Goal: Task Accomplishment & Management: Manage account settings

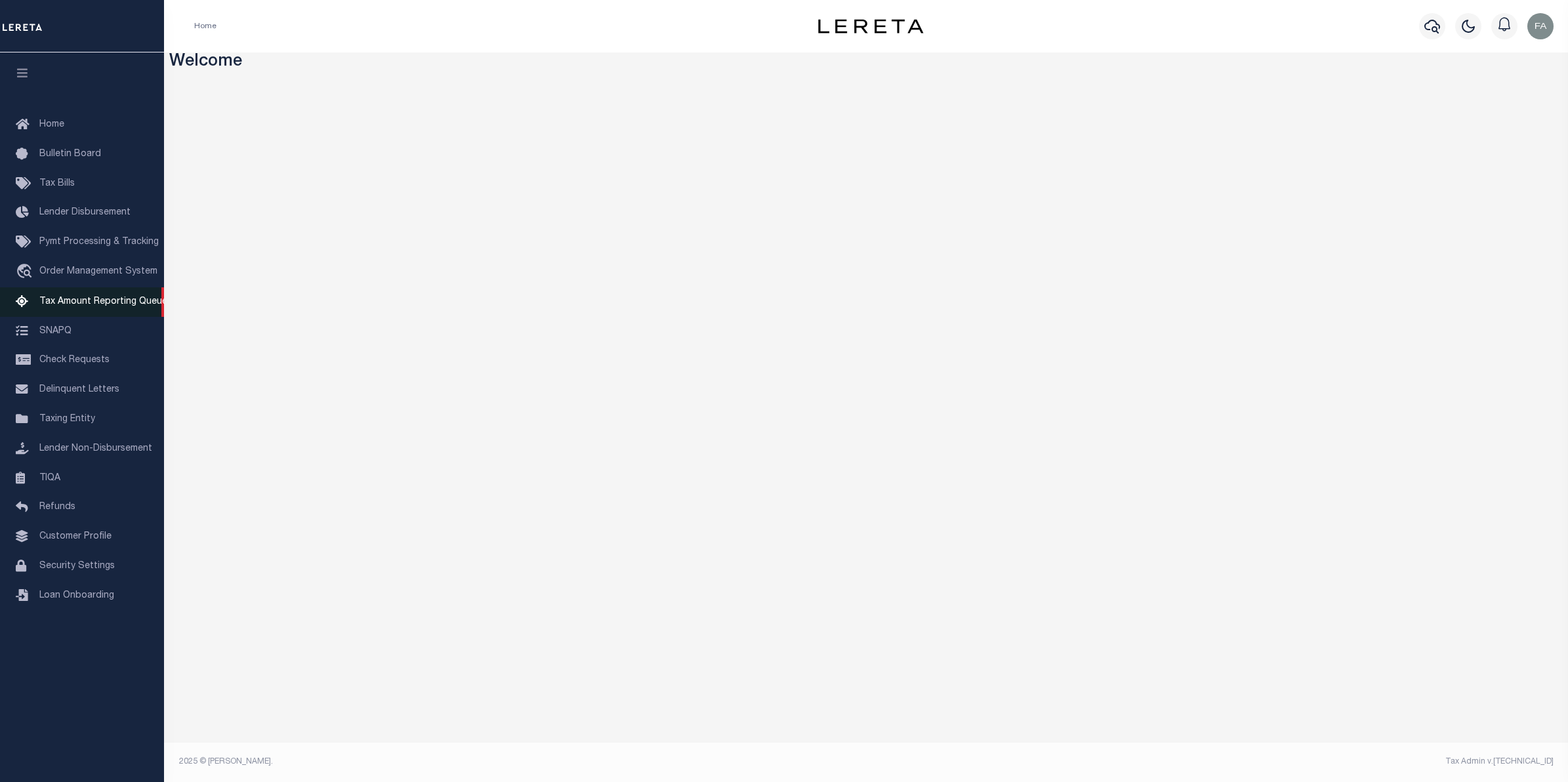
click at [104, 297] on link "Tax Amount Reporting Queue" at bounding box center [82, 302] width 164 height 30
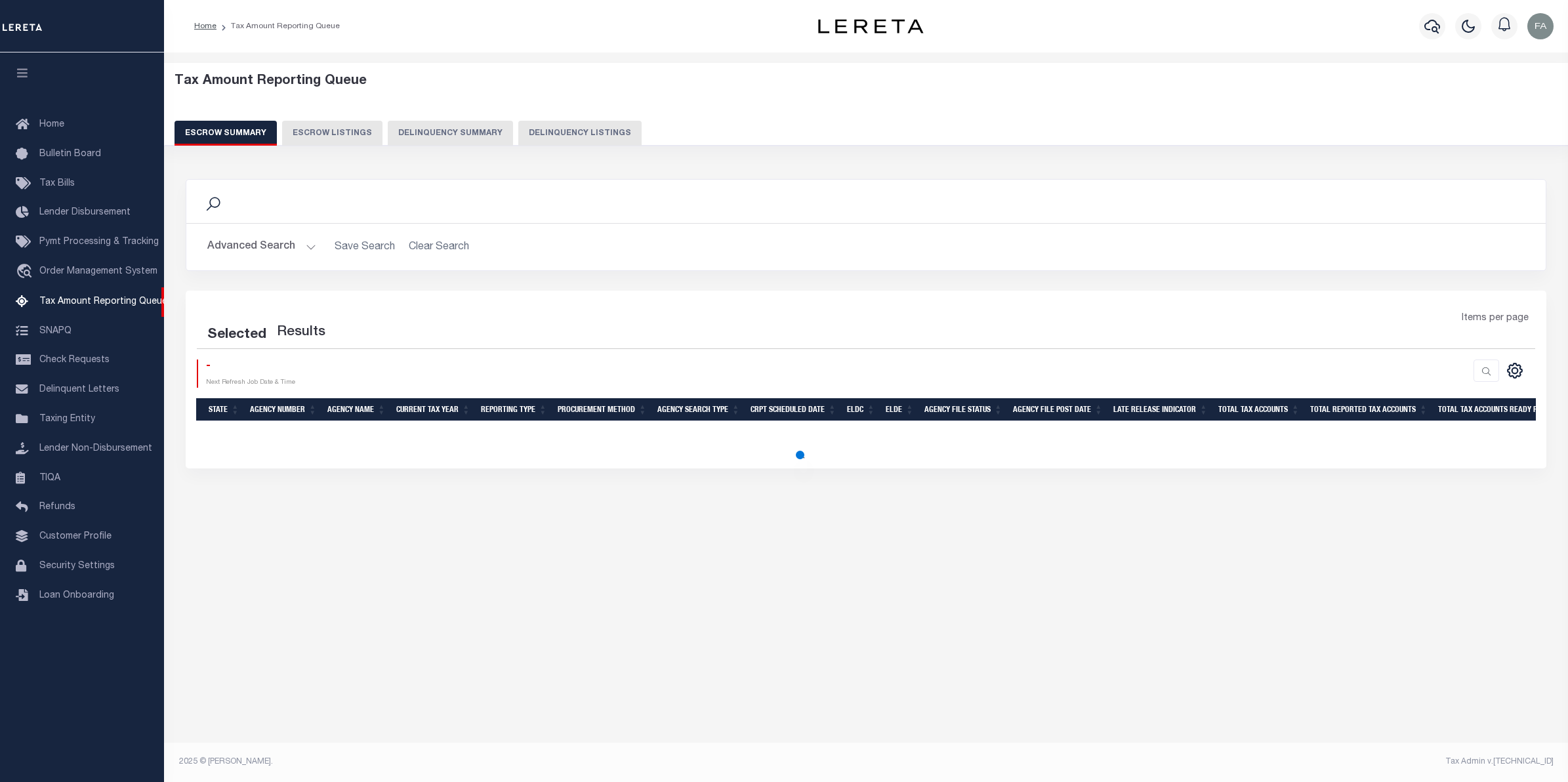
select select "100"
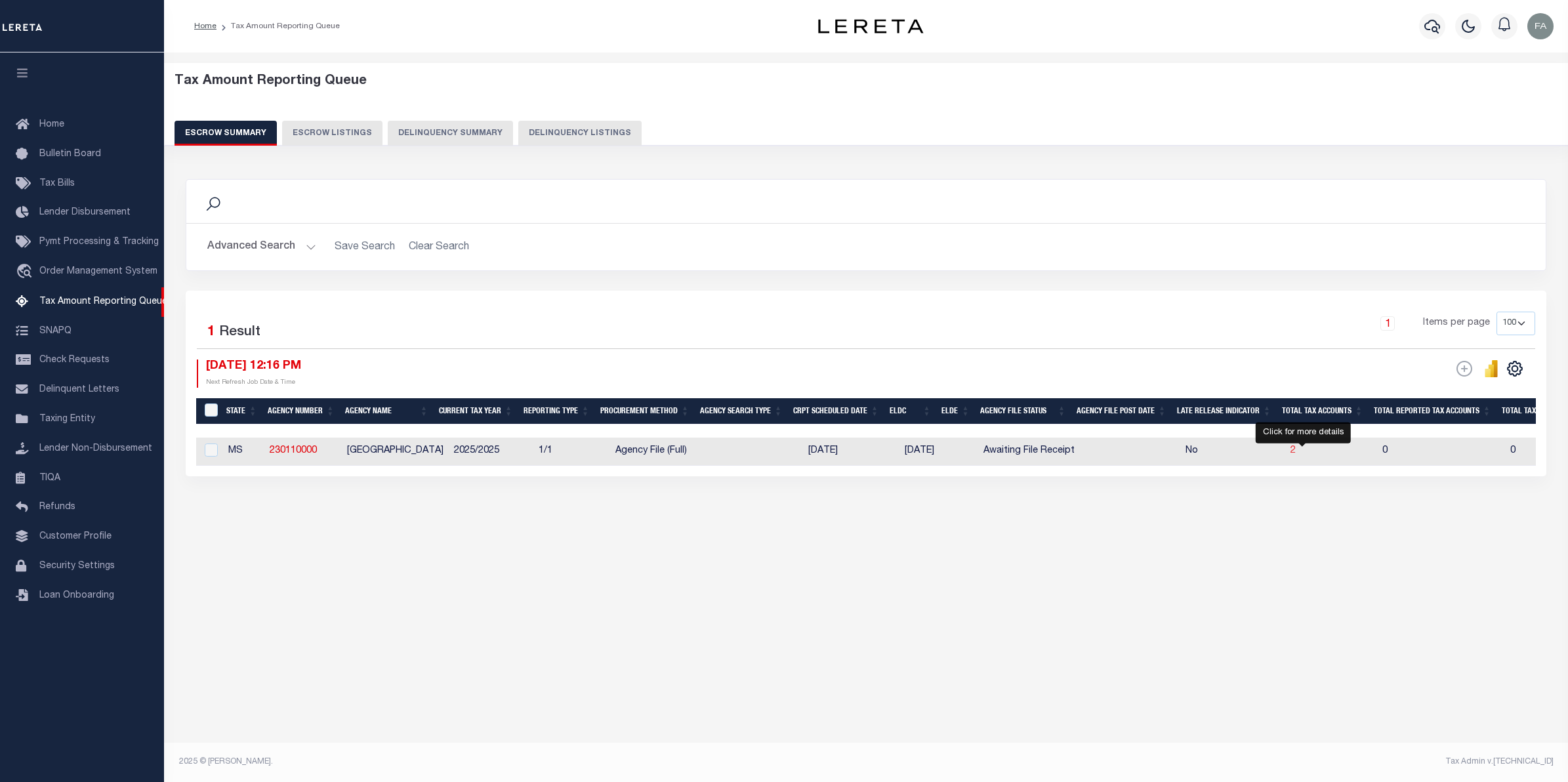
click at [1296, 451] on span "2" at bounding box center [1294, 451] width 5 height 10
select select "100"
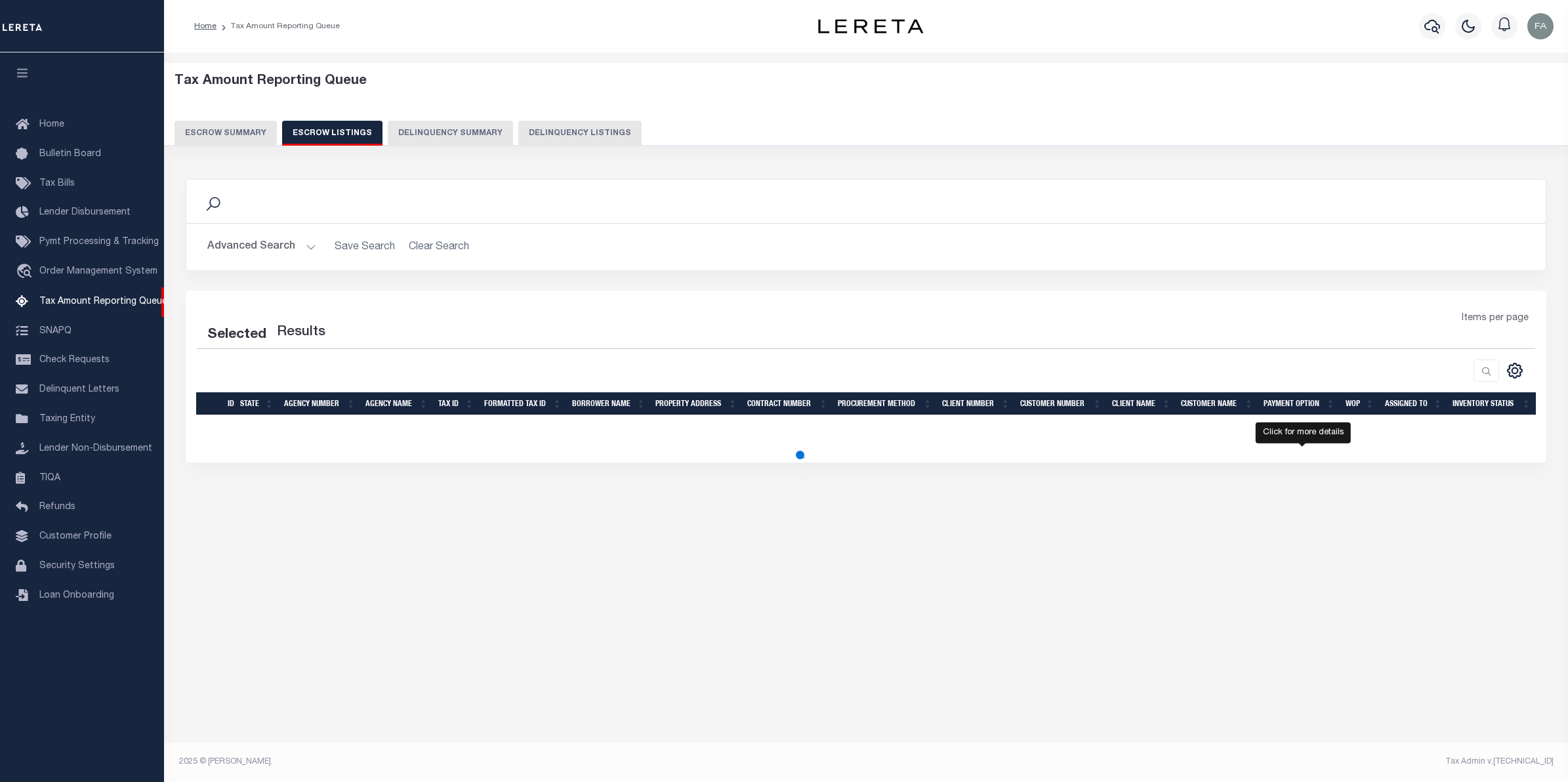
select select "100"
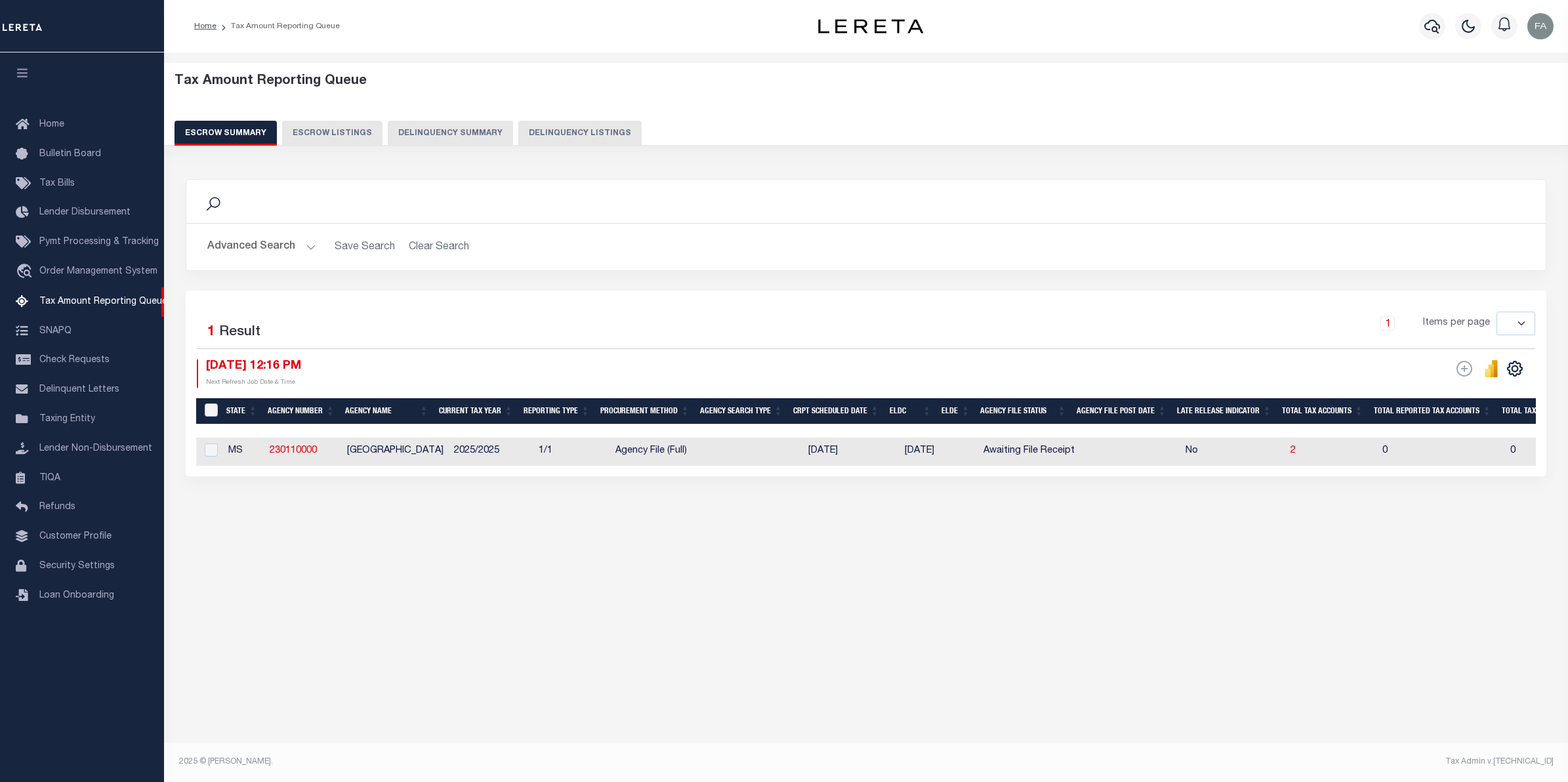
select select
drag, startPoint x: 323, startPoint y: 446, endPoint x: 251, endPoint y: 438, distance: 72.4
click at [251, 438] on div "State Agency Number Agency Name Current Tax Year Reporting Type Procurement Met…" at bounding box center [867, 433] width 1340 height 68
click at [287, 476] on div "Selected 1 Result 1 Items per page 10 25 50 100 500 10/14/2025 12:16 PM ESCROW …" at bounding box center [867, 384] width 1361 height 186
drag, startPoint x: 320, startPoint y: 455, endPoint x: 267, endPoint y: 443, distance: 54.3
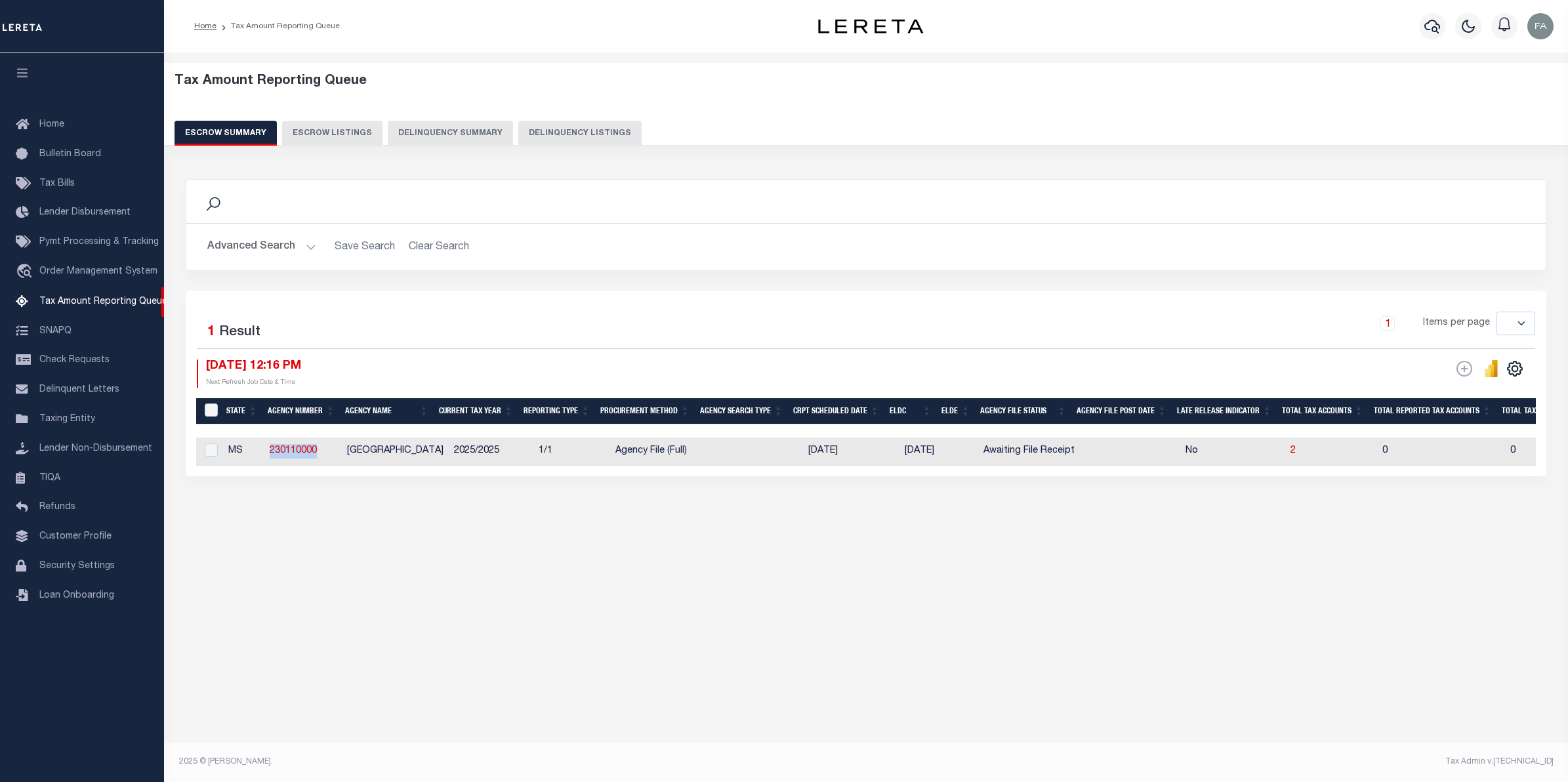
click at [267, 444] on td "230110000" at bounding box center [303, 452] width 78 height 28
checkbox input "true"
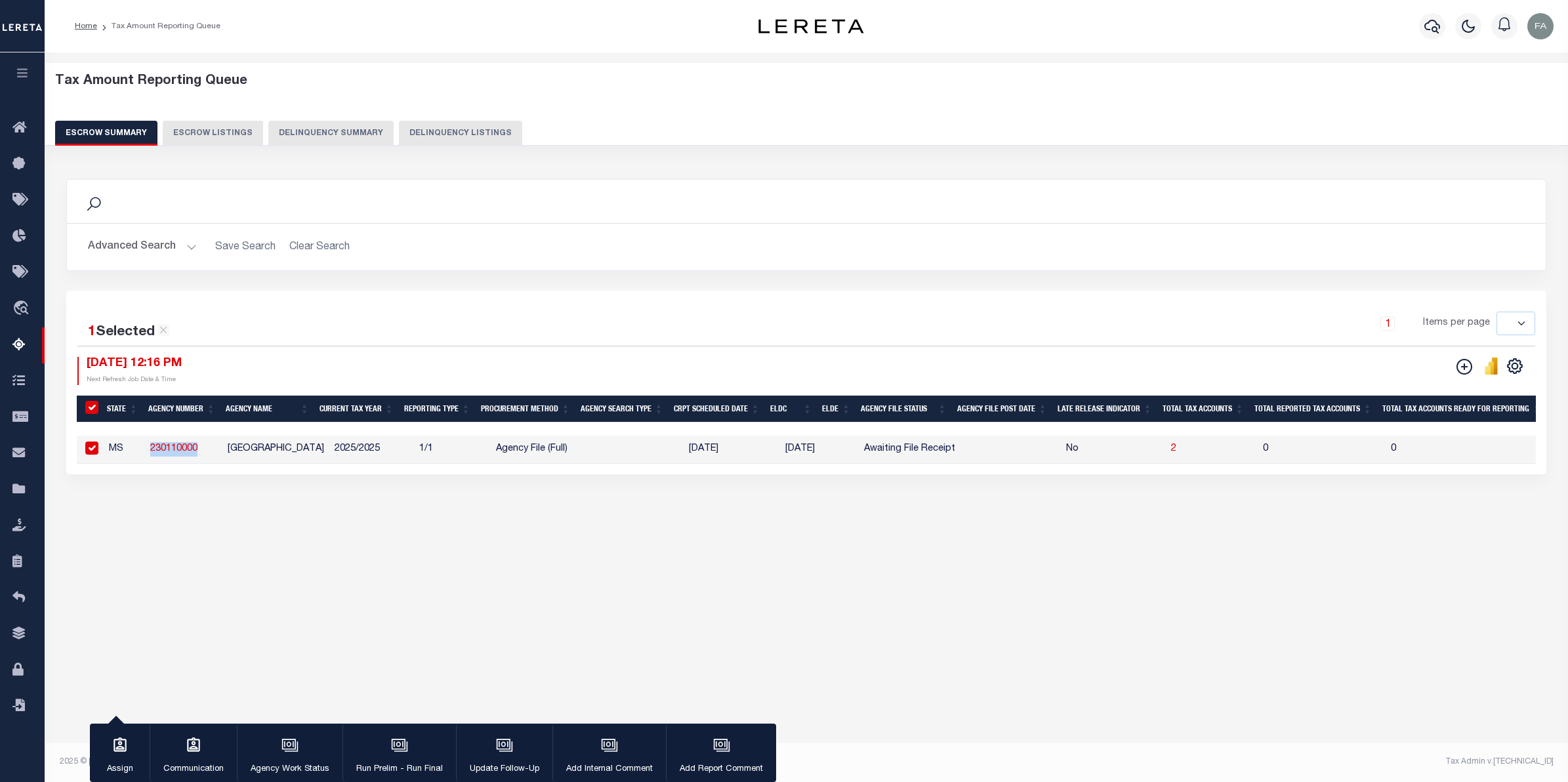
copy link "230110000"
click at [24, 59] on button "button" at bounding box center [22, 74] width 45 height 45
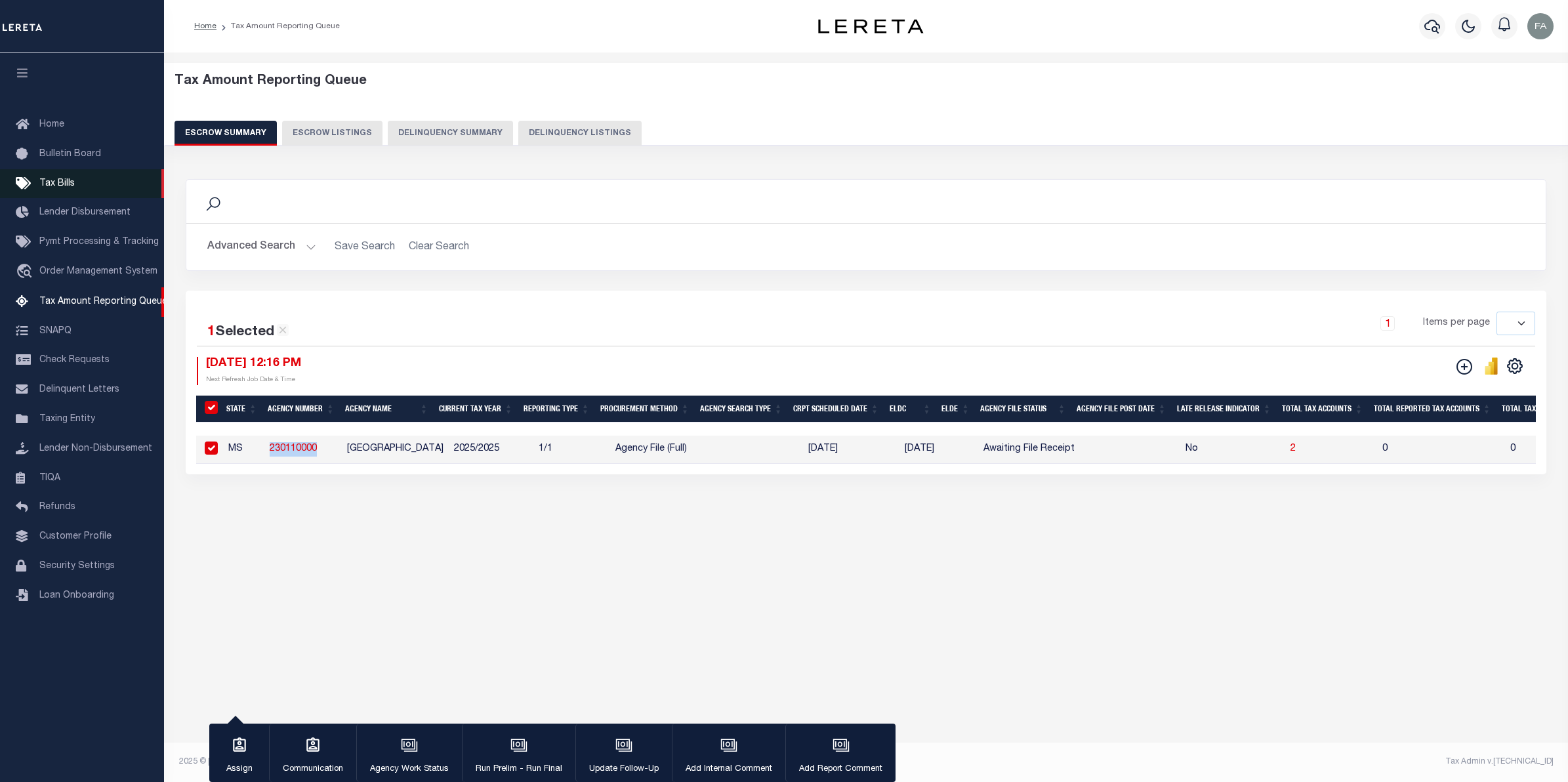
click at [76, 181] on link "Tax Bills" at bounding box center [82, 184] width 164 height 30
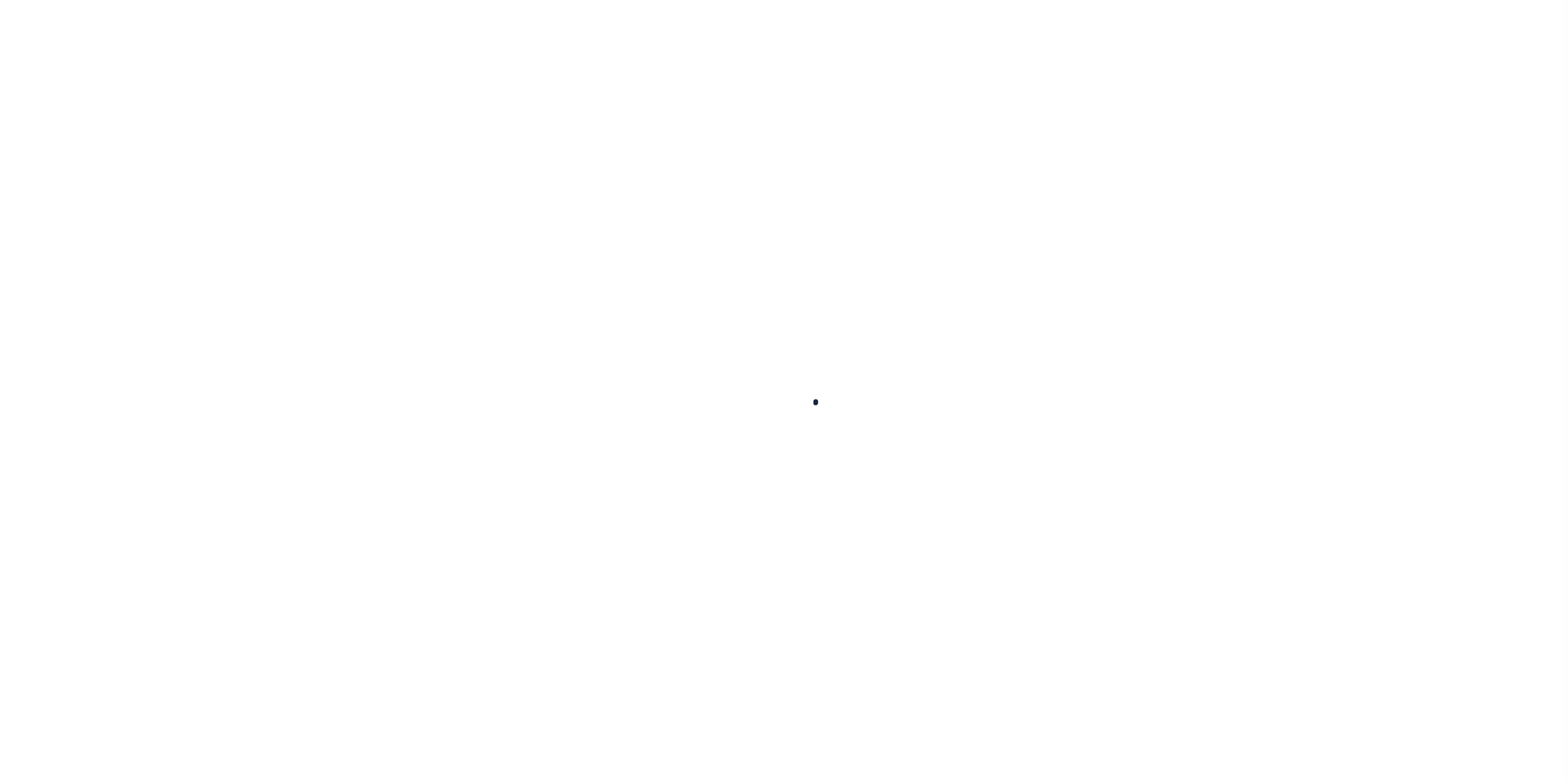
select select
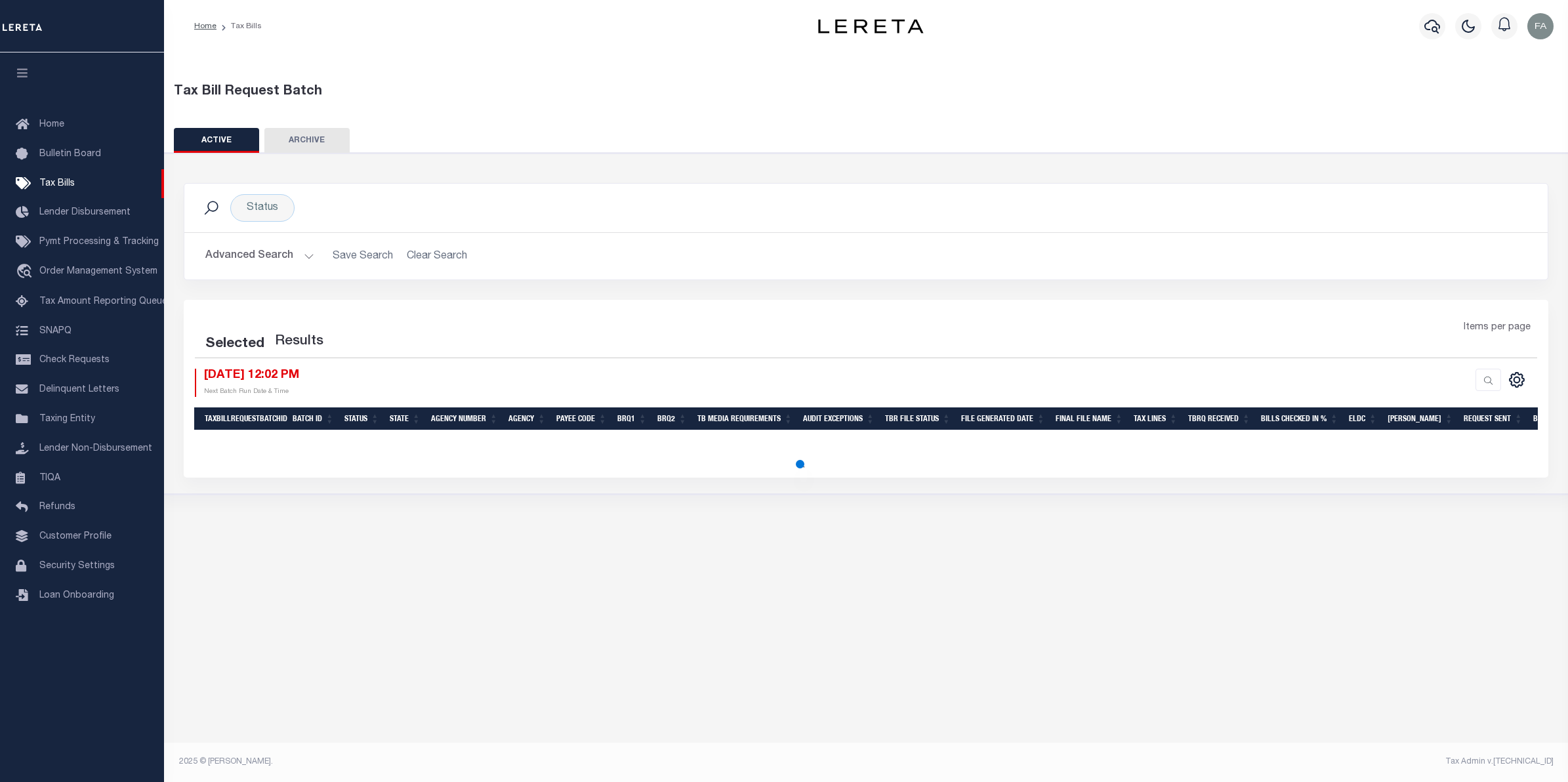
click at [292, 254] on button "Advanced Search" at bounding box center [259, 256] width 109 height 25
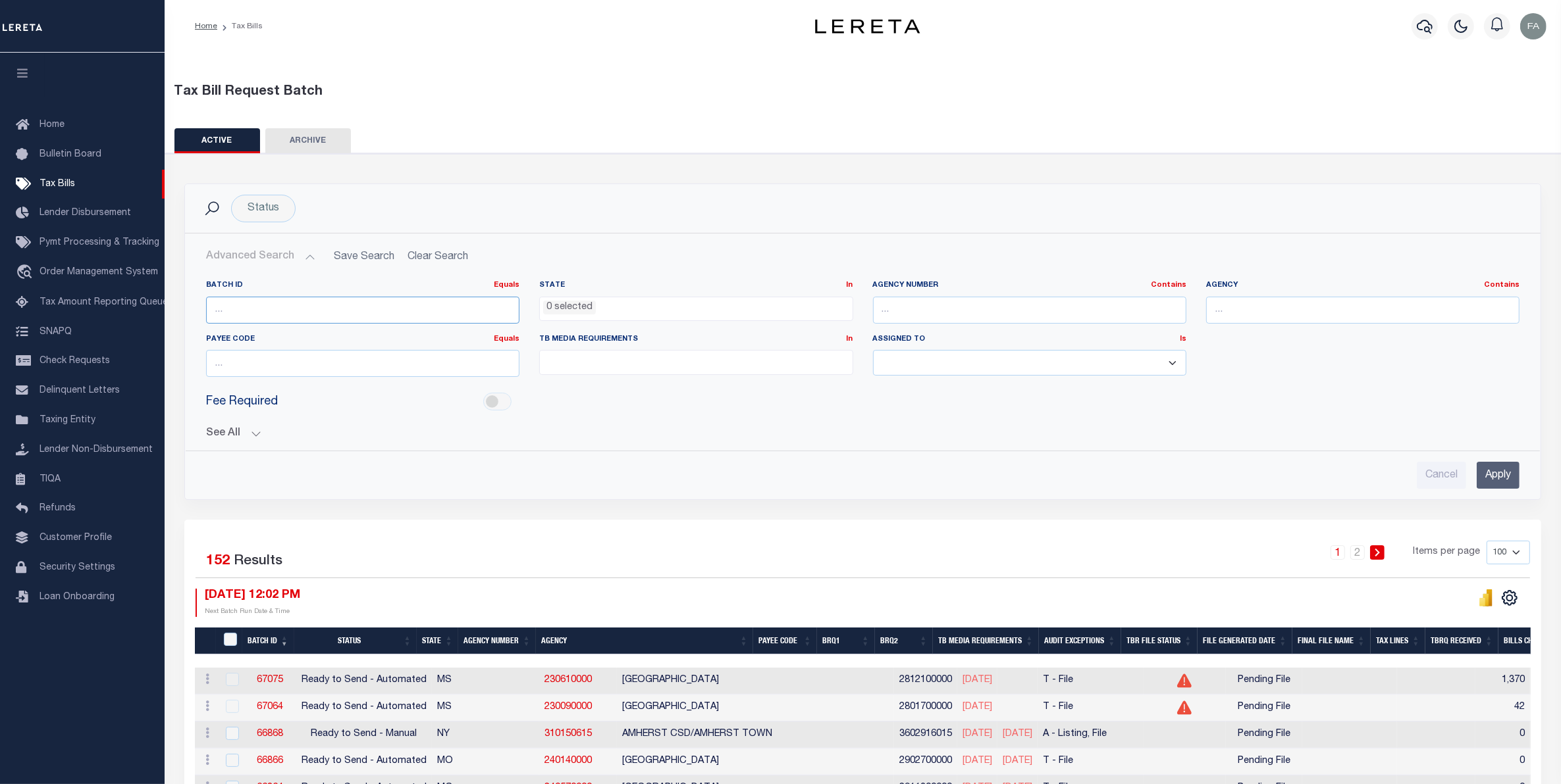
click at [403, 313] on input "number" at bounding box center [363, 310] width 314 height 27
click at [999, 311] on input "text" at bounding box center [1030, 310] width 314 height 27
paste input "230110000"
type input "230110000"
click at [1496, 464] on input "Apply" at bounding box center [1498, 475] width 43 height 27
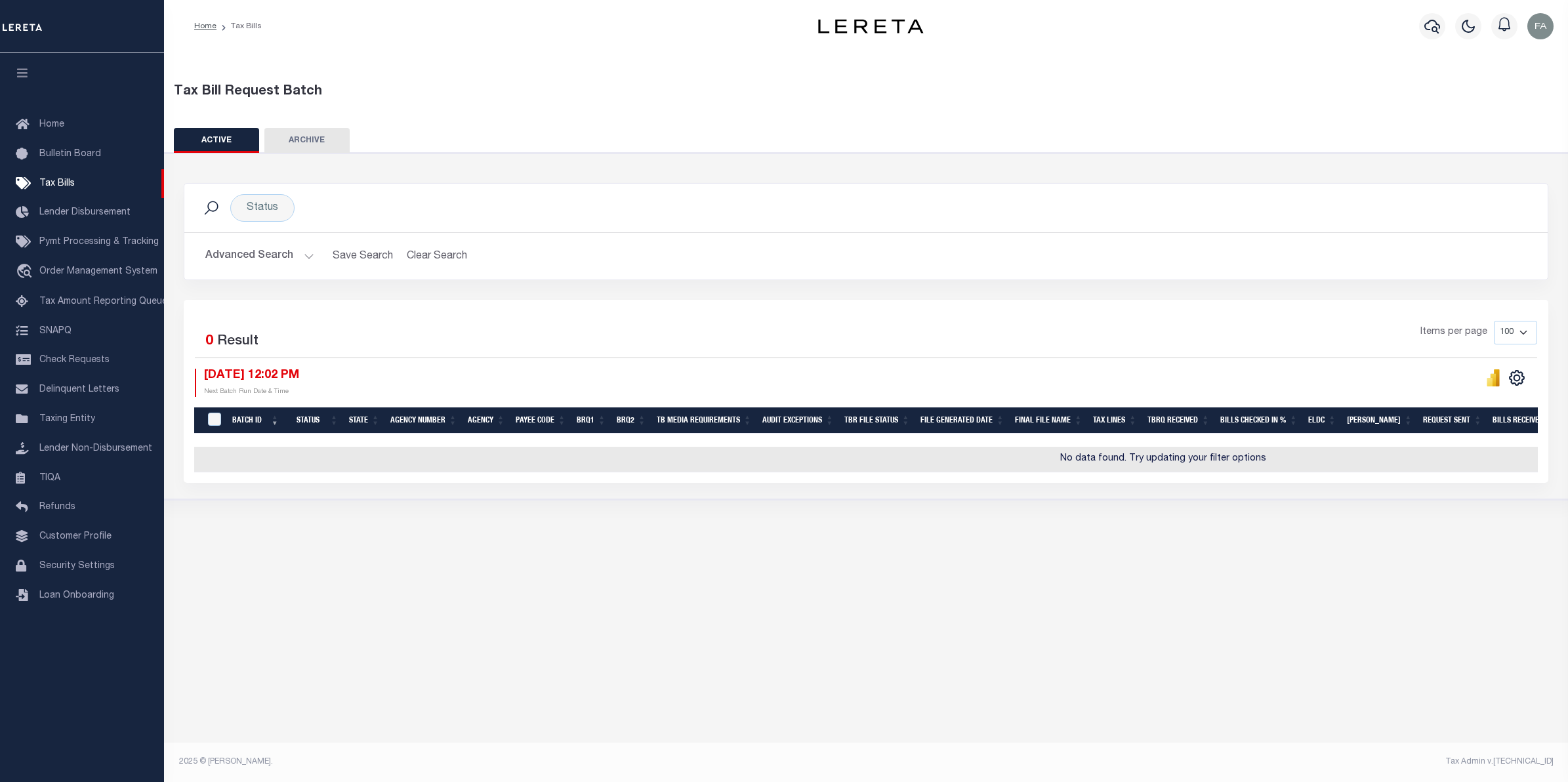
click at [271, 246] on button "Advanced Search" at bounding box center [259, 256] width 109 height 25
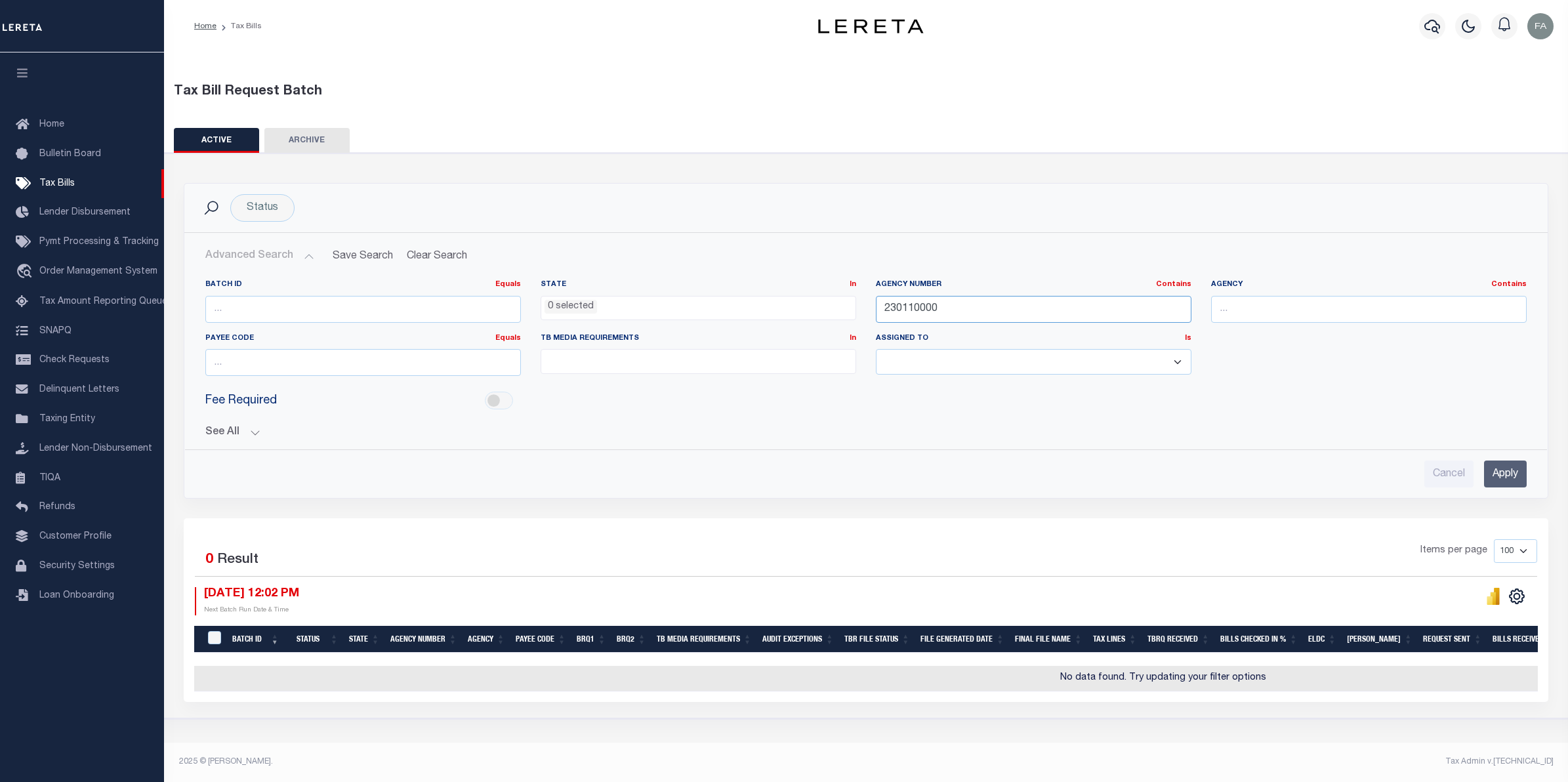
click at [968, 315] on input "230110000" at bounding box center [1033, 309] width 315 height 27
click at [259, 428] on button "See All" at bounding box center [866, 433] width 1322 height 12
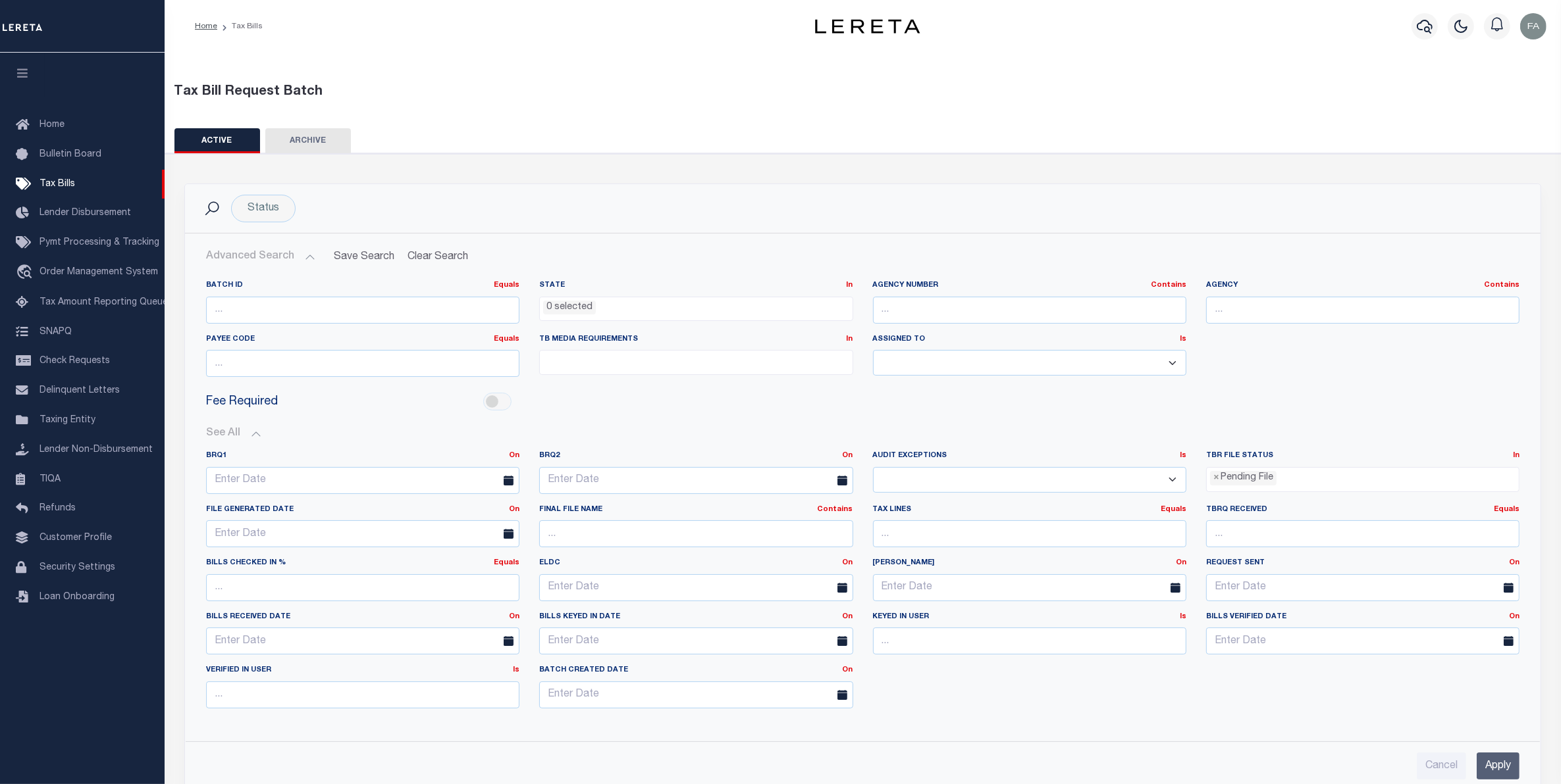
scroll to position [82, 0]
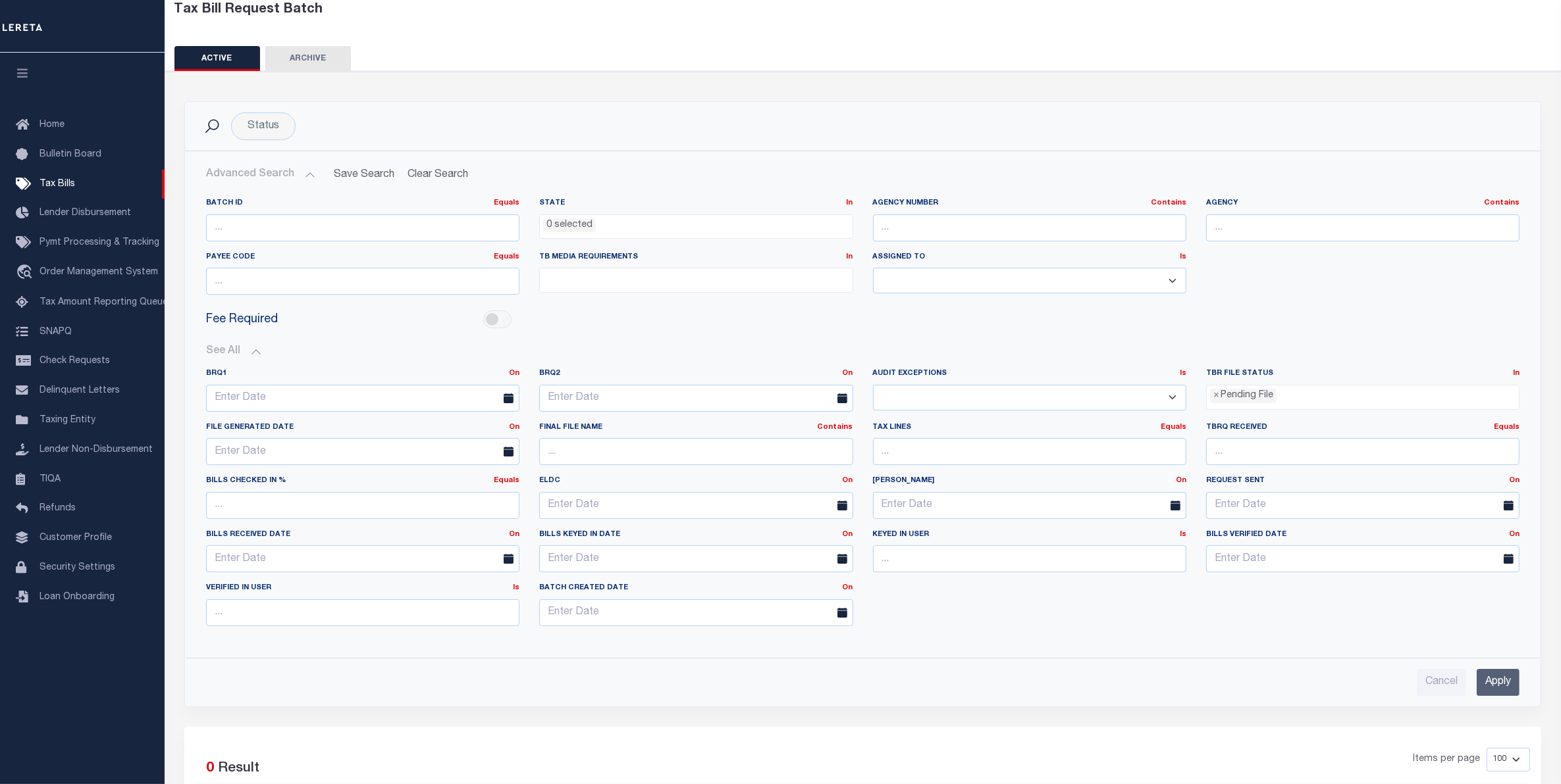
click at [1494, 686] on input "Apply" at bounding box center [1498, 682] width 43 height 27
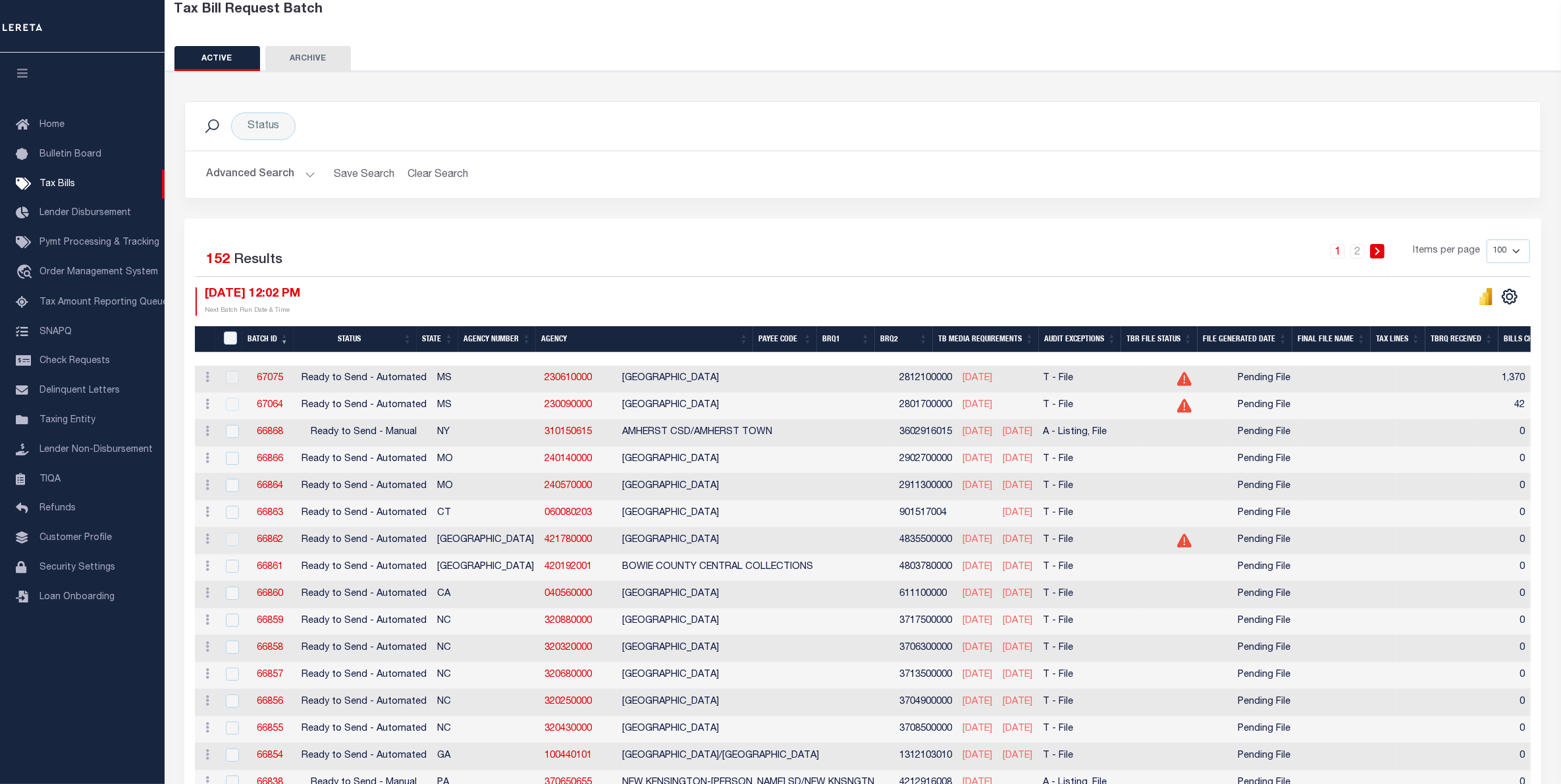
click at [265, 165] on button "Advanced Search" at bounding box center [260, 174] width 110 height 25
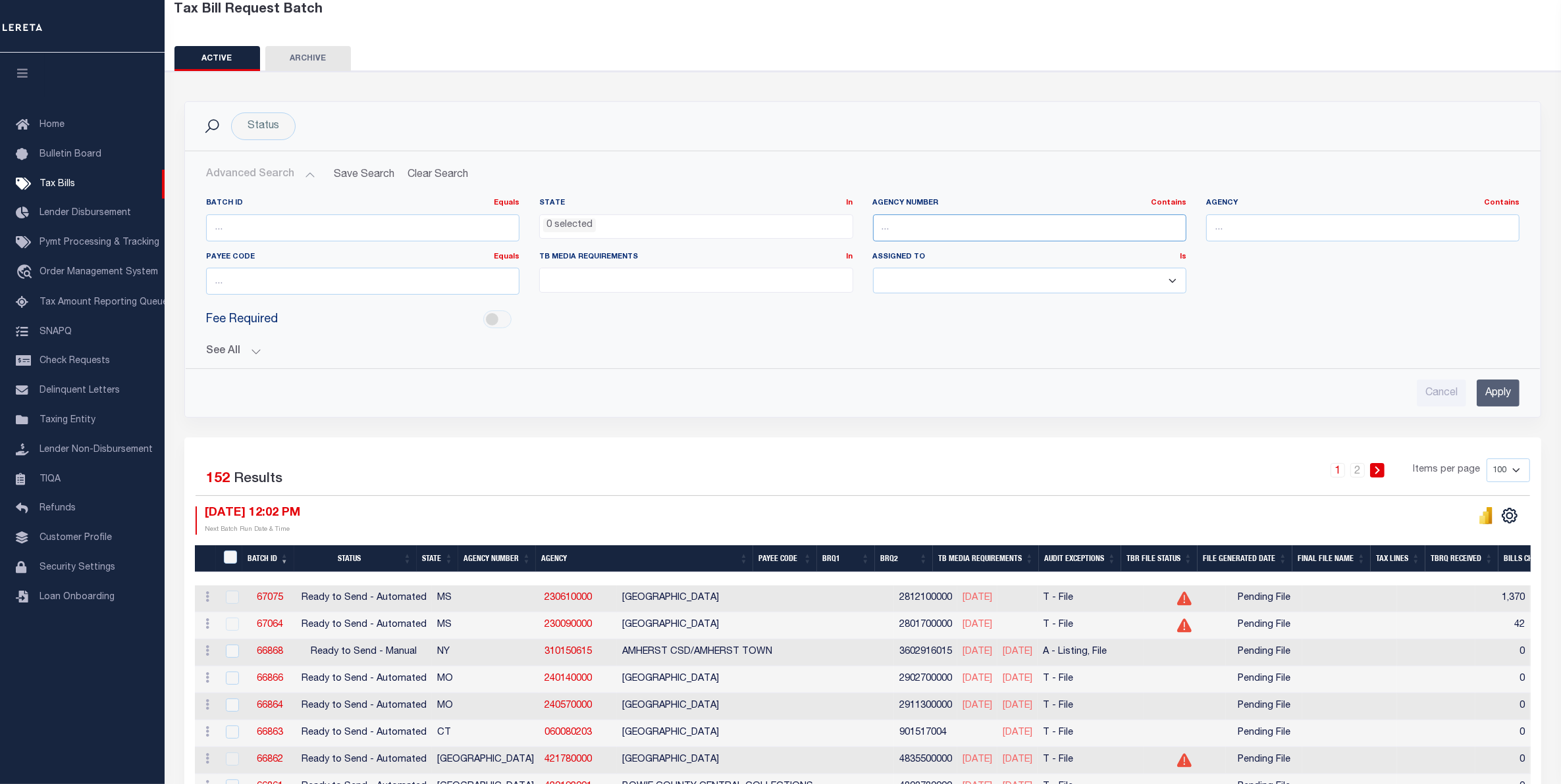
click at [926, 223] on input "text" at bounding box center [1030, 228] width 314 height 27
paste input "210630110"
type input "210630110"
click at [1511, 400] on input "Apply" at bounding box center [1498, 392] width 43 height 27
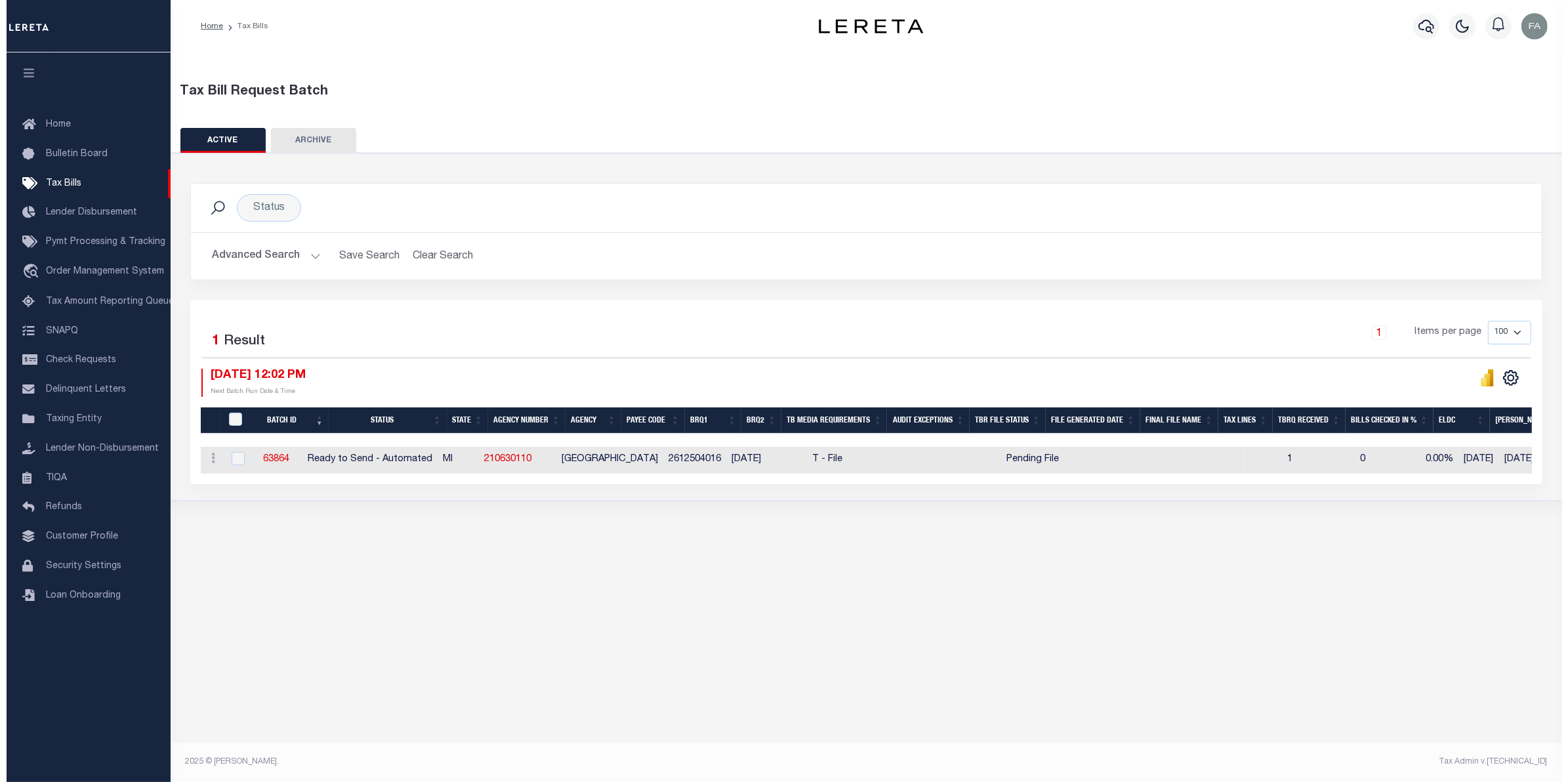
scroll to position [0, 0]
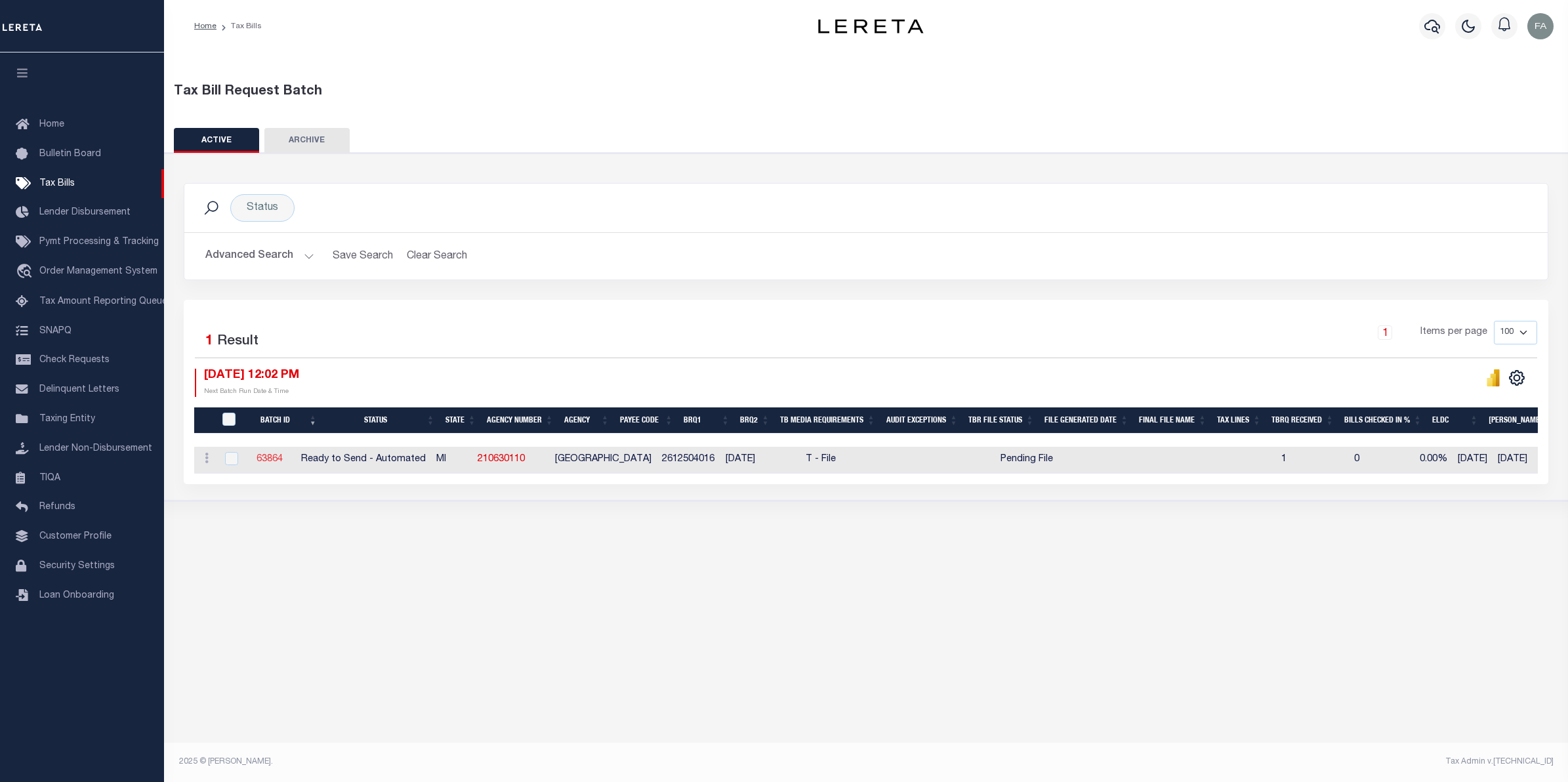
click at [283, 464] on link "63864" at bounding box center [270, 460] width 26 height 10
select select "RTA"
type input "No"
type input "Yes"
select select "22"
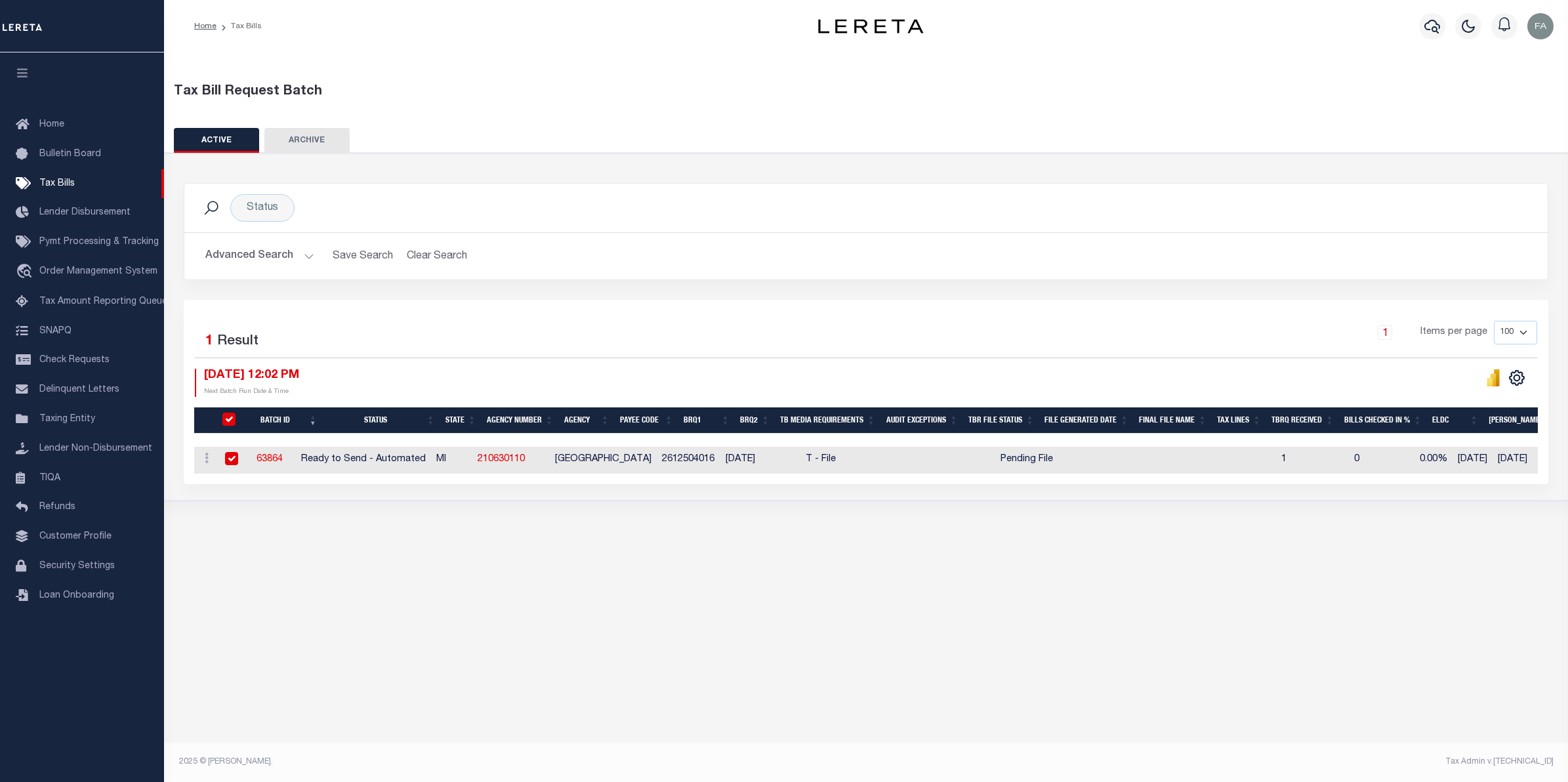
select select "1"
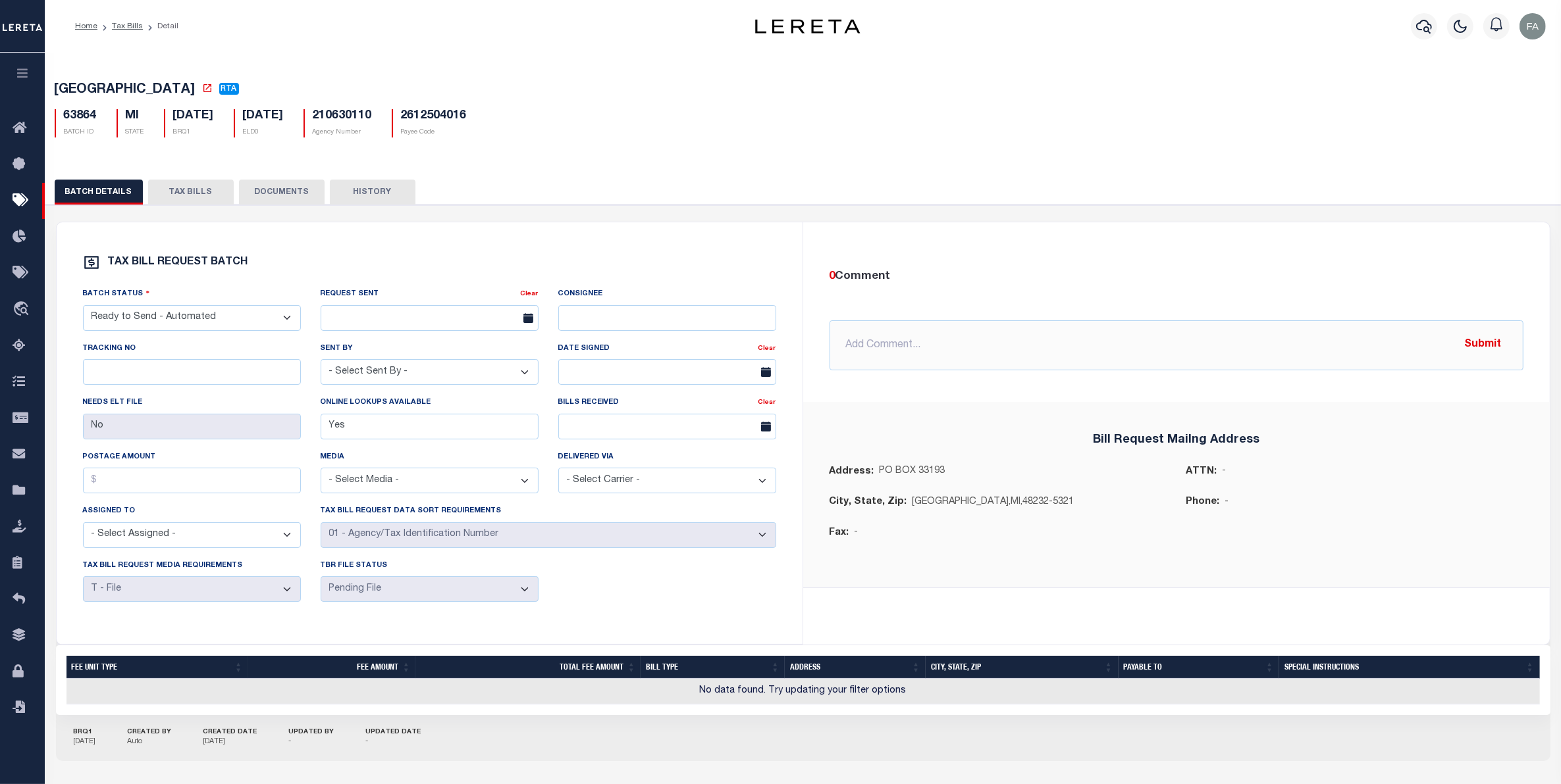
click at [199, 194] on button "TAX BILLS" at bounding box center [191, 192] width 86 height 25
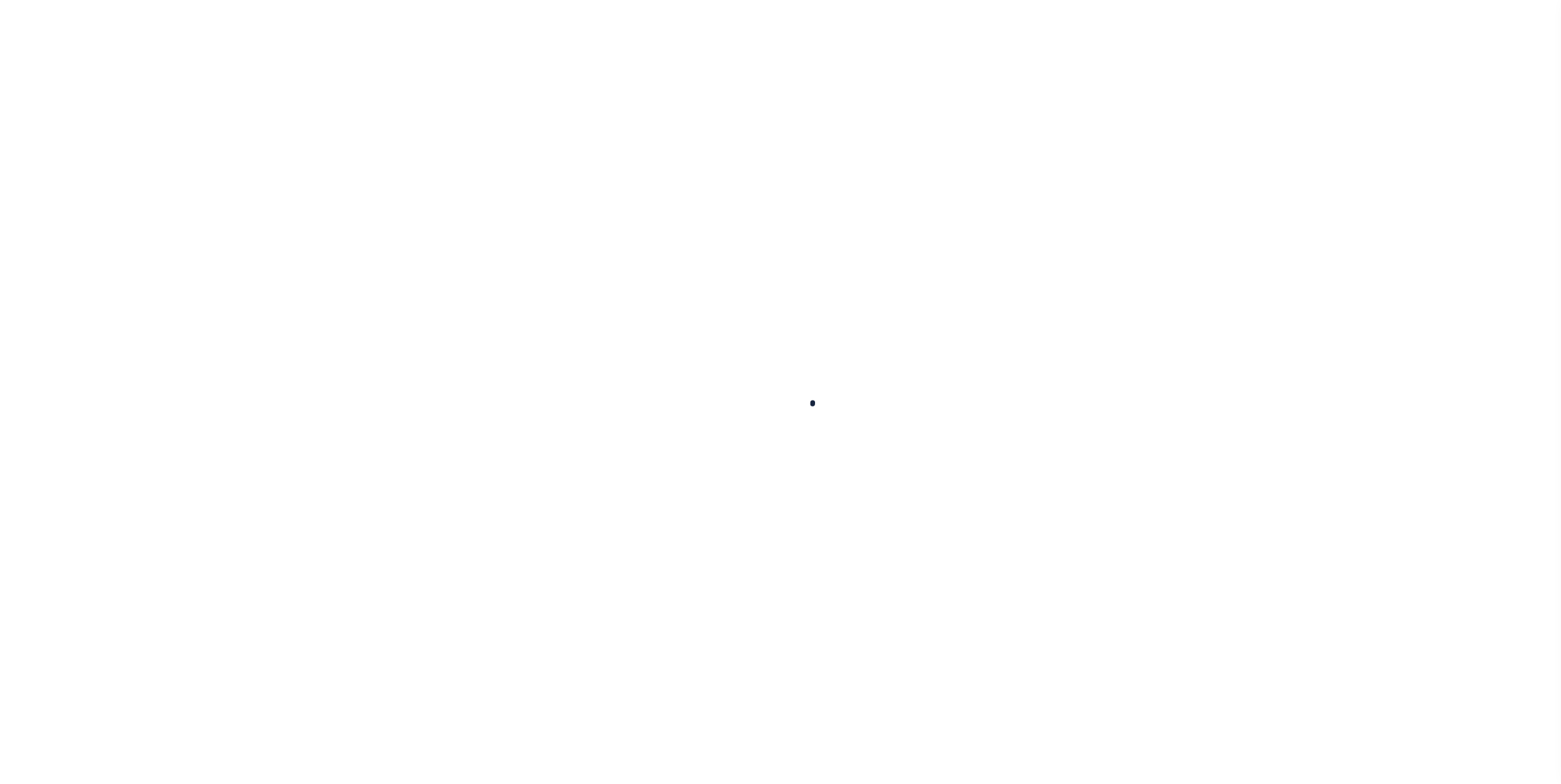
select select
checkbox input "false"
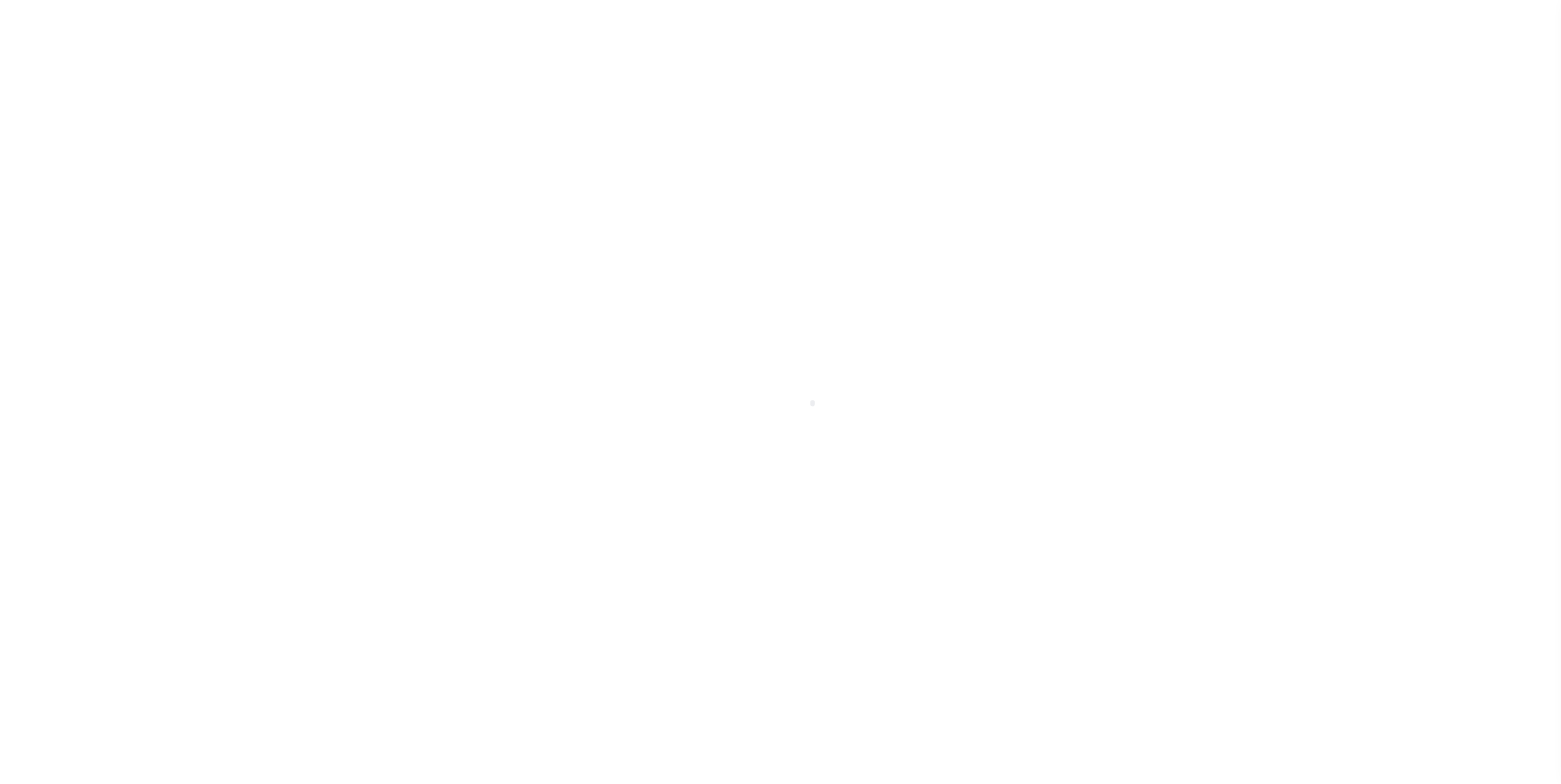
checkbox input "false"
type input "2612504016"
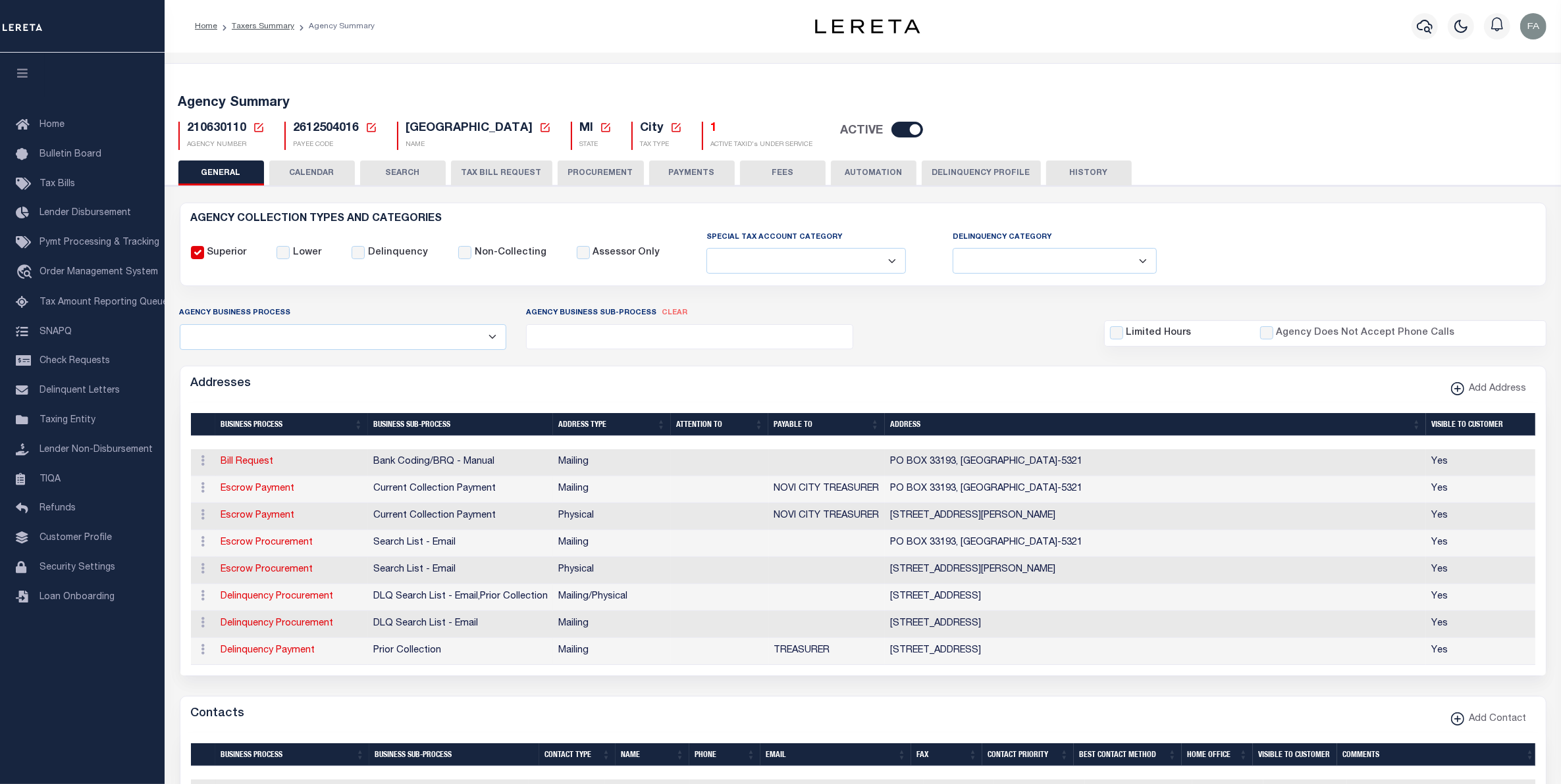
click at [337, 181] on button "CALENDAR" at bounding box center [312, 173] width 86 height 25
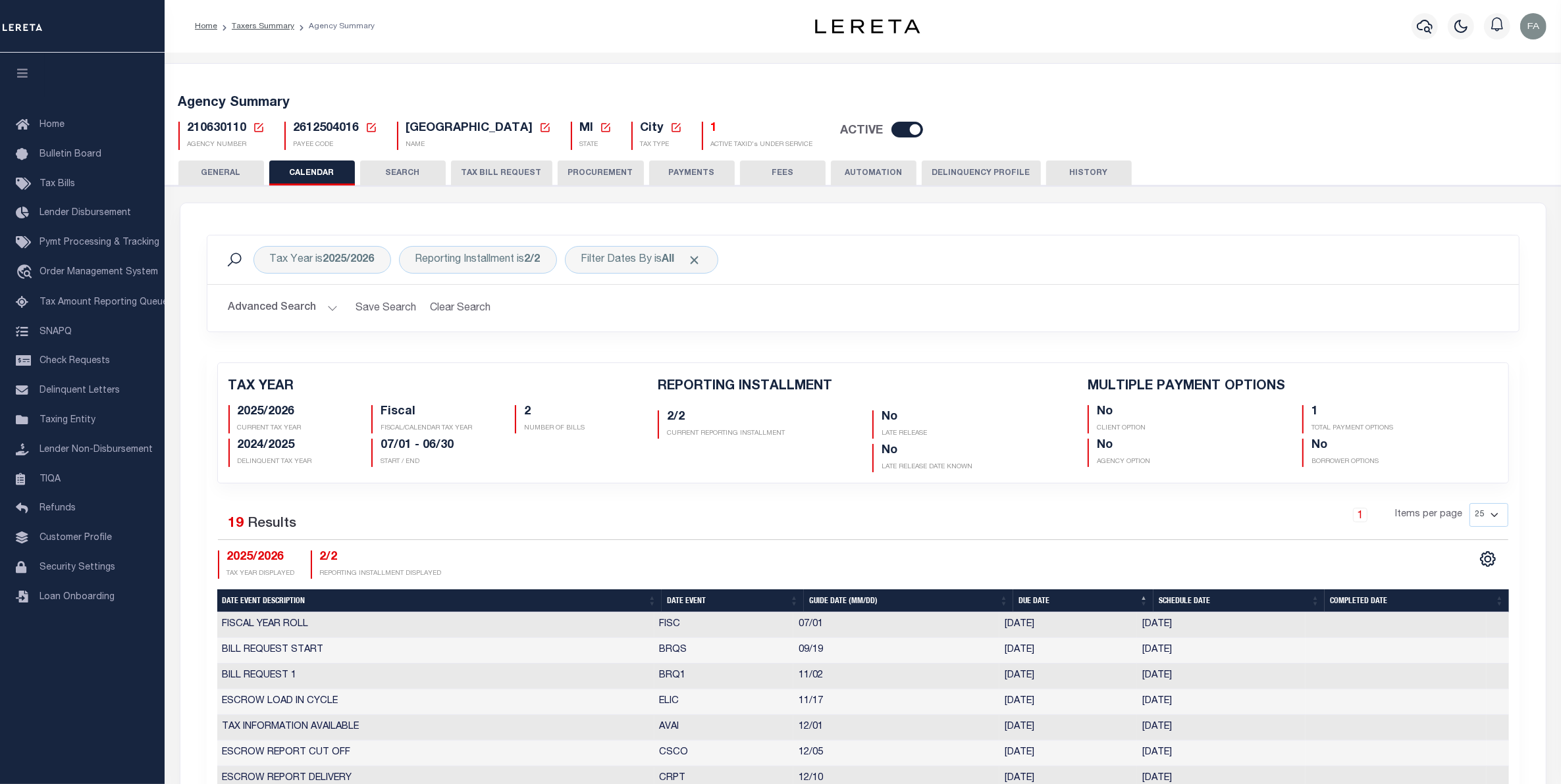
checkbox input "false"
type input "1"
click at [242, 178] on button "GENERAL" at bounding box center [222, 173] width 86 height 25
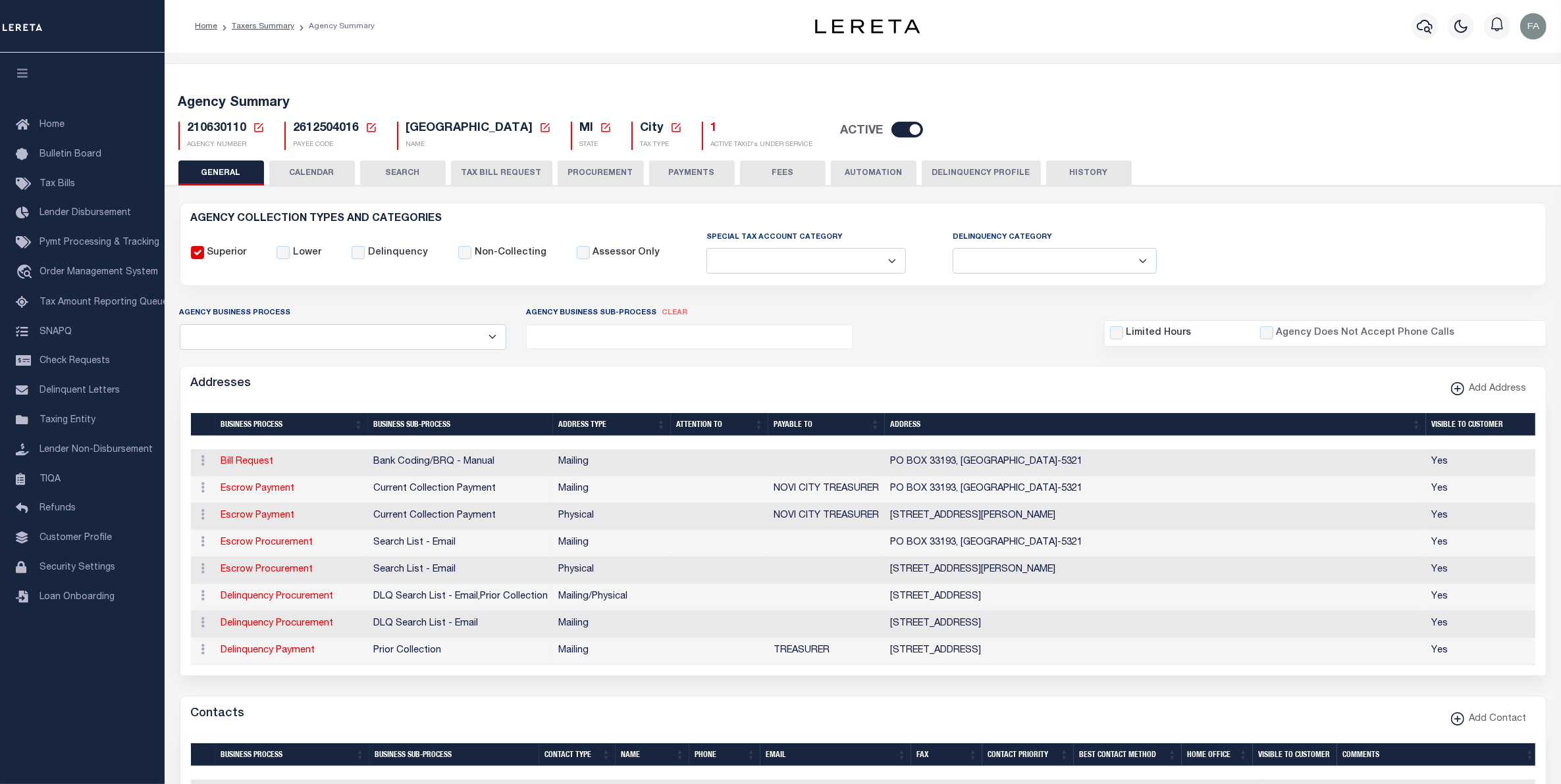
drag, startPoint x: 555, startPoint y: 124, endPoint x: 1157, endPoint y: 379, distance: 653.8
click at [1157, 379] on div "Addresses Add Address" at bounding box center [863, 384] width 1366 height 36
click at [1031, 470] on td "PO BOX 33193, DETROIT, MI, 48232-5321" at bounding box center [1155, 463] width 541 height 27
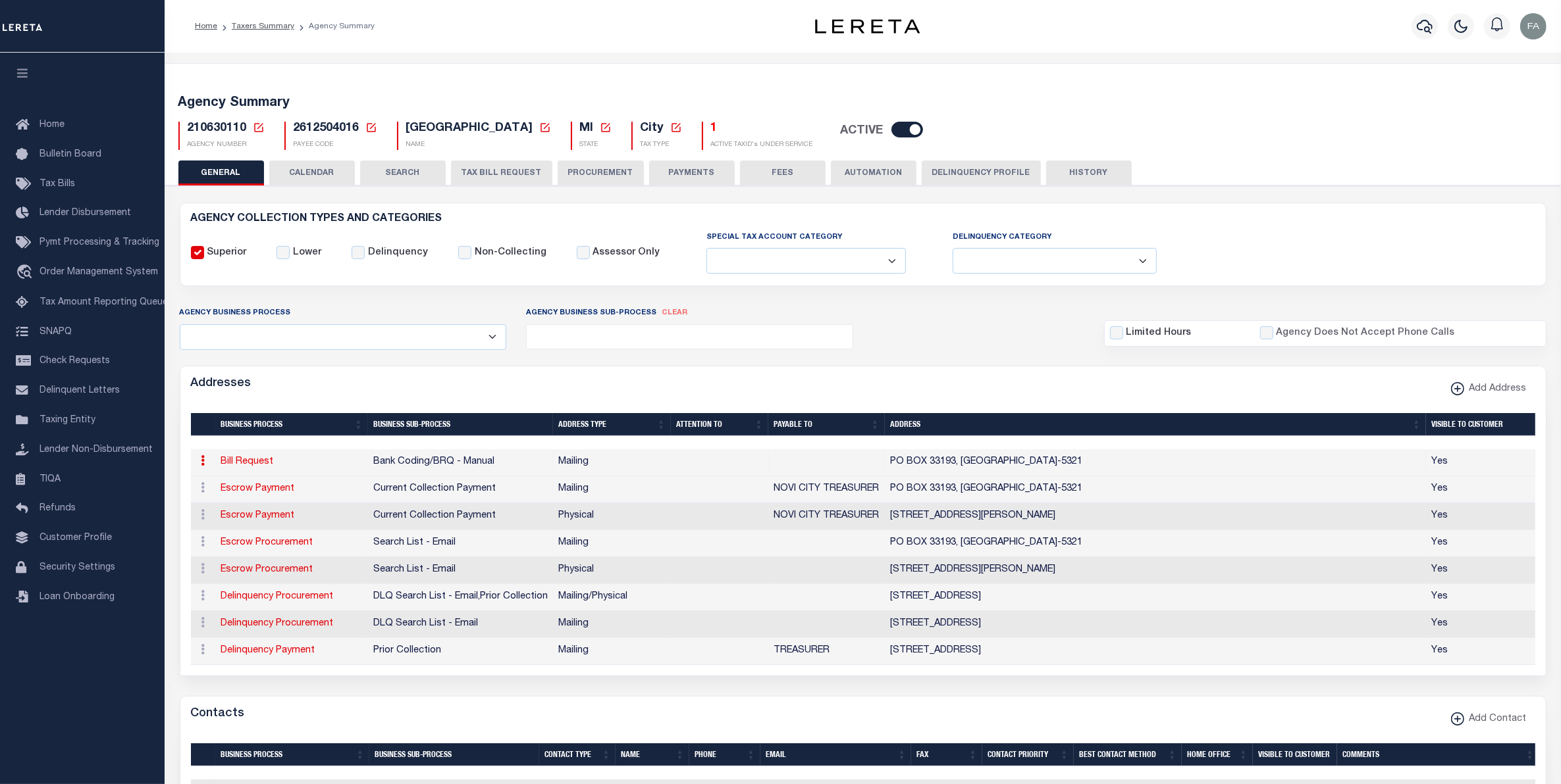
click at [1028, 467] on td "PO BOX 33193, DETROIT, MI, 48232-5321" at bounding box center [1155, 463] width 541 height 27
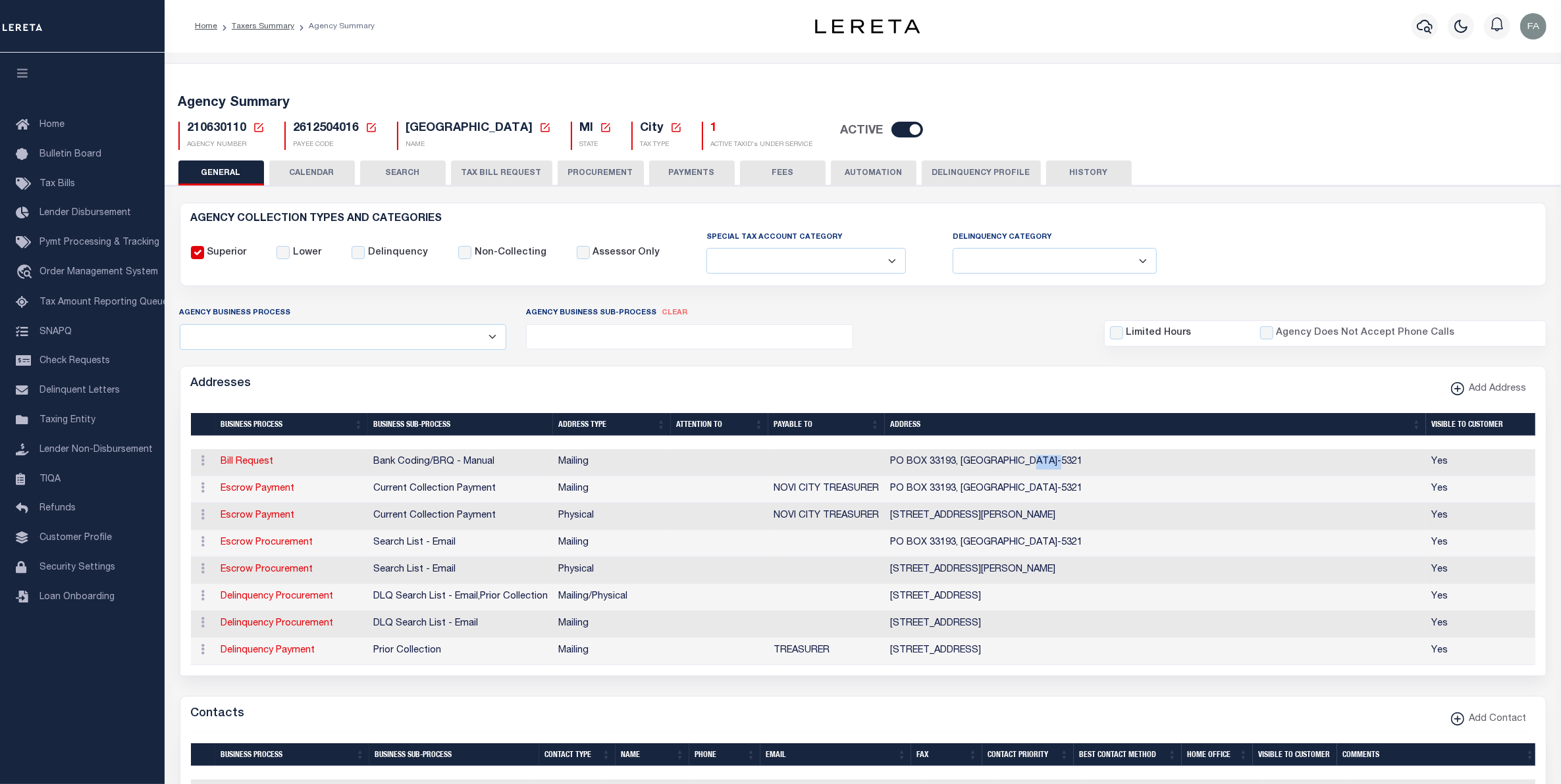
click at [1028, 467] on td "PO BOX 33193, DETROIT, MI, 48232-5321" at bounding box center [1155, 463] width 541 height 27
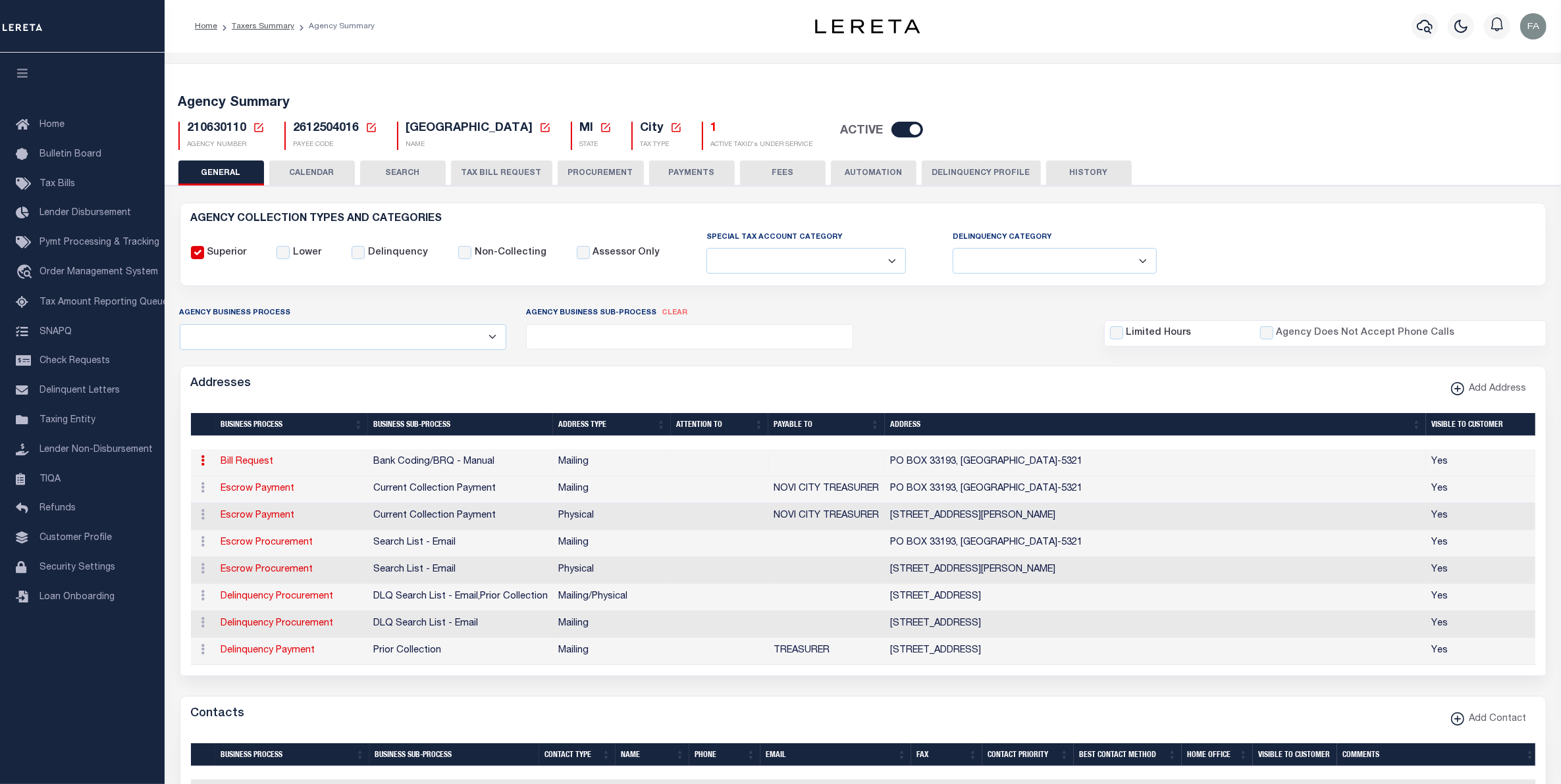
click at [237, 125] on span "210630110" at bounding box center [217, 129] width 60 height 12
copy h5 "210630110"
click at [322, 169] on button "CALENDAR" at bounding box center [312, 173] width 86 height 25
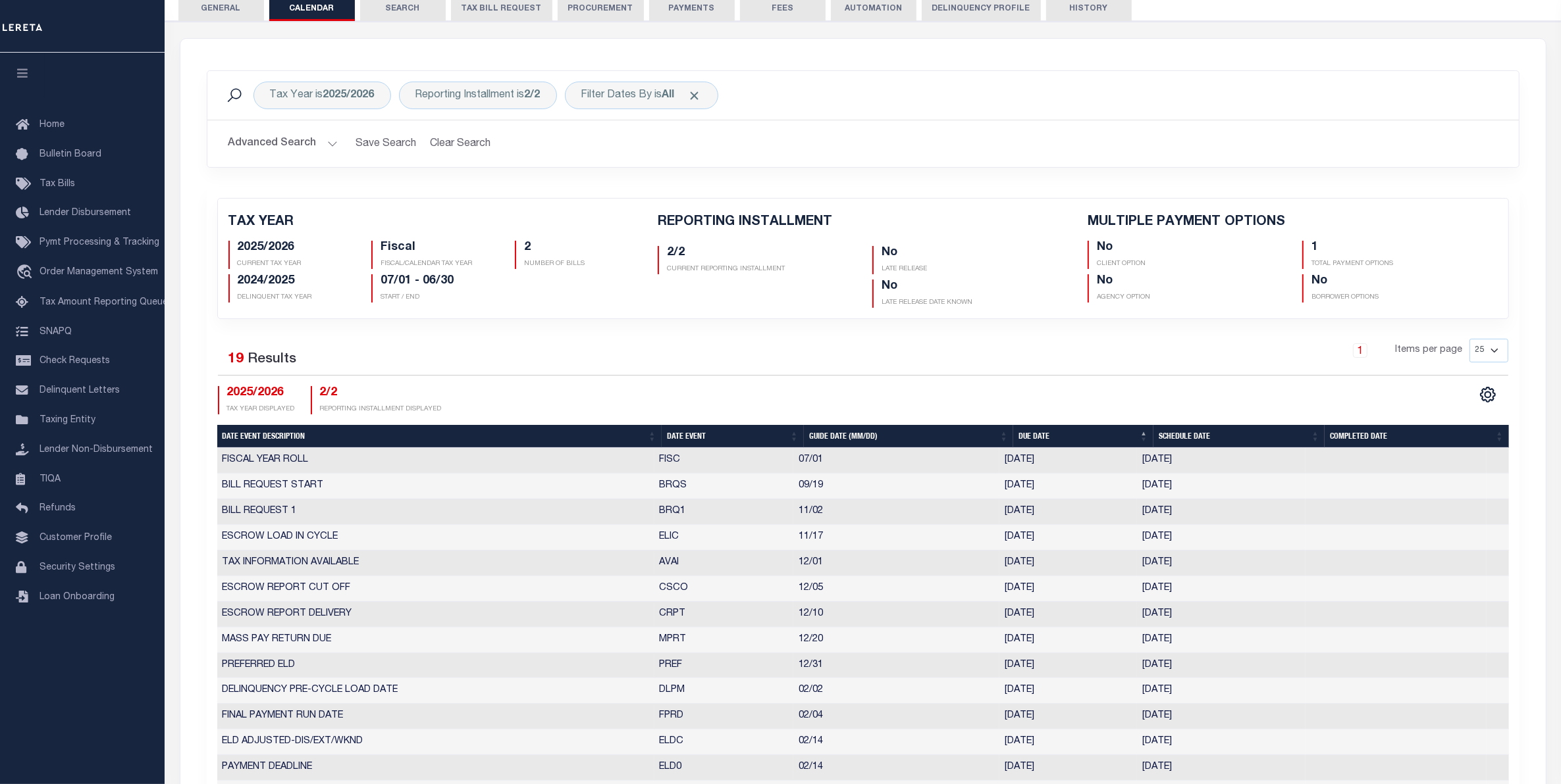
scroll to position [82, 0]
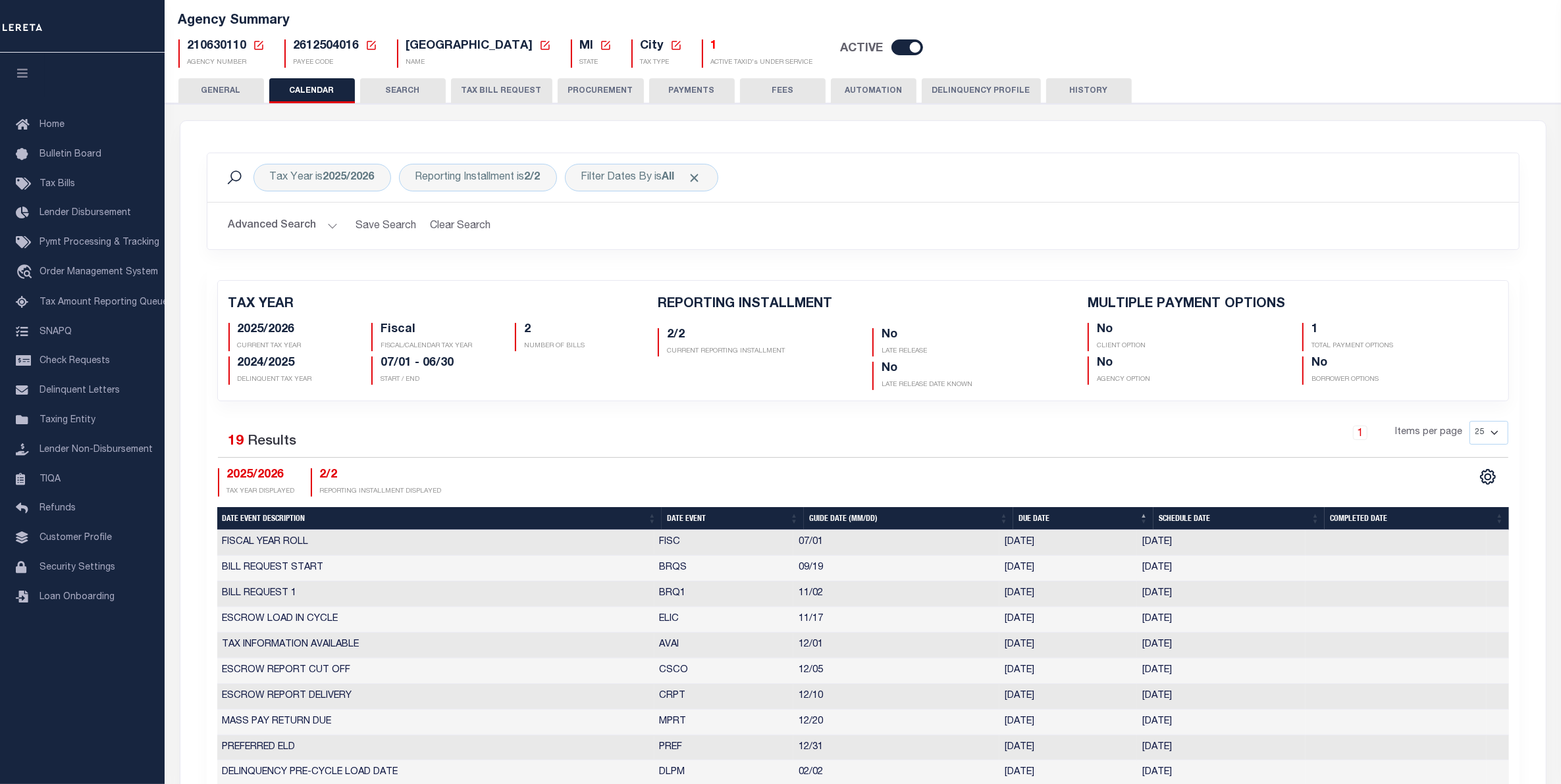
click at [702, 57] on div "1 ACTIVE TAXID's UNDER SERVICE" at bounding box center [757, 53] width 111 height 28
click at [711, 53] on h5 "1" at bounding box center [762, 46] width 102 height 15
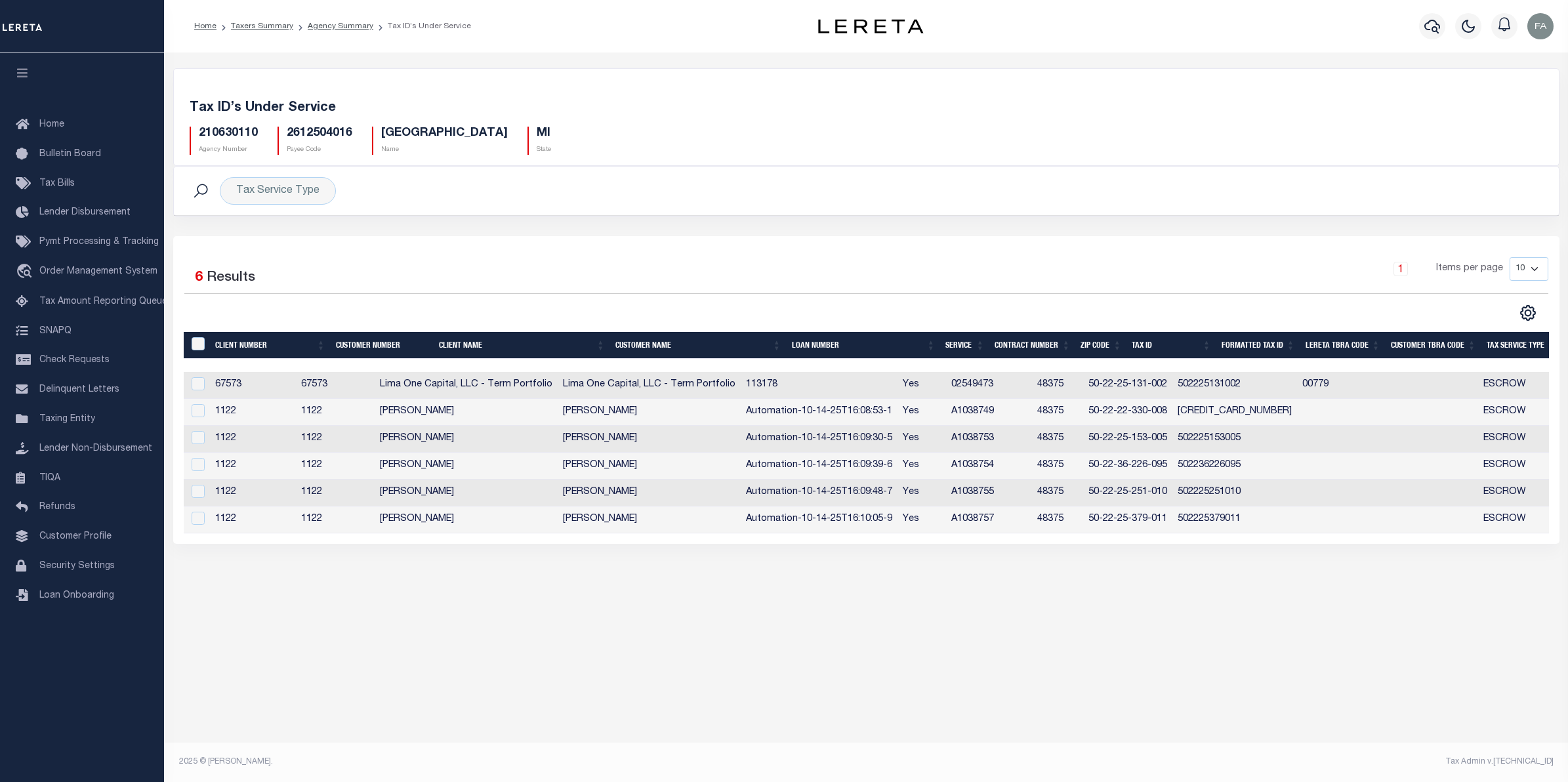
click at [236, 133] on h5 "210630110" at bounding box center [229, 134] width 59 height 15
copy h5 "210630110"
drag, startPoint x: 801, startPoint y: 420, endPoint x: 945, endPoint y: 414, distance: 144.1
click at [945, 414] on tr "1122 1122 Fausto QA Fausto QA Automation-10-14-25T16:08:53-1 Yes A1038749 48375…" at bounding box center [1041, 412] width 1716 height 27
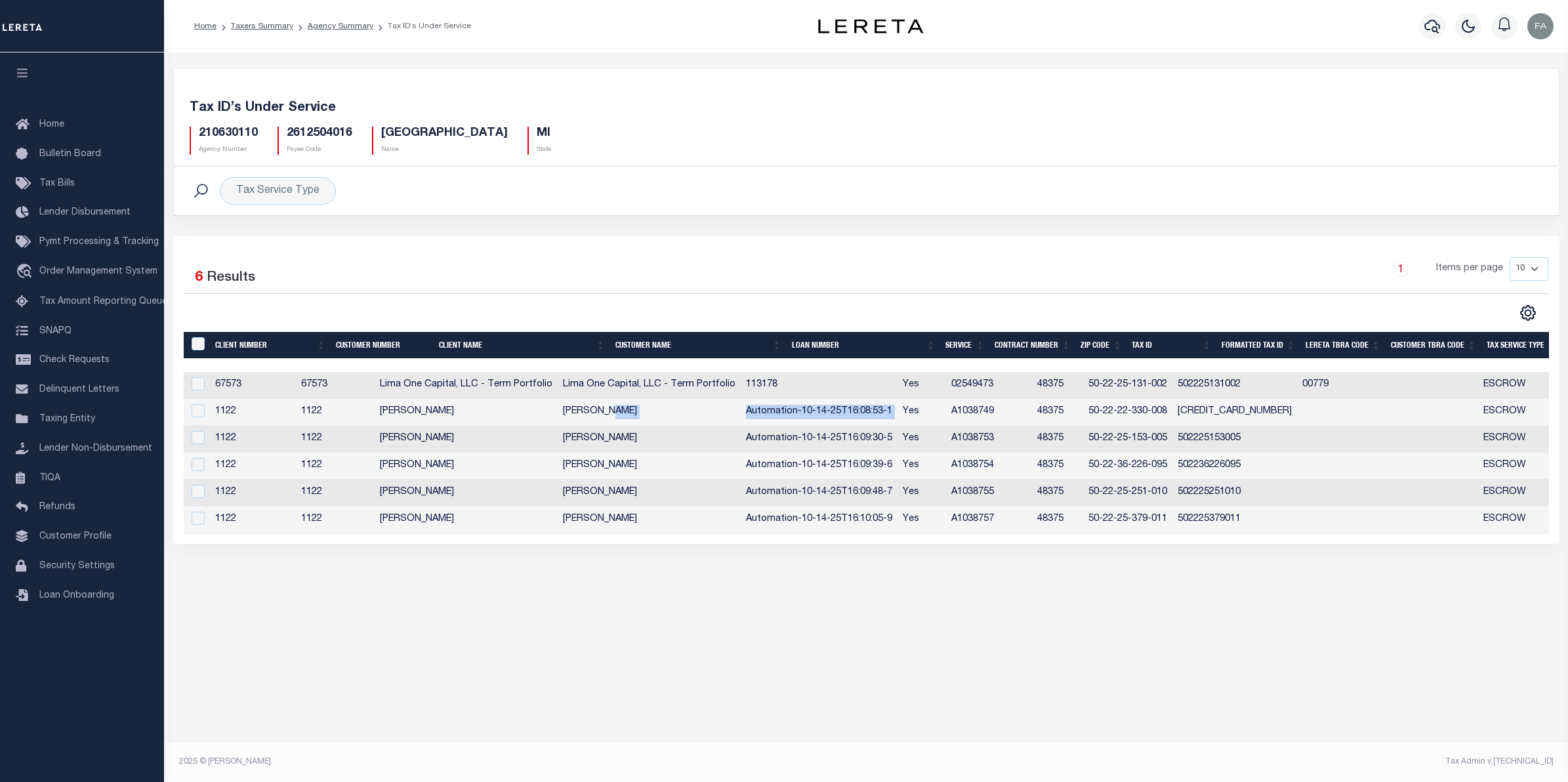
copy tr "Automation-10-14-25T16:08:53-1"
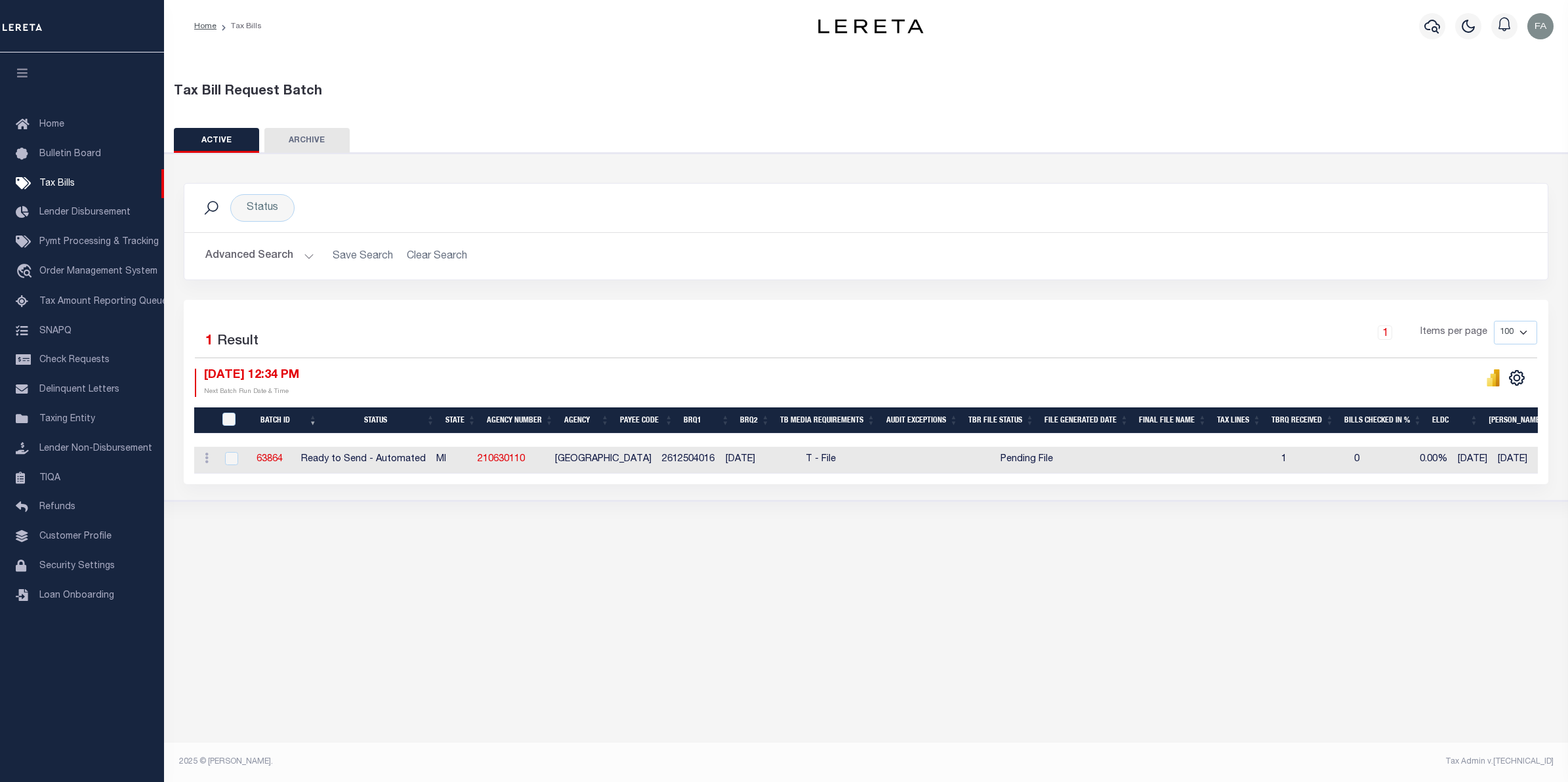
click at [273, 464] on td "63864" at bounding box center [270, 460] width 53 height 27
checkbox input "true"
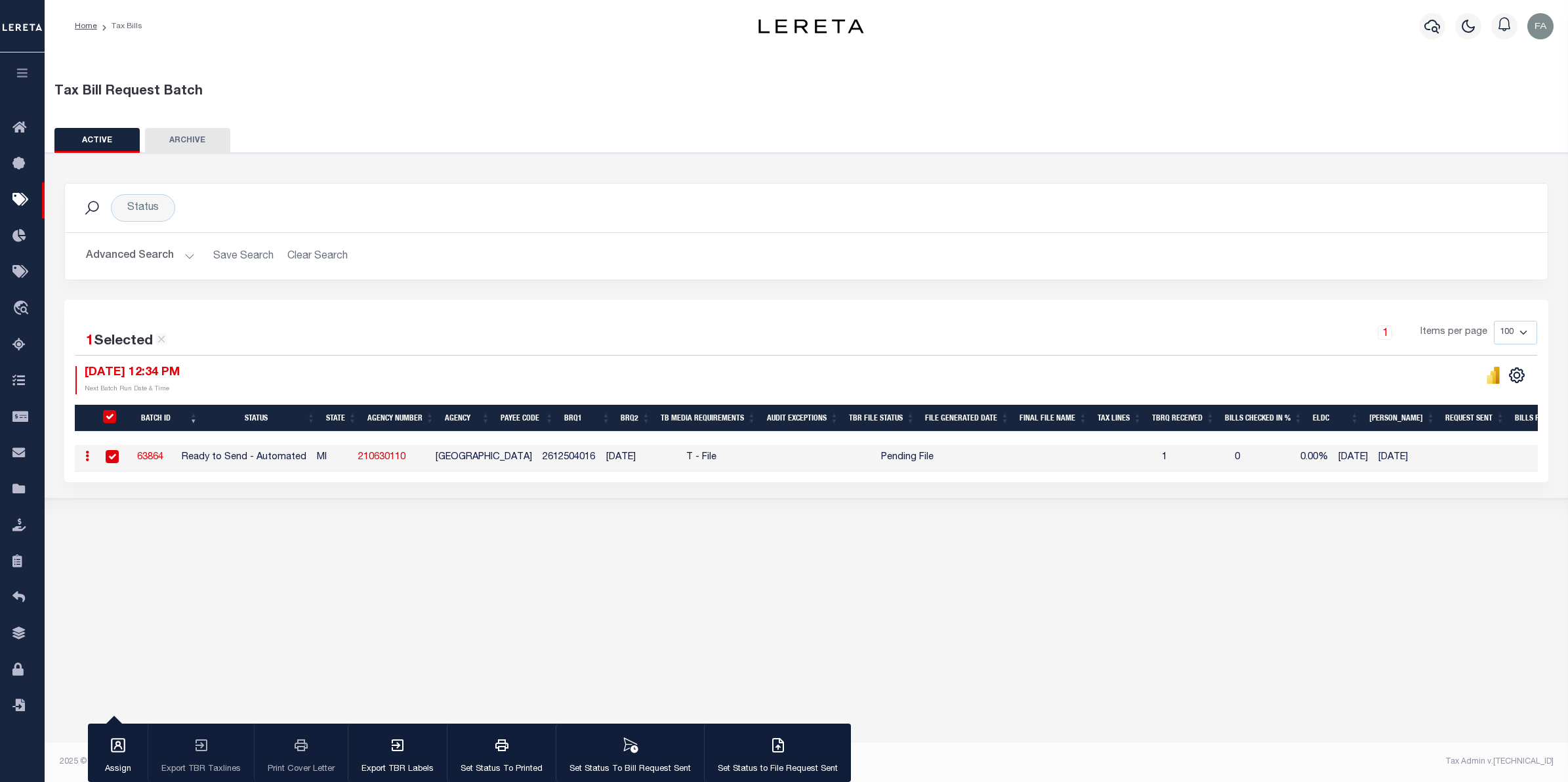
click at [155, 461] on link "63864" at bounding box center [150, 457] width 26 height 10
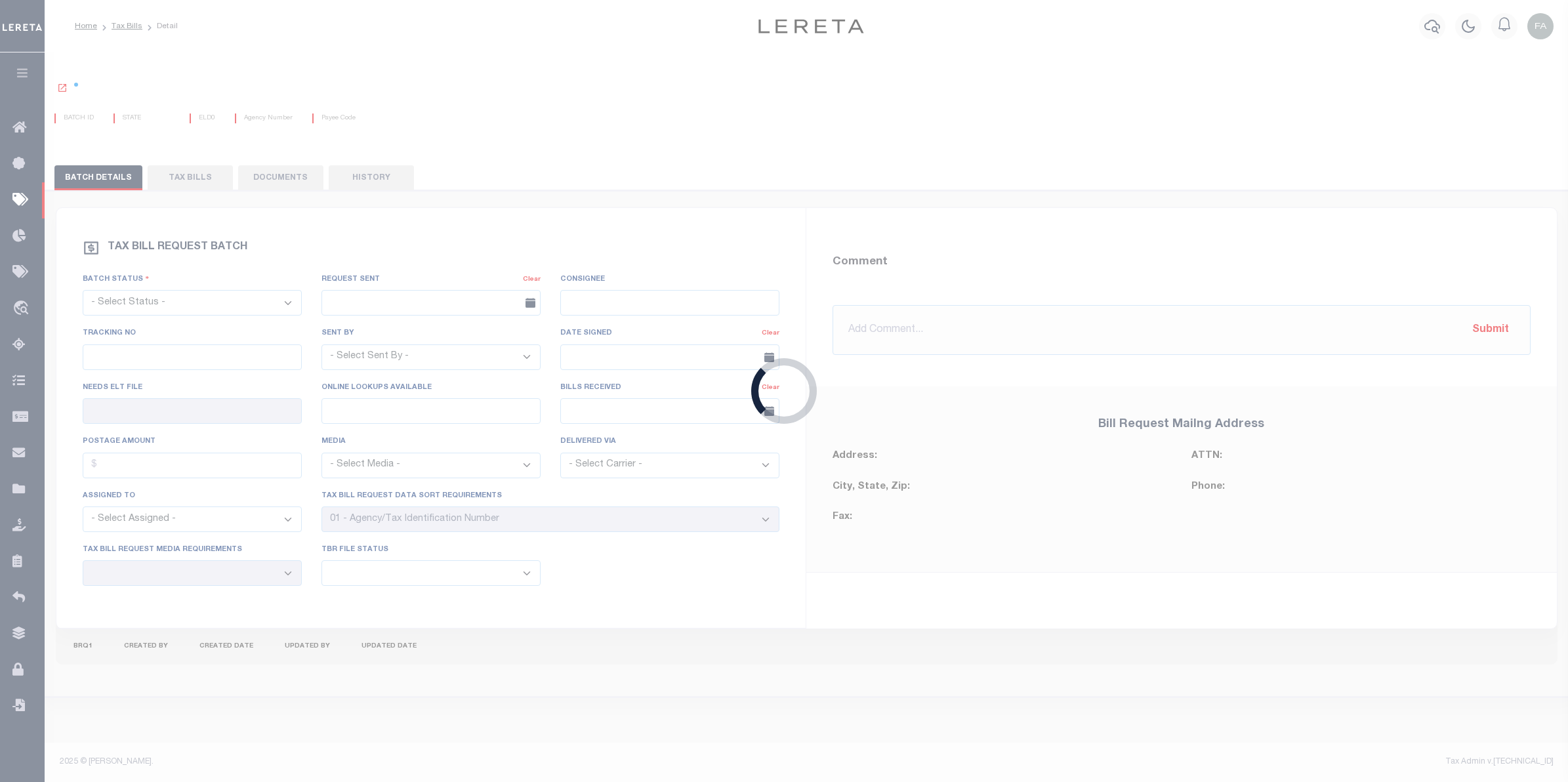
select select "RTA"
type input "No"
type input "Yes"
select select "22"
select select "1"
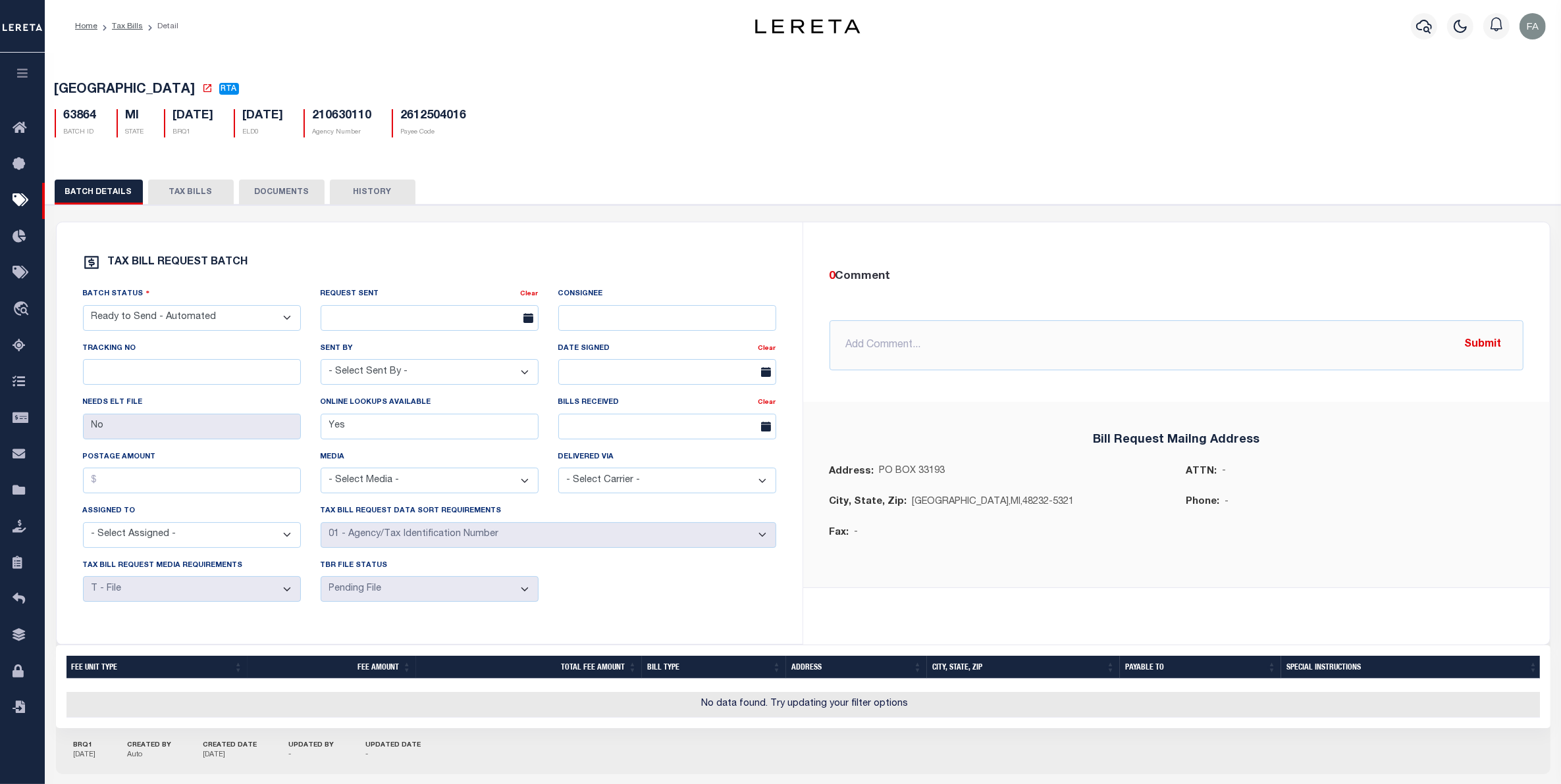
click at [186, 189] on button "TAX BILLS" at bounding box center [191, 192] width 86 height 25
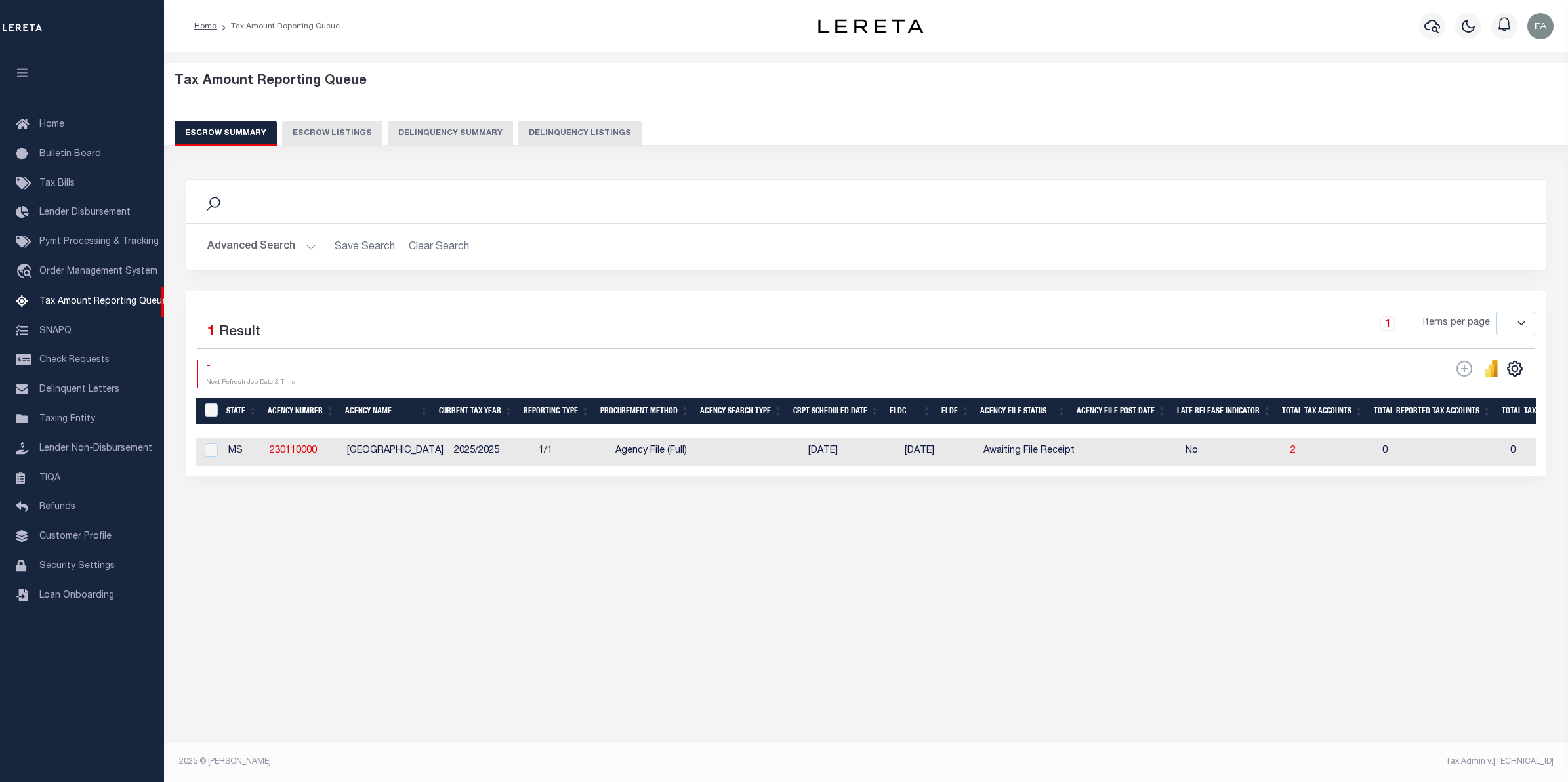
select select
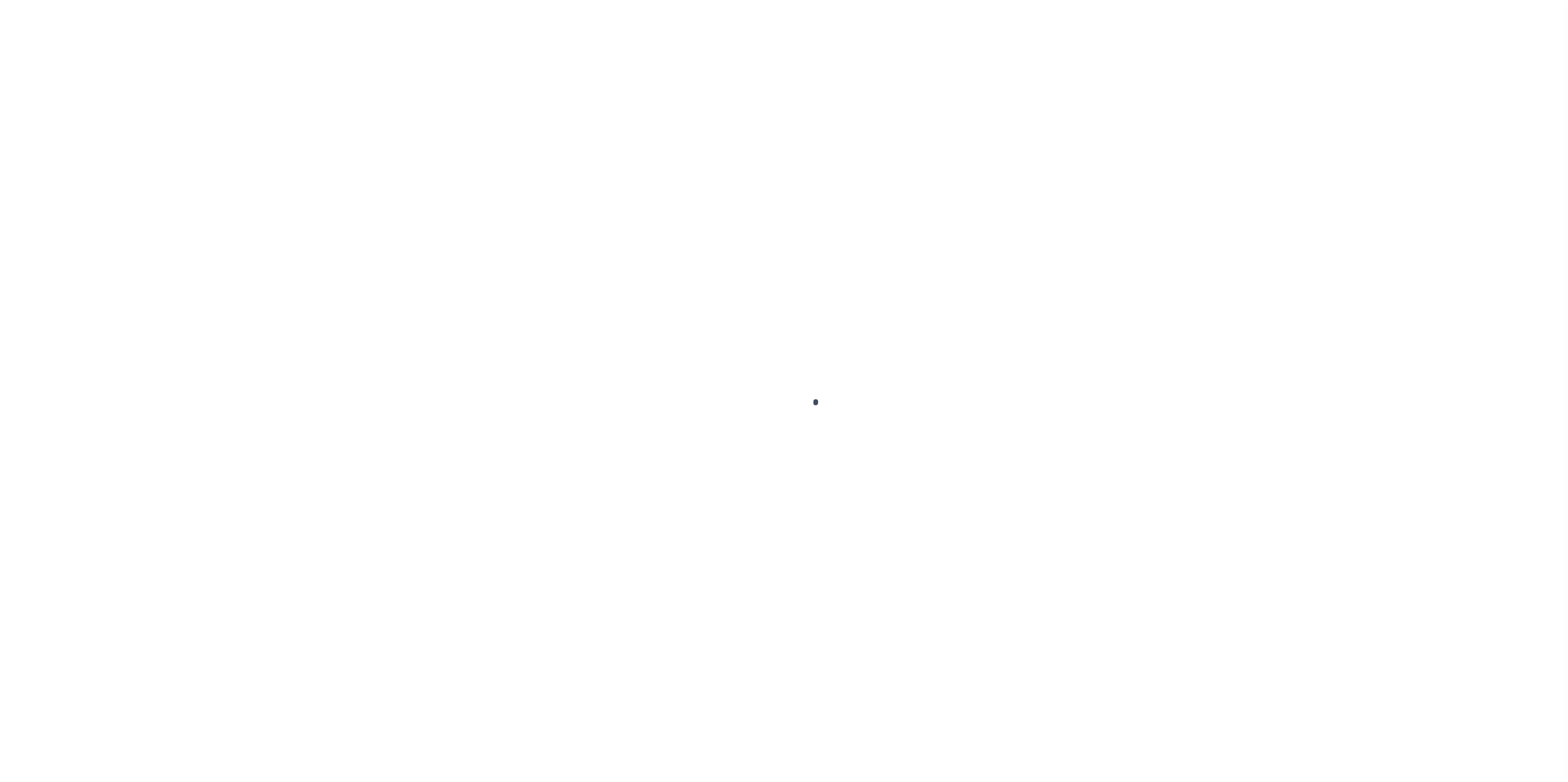
select select
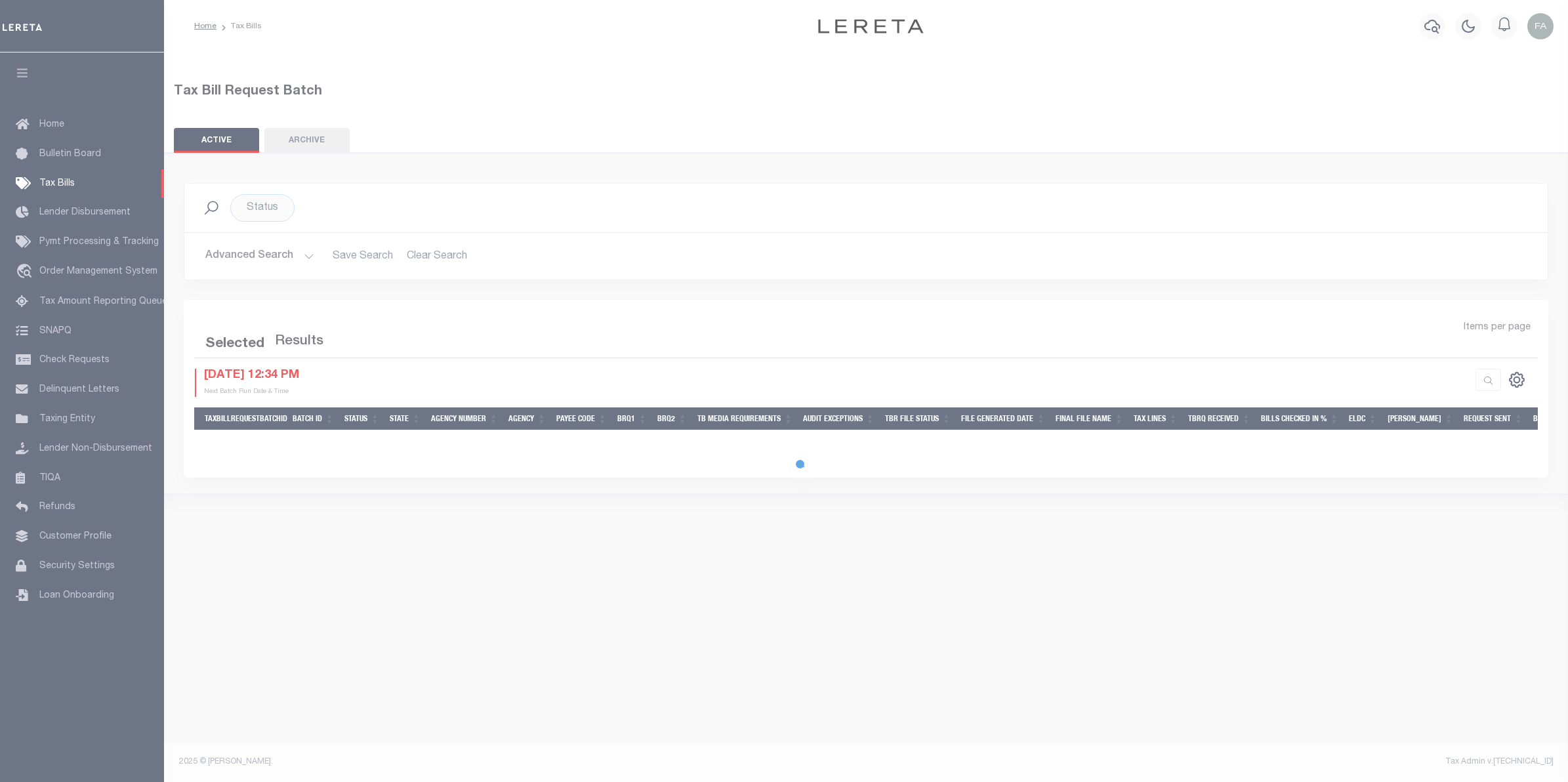
select select
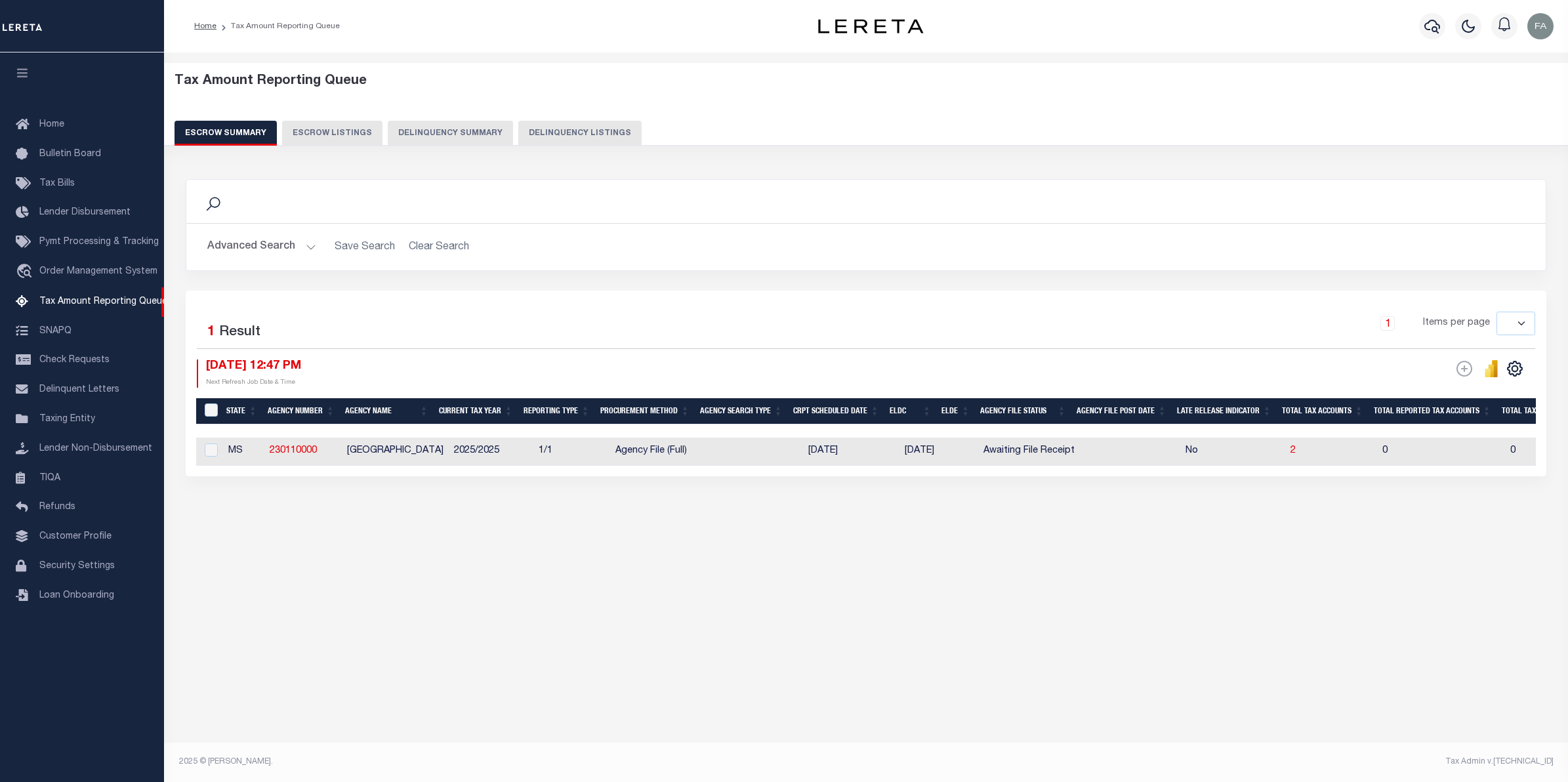
select select
drag, startPoint x: 1303, startPoint y: 453, endPoint x: 1303, endPoint y: 446, distance: 7.0
click at [1303, 446] on td "2" at bounding box center [1331, 452] width 92 height 28
checkbox input "true"
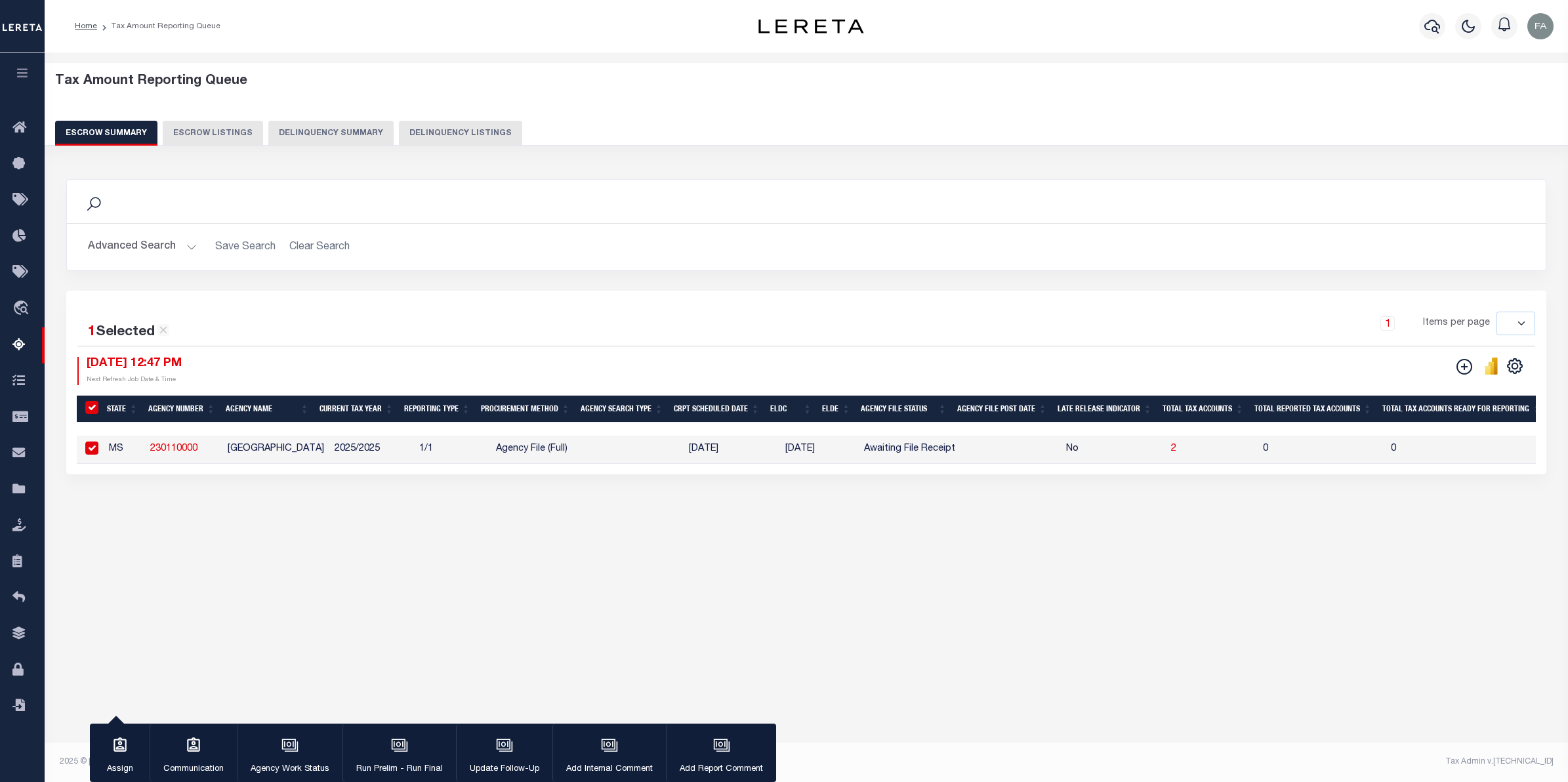
click at [1303, 456] on td "0" at bounding box center [1322, 450] width 128 height 28
checkbox input "false"
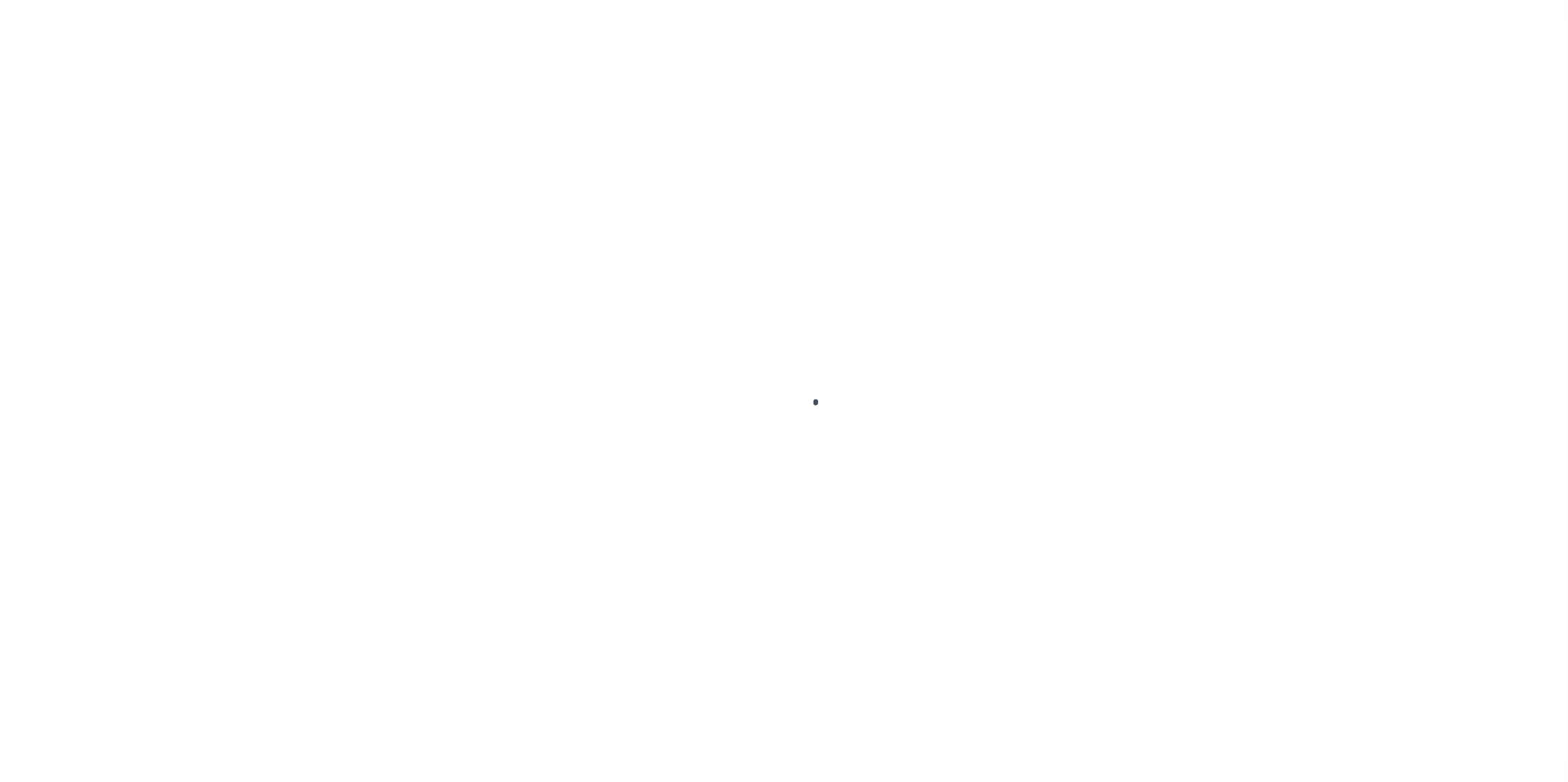
select select
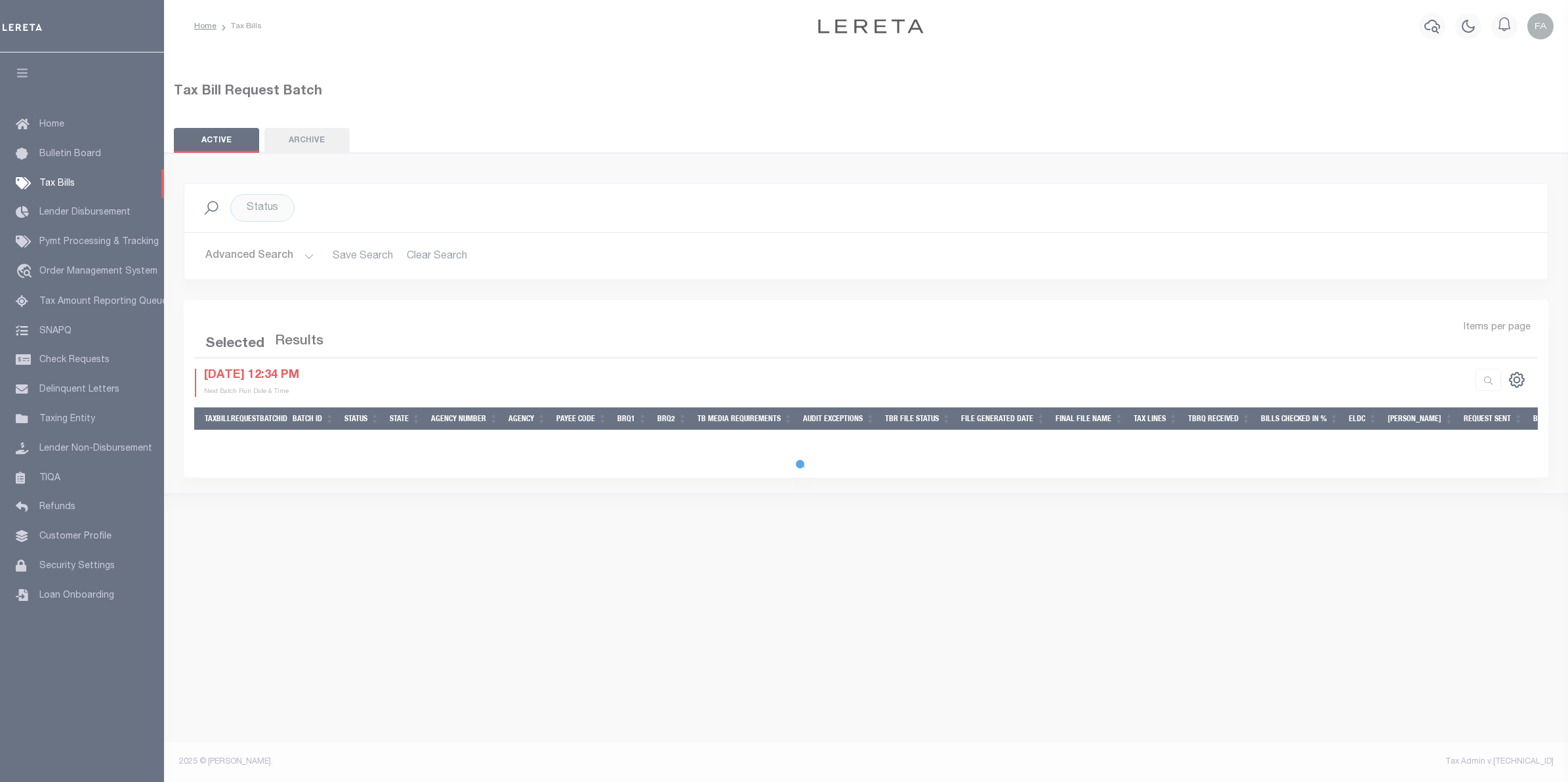
select select
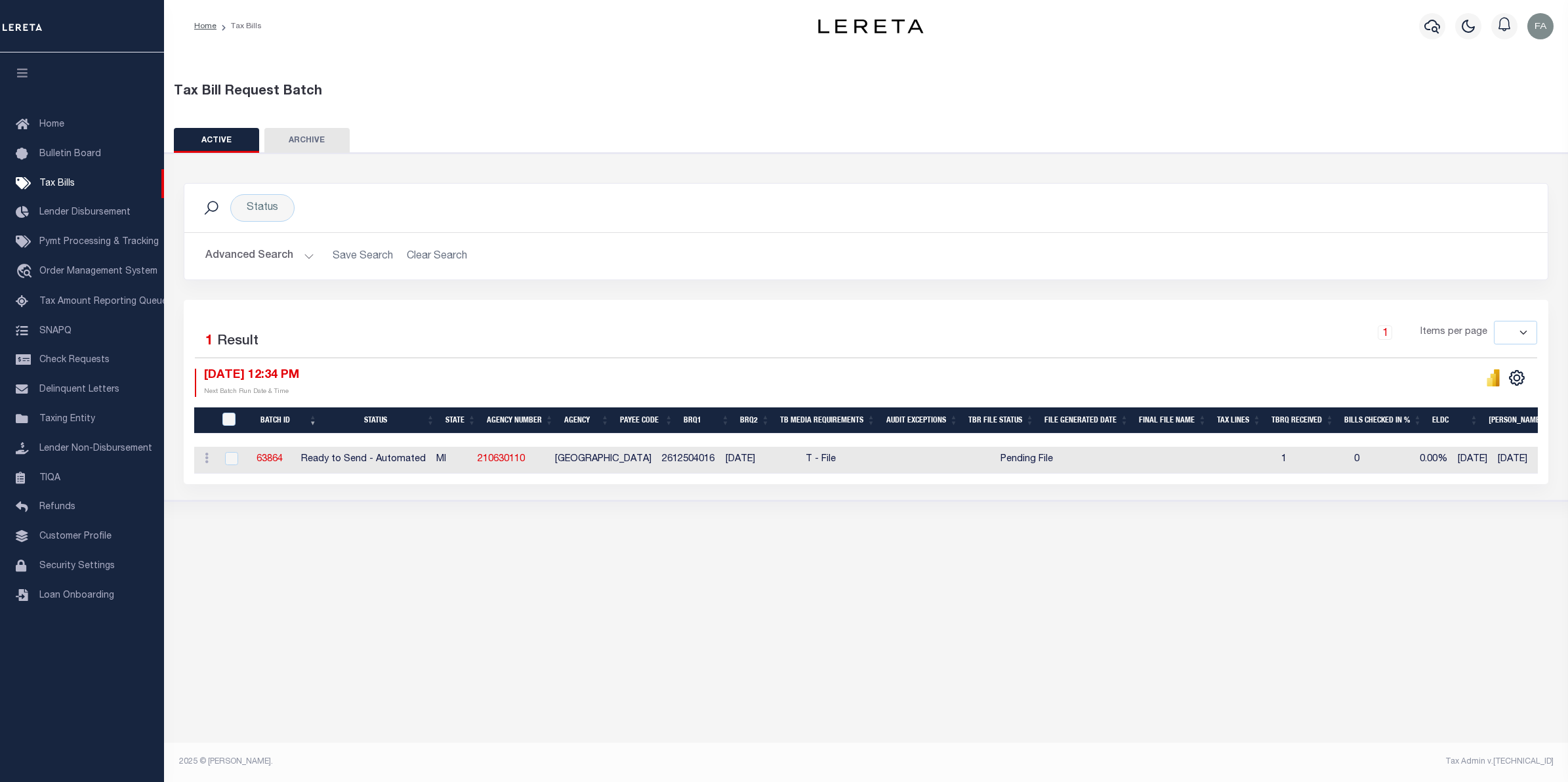
click at [434, 107] on div "Tax Bill Request Batch" at bounding box center [867, 97] width 1405 height 31
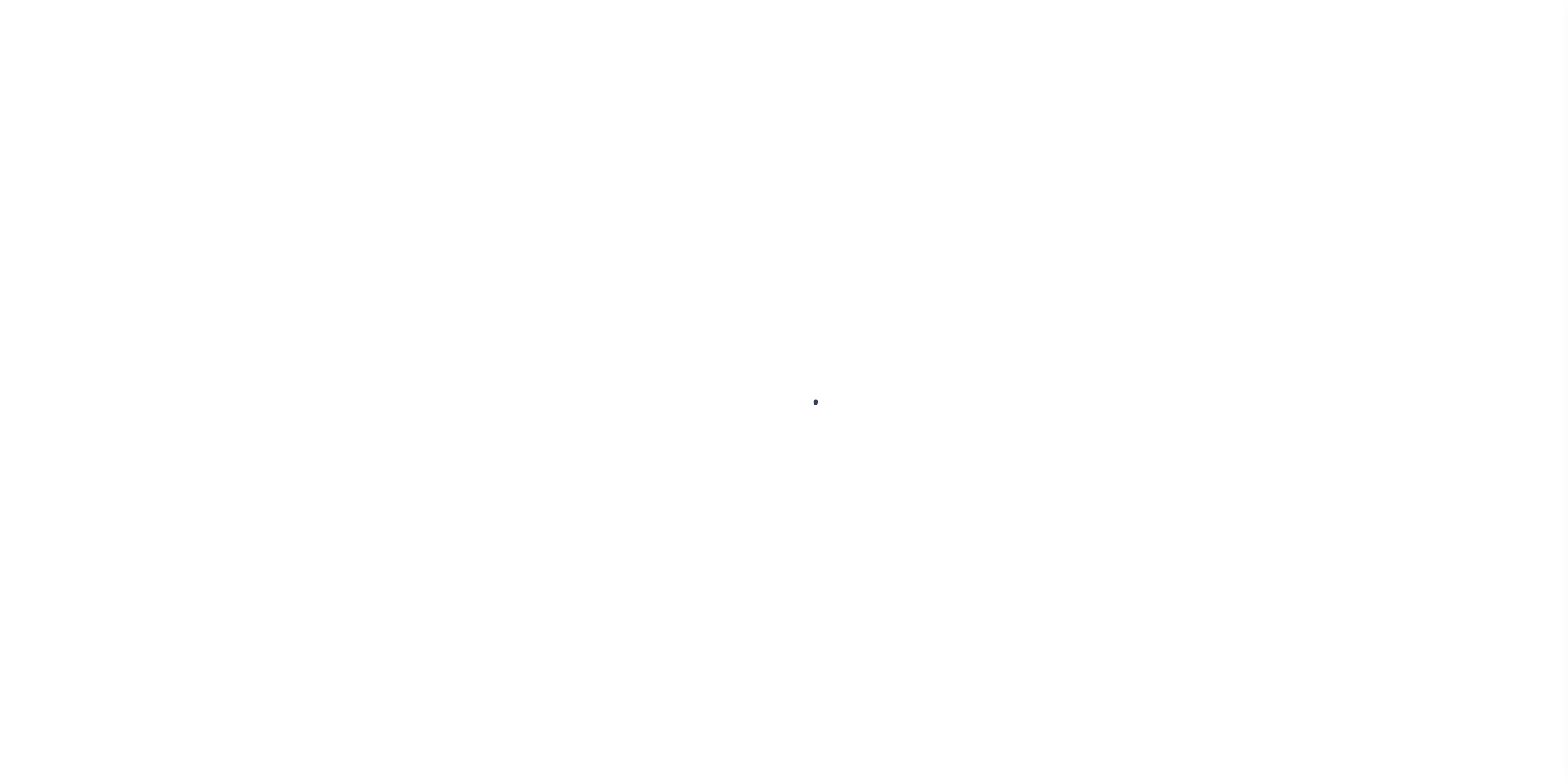
select select
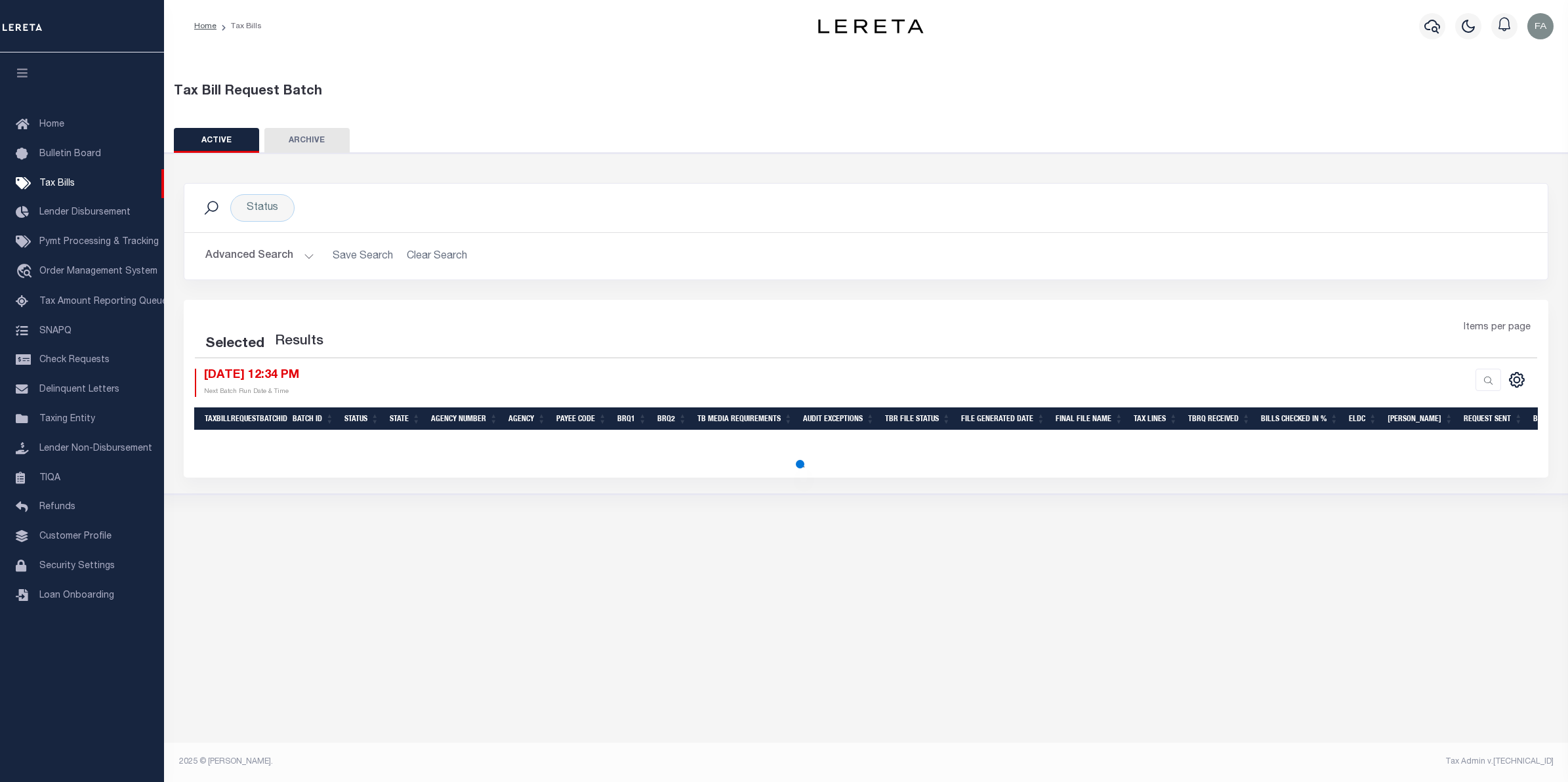
select select
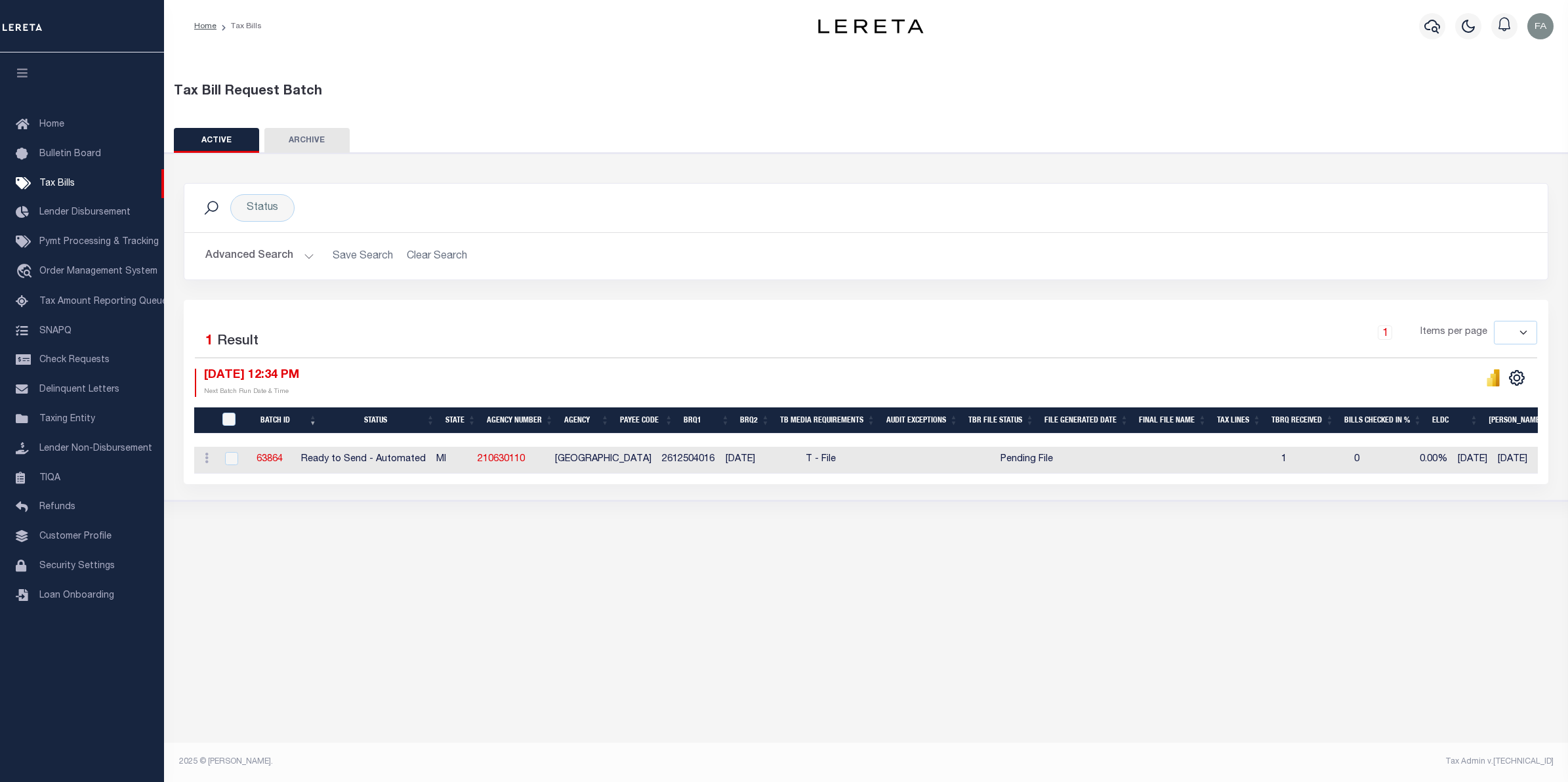
click at [819, 293] on div "Status Search Advanced Search Save Search Clear Search TaxBillBatches_dynamicta…" at bounding box center [866, 242] width 1385 height 117
click at [267, 263] on button "Advanced Search" at bounding box center [259, 256] width 109 height 25
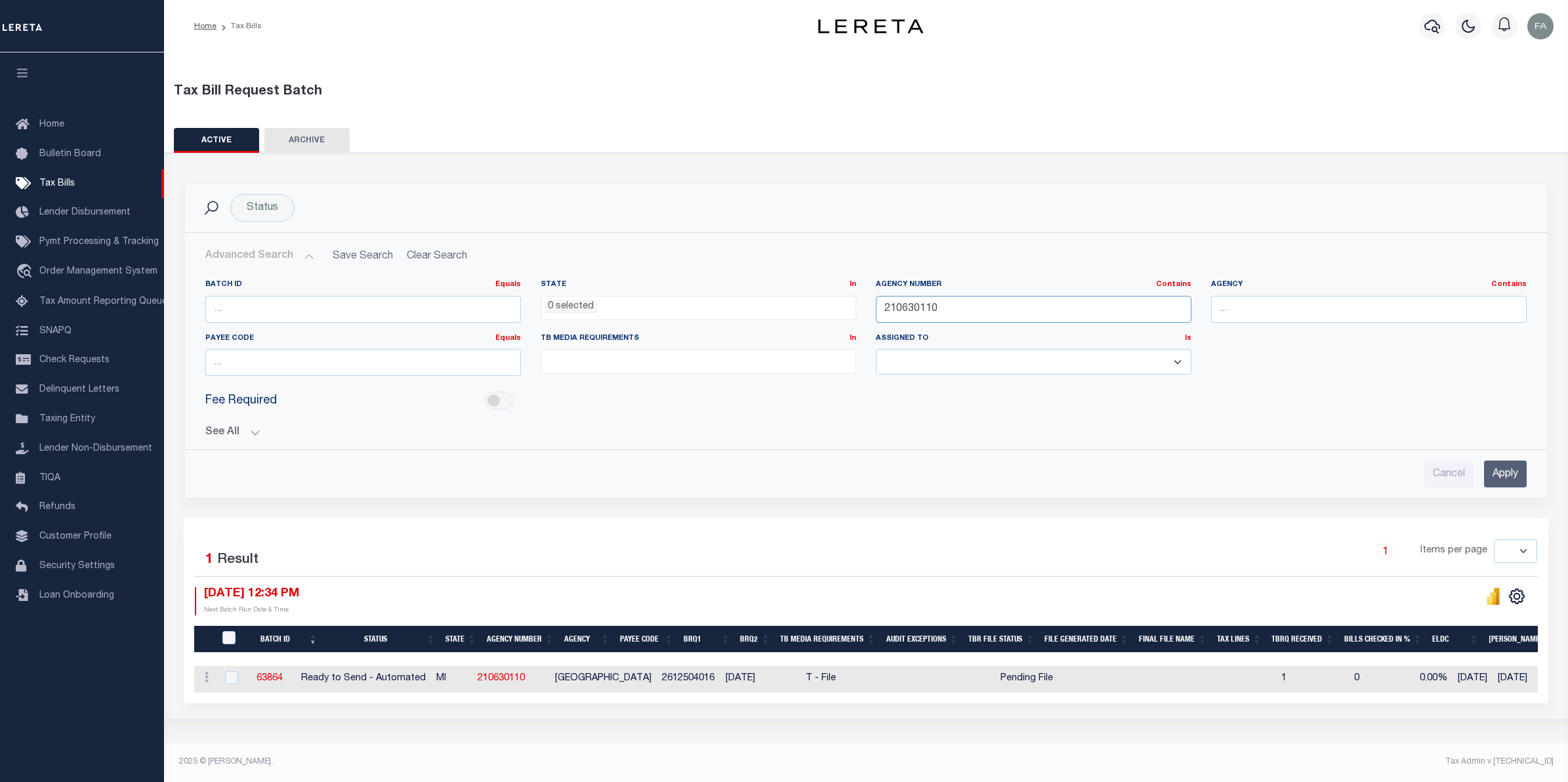
click at [985, 313] on input "210630110" at bounding box center [1033, 309] width 315 height 27
click at [1493, 481] on input "Apply" at bounding box center [1505, 474] width 43 height 27
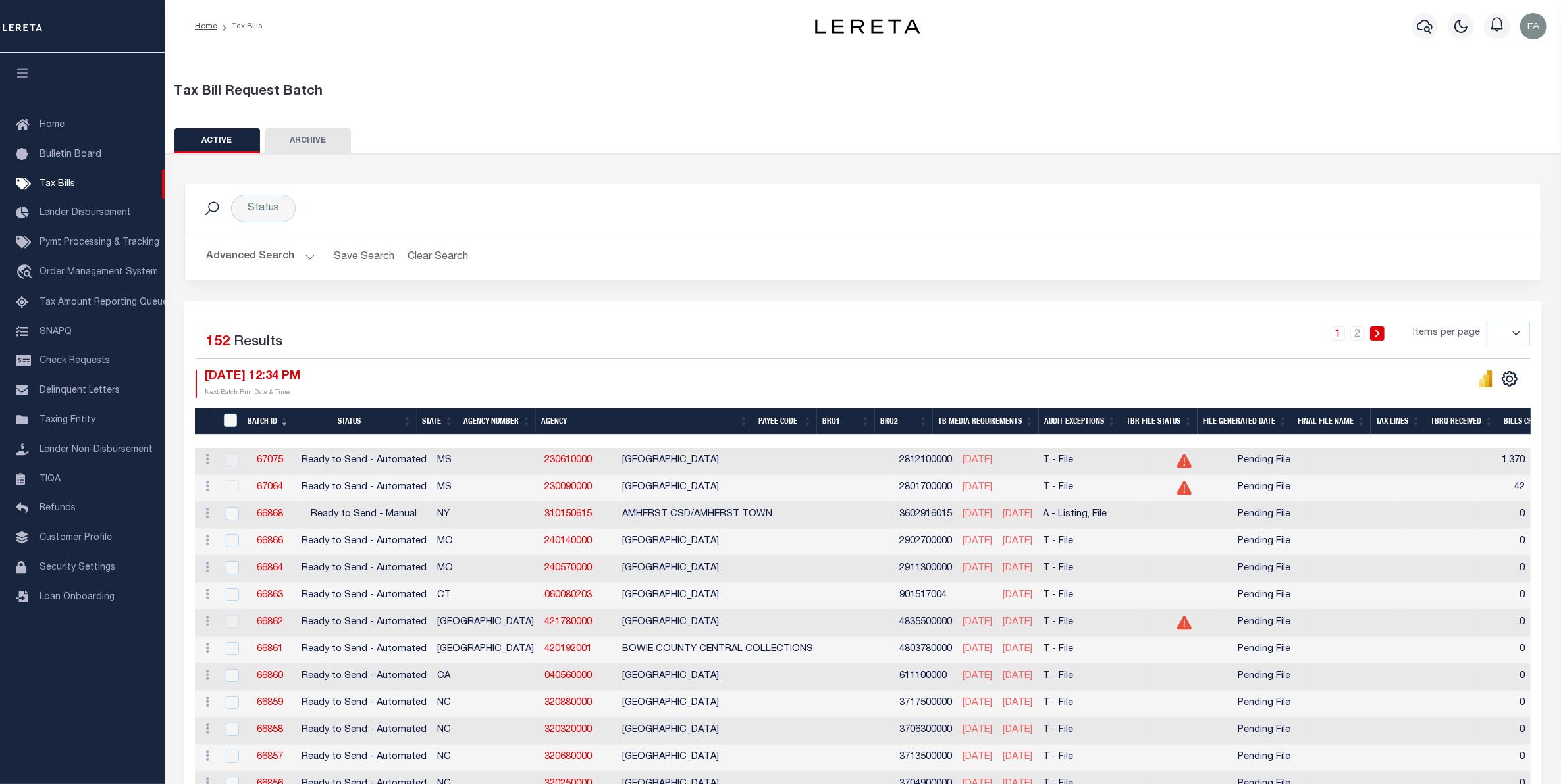
click at [266, 258] on button "Advanced Search" at bounding box center [260, 257] width 110 height 25
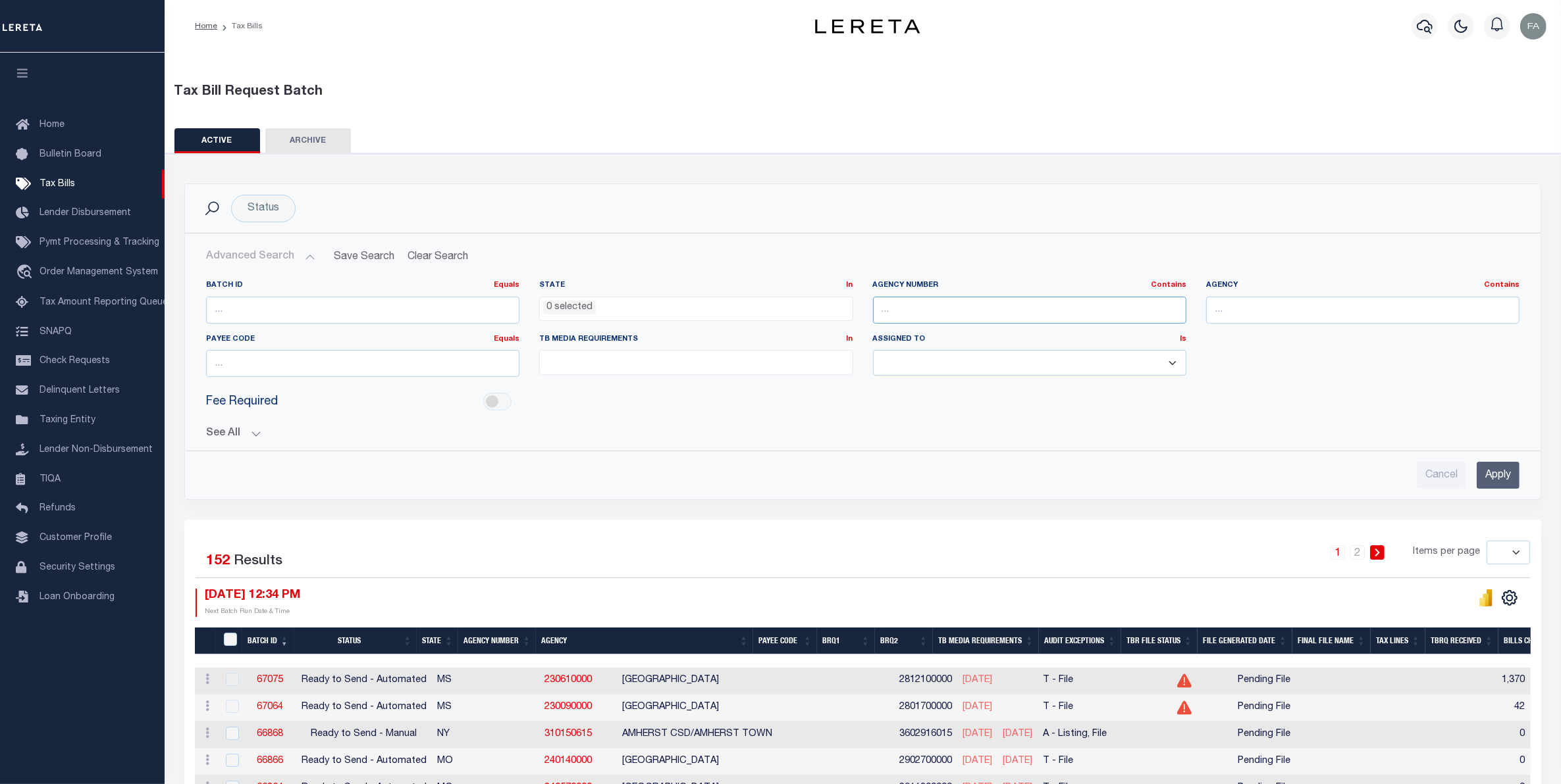
drag, startPoint x: 1011, startPoint y: 300, endPoint x: 1025, endPoint y: 301, distance: 14.0
click at [1011, 300] on input "text" at bounding box center [1030, 310] width 314 height 27
paste input "210410103"
type input "210410103"
click at [1502, 485] on input "Apply" at bounding box center [1498, 475] width 43 height 27
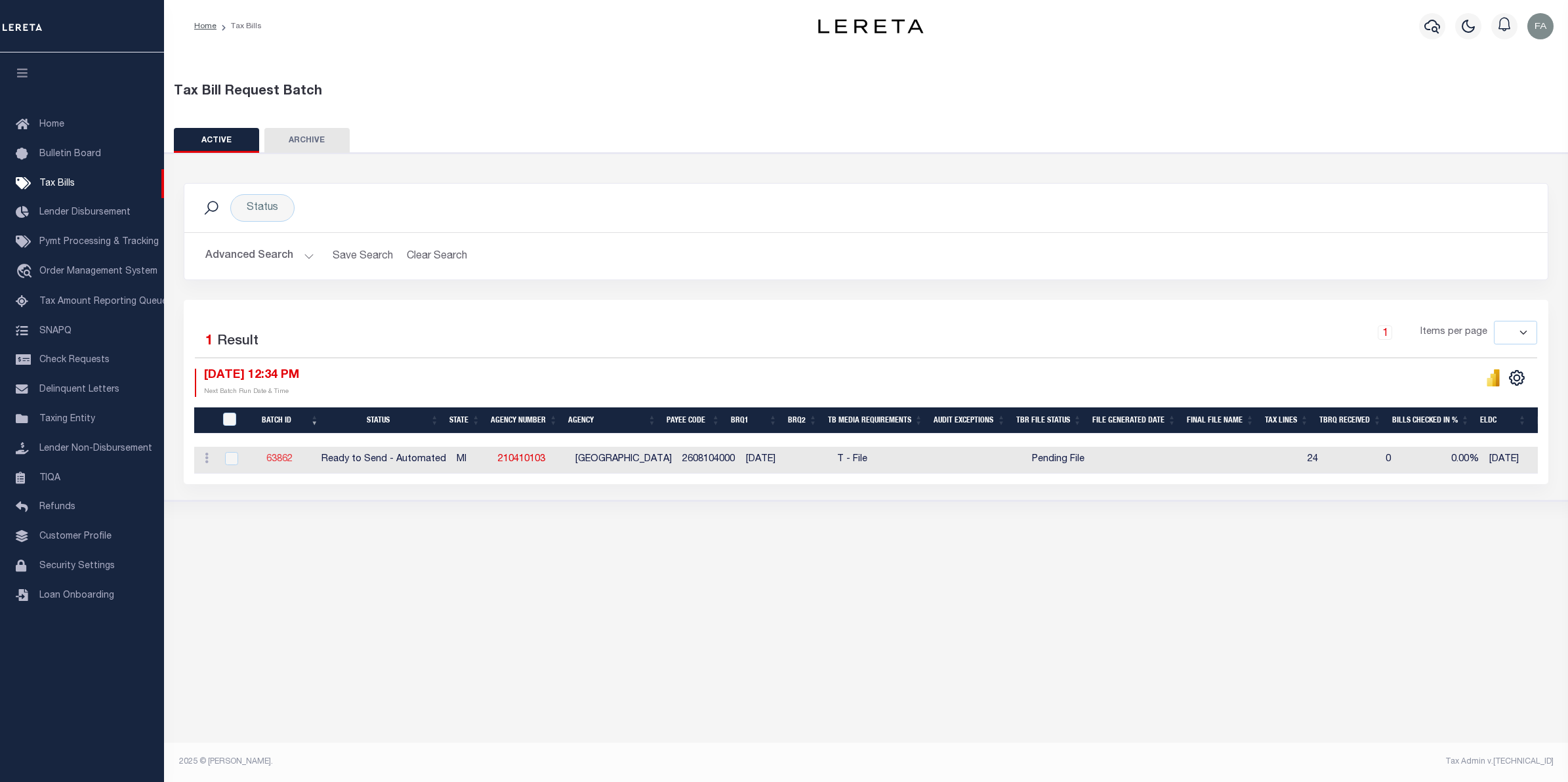
click at [293, 460] on link "63862" at bounding box center [280, 460] width 26 height 10
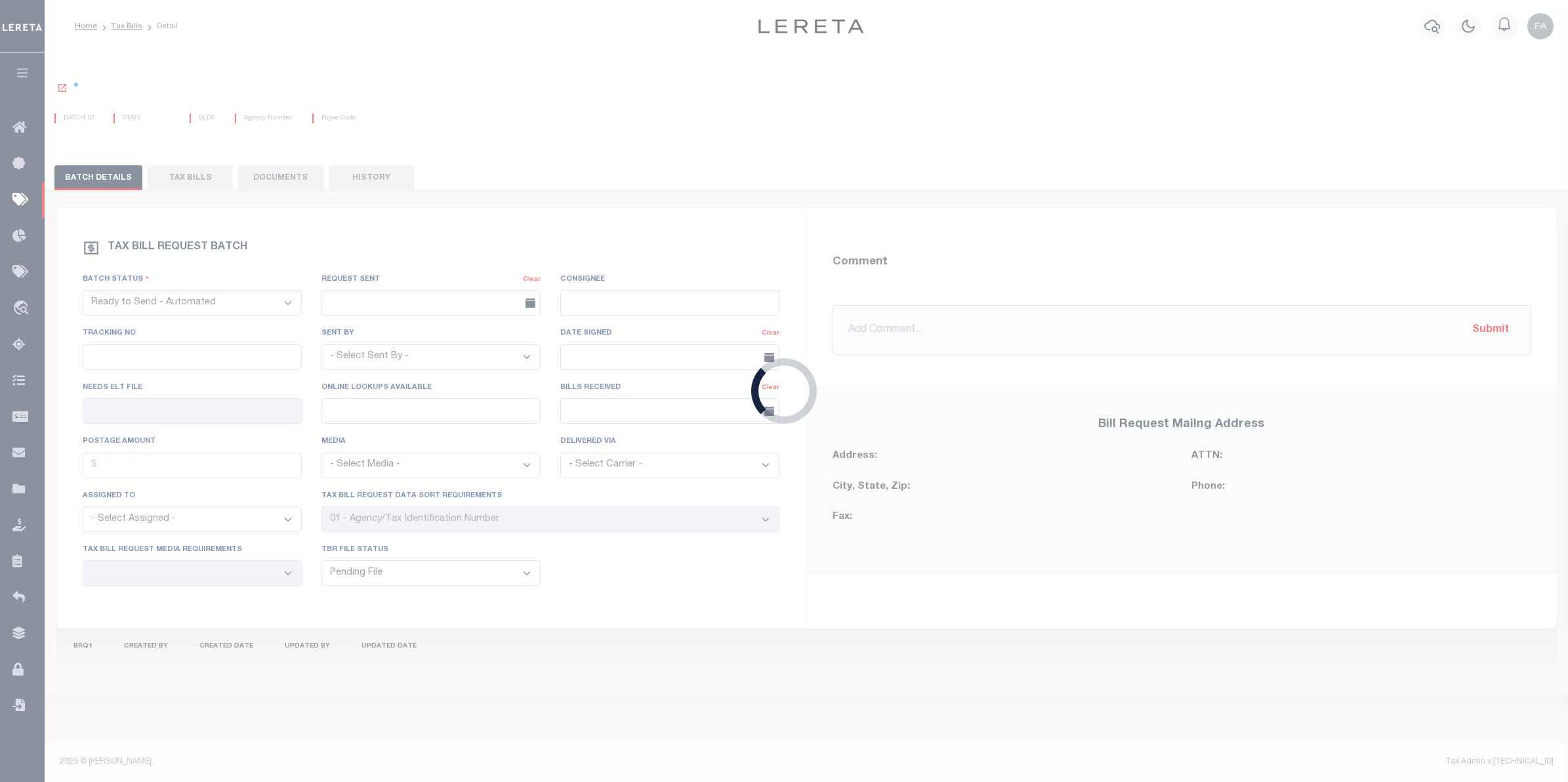
type input "No"
type input "Yes"
select select "22"
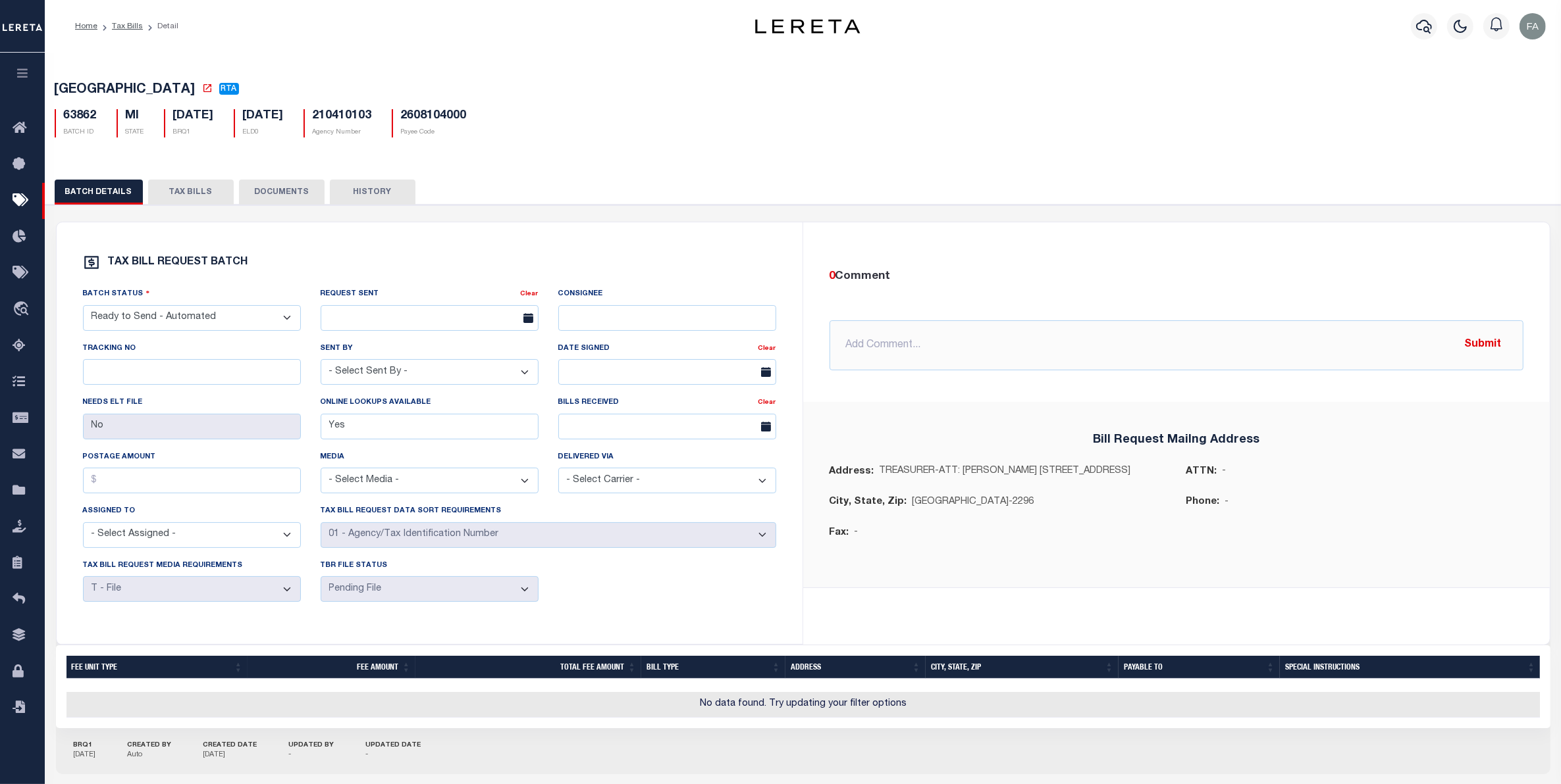
click at [173, 204] on button "TAX BILLS" at bounding box center [191, 192] width 86 height 25
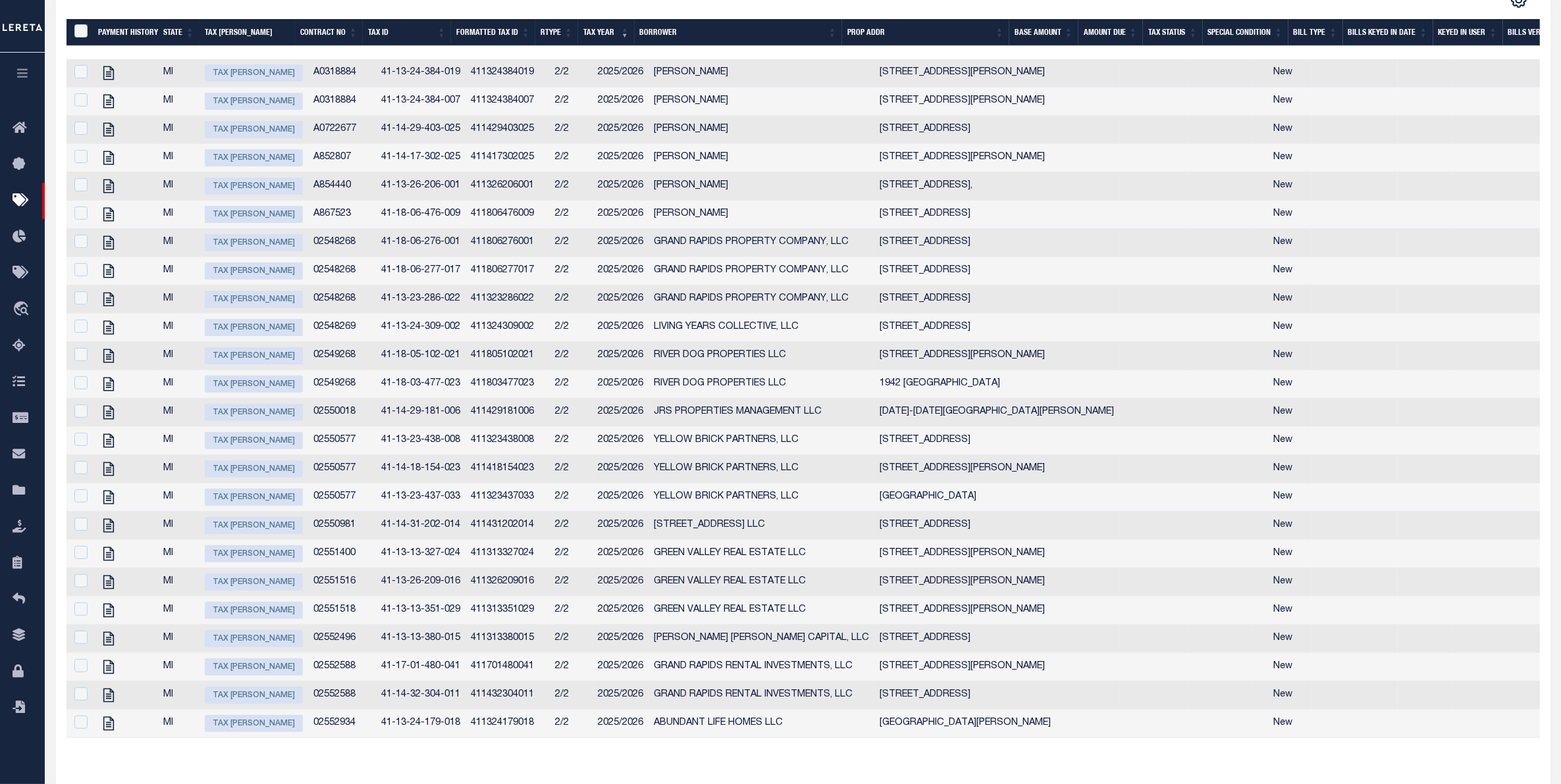
scroll to position [531, 0]
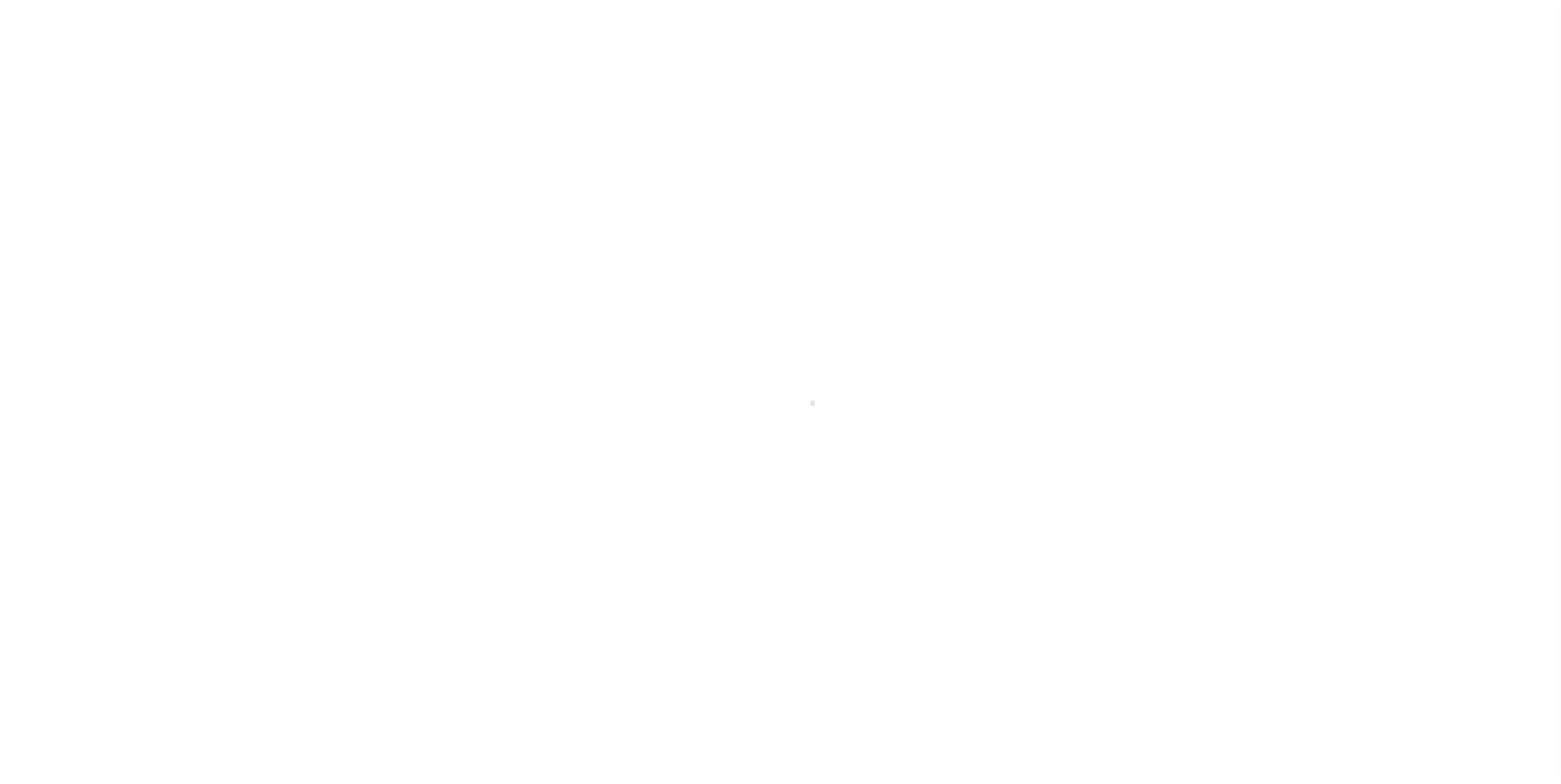
select select
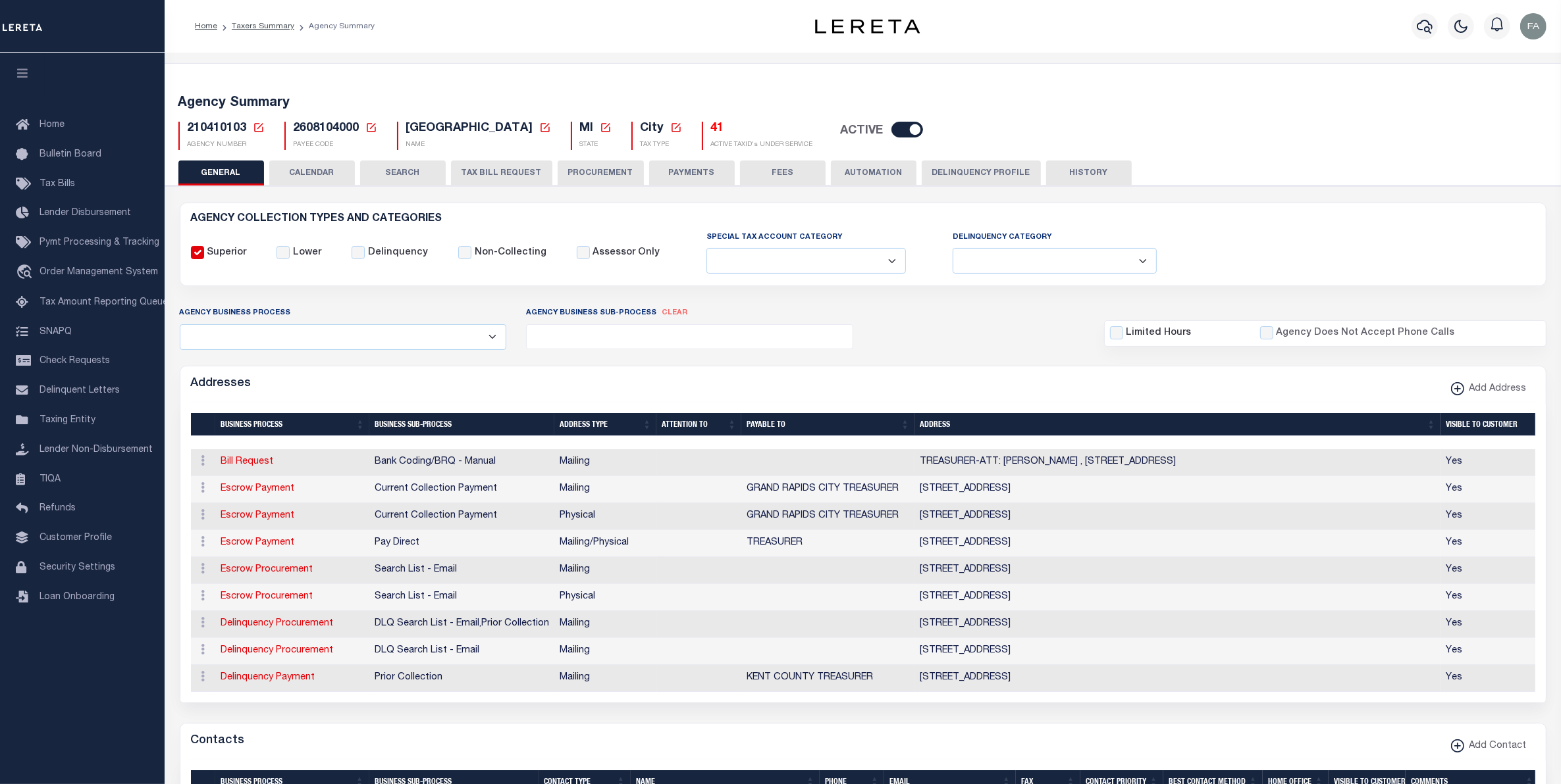
click at [219, 136] on div "210410103 Agency Number Edit Cancel Ok New Agency Number Cancel Ok" at bounding box center [222, 136] width 86 height 28
click at [219, 136] on h5 "210410103 Agency Number Edit Cancel Ok Cancel Ok" at bounding box center [226, 129] width 77 height 15
copy h5 "210410103"
click at [501, 70] on div "Agency Summary 210410103 Agency Number Edit Cancel Ok Cancel Ok" at bounding box center [863, 796] width 1402 height 1466
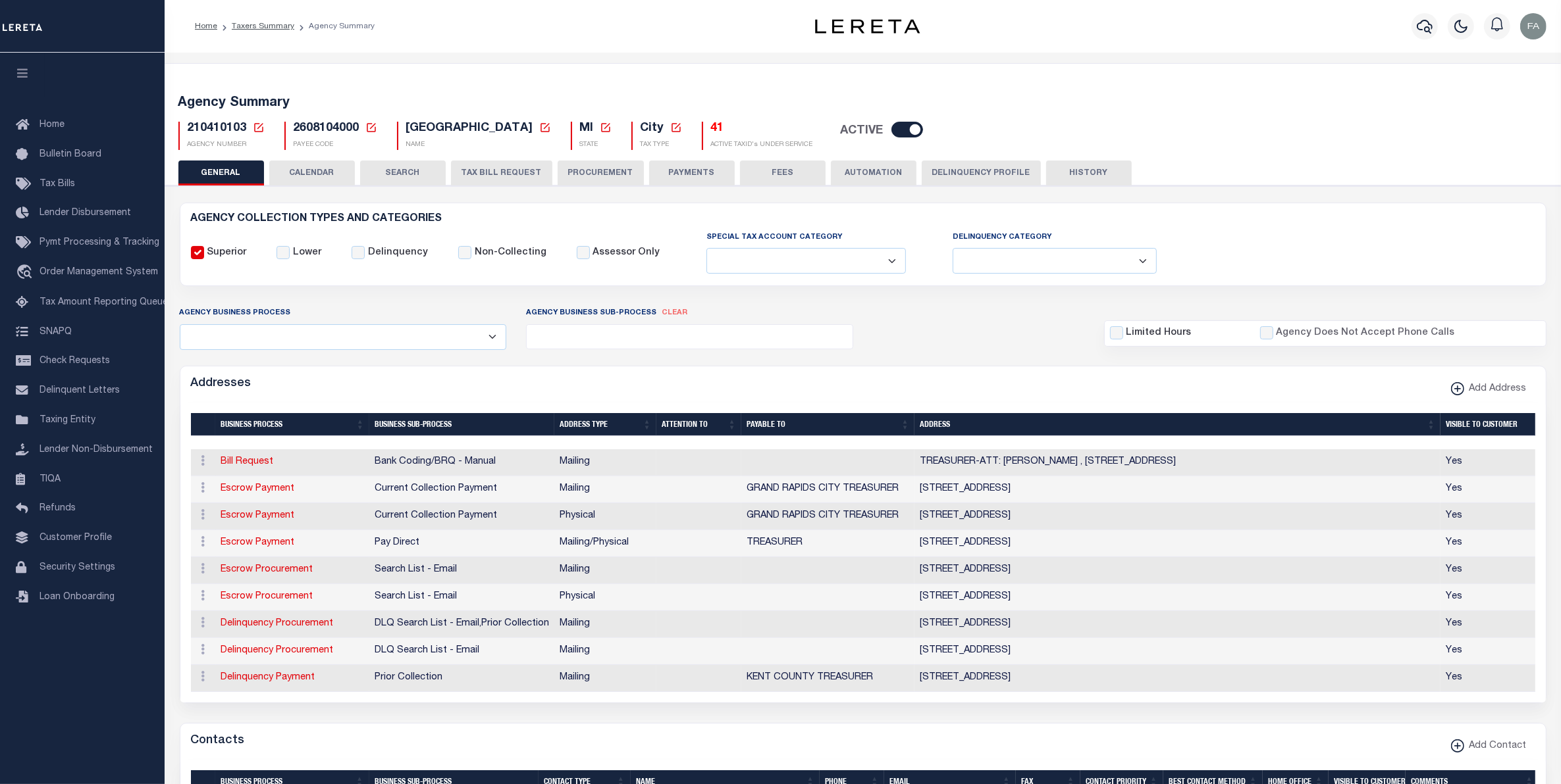
click at [295, 166] on button "CALENDAR" at bounding box center [312, 173] width 86 height 25
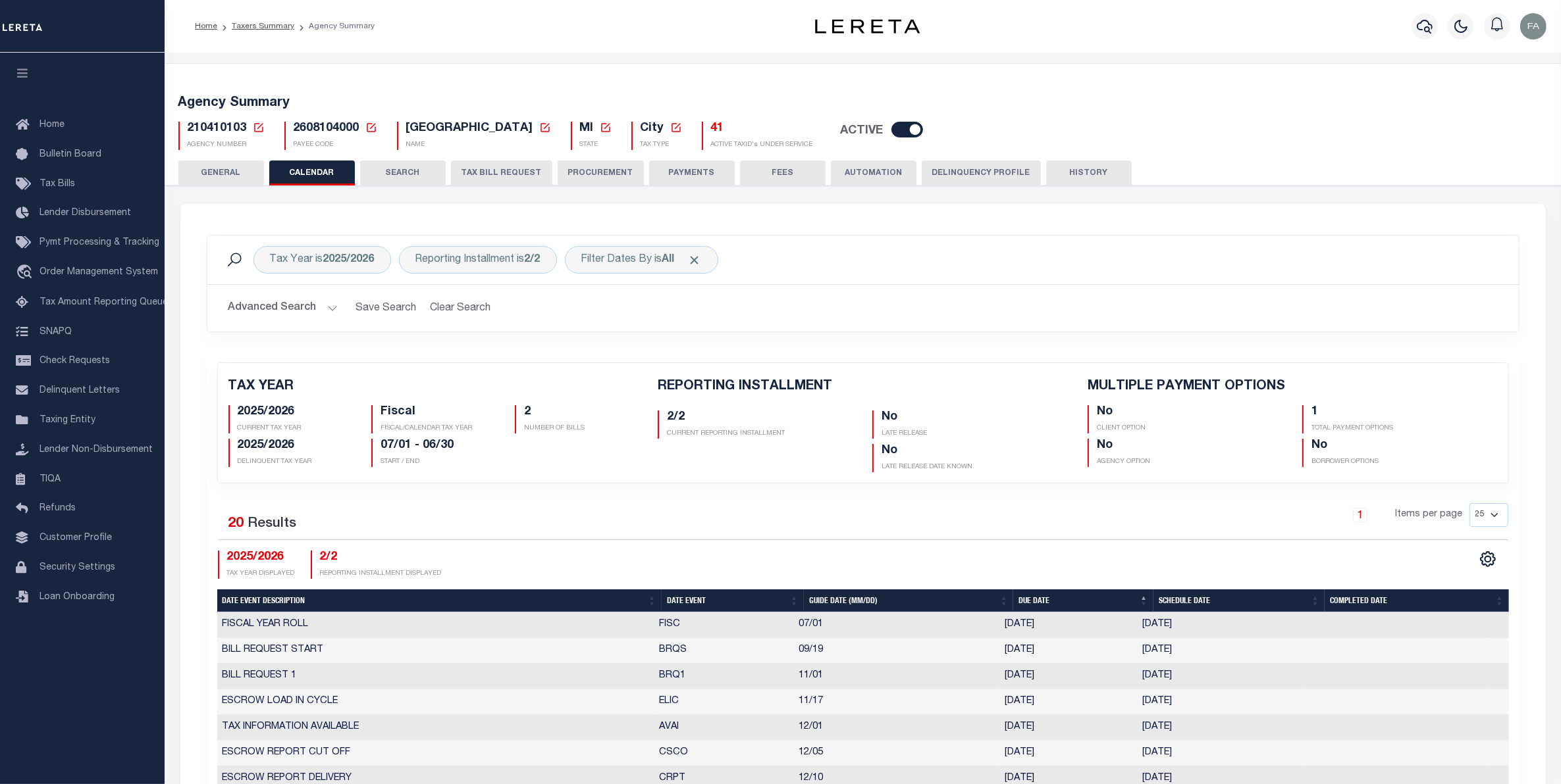
checkbox input "false"
type input "1"
click at [716, 131] on h5 "41" at bounding box center [762, 129] width 102 height 15
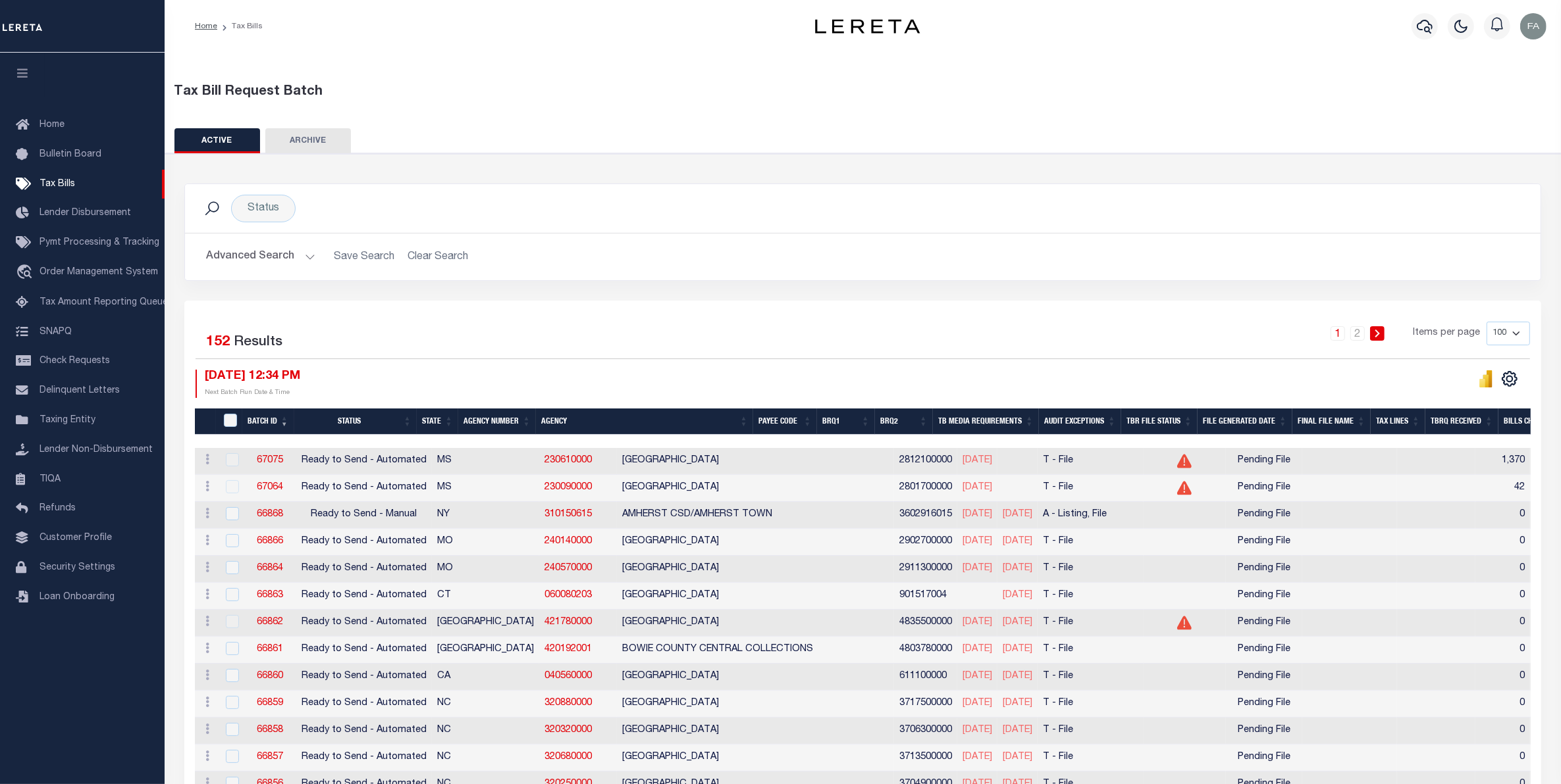
click at [266, 258] on button "Advanced Search" at bounding box center [260, 257] width 110 height 25
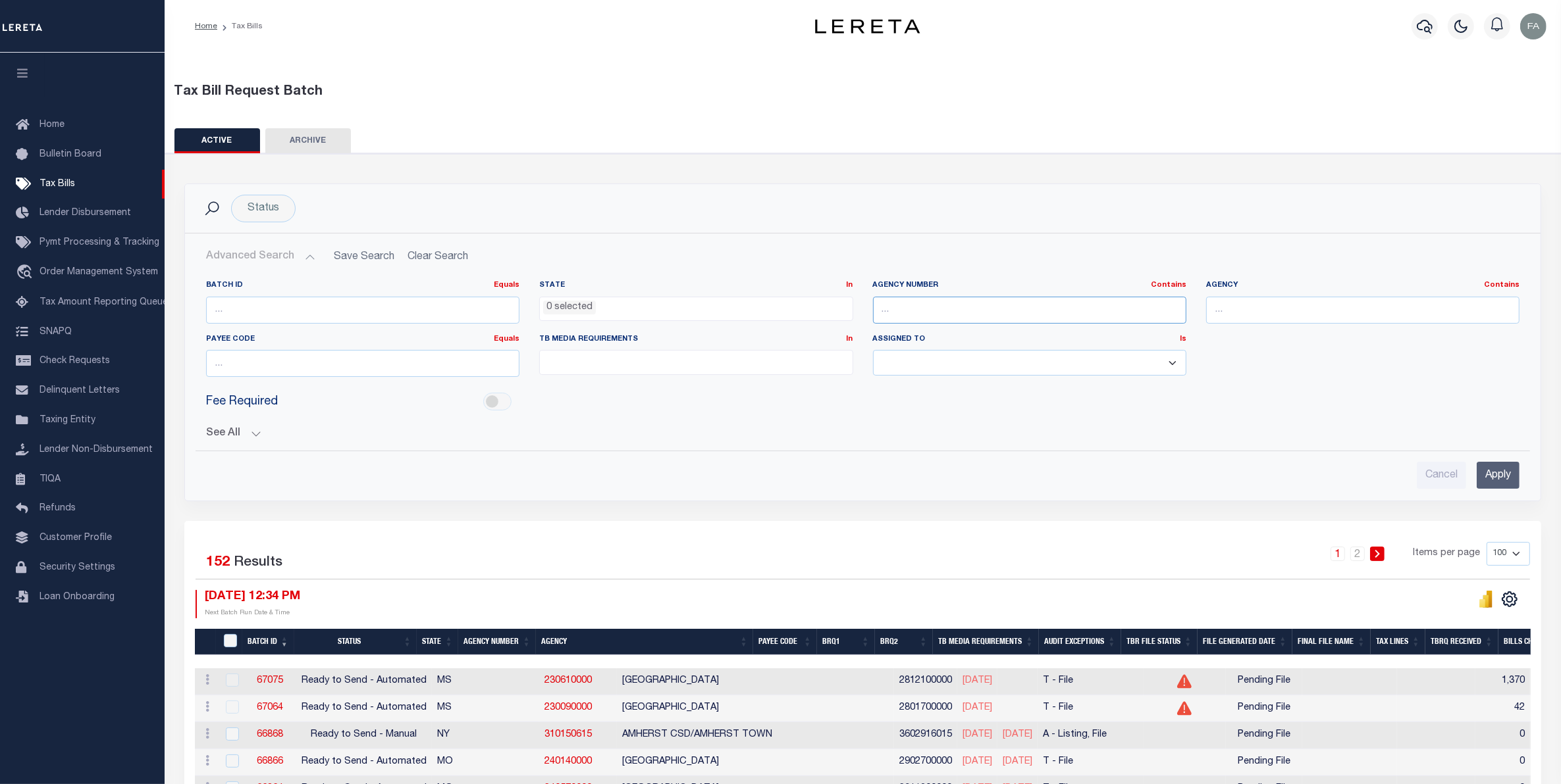
click at [917, 310] on input "text" at bounding box center [1030, 310] width 314 height 27
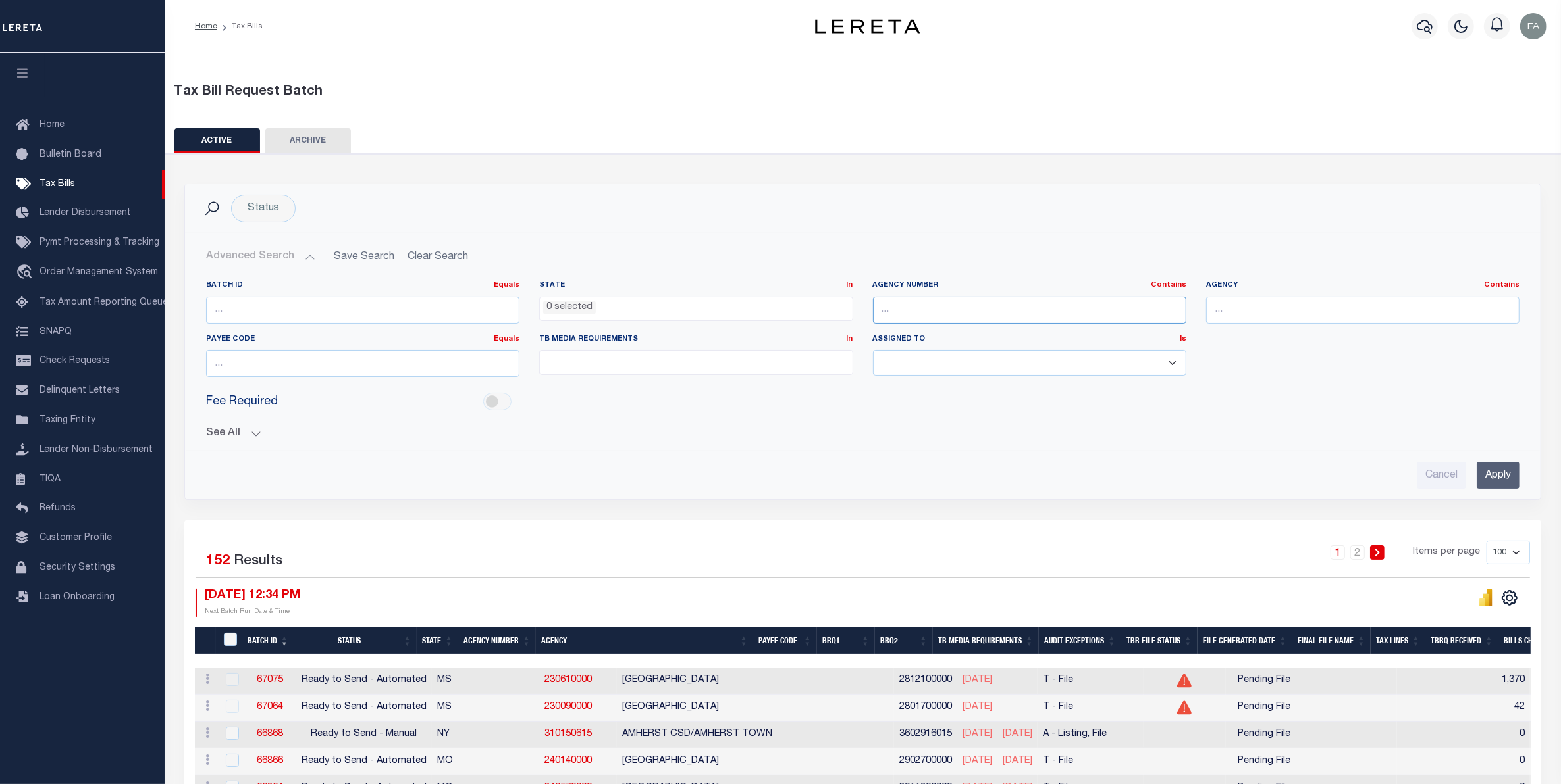
paste input "210630110"
type input "210630110"
click at [1500, 464] on input "Apply" at bounding box center [1498, 475] width 43 height 27
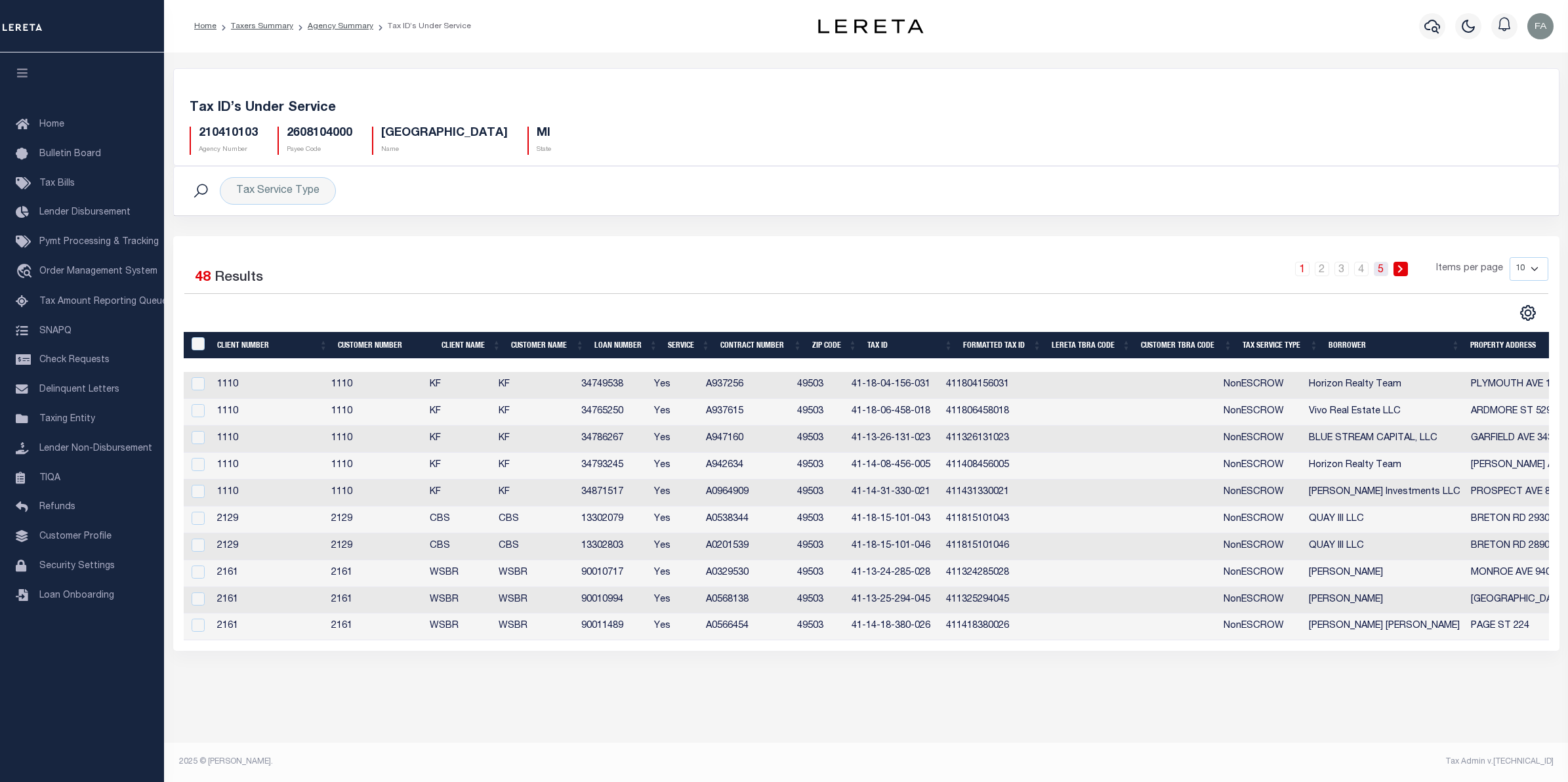
click at [1386, 273] on link "5" at bounding box center [1381, 269] width 15 height 15
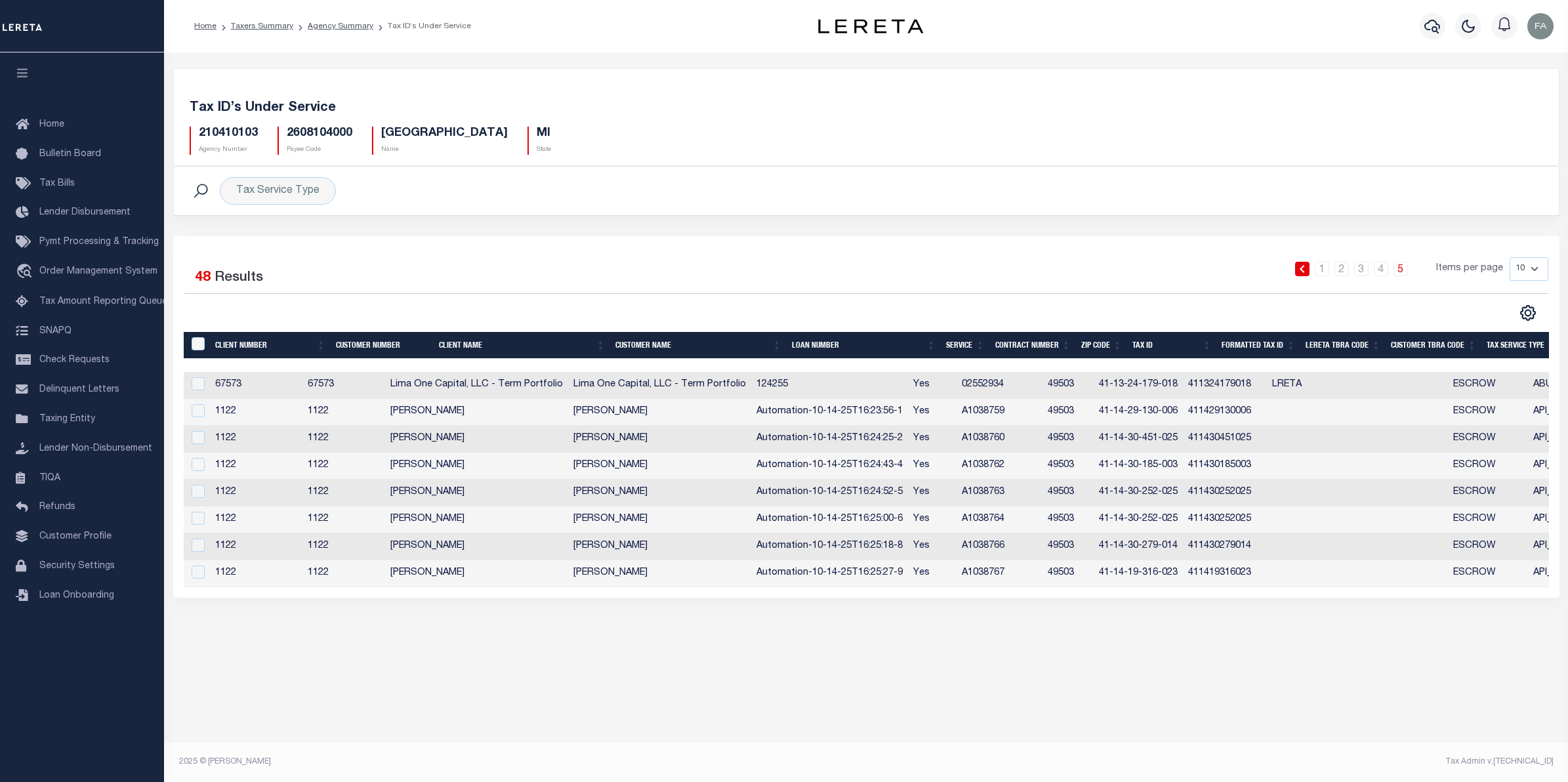
click at [1004, 419] on td "A1038759" at bounding box center [999, 412] width 86 height 27
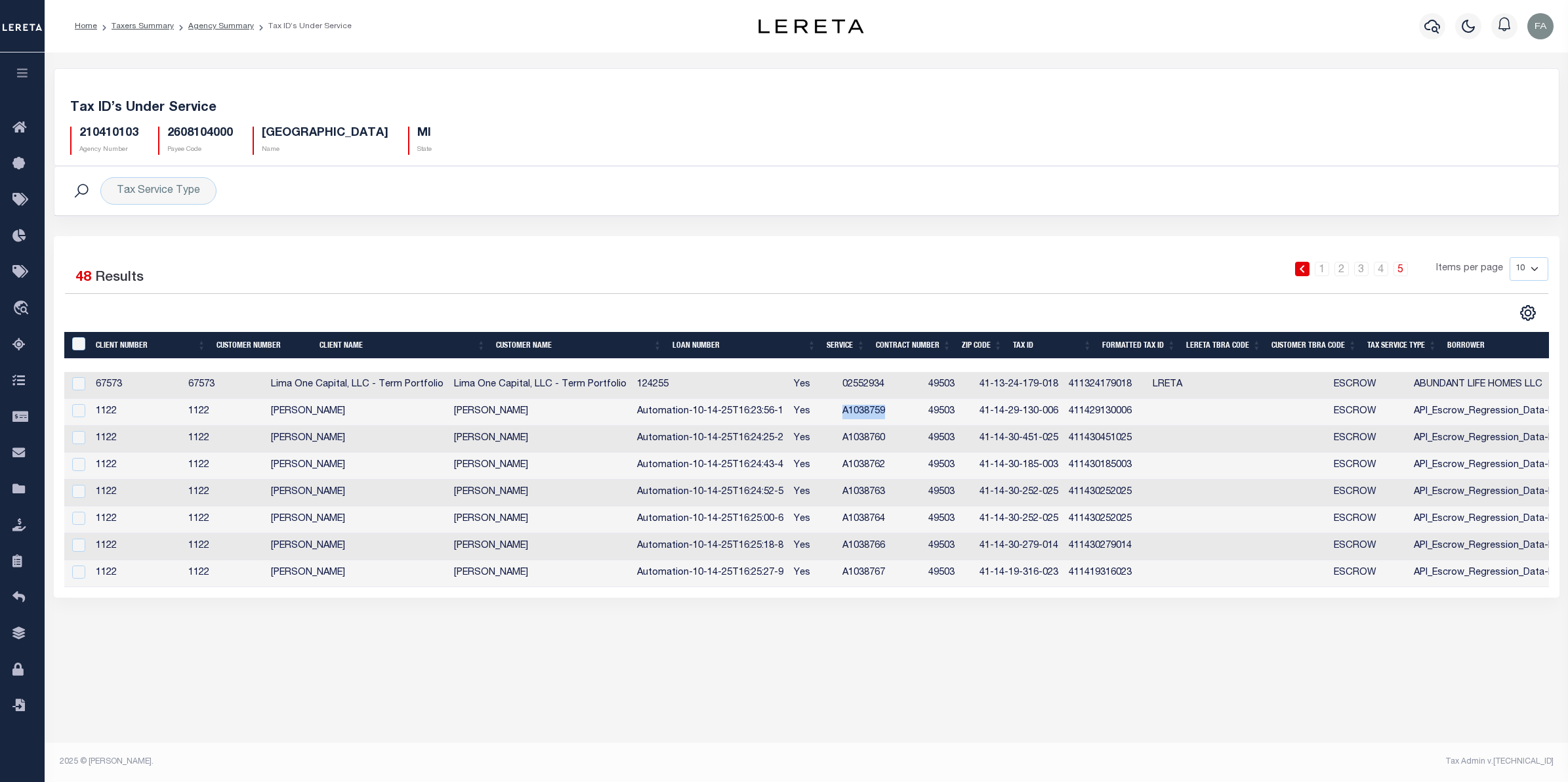
copy td "A1038759"
click at [789, 416] on td "Automation-10-14-25T16:23:56-1" at bounding box center [710, 412] width 157 height 27
checkbox input "true"
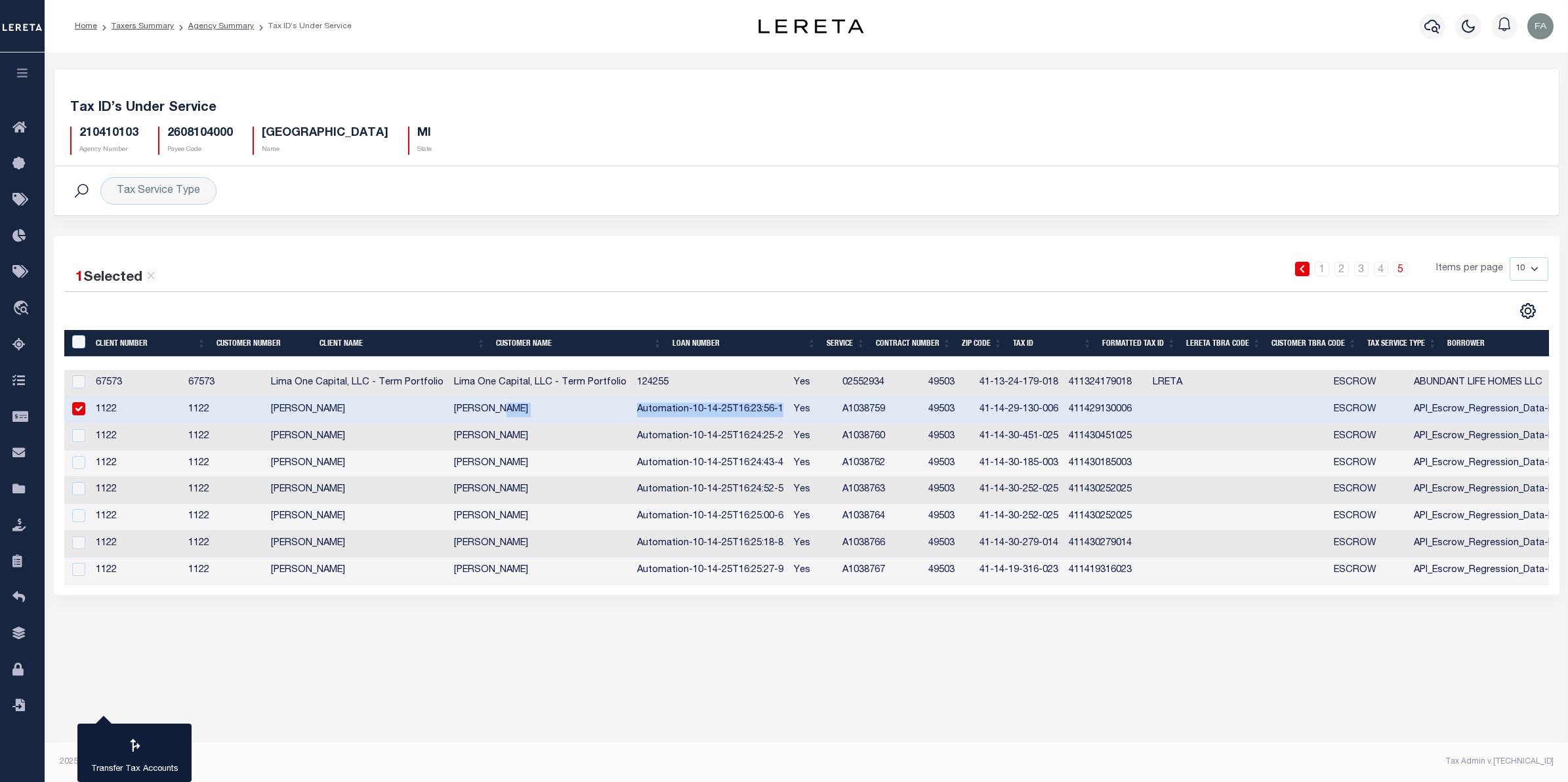
drag, startPoint x: 801, startPoint y: 412, endPoint x: 667, endPoint y: 420, distance: 134.2
click at [667, 421] on tr "1122 1122 Fausto QA Fausto QA Automation-10-14-25T16:23:56-1 Yes A1038759 49503…" at bounding box center [941, 410] width 1752 height 27
copy tr "Automation-10-14-25T16:23:56-1"
click at [118, 135] on h5 "210410103" at bounding box center [109, 134] width 59 height 15
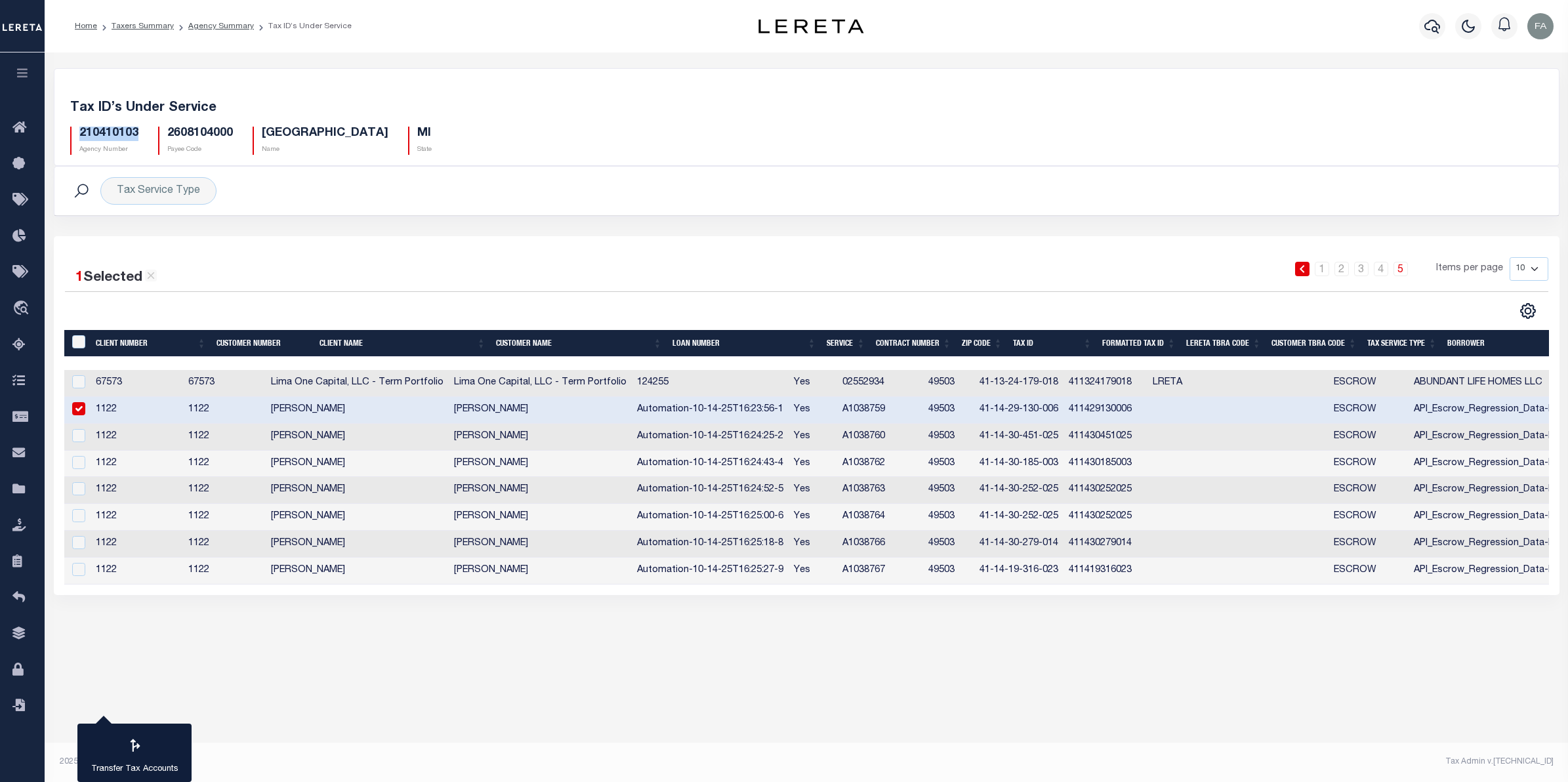
copy h5 "210410103"
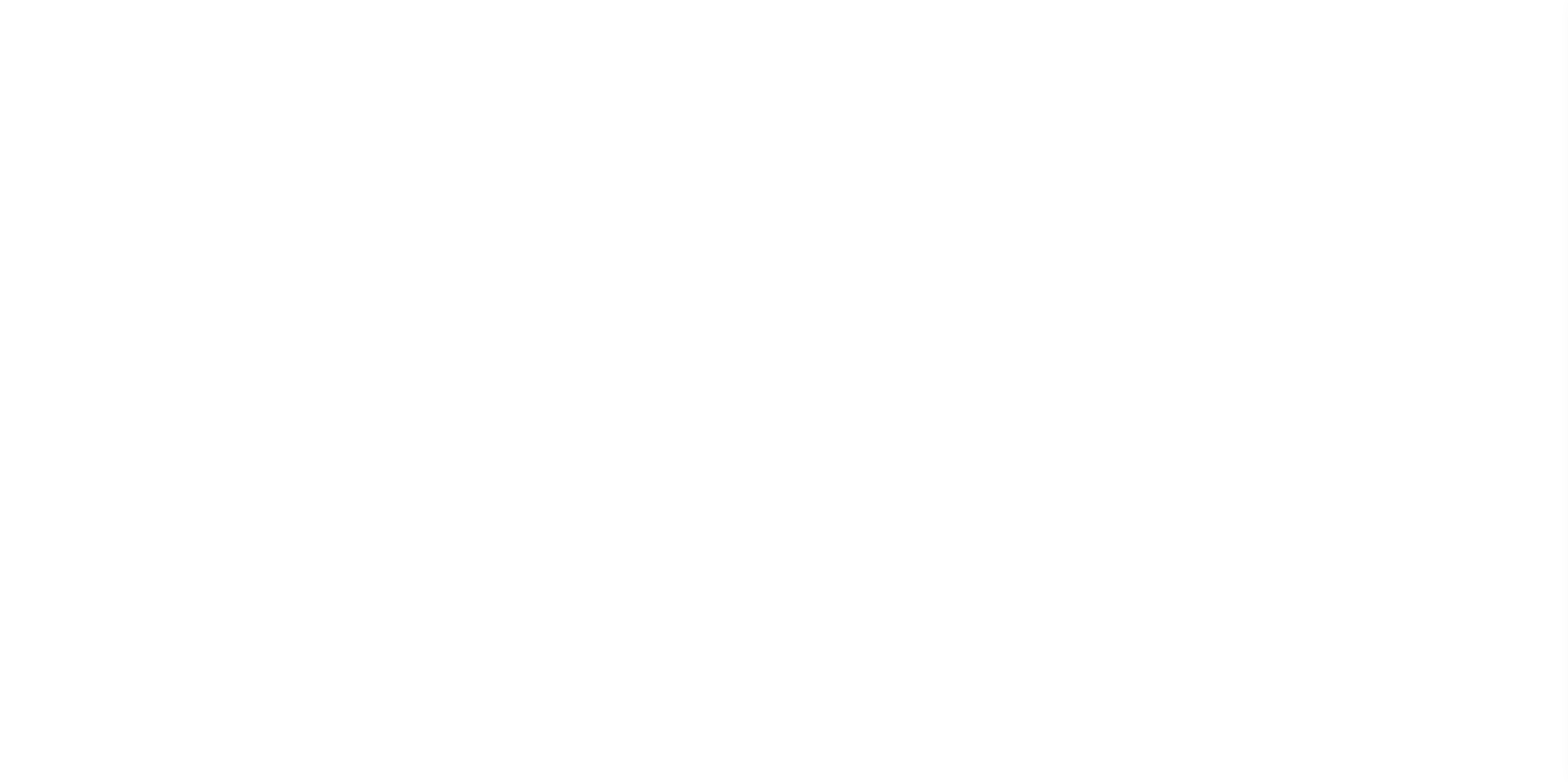
select select "[PERSON_NAME]"
select select
select select "200"
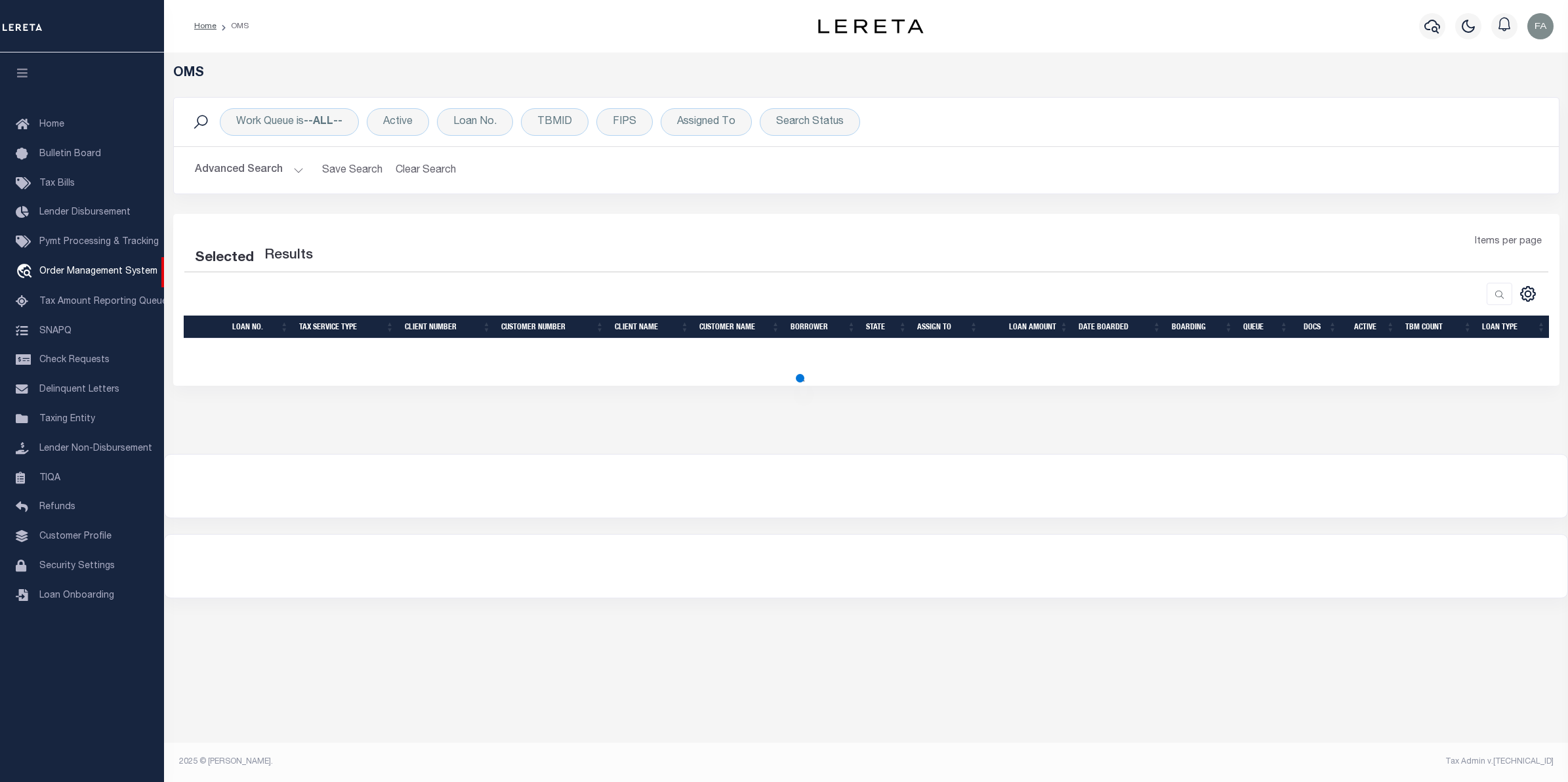
select select "200"
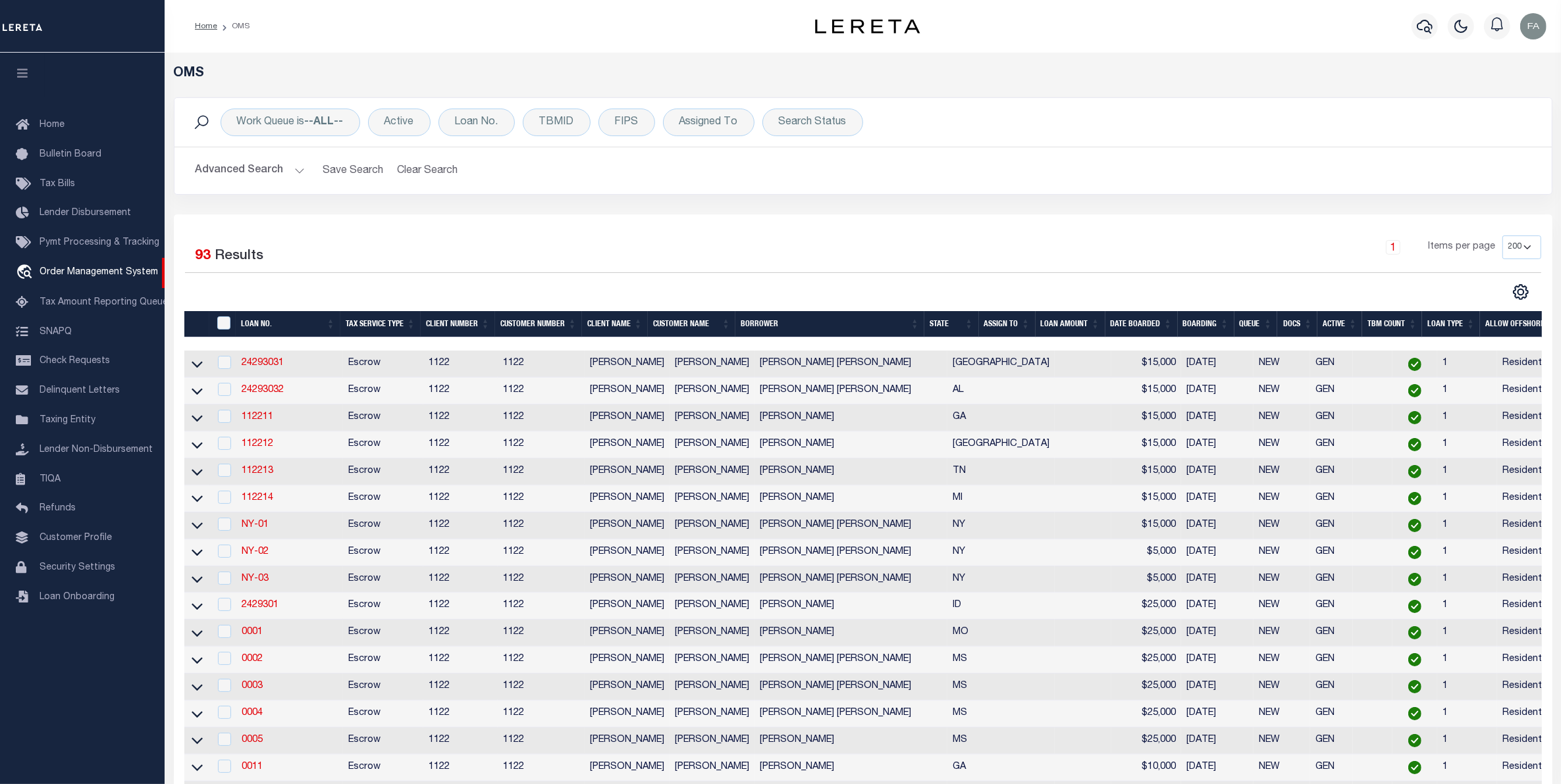
click at [287, 170] on button "Advanced Search" at bounding box center [250, 170] width 110 height 25
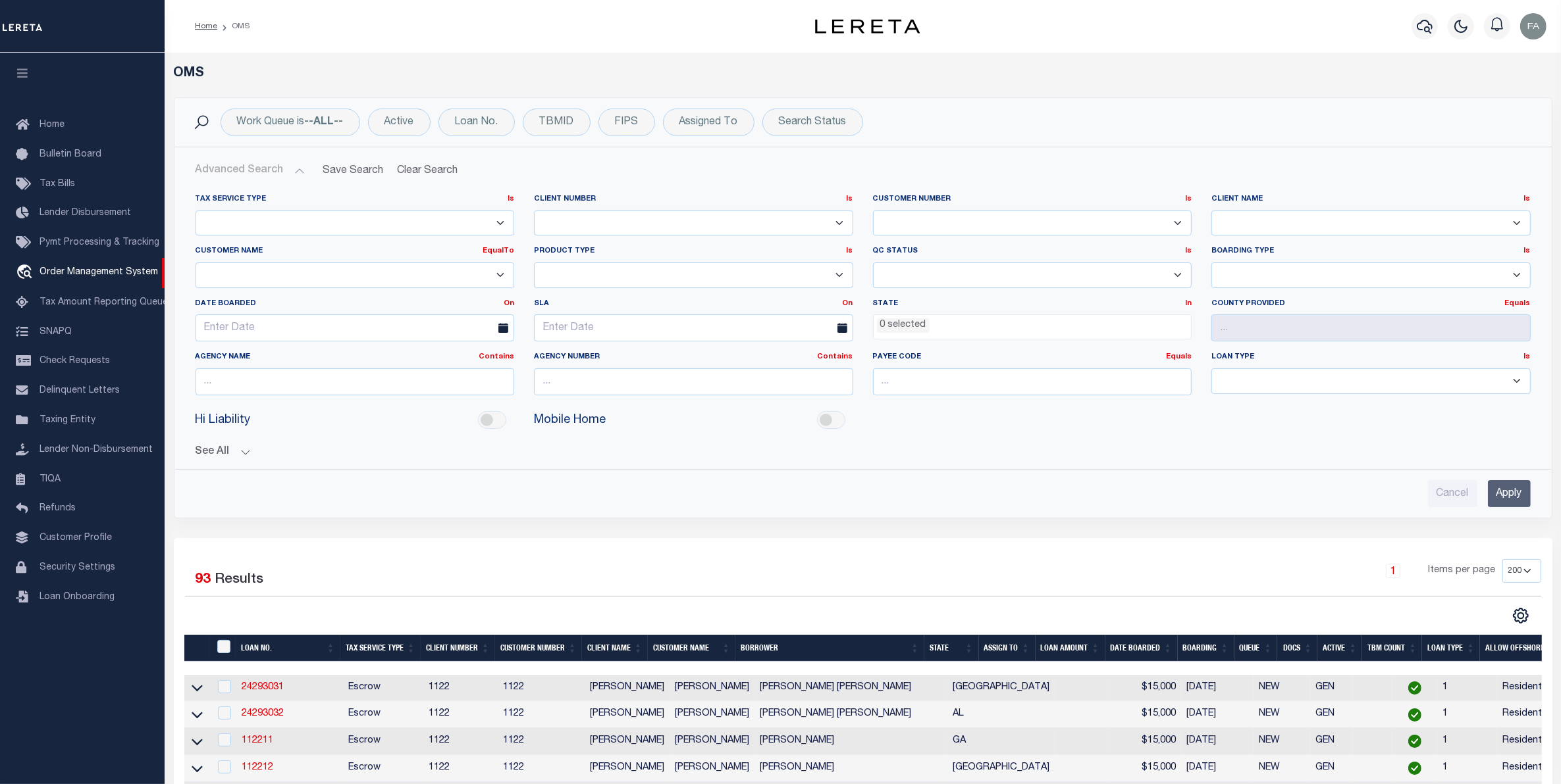
click at [226, 451] on button "See All" at bounding box center [862, 452] width 1335 height 12
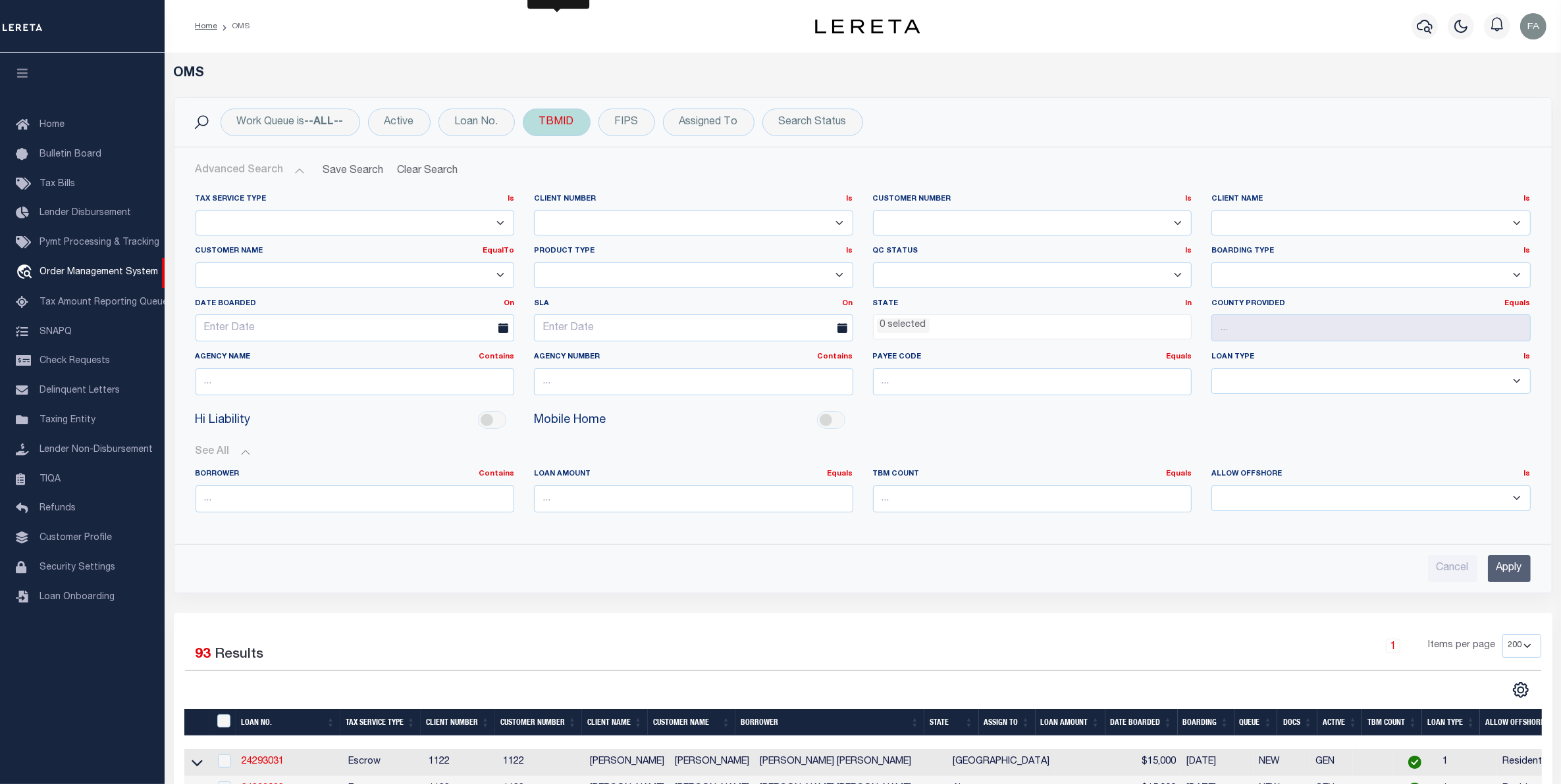
click at [557, 117] on div "TBMID" at bounding box center [556, 123] width 67 height 28
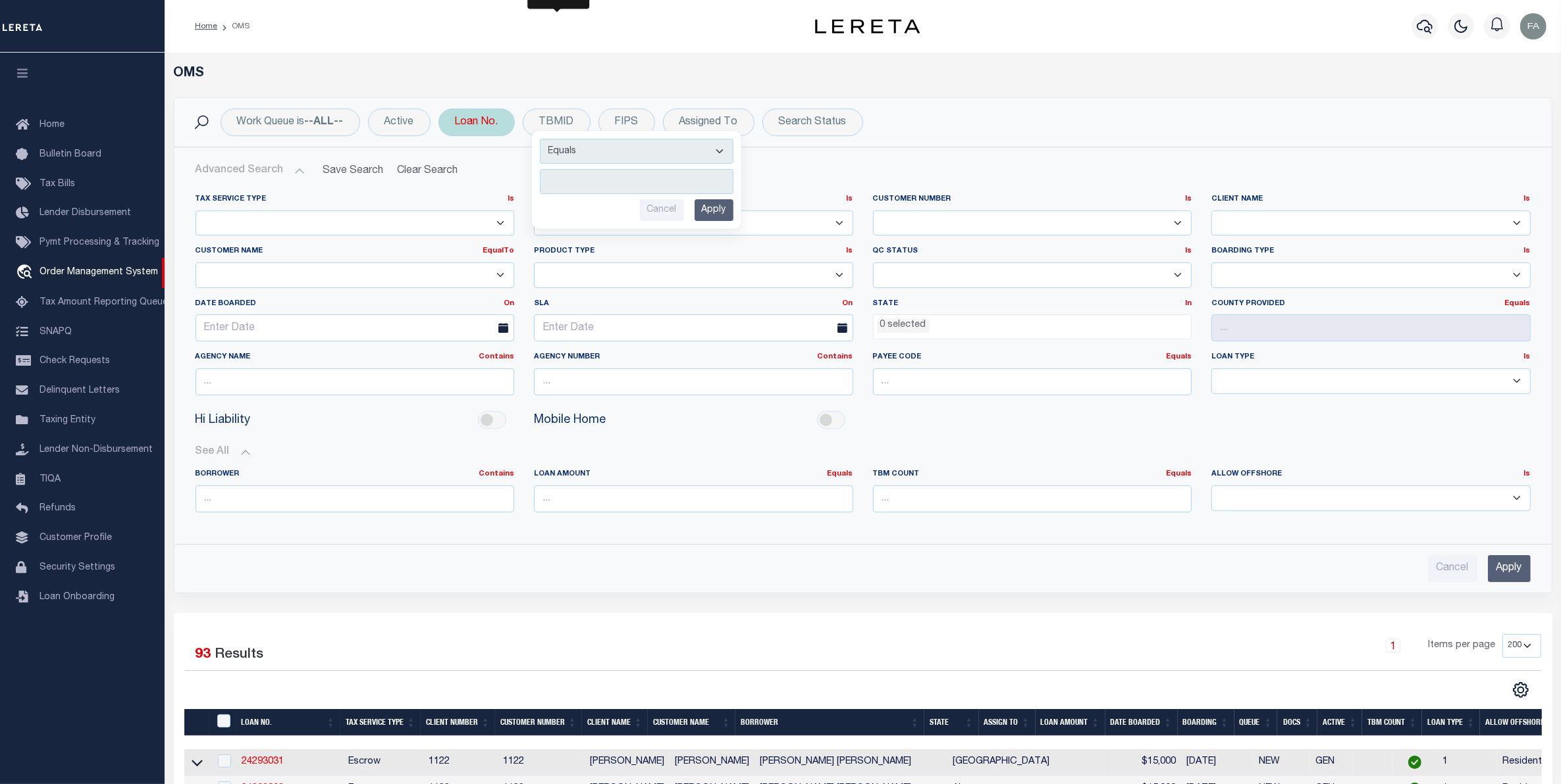
click at [488, 109] on div "Loan No." at bounding box center [476, 123] width 76 height 28
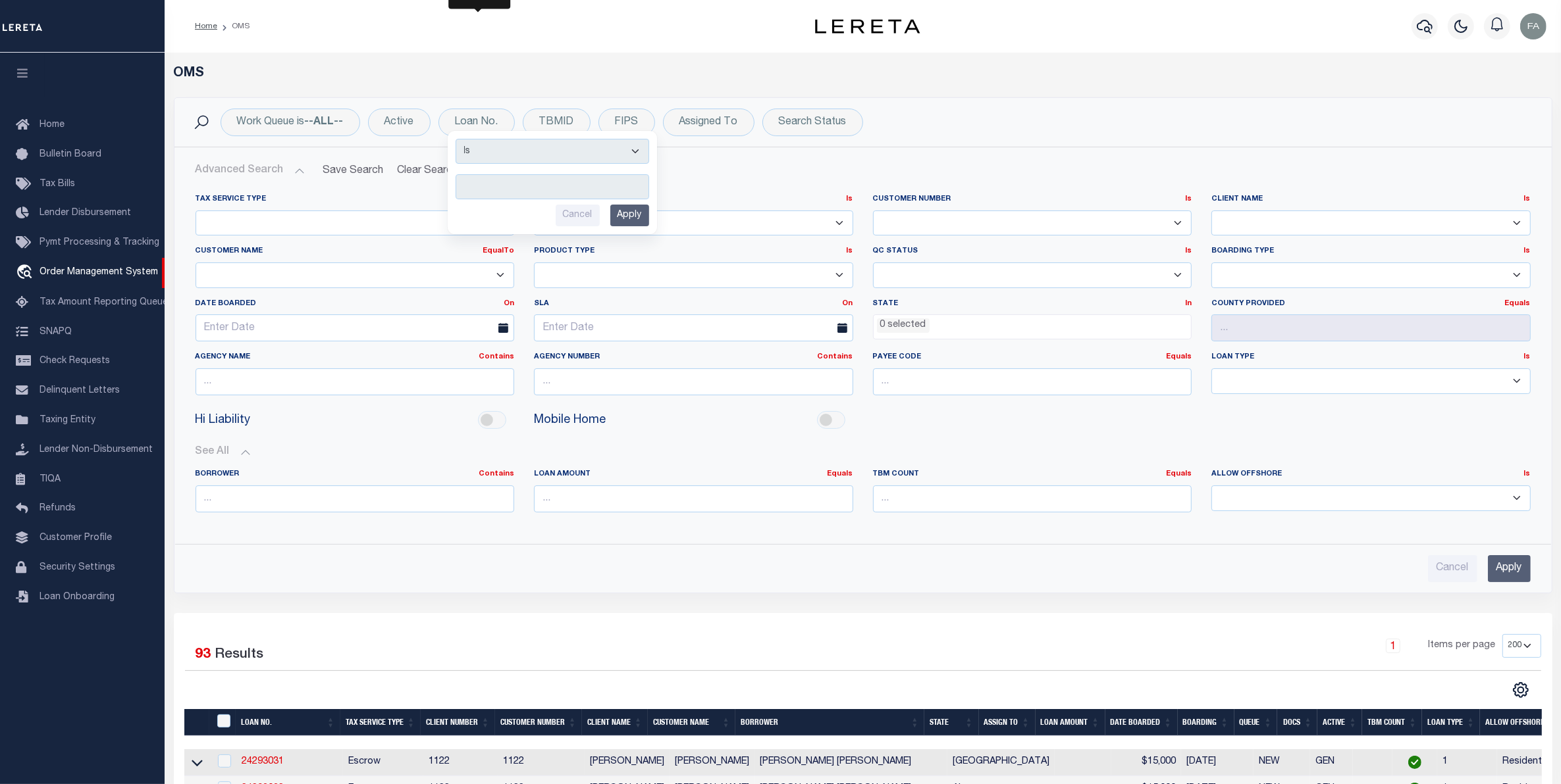
type input "Automation-10-14-25T16:08:53-1"
drag, startPoint x: 486, startPoint y: 193, endPoint x: 417, endPoint y: 173, distance: 71.8
click at [417, 173] on div "Work Queue is --ALL-- Active Loan No. Is Contains Automation-10-14-25T16:08:53-…" at bounding box center [862, 345] width 1379 height 496
click at [487, 133] on div "Loan No. Is Contains Automation-10-14-25T16:08:53-1 Cancel Apply" at bounding box center [476, 123] width 76 height 28
type input "Automation-10-14-25T16:08:53-1"
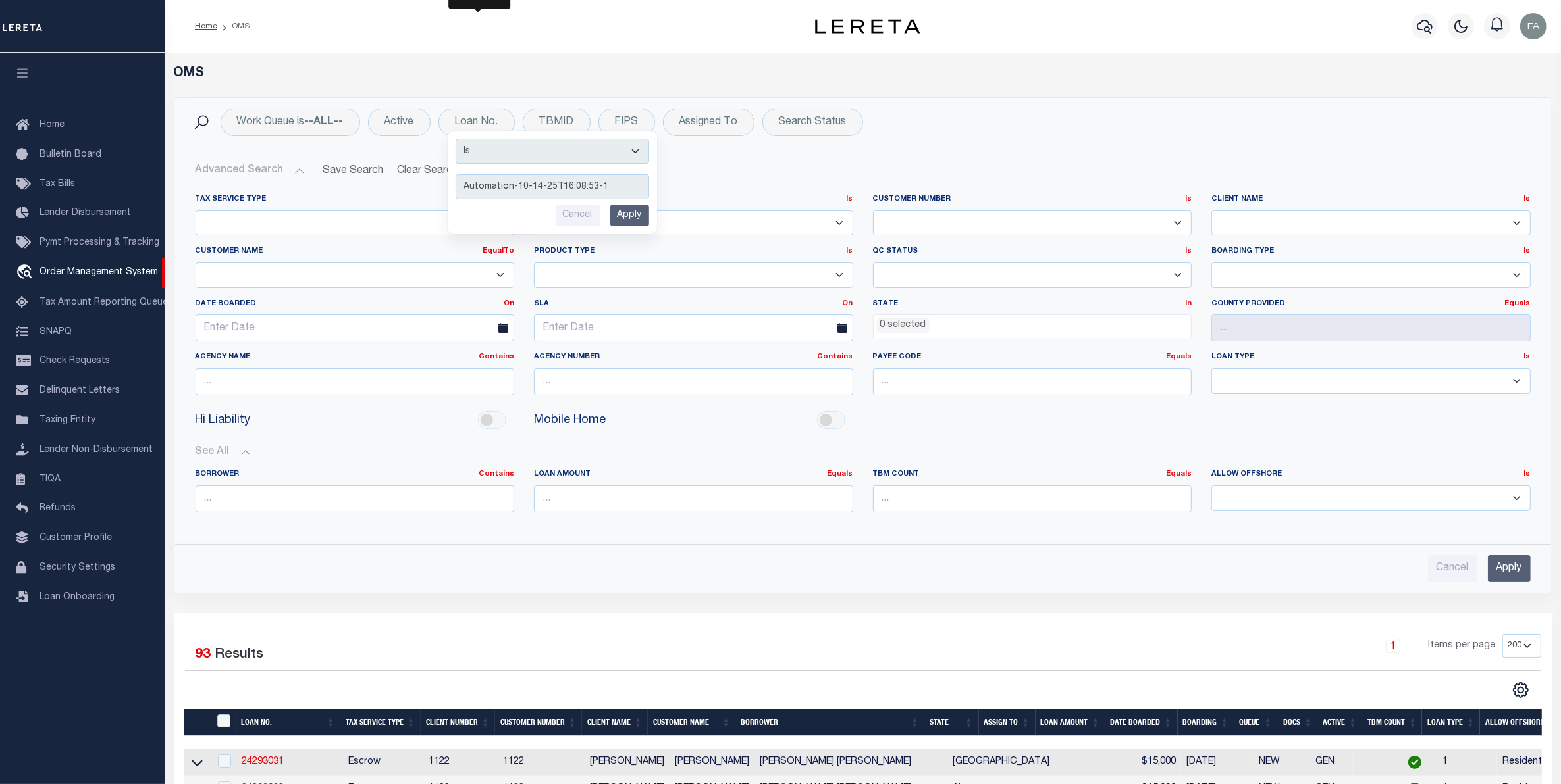
drag, startPoint x: 488, startPoint y: 195, endPoint x: 455, endPoint y: 201, distance: 33.5
click at [436, 188] on div "Work Queue is --ALL-- Active Loan No. Is Contains Automation-10-14-25T16:08:53-…" at bounding box center [862, 345] width 1379 height 496
click at [491, 118] on div "Loan No. Is Contains Automation-10-14-25T16:08:53-1 Cancel Apply" at bounding box center [476, 123] width 76 height 28
drag, startPoint x: 487, startPoint y: 185, endPoint x: 458, endPoint y: 179, distance: 29.6
click at [458, 179] on input "Automation-10-14-25T16:08:53-1" at bounding box center [552, 187] width 194 height 25
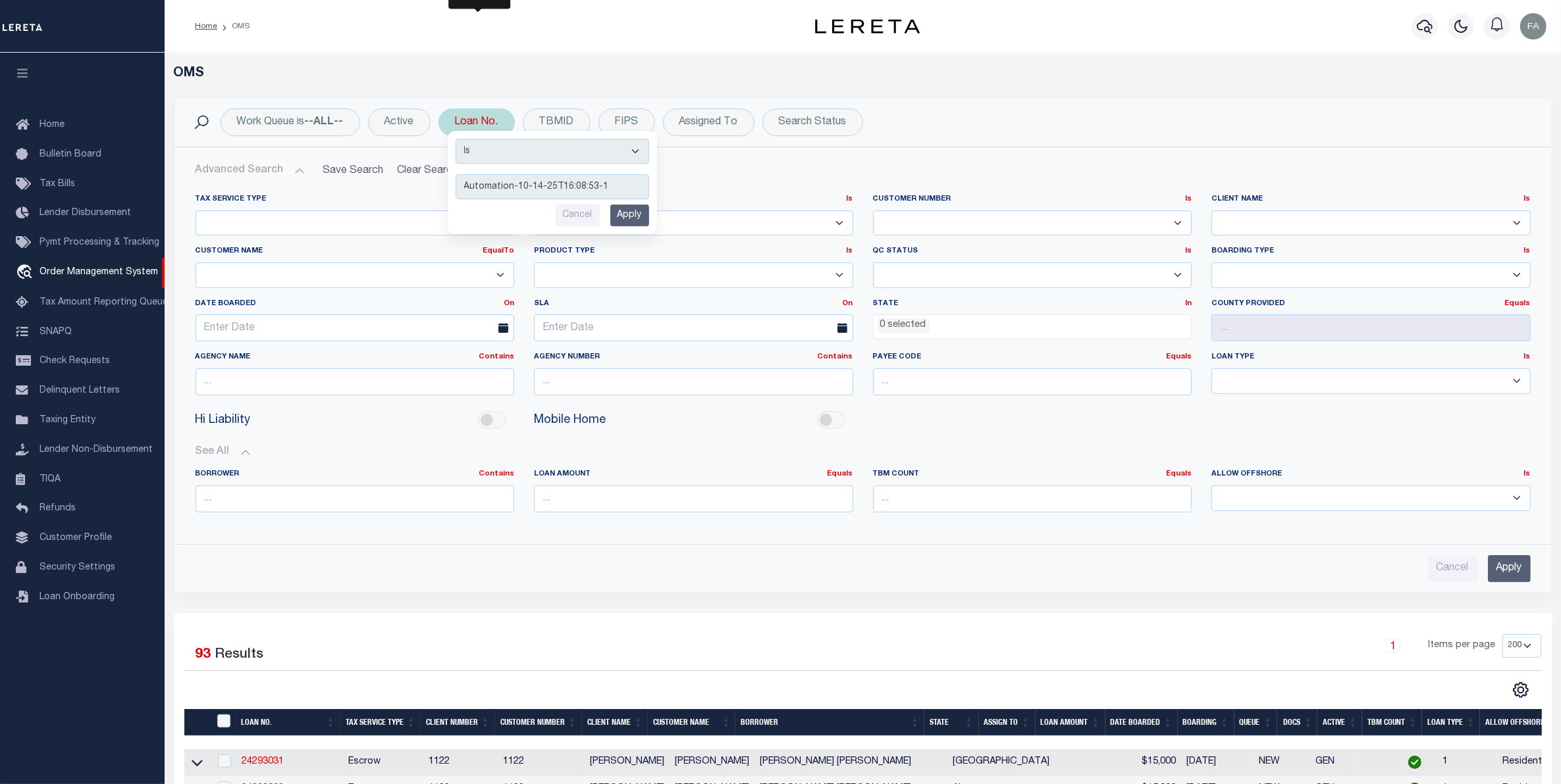
click at [615, 189] on input "Automation-10-14-25T16:08:53-1" at bounding box center [552, 187] width 194 height 25
type input "Automation-10-14-25T16:08:53-1"
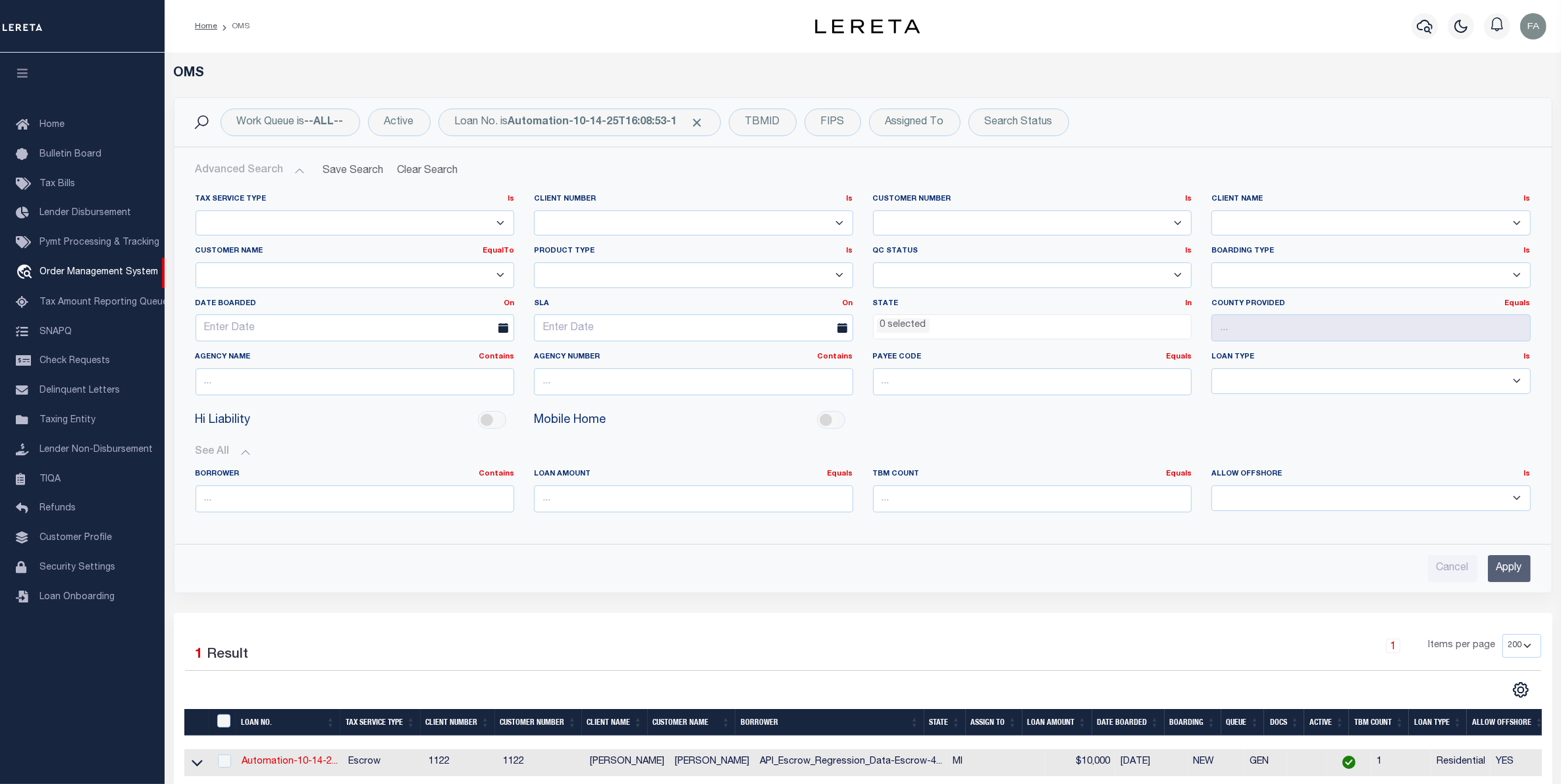
click at [1499, 569] on input "Apply" at bounding box center [1509, 569] width 43 height 27
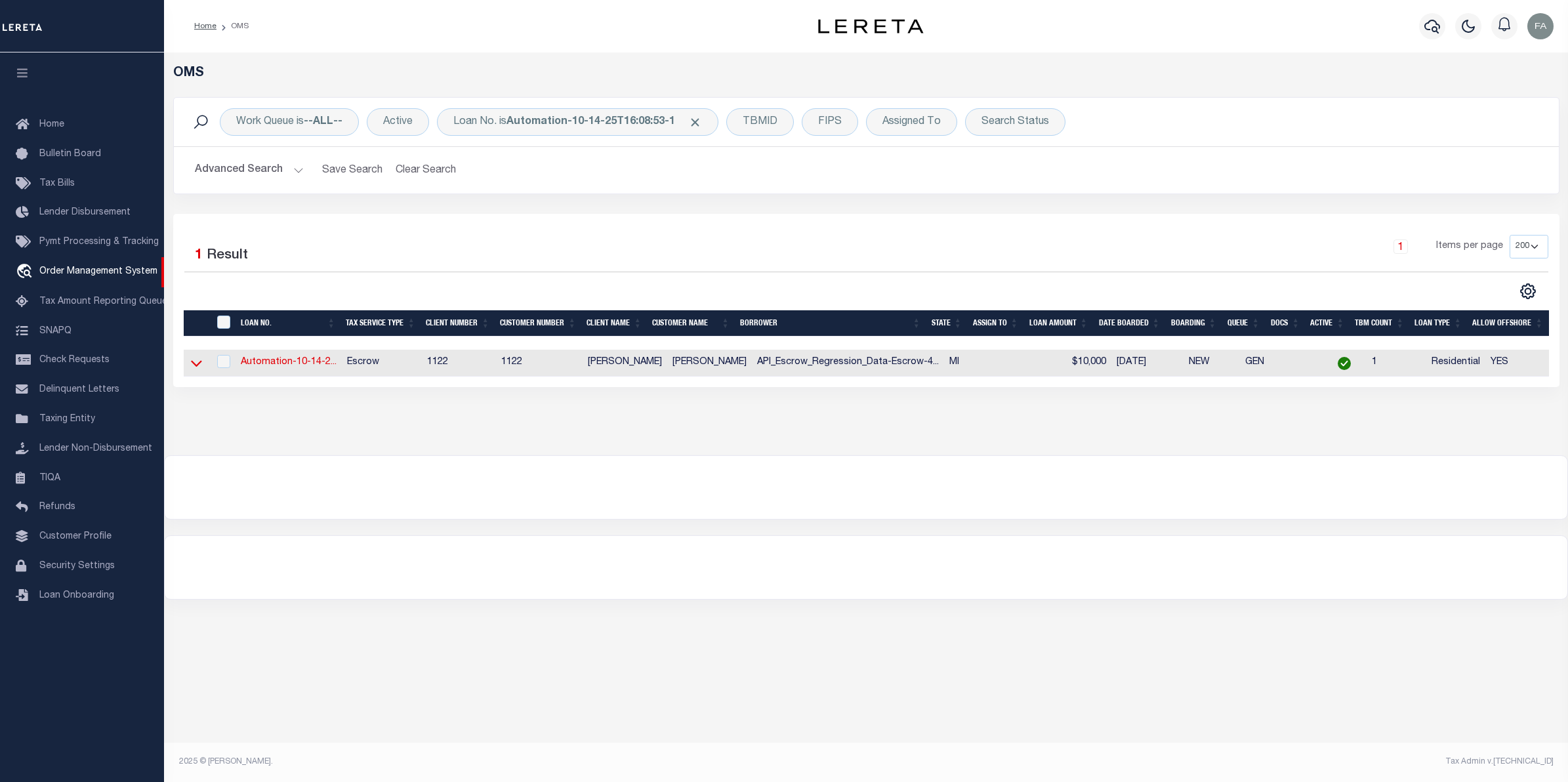
click at [197, 365] on icon at bounding box center [197, 363] width 11 height 14
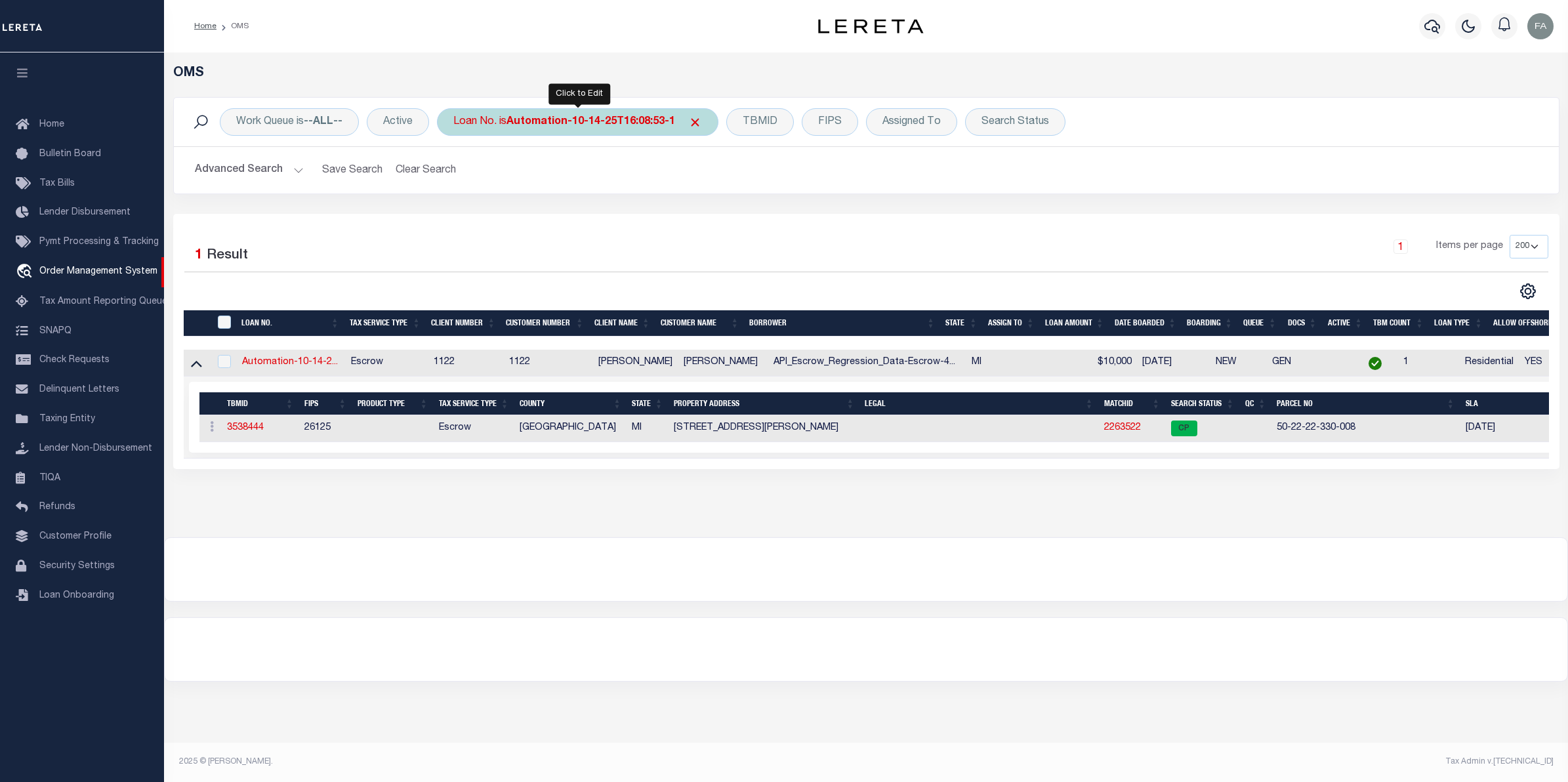
click at [647, 117] on b "Automation-10-14-25T16:08:53-1" at bounding box center [591, 122] width 169 height 10
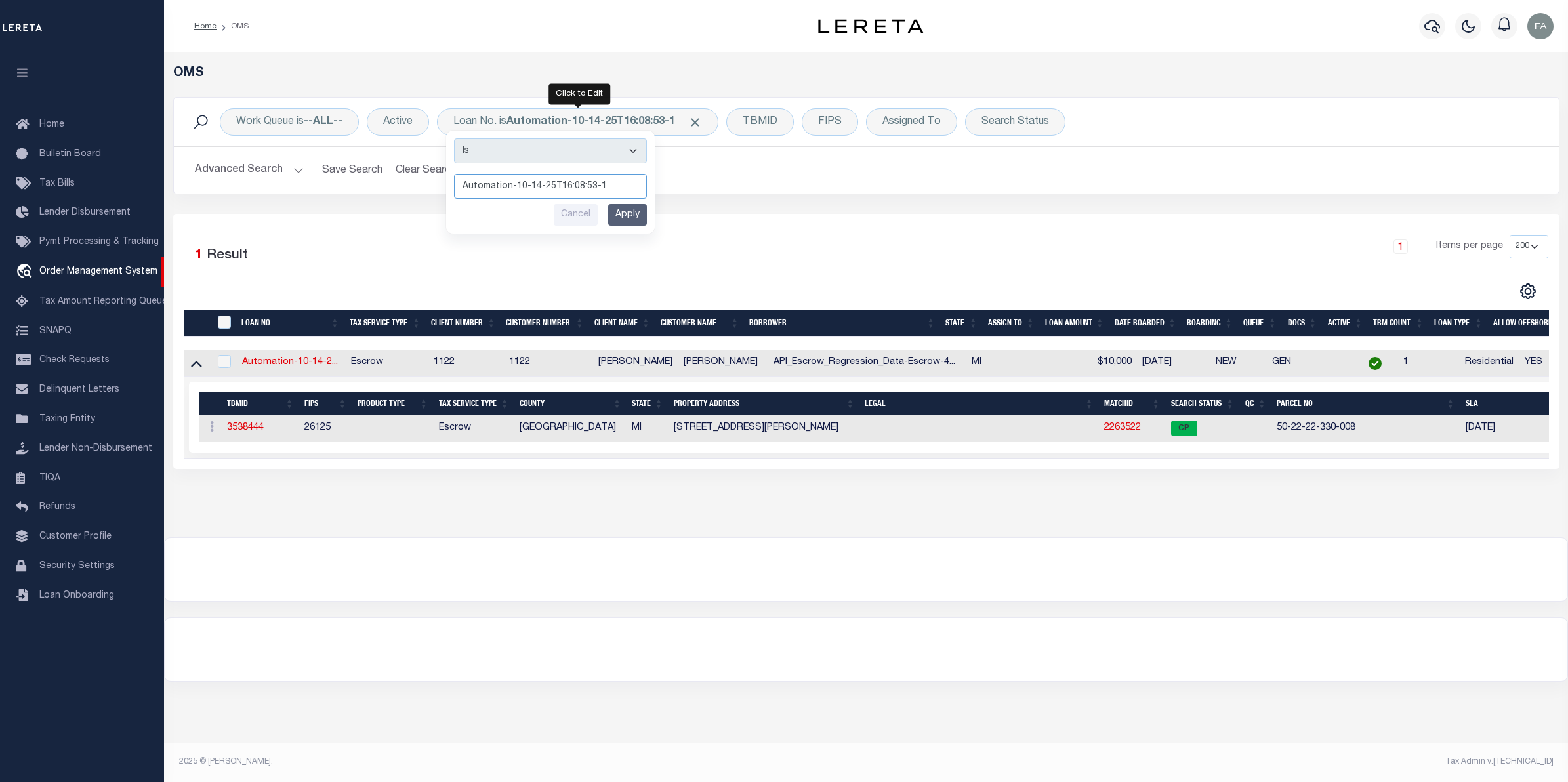
paste input "Automation-10-14-25T16:23:56"
drag, startPoint x: 484, startPoint y: 191, endPoint x: 516, endPoint y: 204, distance: 34.5
click at [459, 186] on input "Automation-10-14-25T16:23:56-1" at bounding box center [550, 186] width 193 height 25
type input "Automation-10-14-25T16:23:56-1"
click at [626, 211] on input "Apply" at bounding box center [627, 215] width 38 height 22
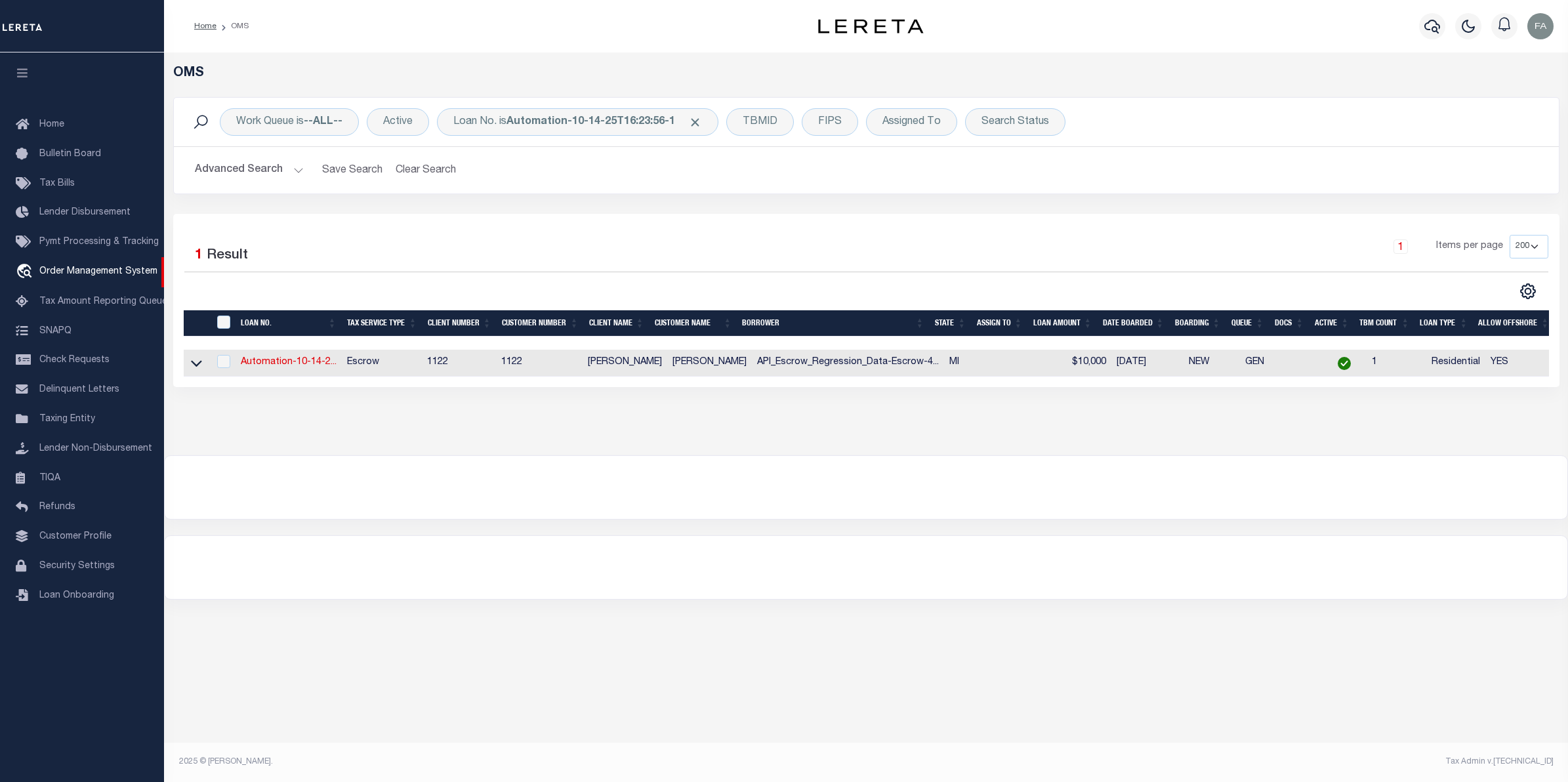
click at [197, 366] on icon at bounding box center [197, 363] width 11 height 14
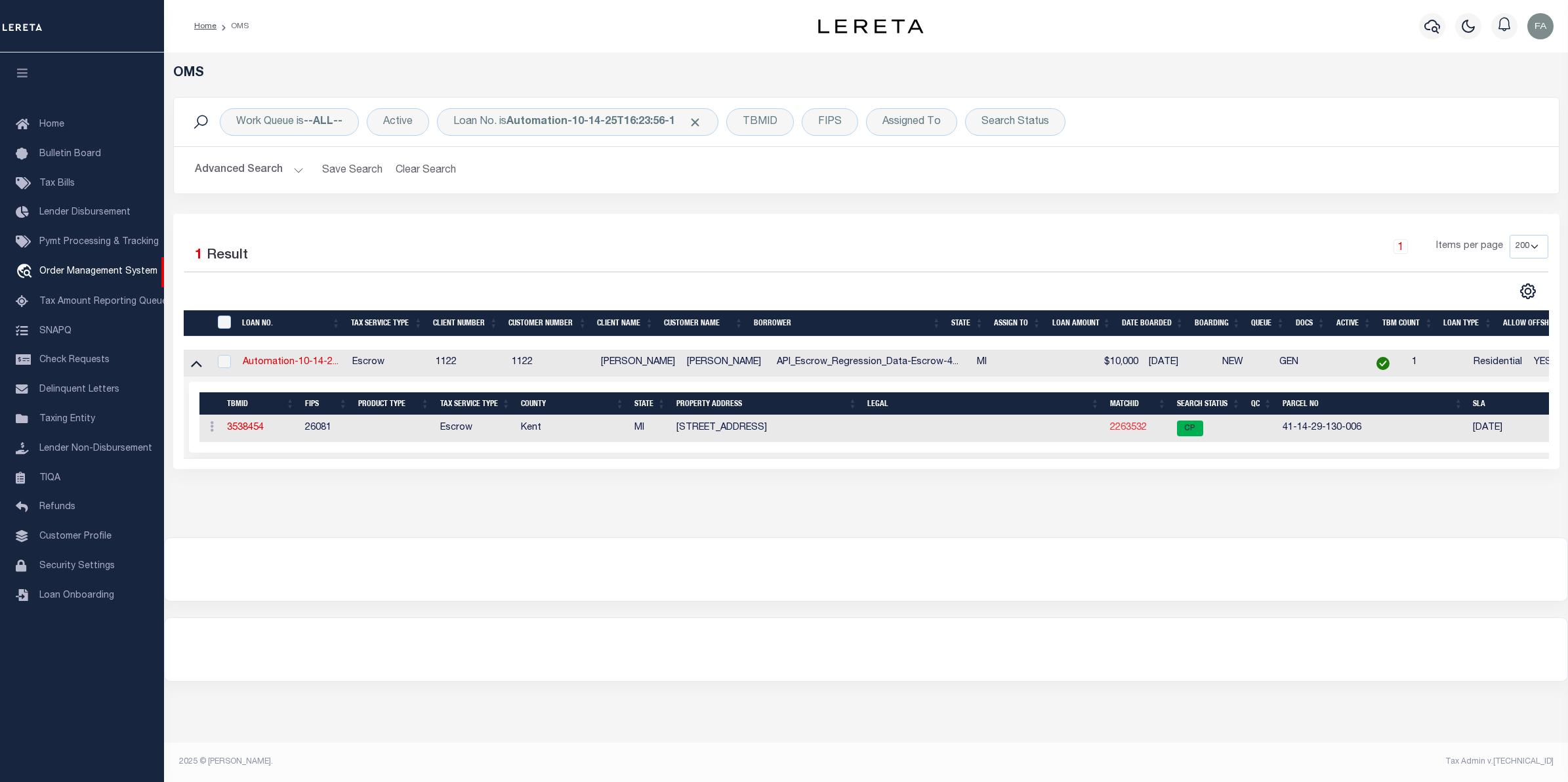
click at [1126, 426] on link "2263532" at bounding box center [1129, 428] width 37 height 10
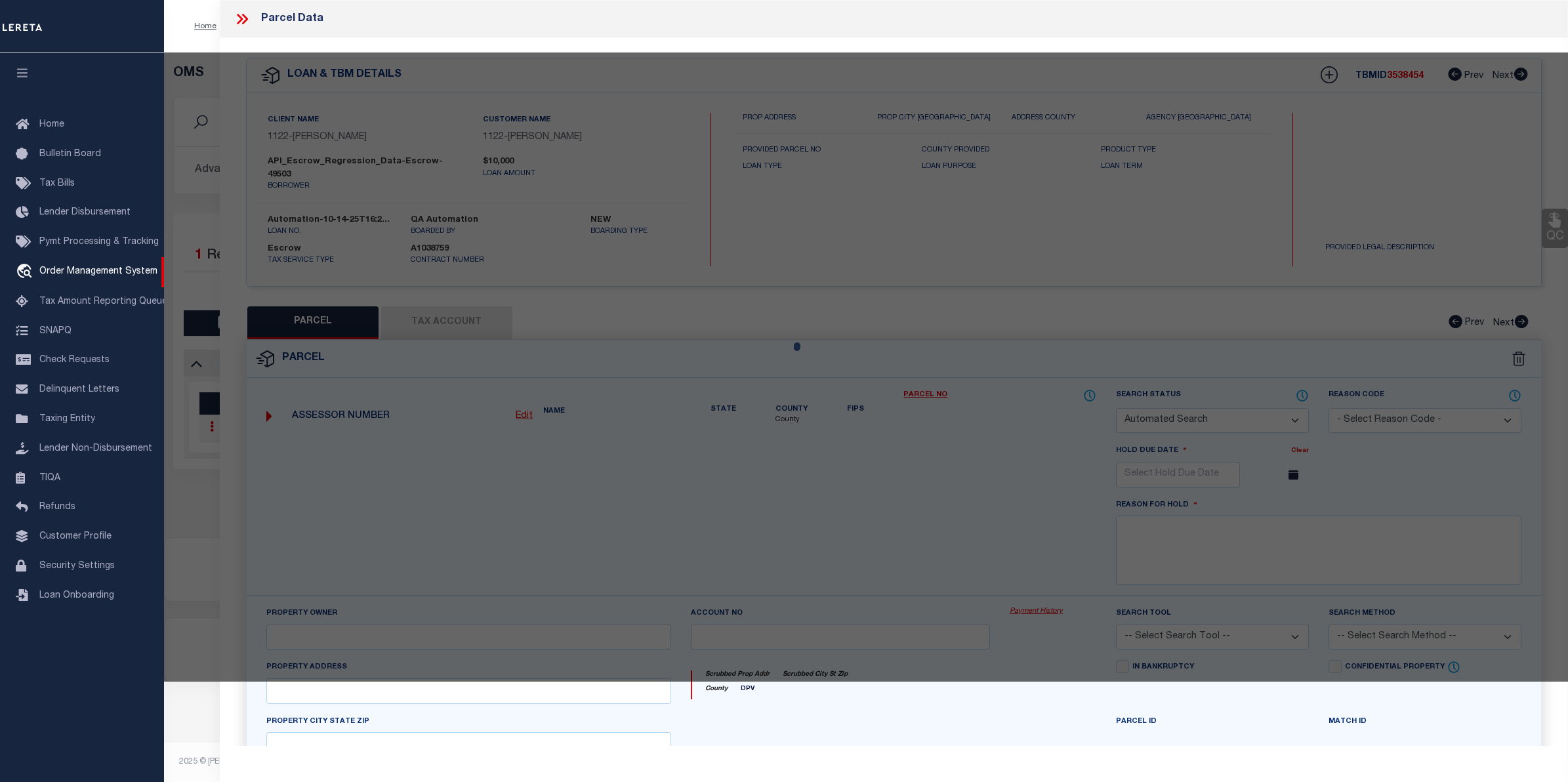
checkbox input "false"
select select "CP"
type input "MCMURRAY,WILLIAM L"
select select "ATL"
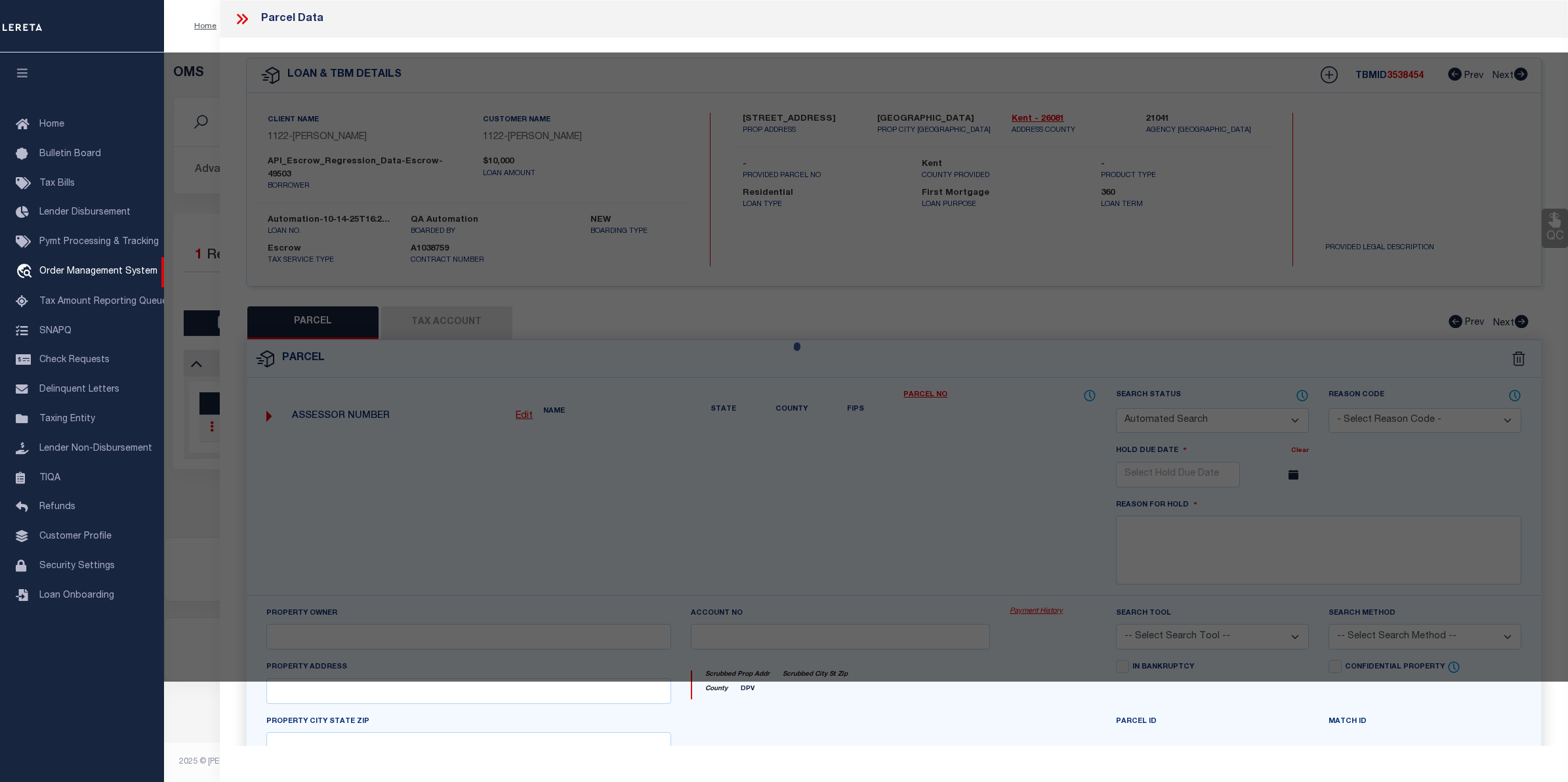
select select "ADD"
type input "1060 INNES ST NE"
checkbox input "false"
type input "GRAND RAPIDS, MI 49503"
type textarea "E 44 FT OF LOTS 1, 2, 3, 4, 5 & 6* J F HANRAHAN ADDITION* ALSO VACATED ALFRED A…"
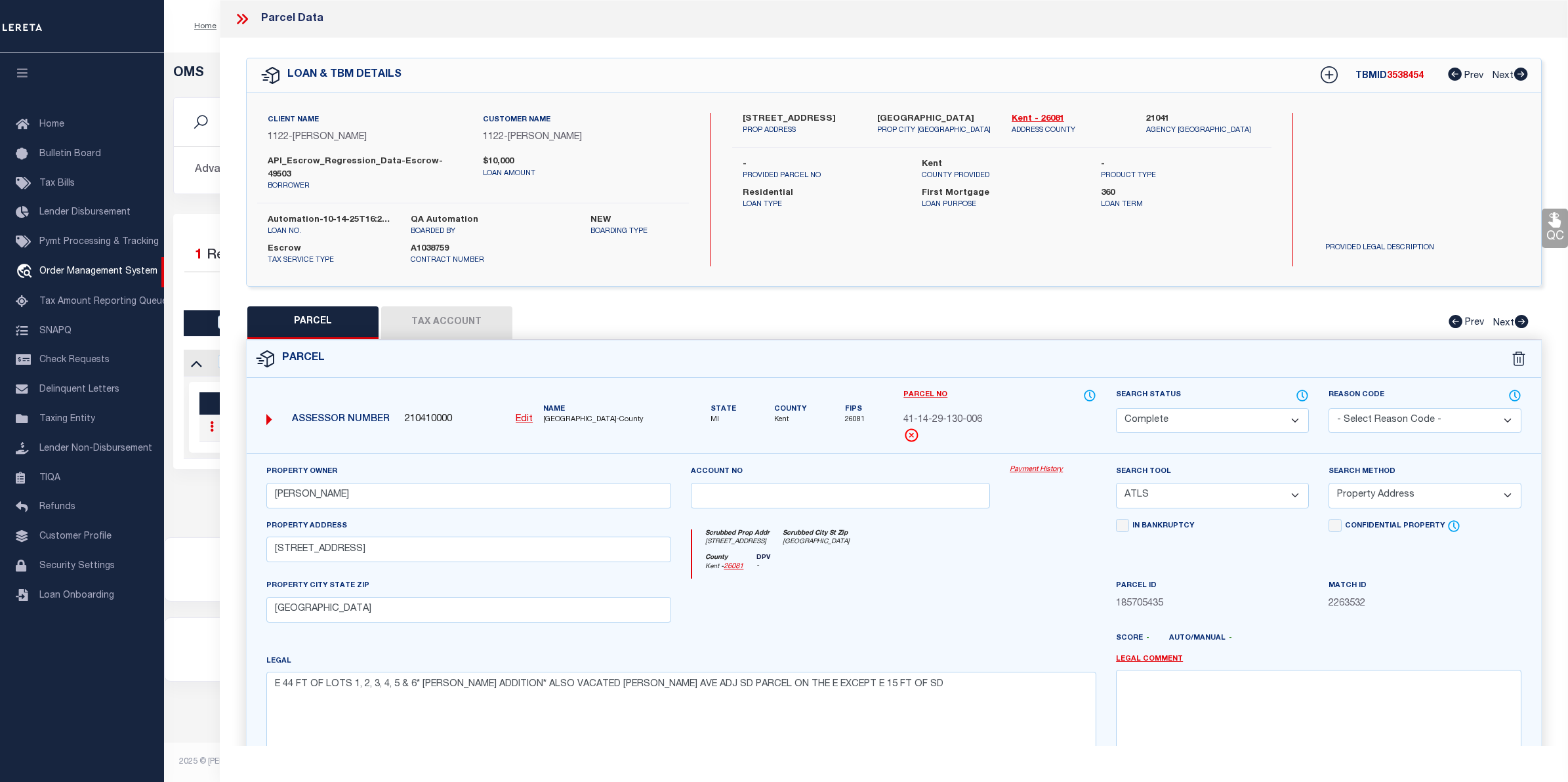
click at [460, 307] on button "Tax Account" at bounding box center [446, 323] width 131 height 33
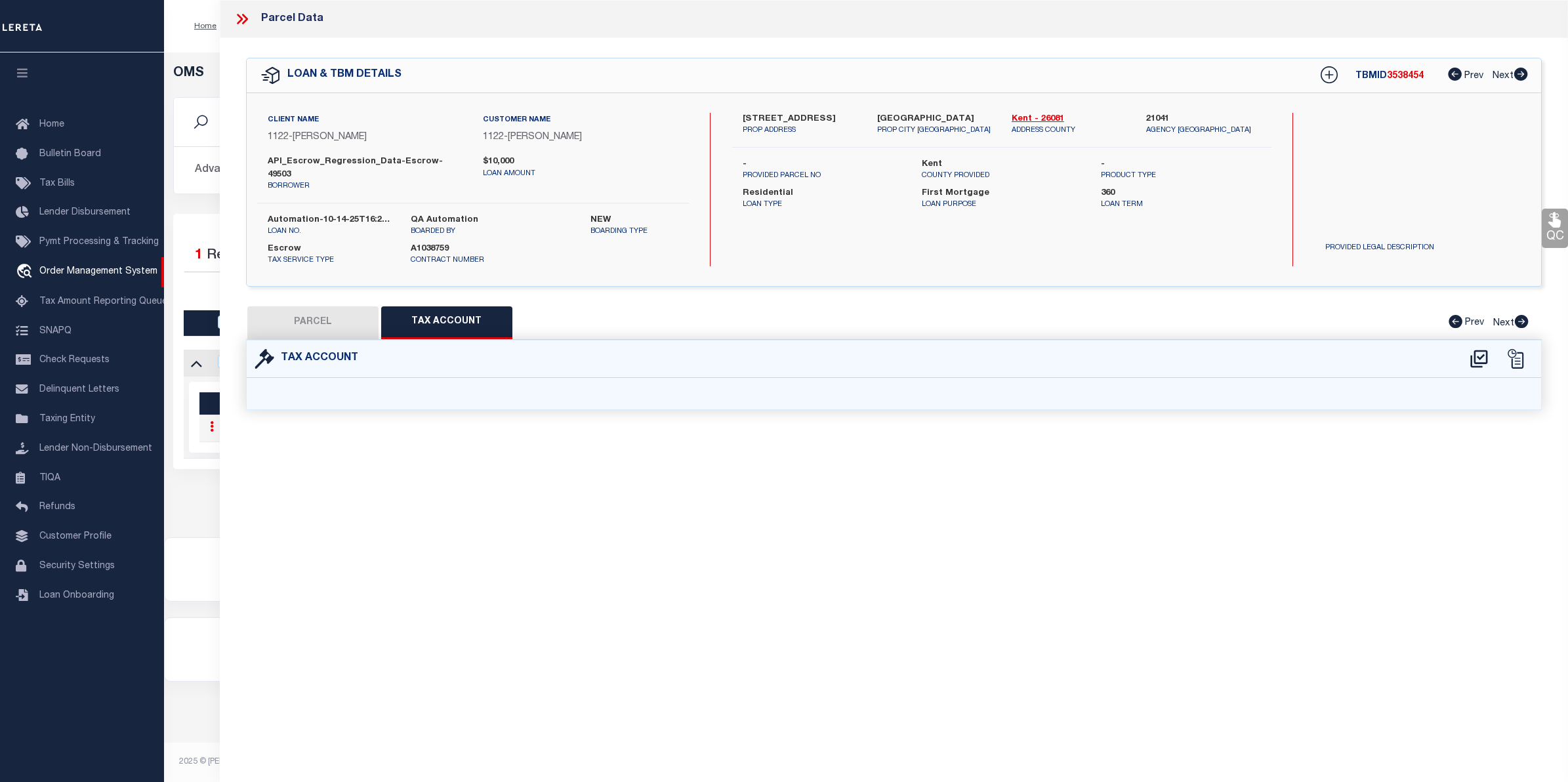
select select "100"
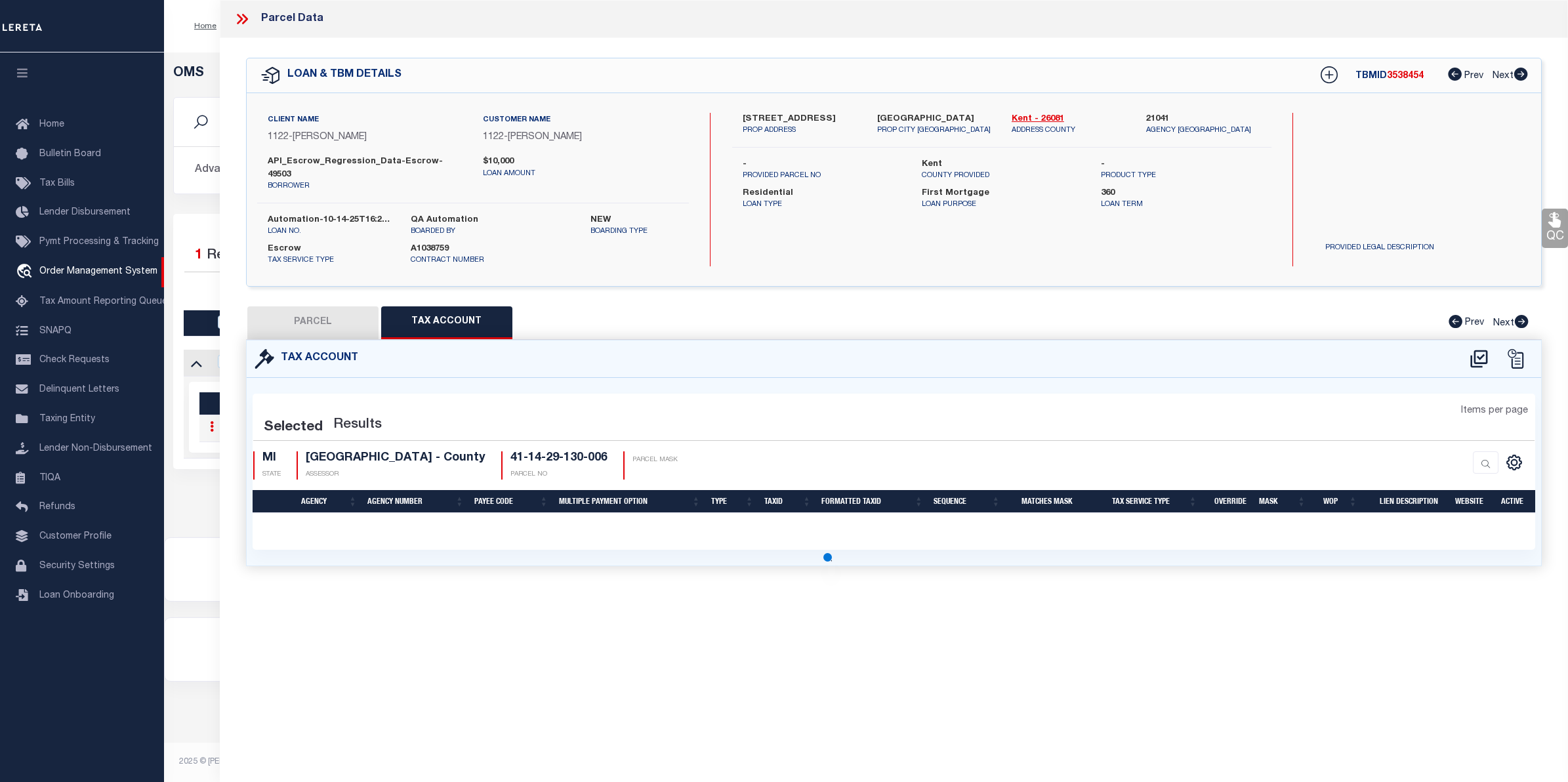
select select "100"
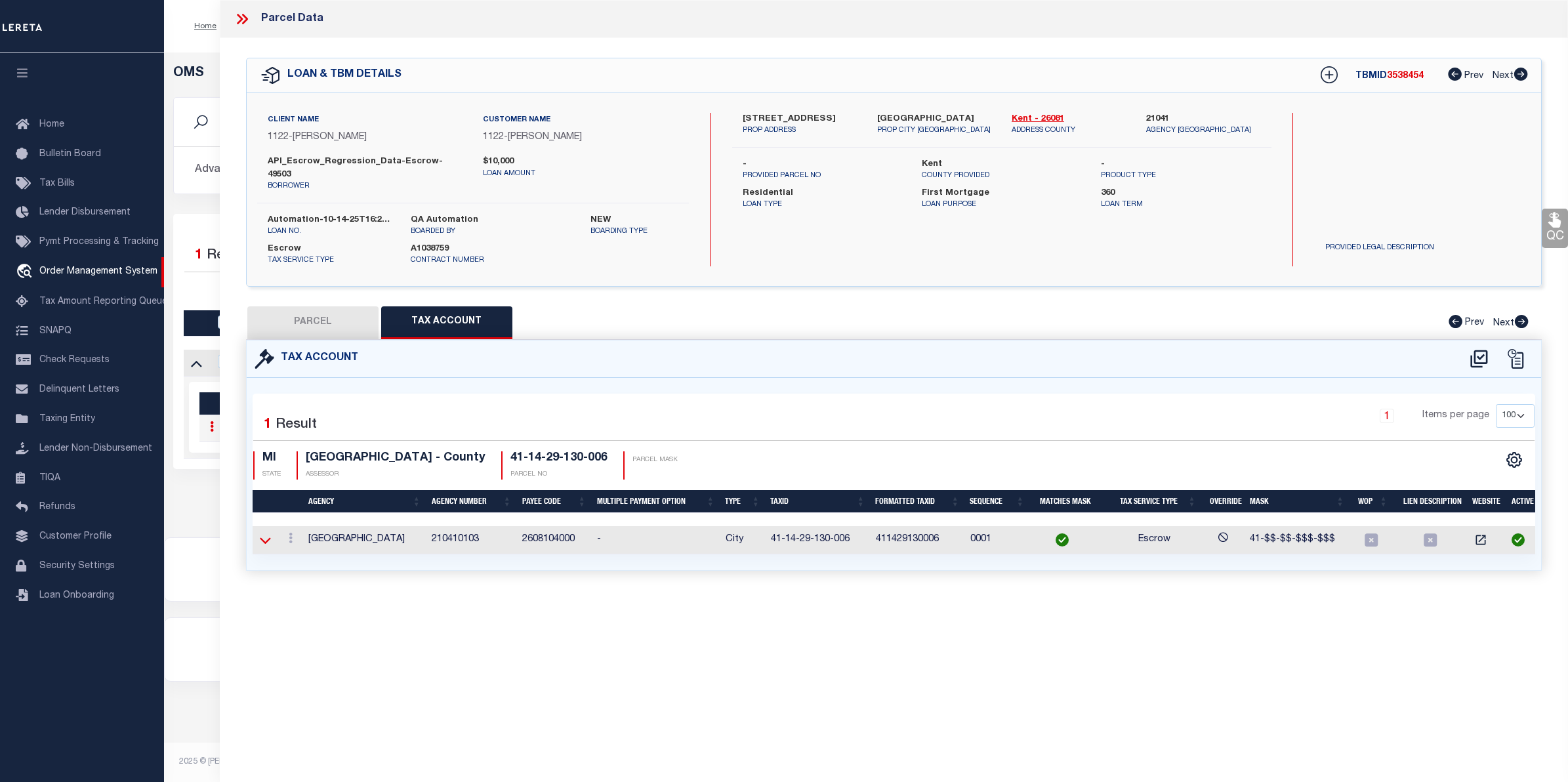
click at [270, 534] on icon at bounding box center [265, 541] width 11 height 14
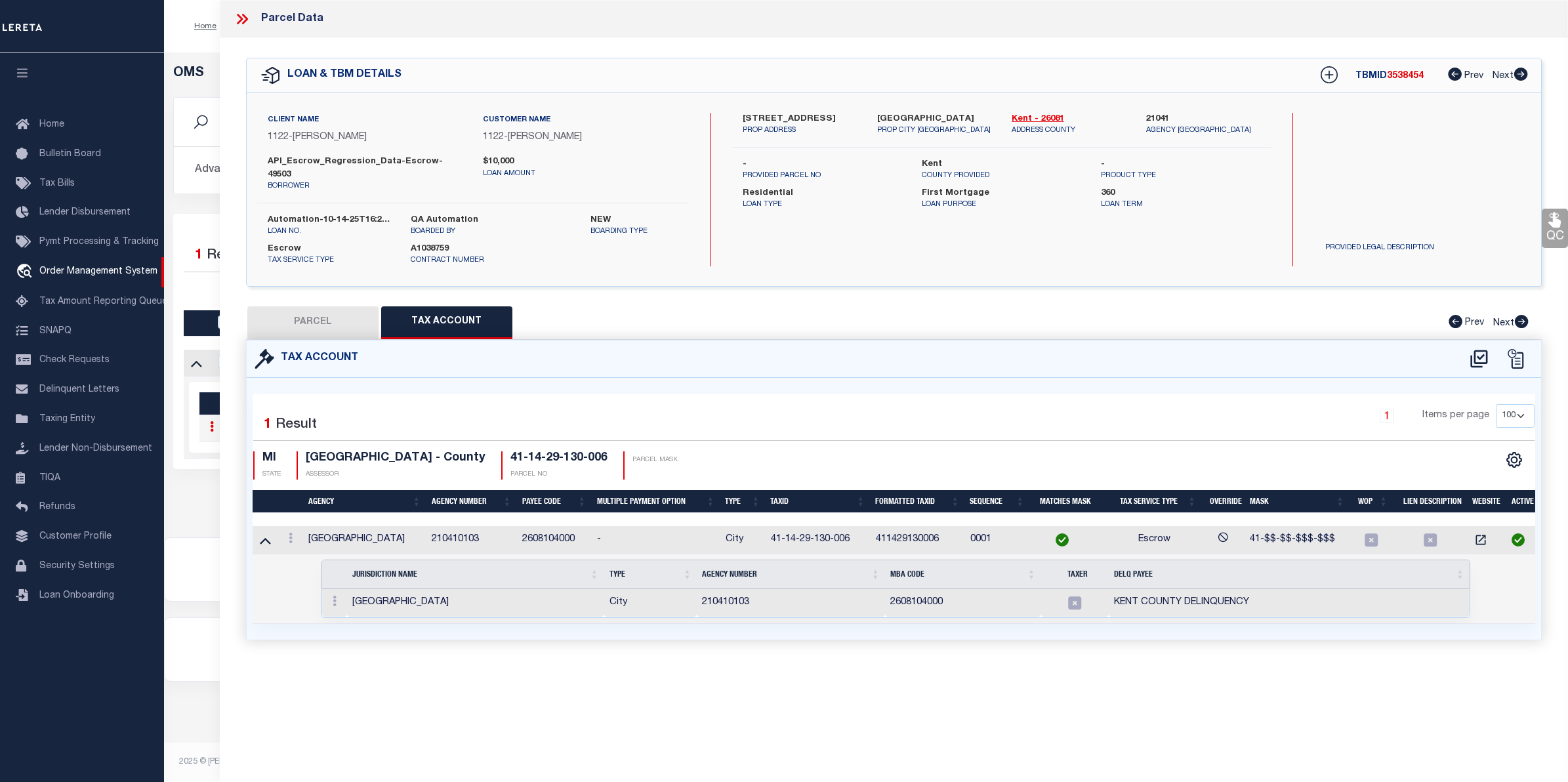
click at [1067, 595] on icon at bounding box center [1075, 604] width 17 height 17
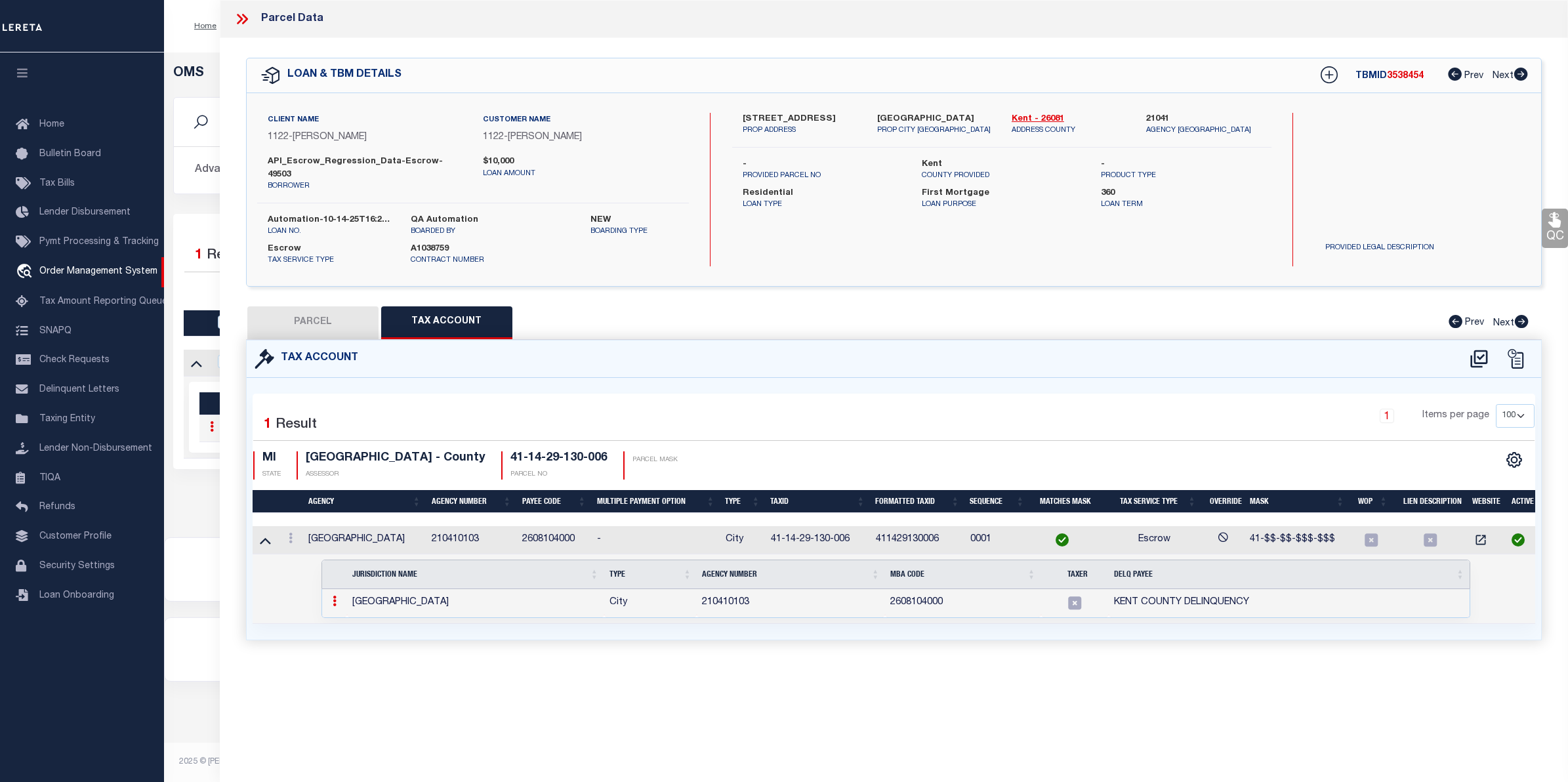
drag, startPoint x: 240, startPoint y: 7, endPoint x: 246, endPoint y: 17, distance: 11.7
click at [245, 10] on div "Parcel Data" at bounding box center [895, 19] width 1349 height 38
click at [247, 17] on icon at bounding box center [242, 19] width 17 height 17
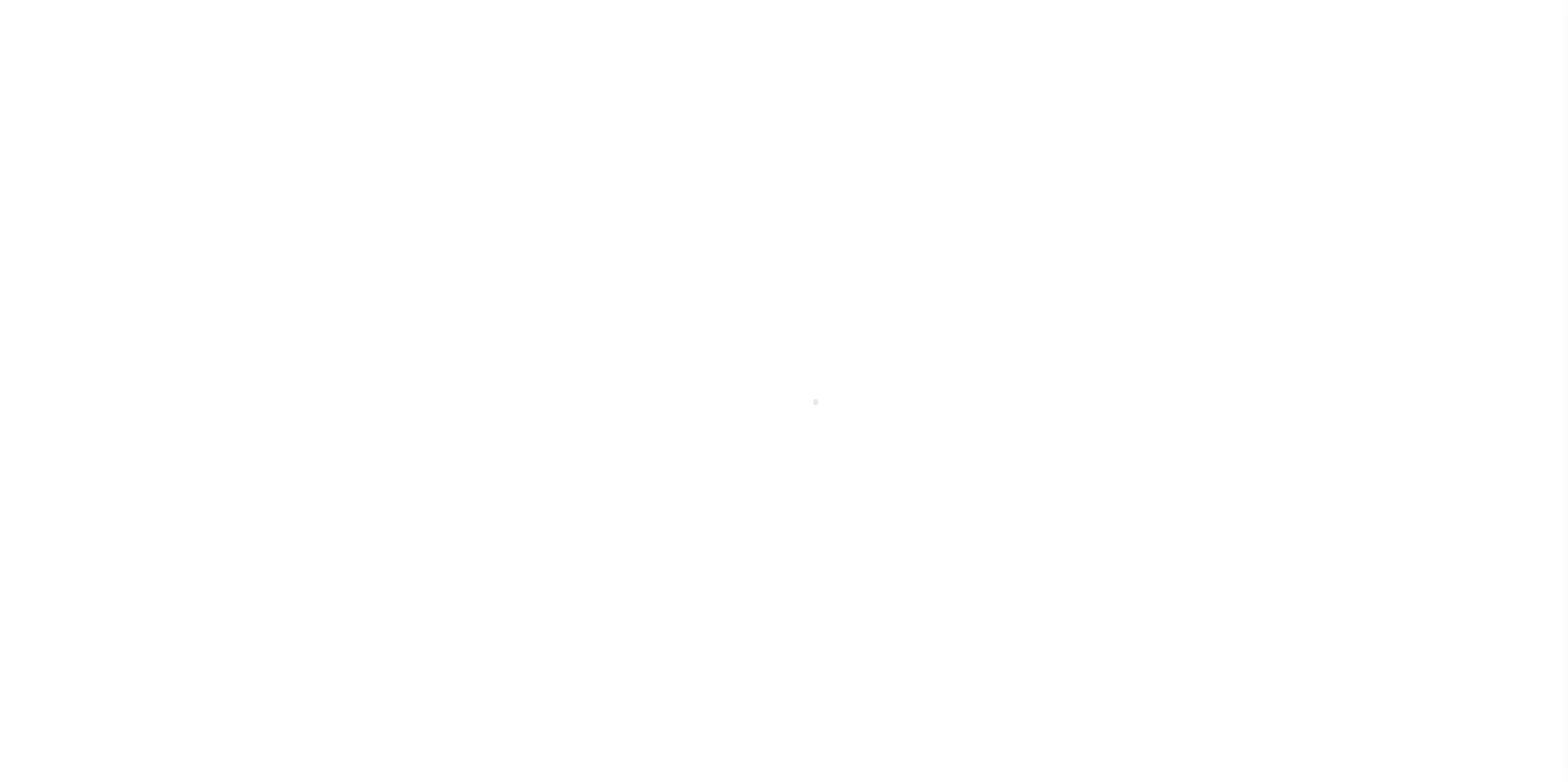
select select
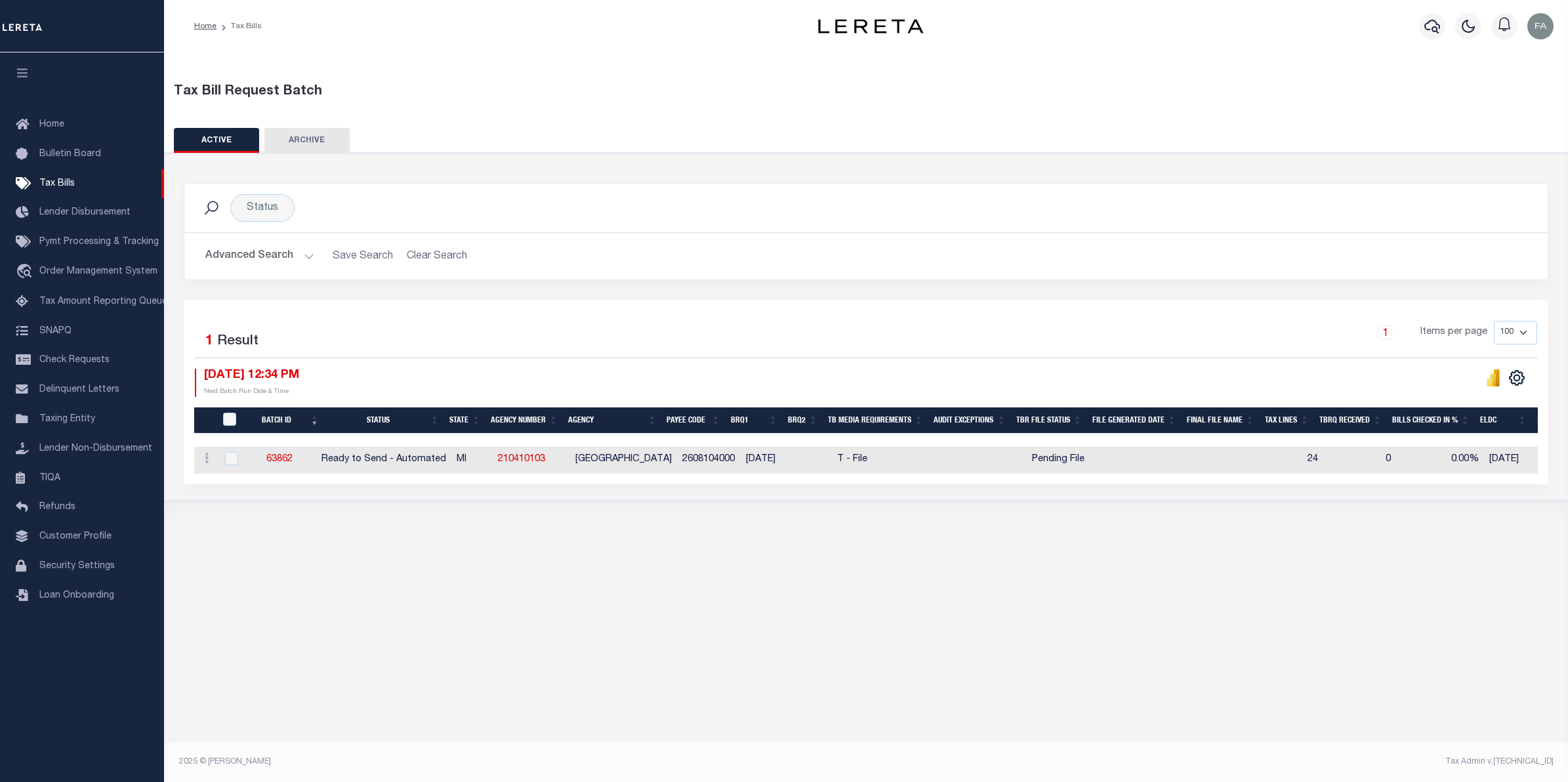
click at [250, 260] on button "Advanced Search" at bounding box center [259, 256] width 109 height 25
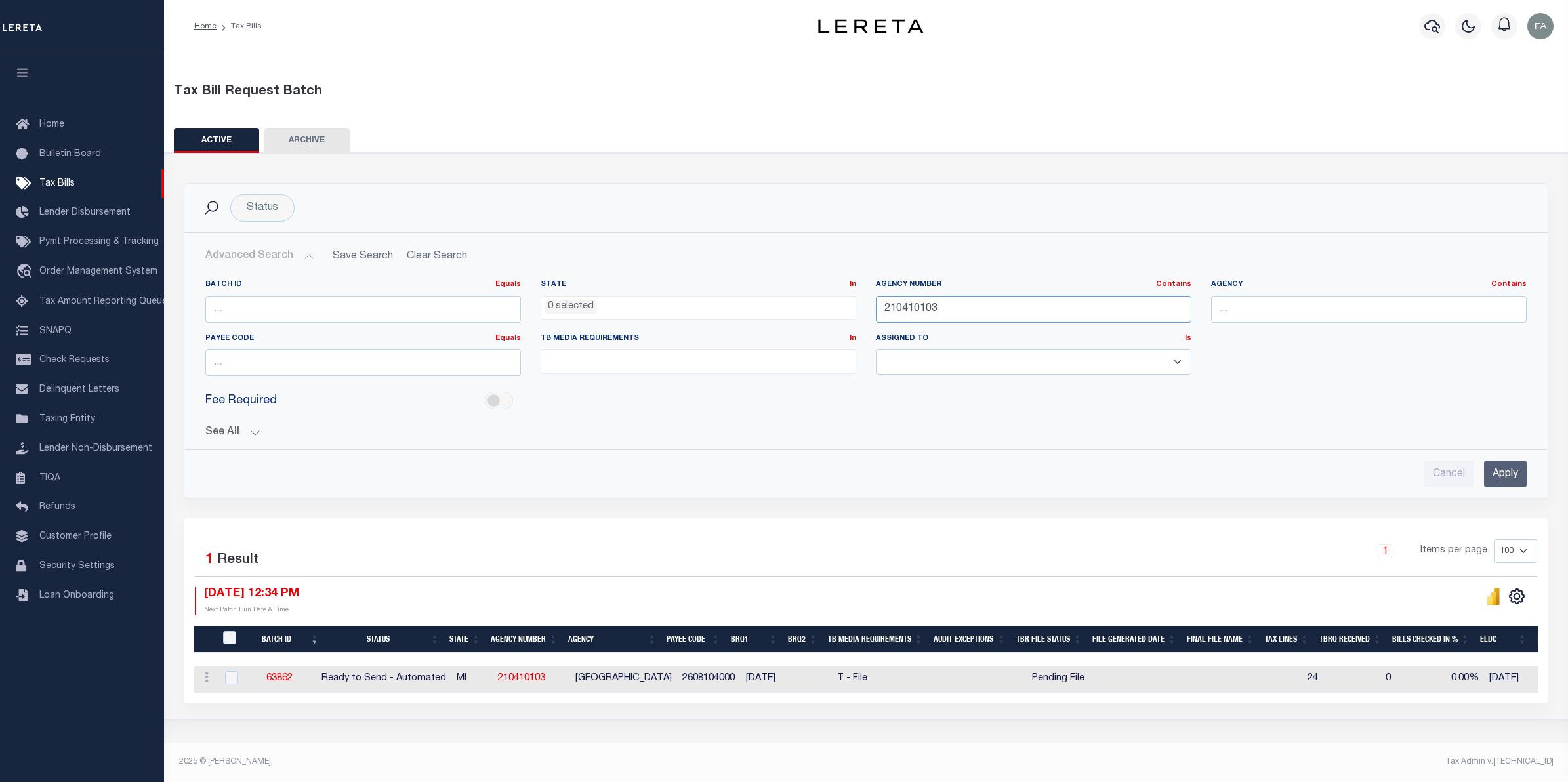
click at [964, 312] on input "210410103" at bounding box center [1033, 309] width 315 height 27
click at [1274, 303] on input "text" at bounding box center [1369, 309] width 315 height 27
type input "NOVI CITY"
click at [1480, 470] on div "Cancel Apply" at bounding box center [866, 474] width 1322 height 27
drag, startPoint x: 1507, startPoint y: 469, endPoint x: 1346, endPoint y: 467, distance: 161.0
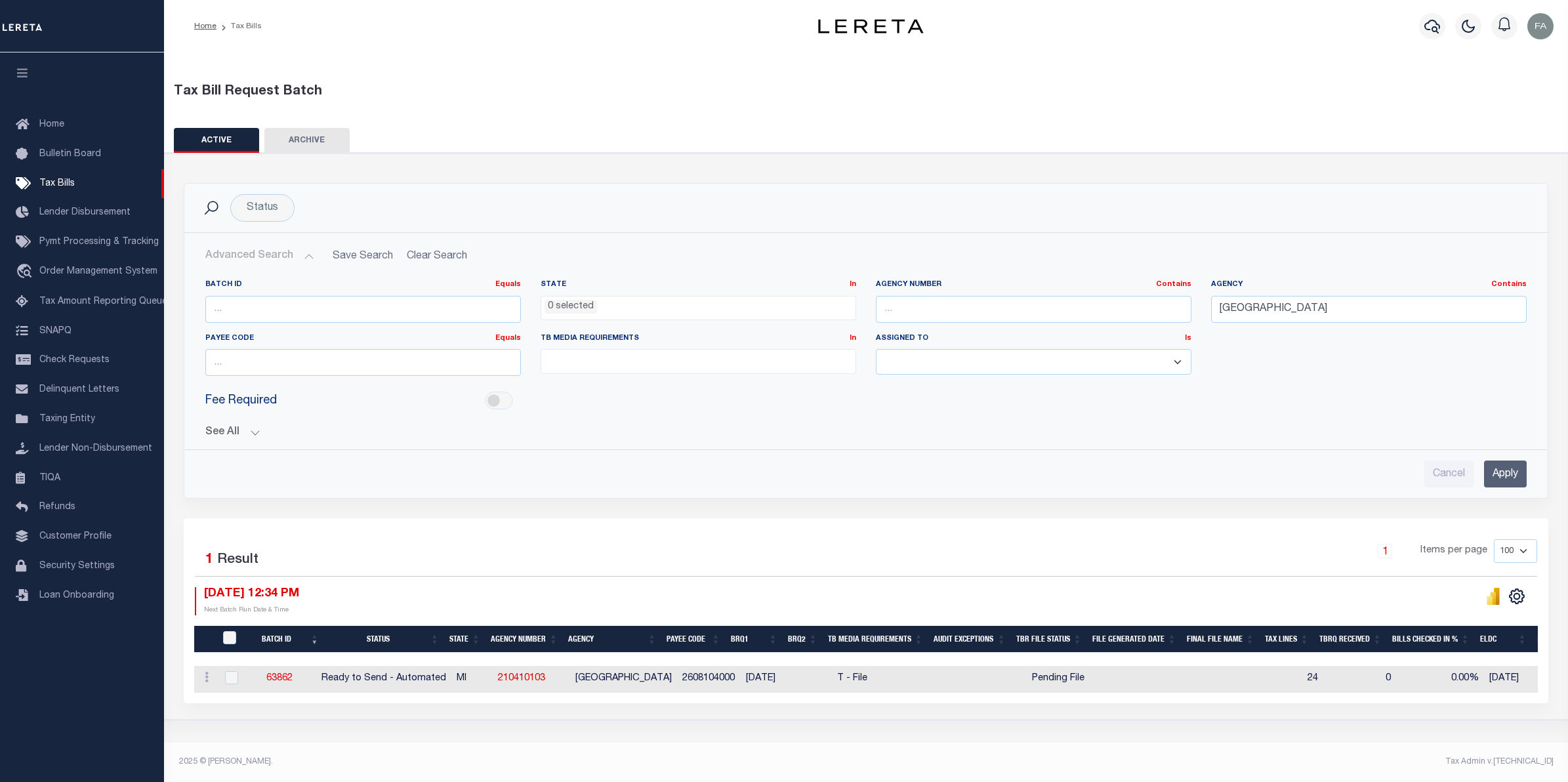
click at [1507, 470] on input "Apply" at bounding box center [1505, 474] width 43 height 27
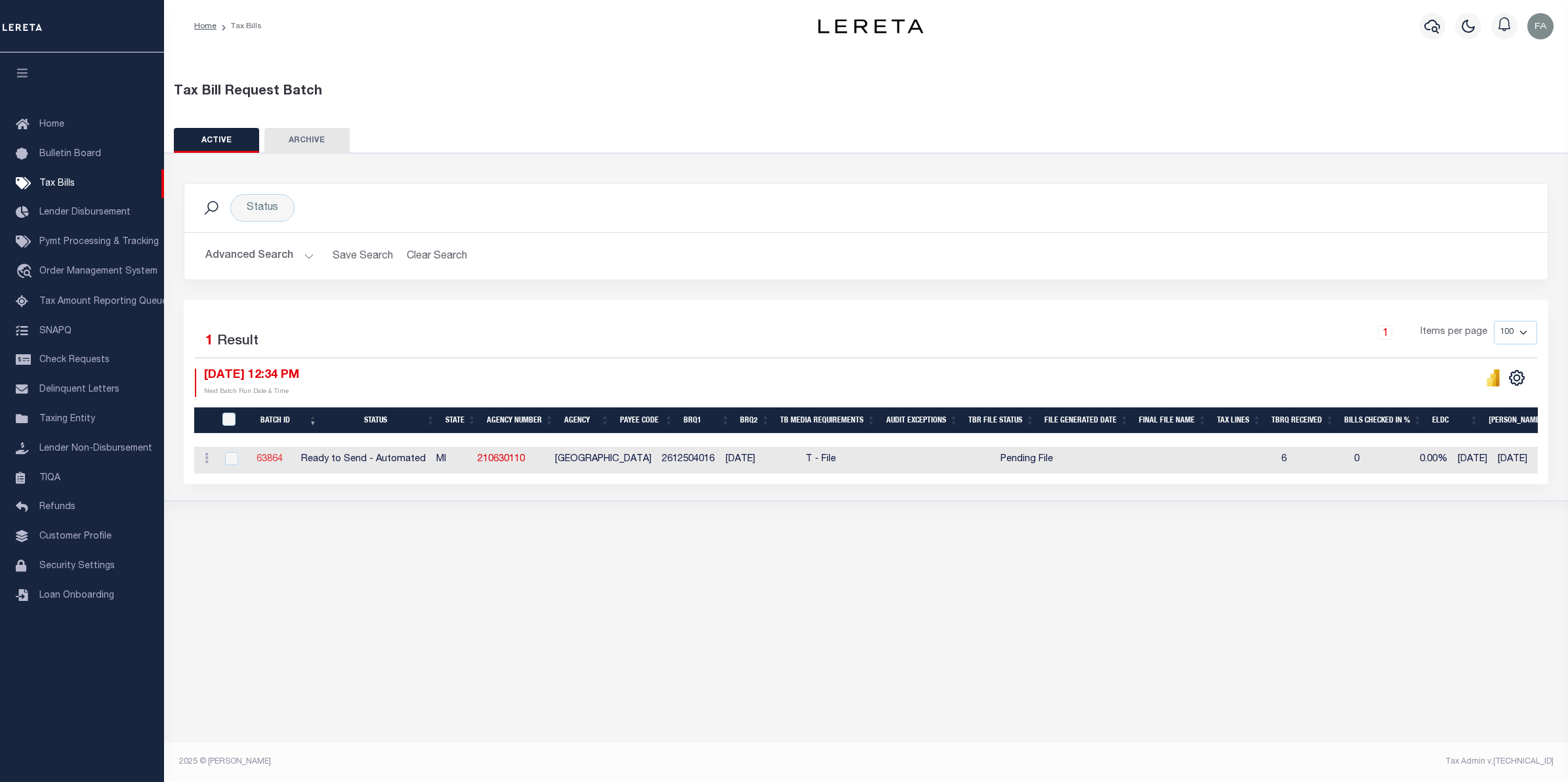
click at [278, 463] on link "63864" at bounding box center [270, 460] width 26 height 10
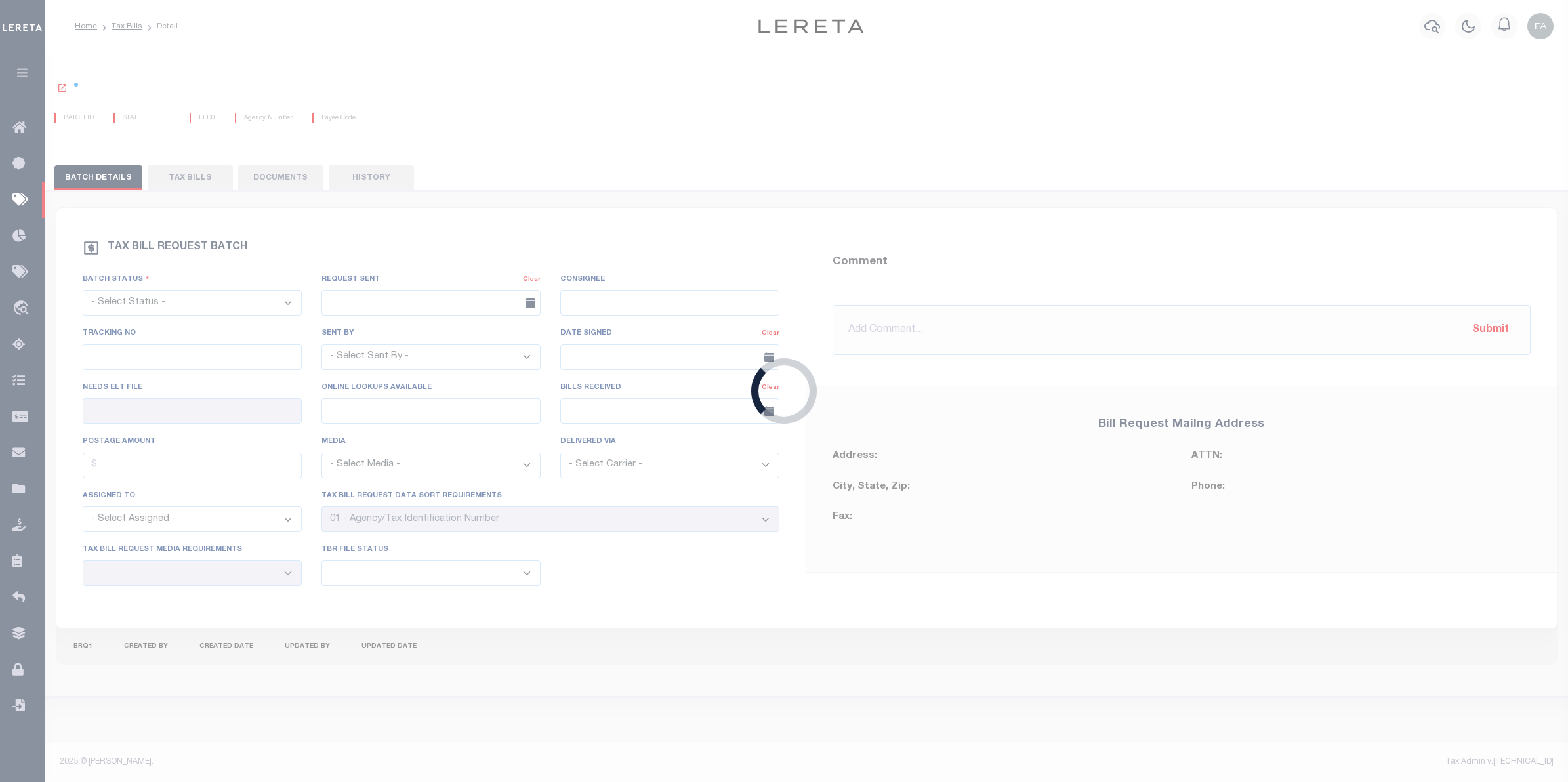
select select "RTA"
type input "No"
type input "Yes"
select select "22"
select select "1"
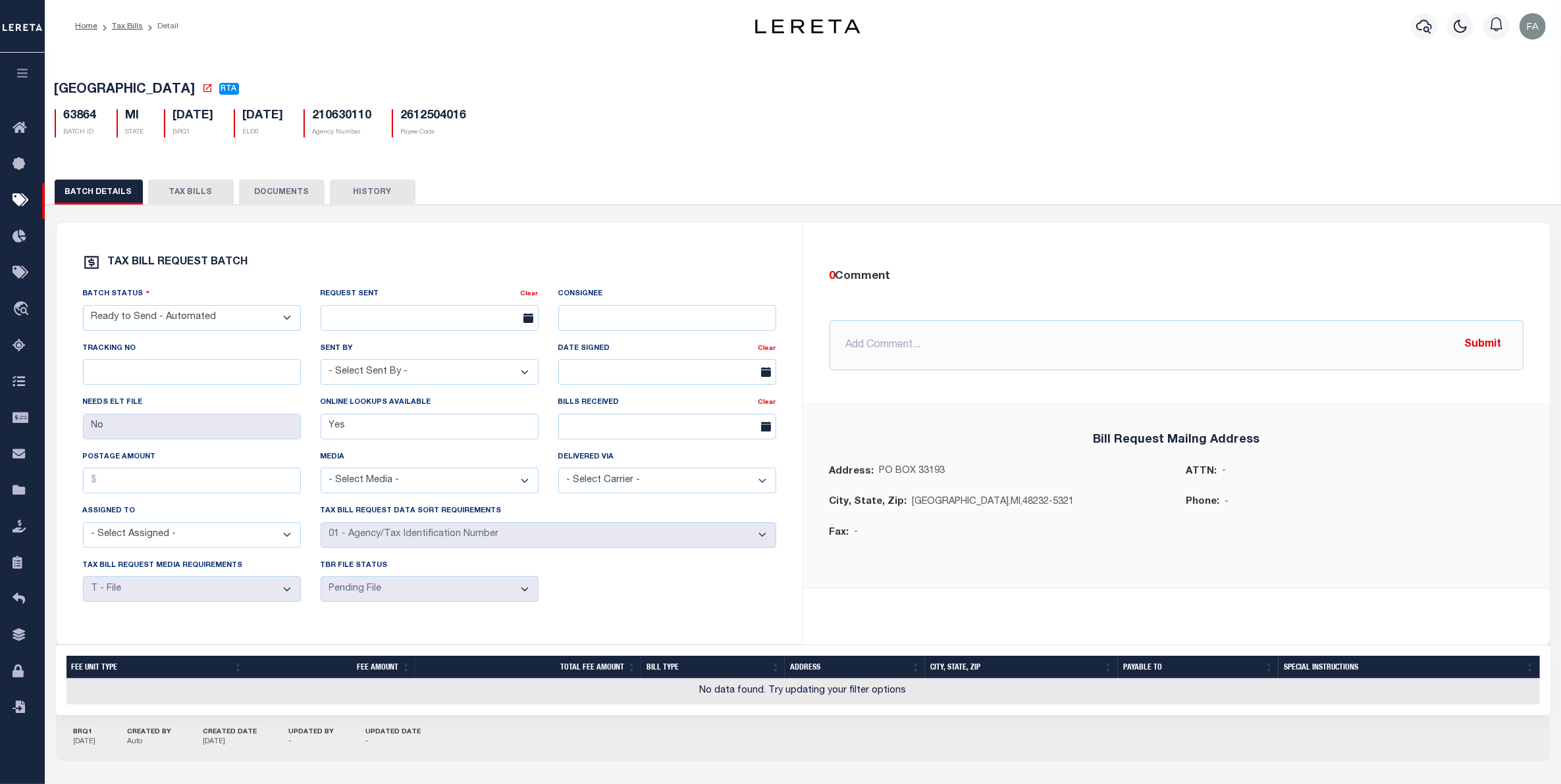
click at [193, 192] on button "TAX BILLS" at bounding box center [191, 192] width 86 height 25
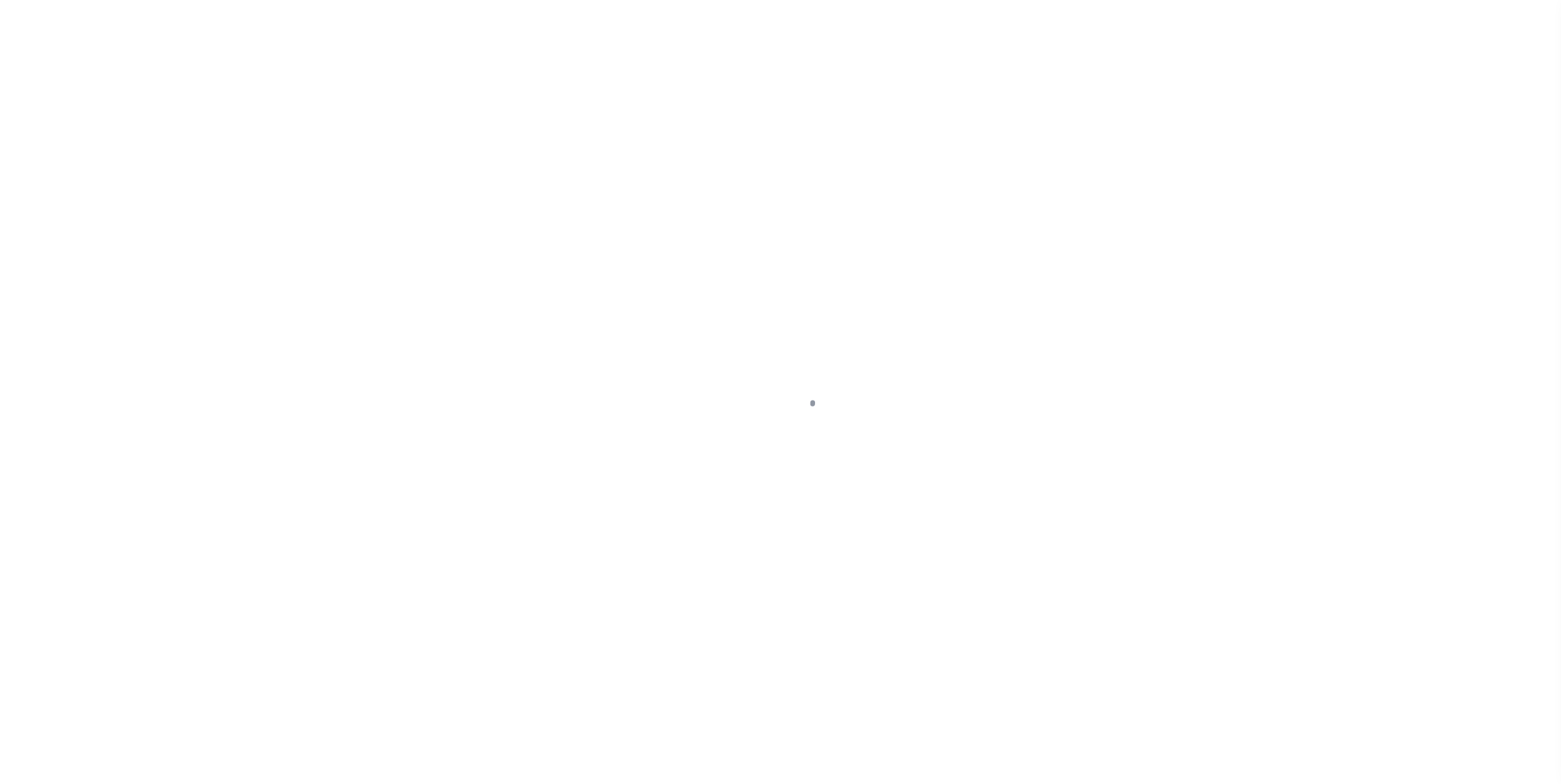
select select "RTA"
select select "22"
select select "1"
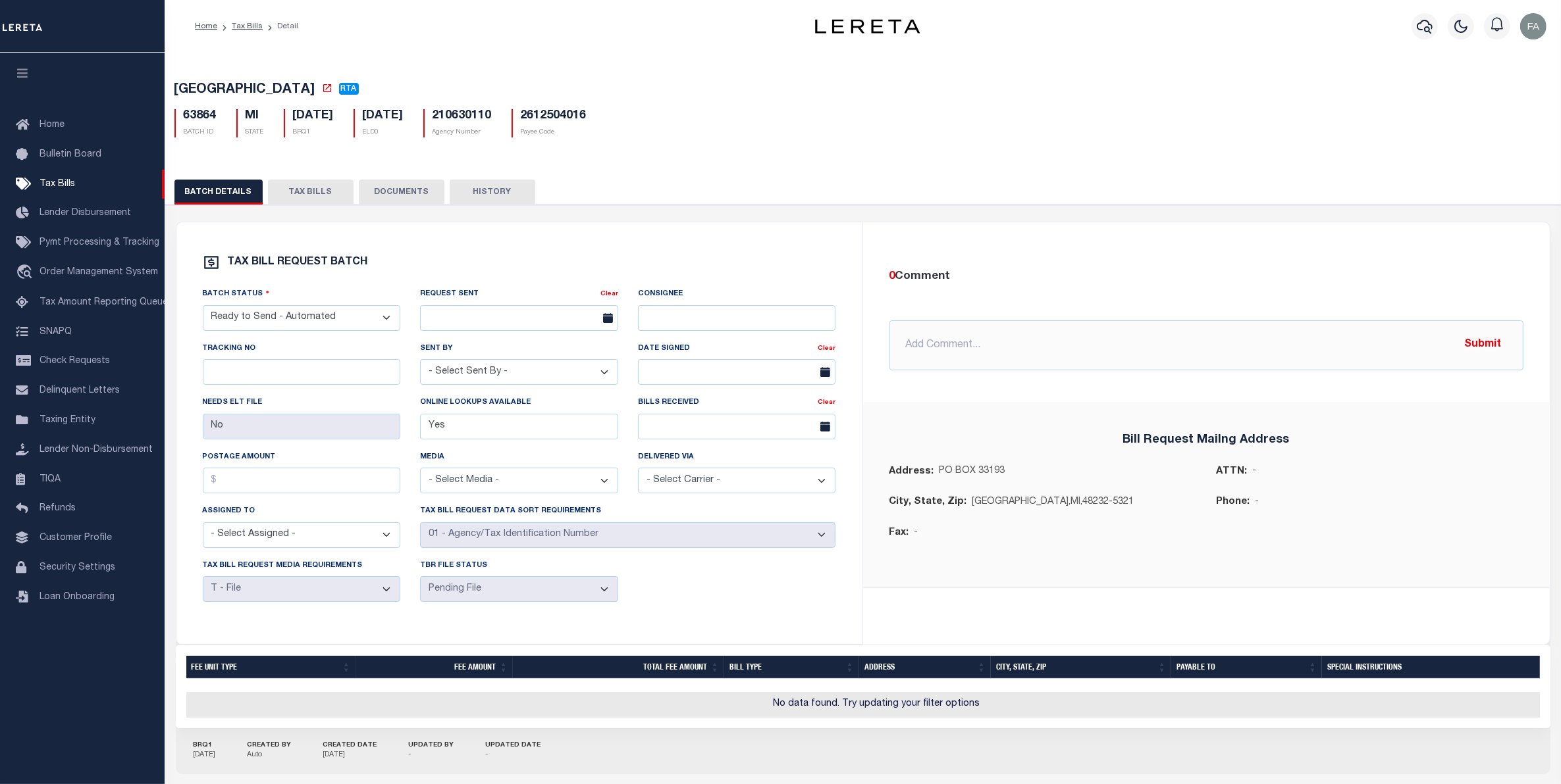
click at [303, 176] on div "BATCH DETAILS TAX BILLS DOCUMENTS HISTORY" at bounding box center [863, 485] width 1409 height 643
click at [330, 185] on button "TAX BILLS" at bounding box center [311, 192] width 86 height 25
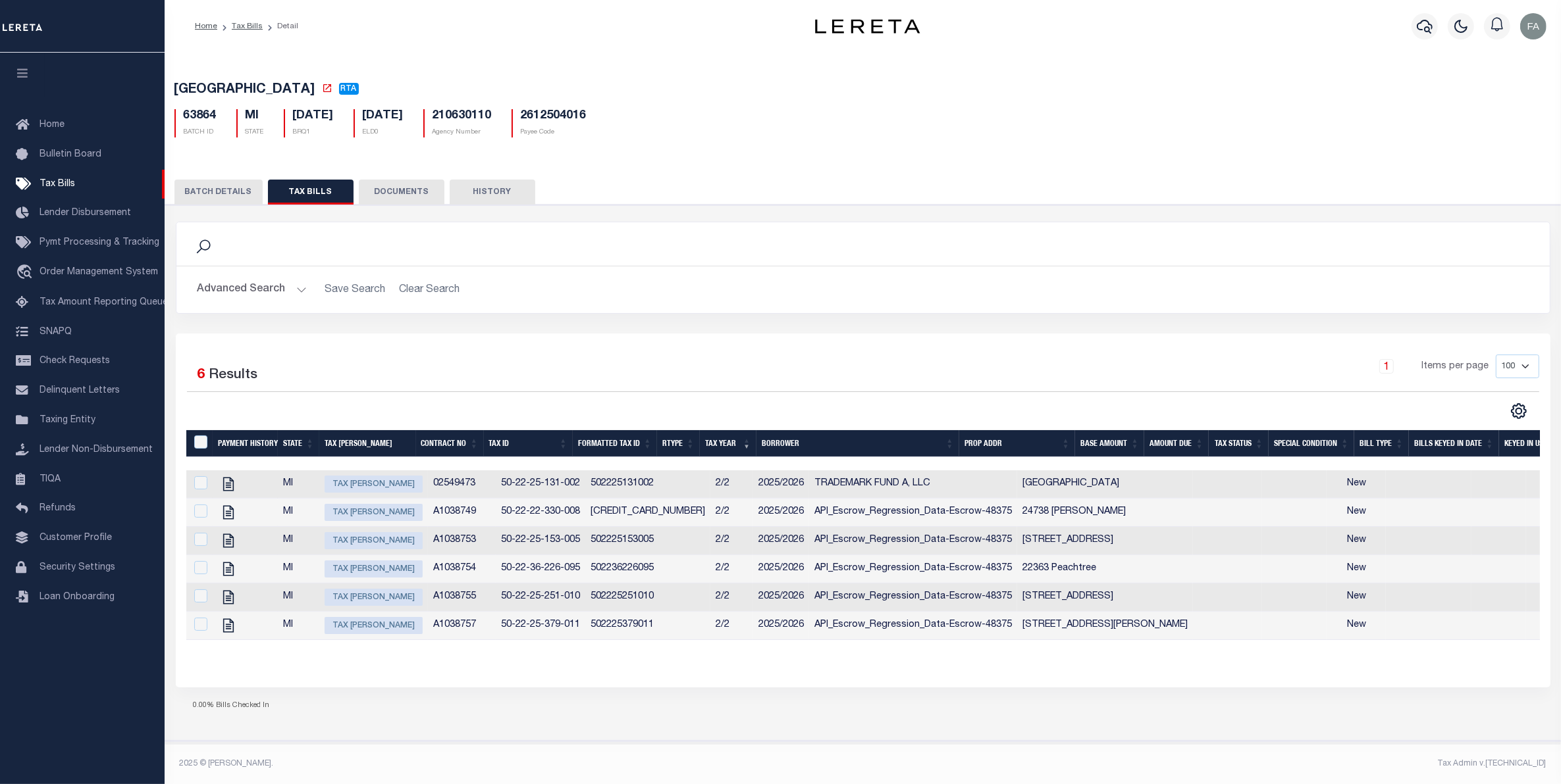
click at [271, 294] on button "Advanced Search" at bounding box center [252, 289] width 110 height 25
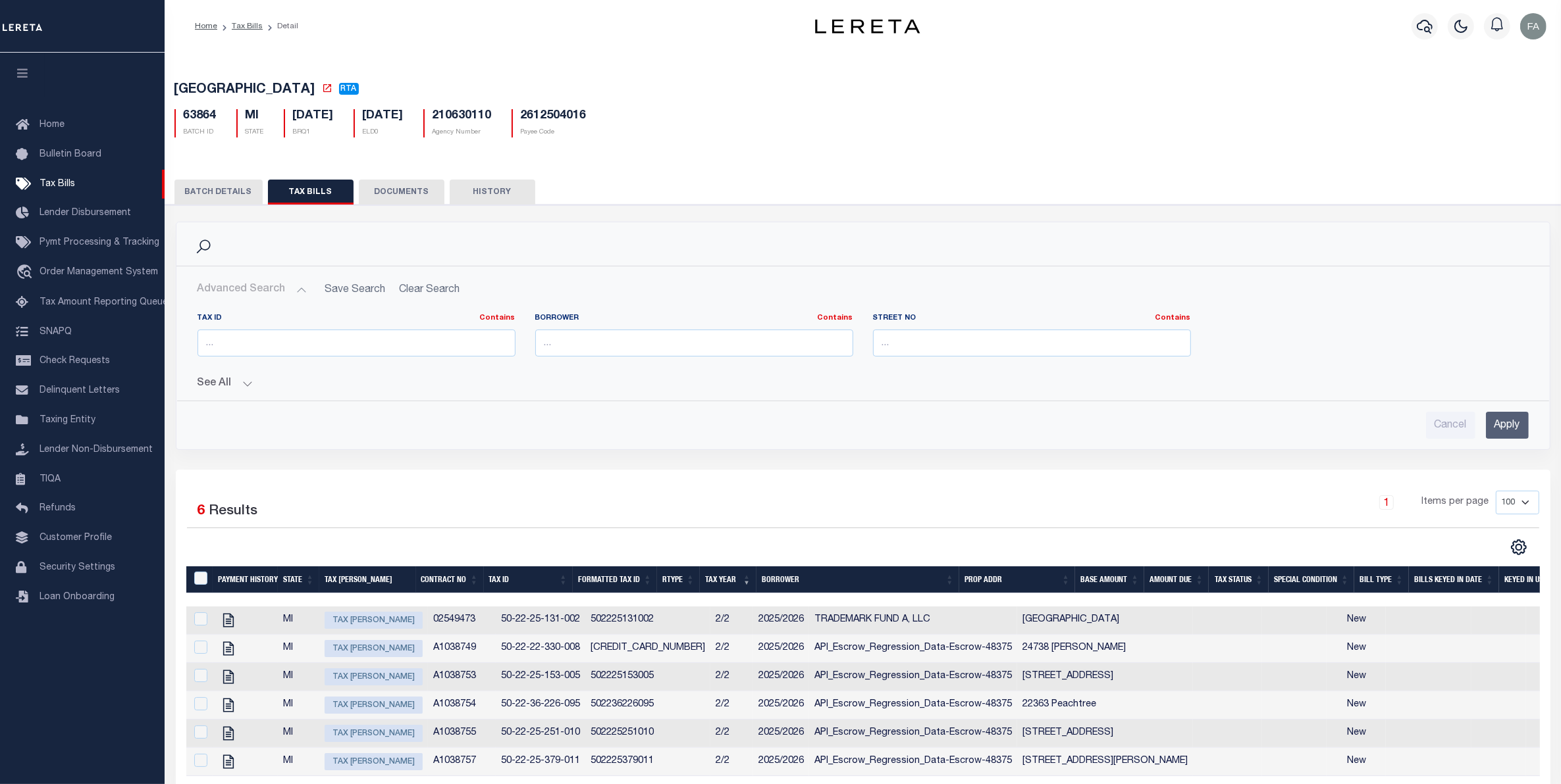
click at [208, 181] on div "BATCH DETAILS TAX BILLS DOCUMENTS HISTORY" at bounding box center [863, 520] width 1409 height 714
click at [245, 20] on li "Tax Bills" at bounding box center [240, 26] width 46 height 12
click at [242, 28] on link "Tax Bills" at bounding box center [246, 26] width 31 height 8
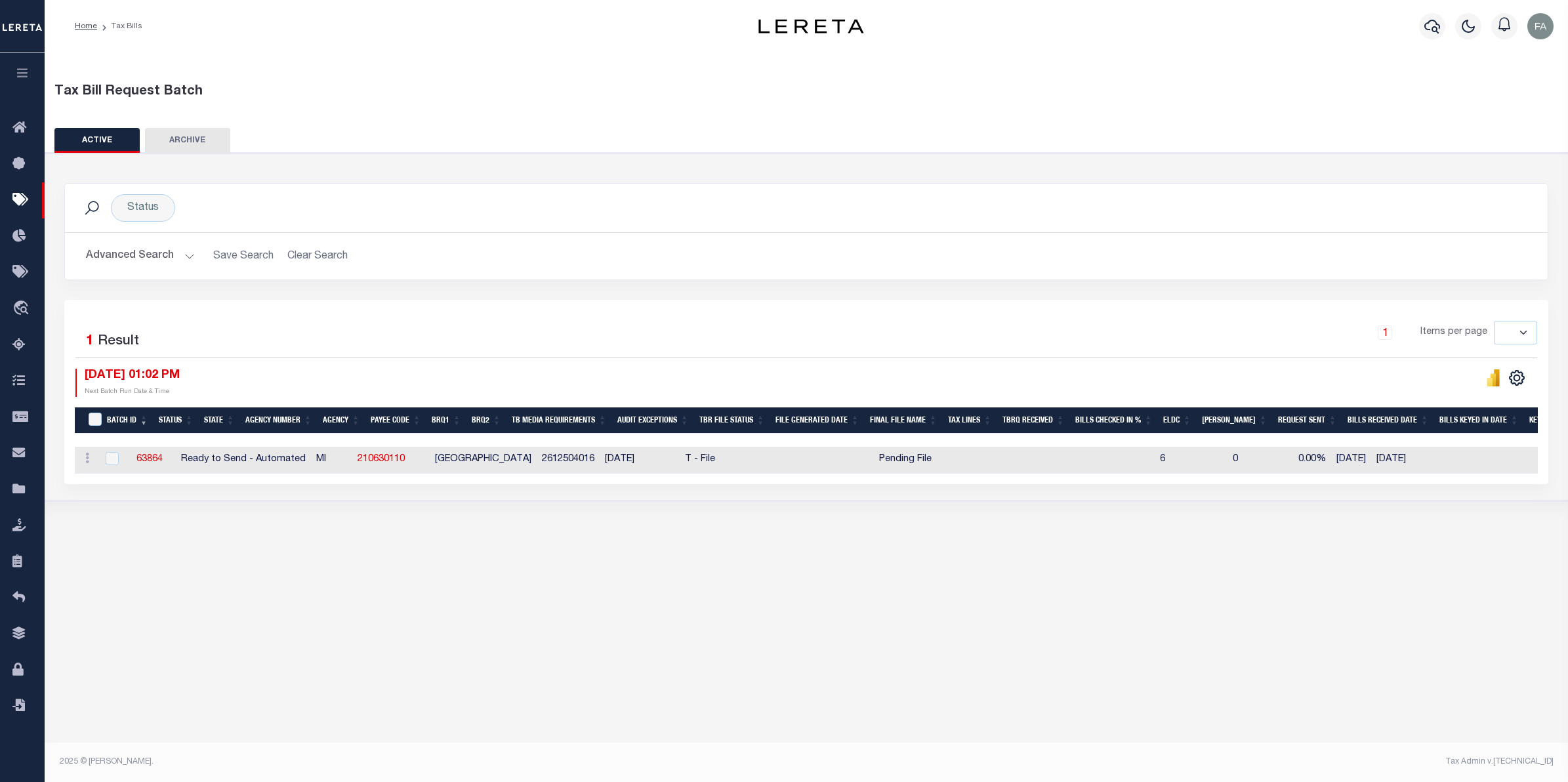
click at [165, 249] on button "Advanced Search" at bounding box center [140, 256] width 109 height 25
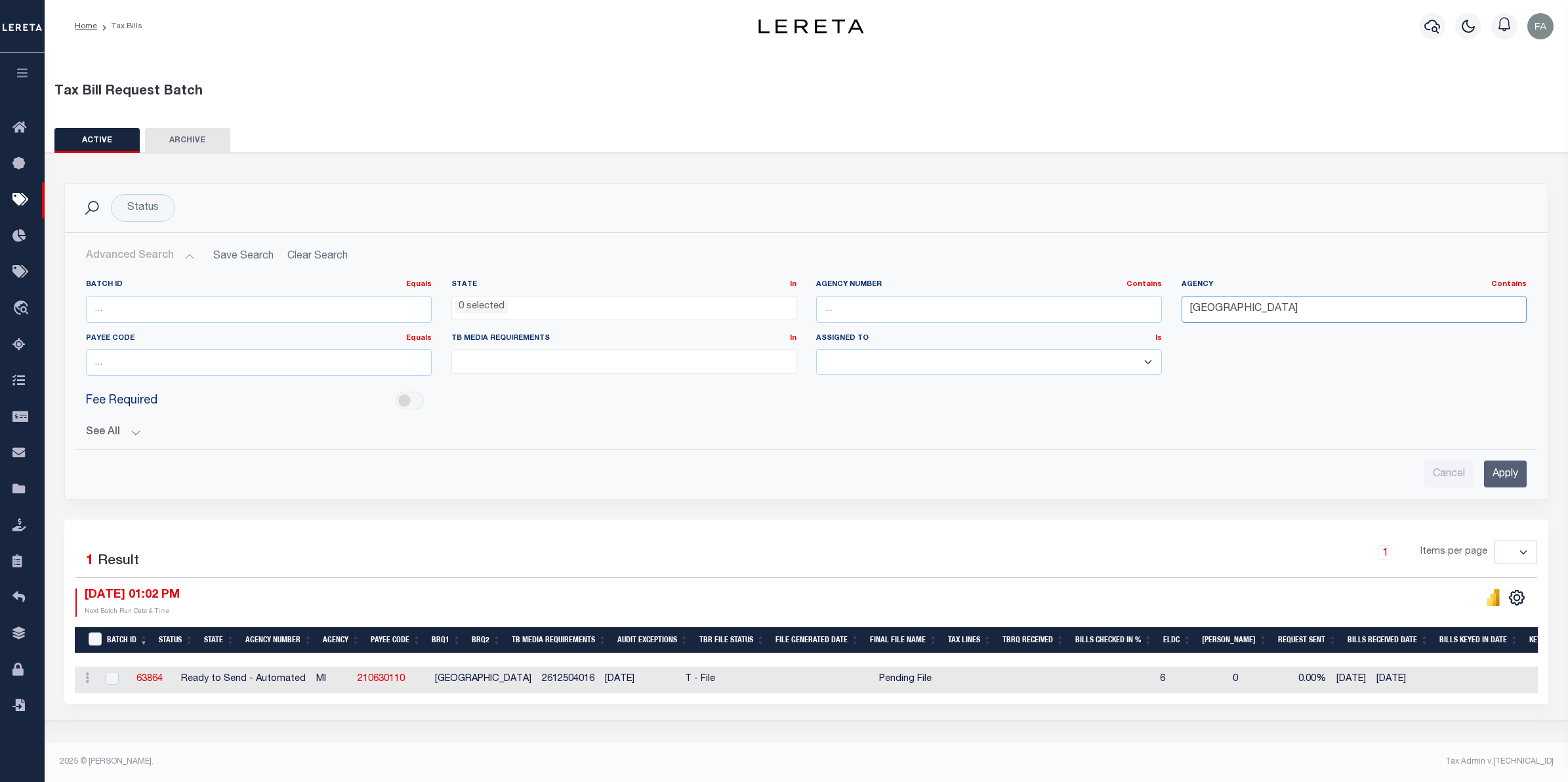
click at [1193, 308] on input "NOVI CITY" at bounding box center [1355, 309] width 346 height 27
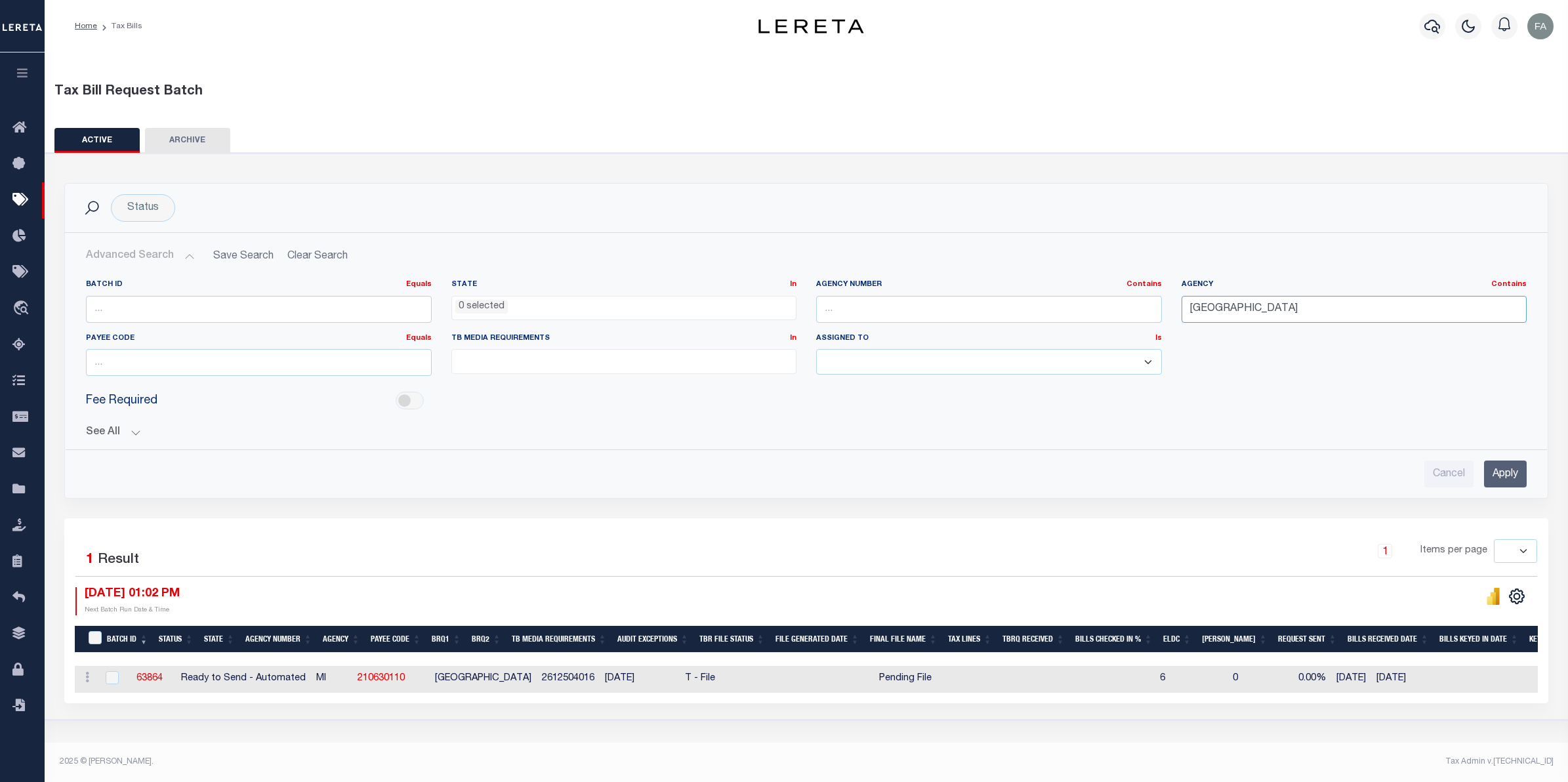
paste input "210410106"
type input "210410106"
click at [1088, 310] on input "text" at bounding box center [989, 309] width 346 height 27
paste input "210410106"
type input "210410106"
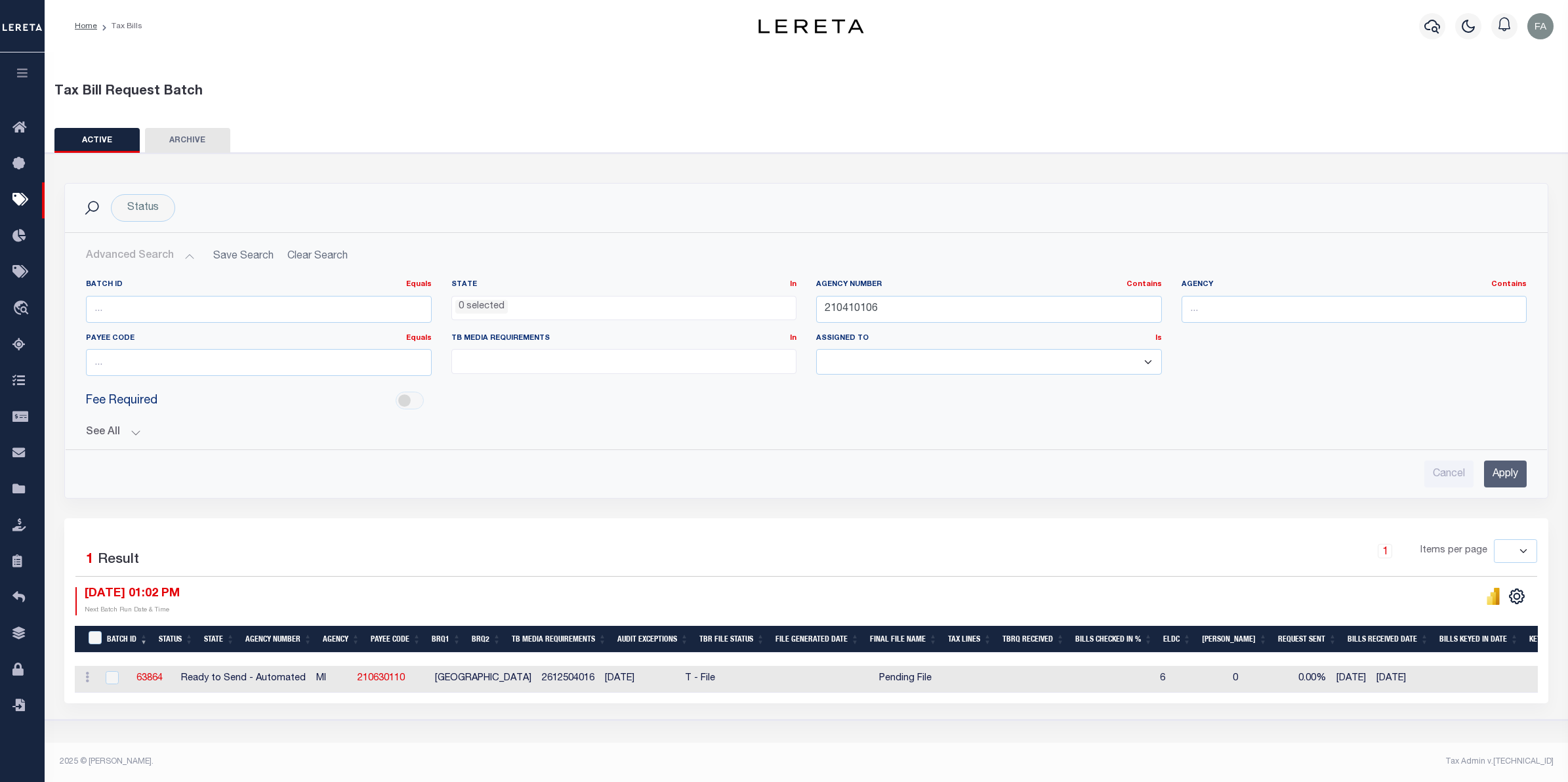
click at [1504, 460] on div "Cancel Apply" at bounding box center [806, 468] width 1462 height 38
click at [1498, 484] on input "Apply" at bounding box center [1505, 474] width 43 height 27
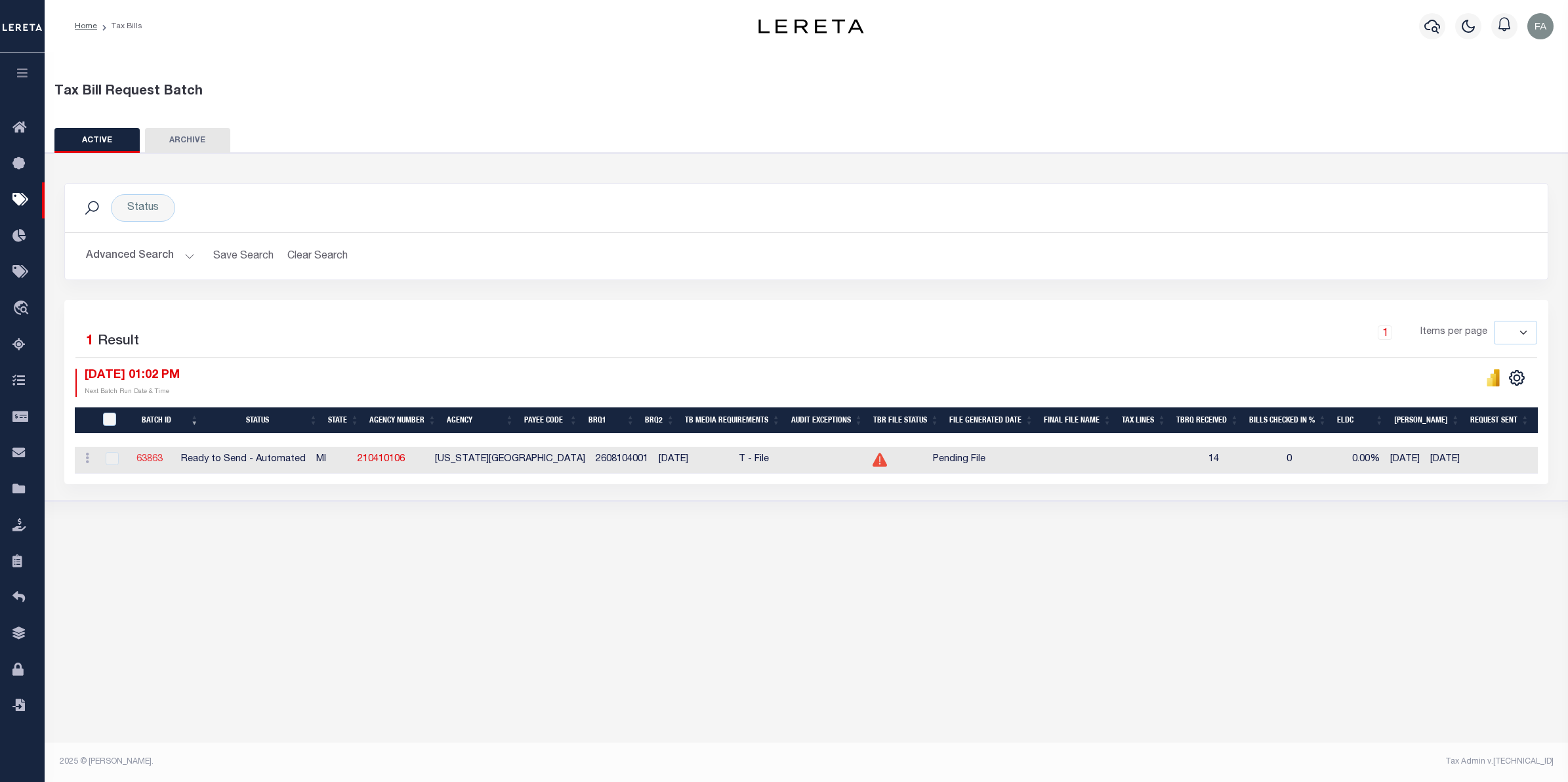
click at [162, 460] on link "63863" at bounding box center [149, 460] width 26 height 10
select select "28"
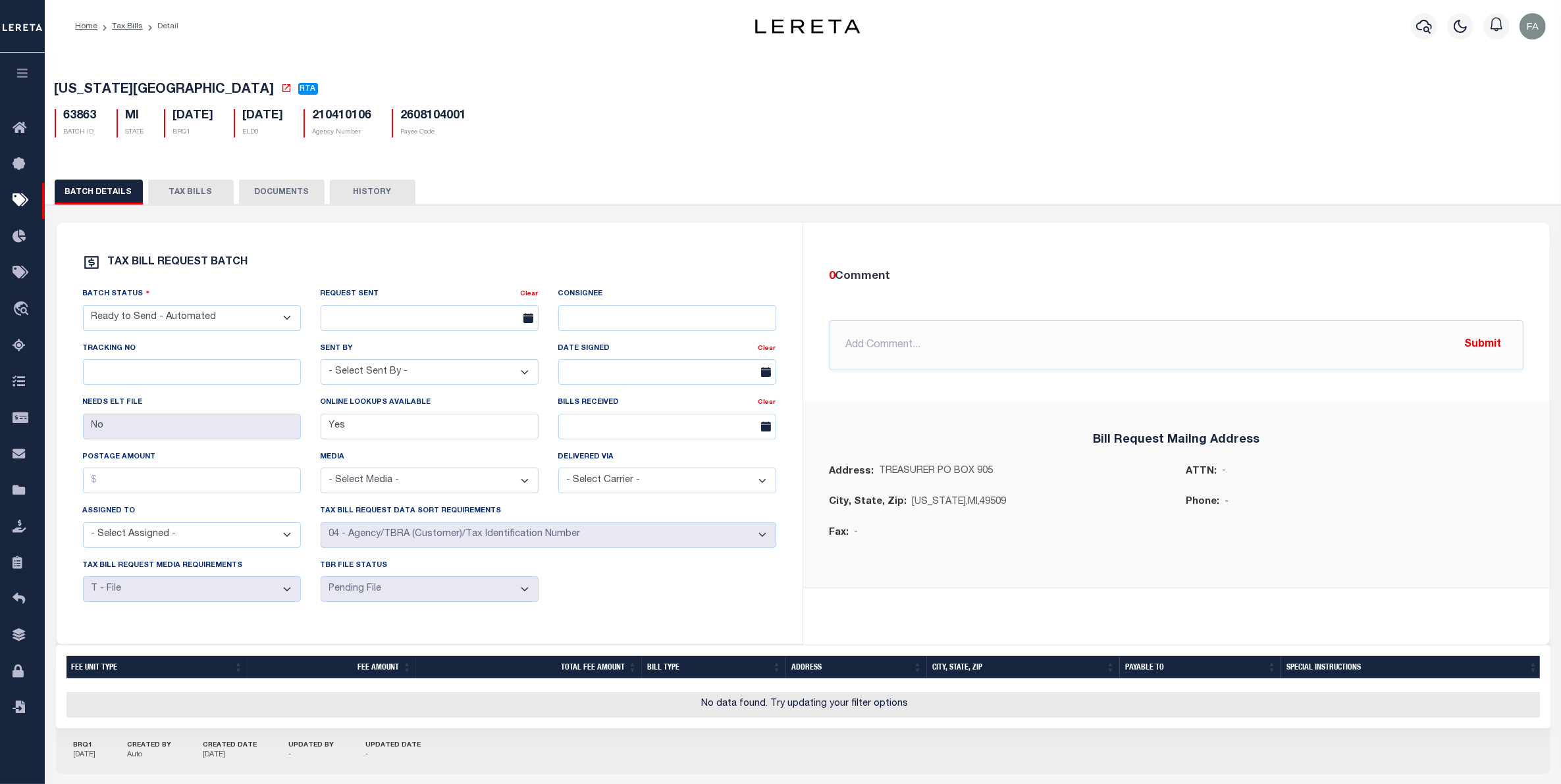
click at [173, 329] on select "- Select Status - Ready to Send - Manual Bill Request Sent Bills Received Manua…" at bounding box center [192, 318] width 218 height 25
select select "RTS"
click at [83, 310] on select "- Select Status - Ready to Send - Manual Bill Request Sent Bills Received Manua…" at bounding box center [192, 318] width 218 height 25
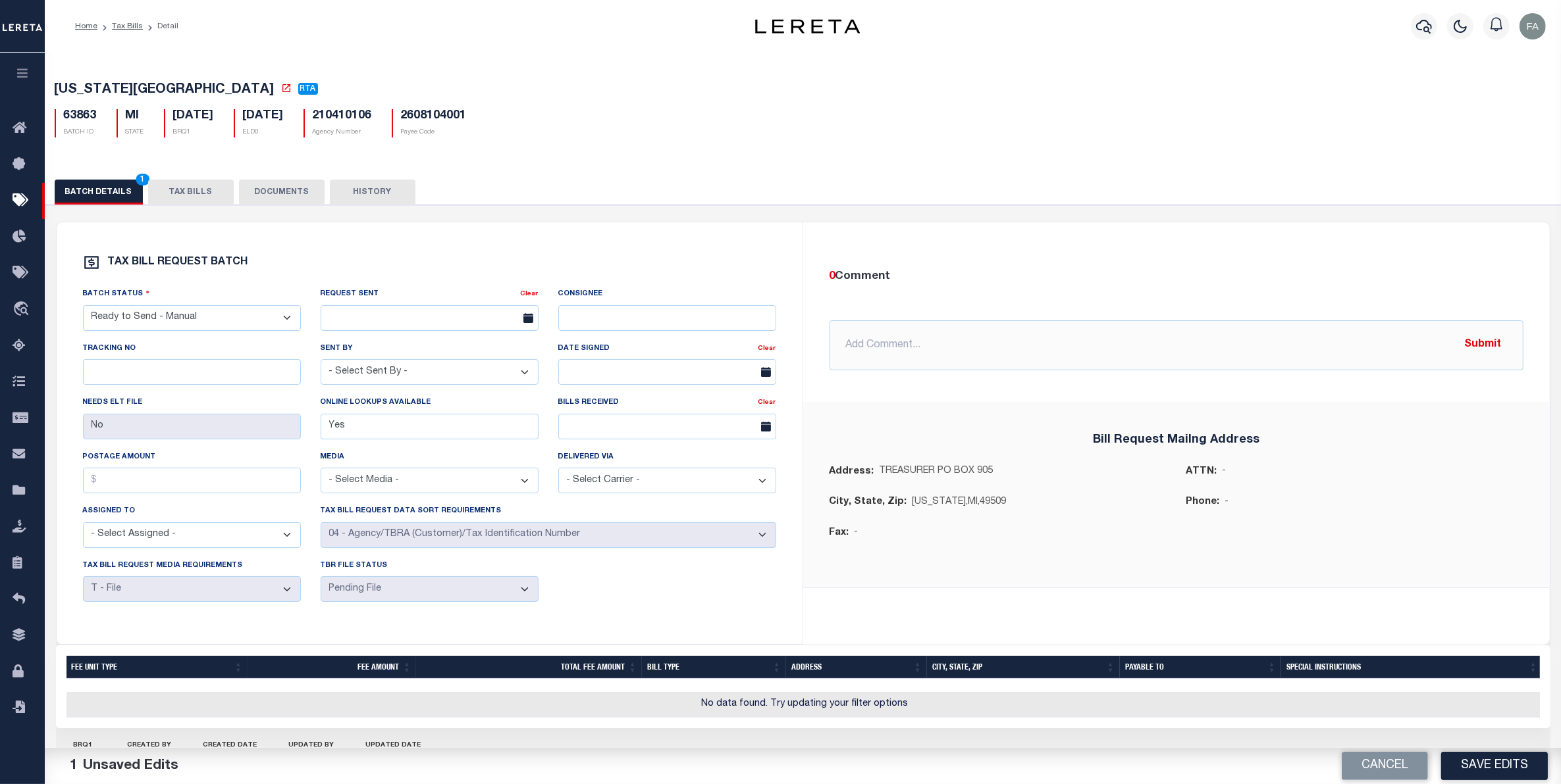
scroll to position [81, 0]
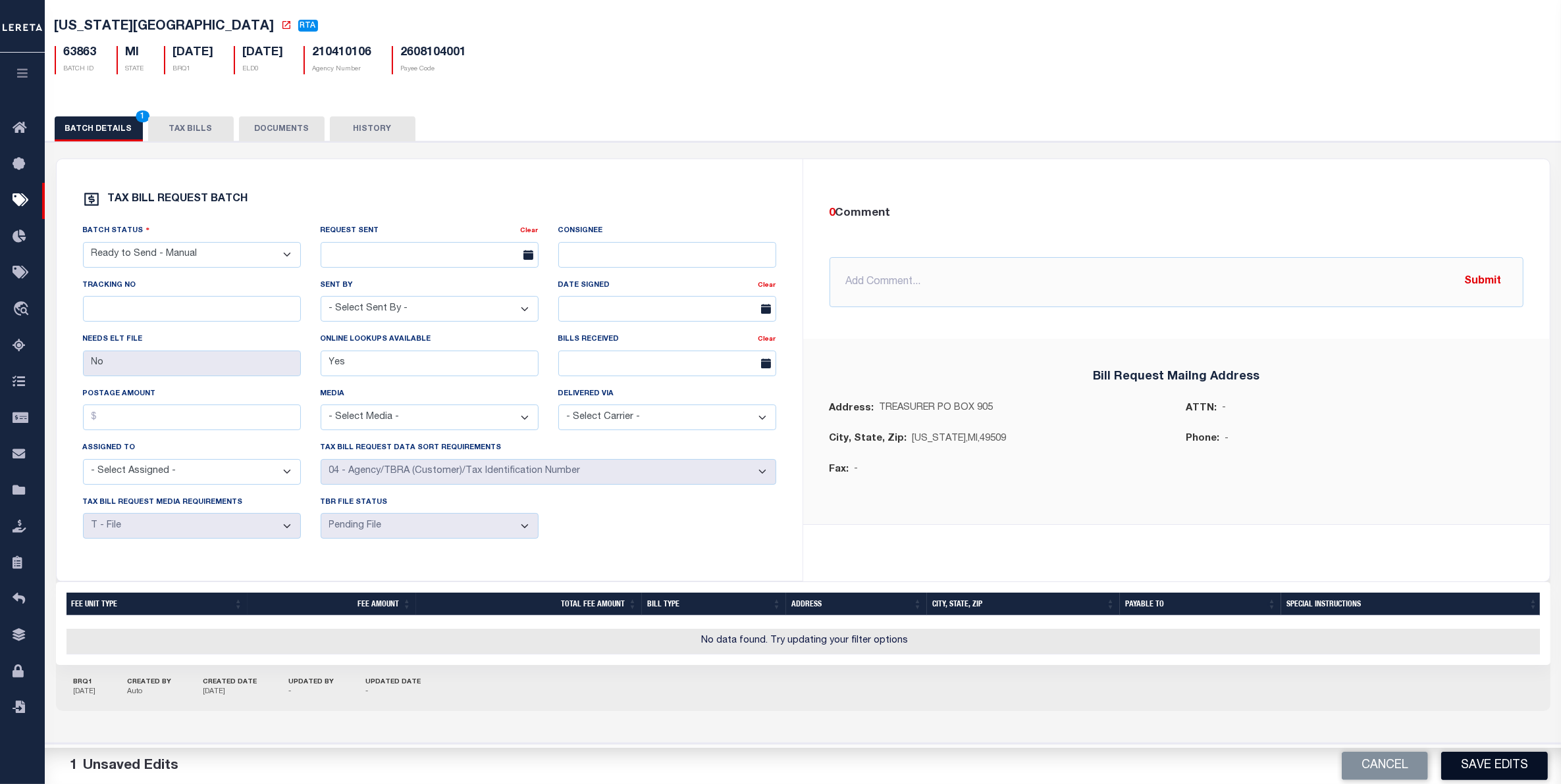
click at [1491, 766] on button "Save Edits" at bounding box center [1494, 766] width 107 height 28
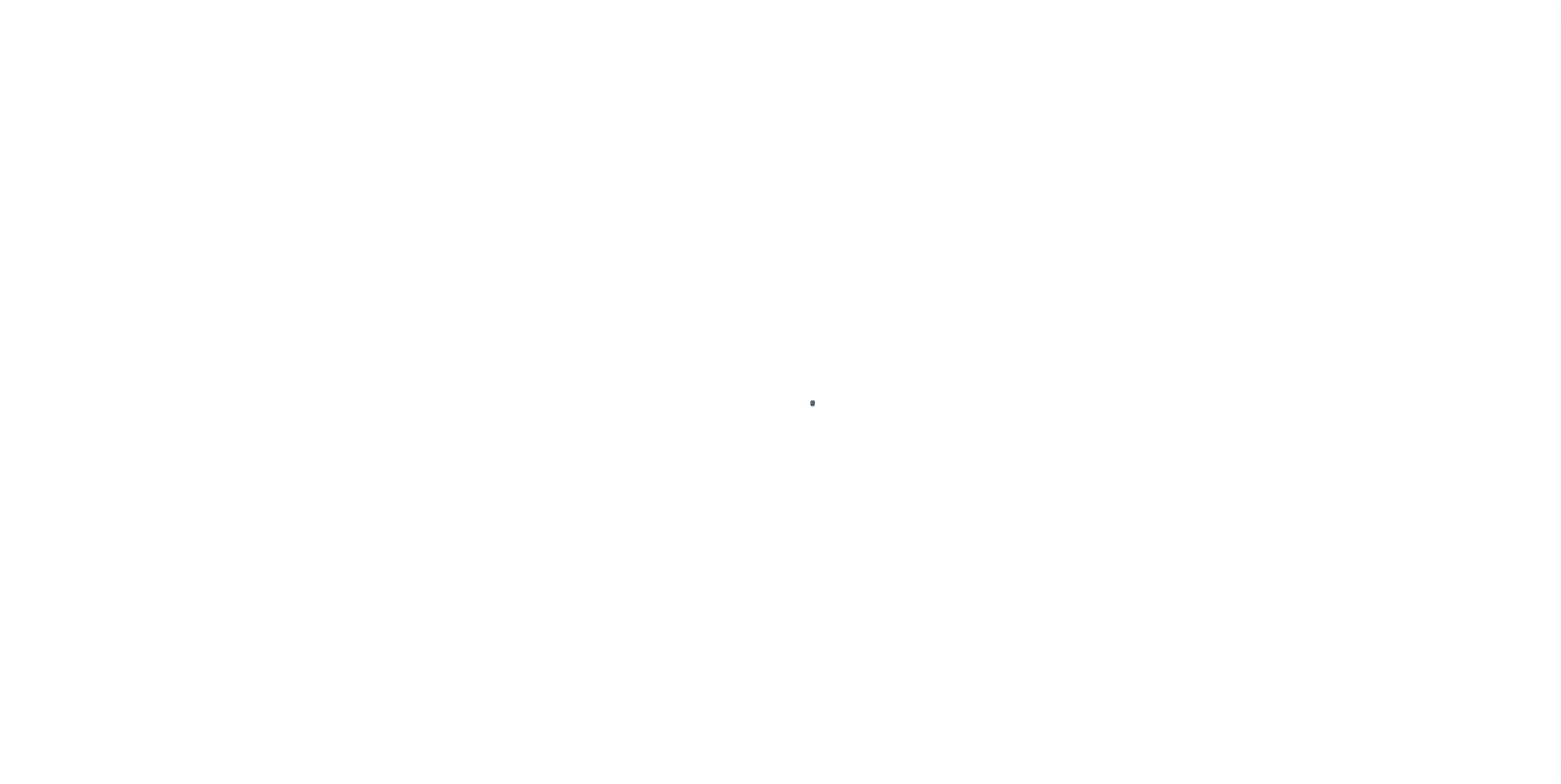
select select
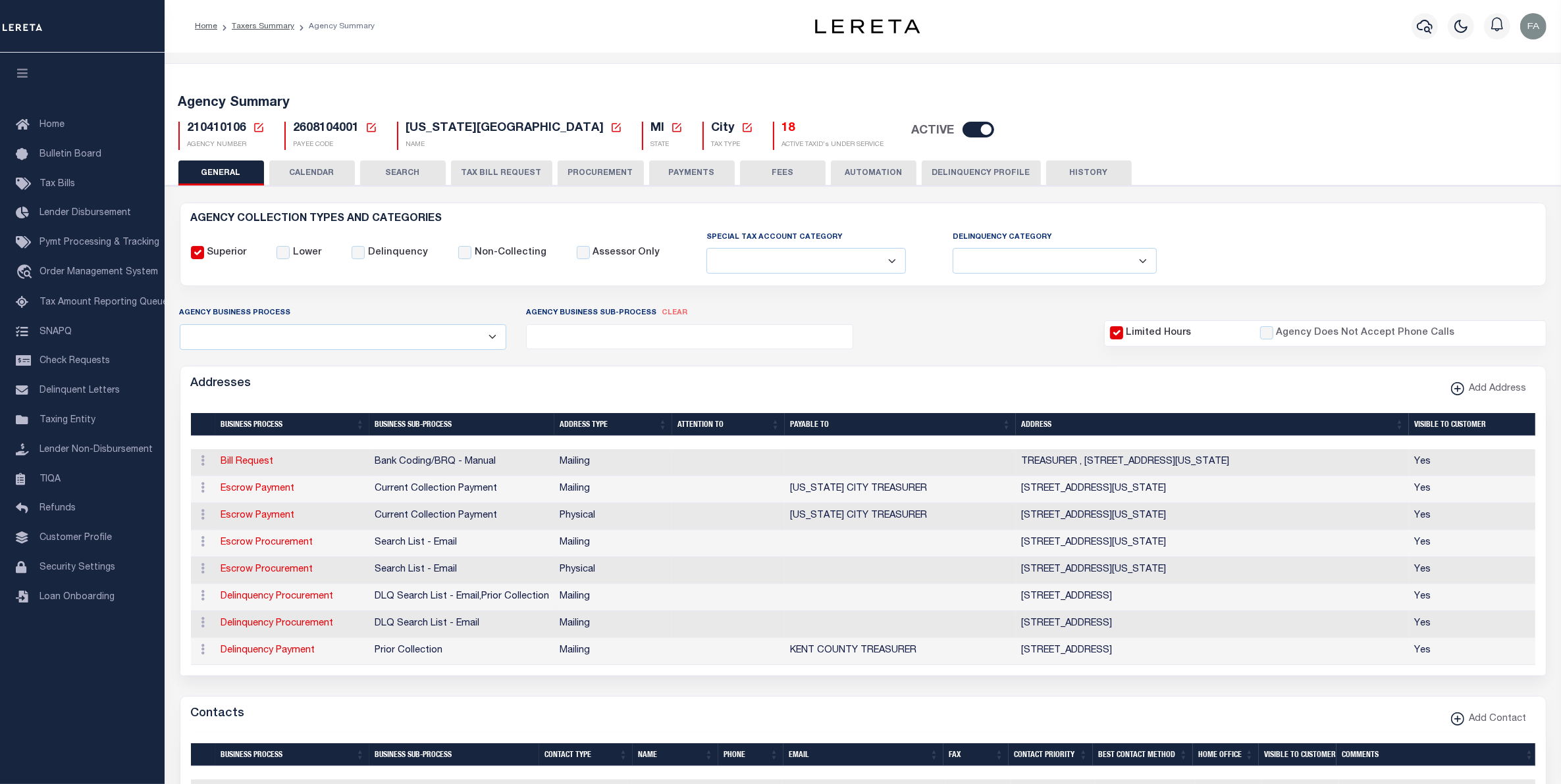
click at [321, 179] on button "CALENDAR" at bounding box center [312, 173] width 86 height 25
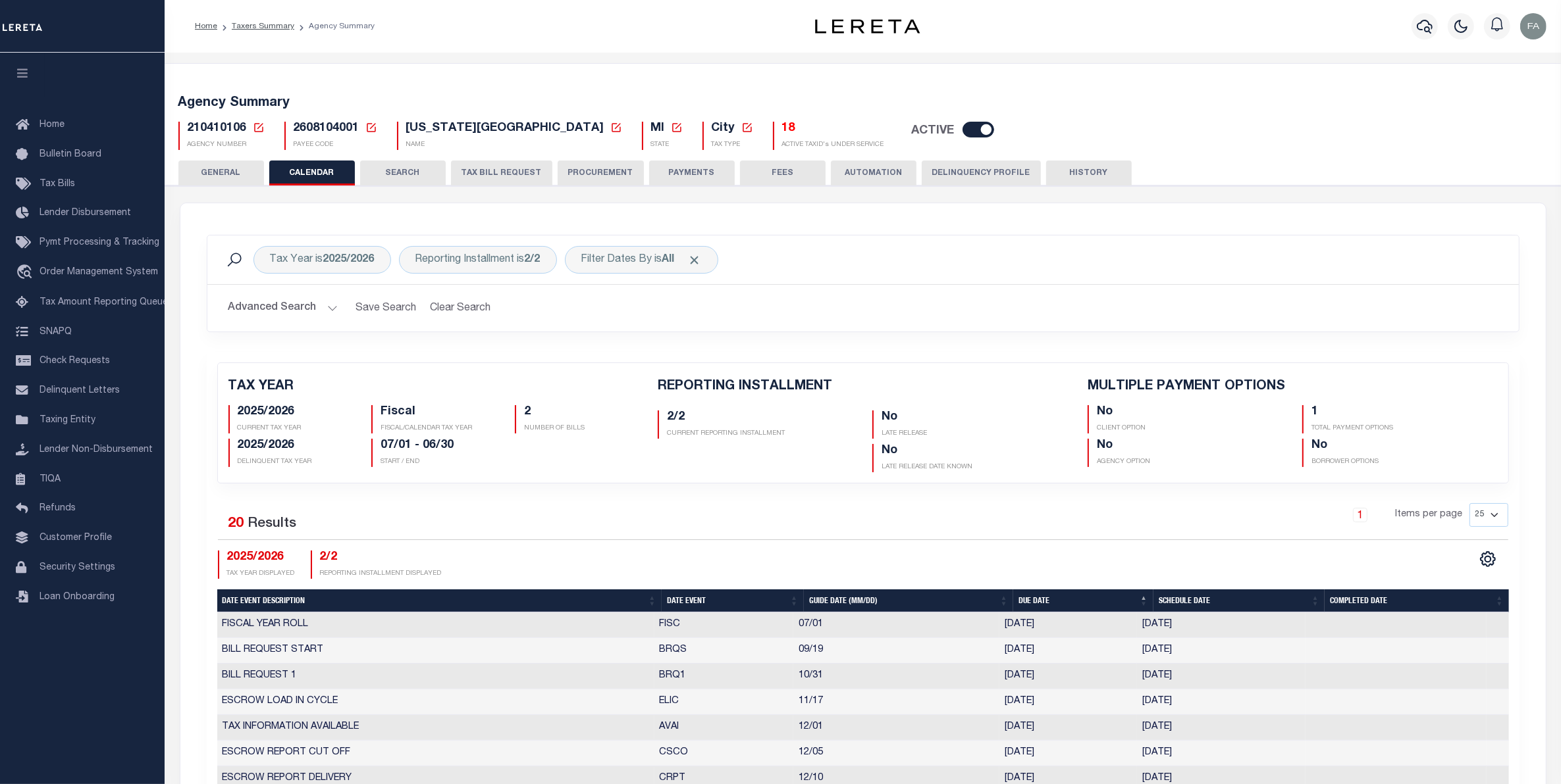
checkbox input "false"
type input "1"
drag, startPoint x: 510, startPoint y: 303, endPoint x: 483, endPoint y: 188, distance: 118.1
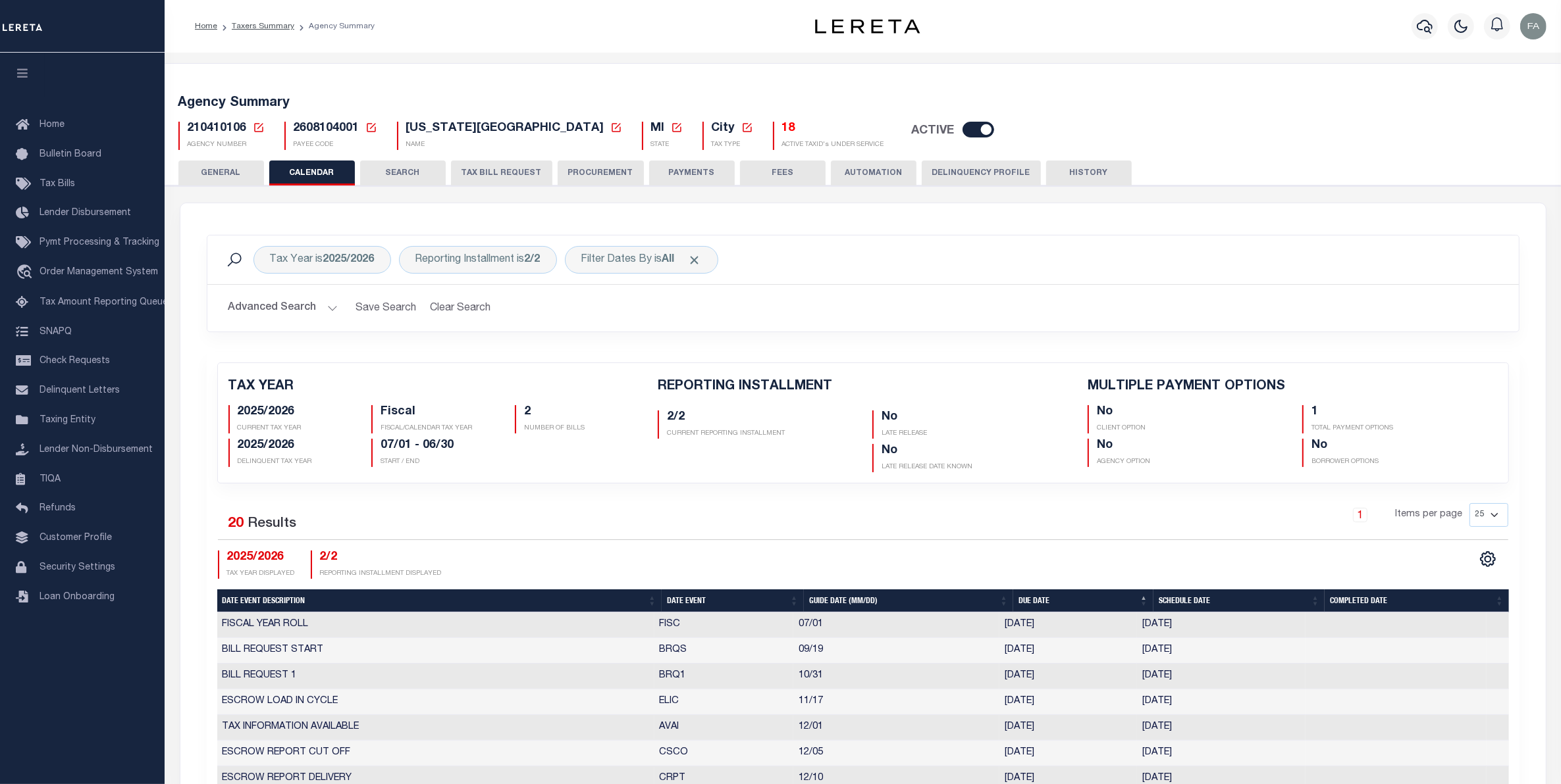
click at [492, 180] on button "TAX BILL REQUEST" at bounding box center [502, 173] width 102 height 25
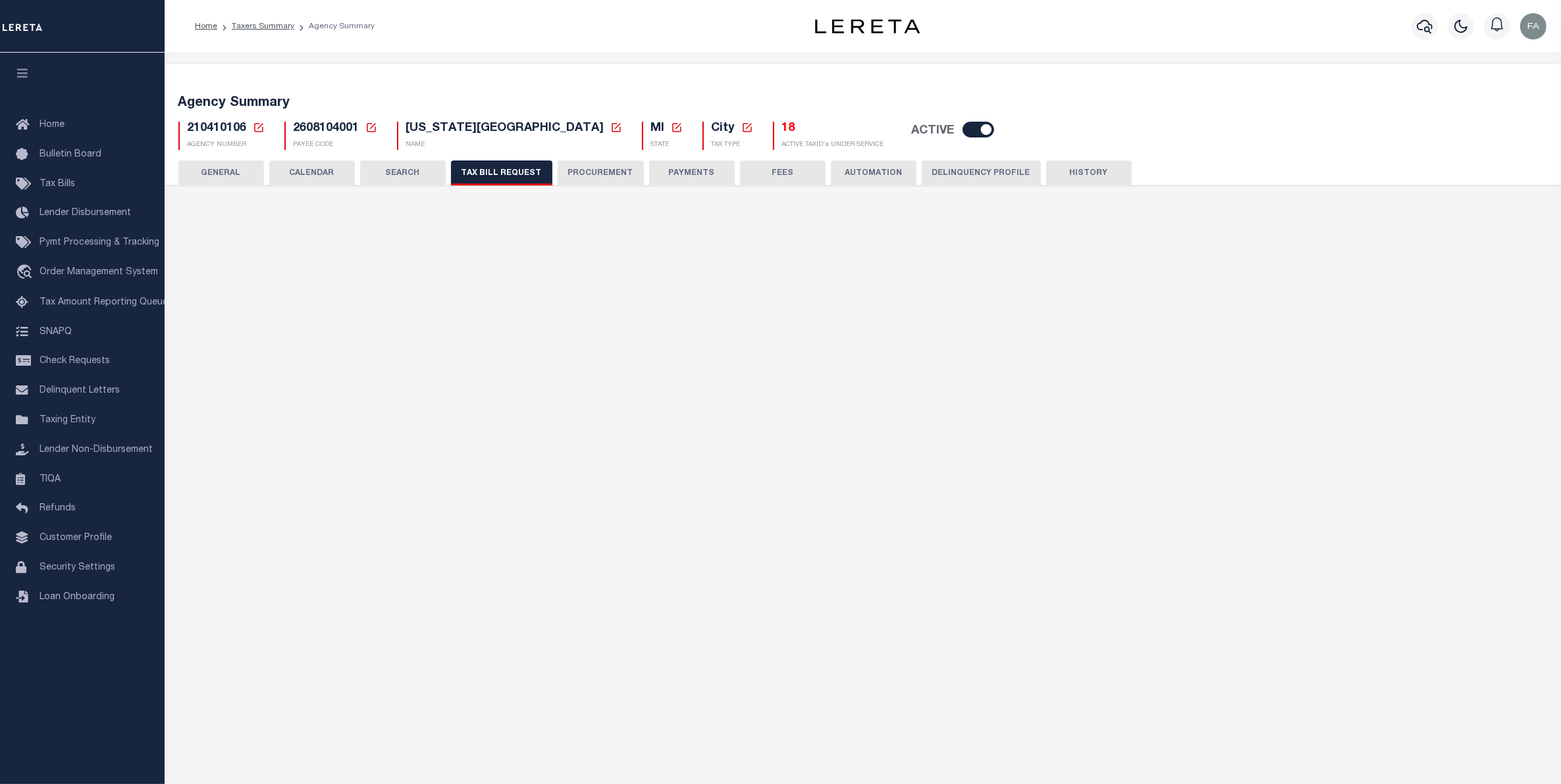
select select "28"
checkbox input "false"
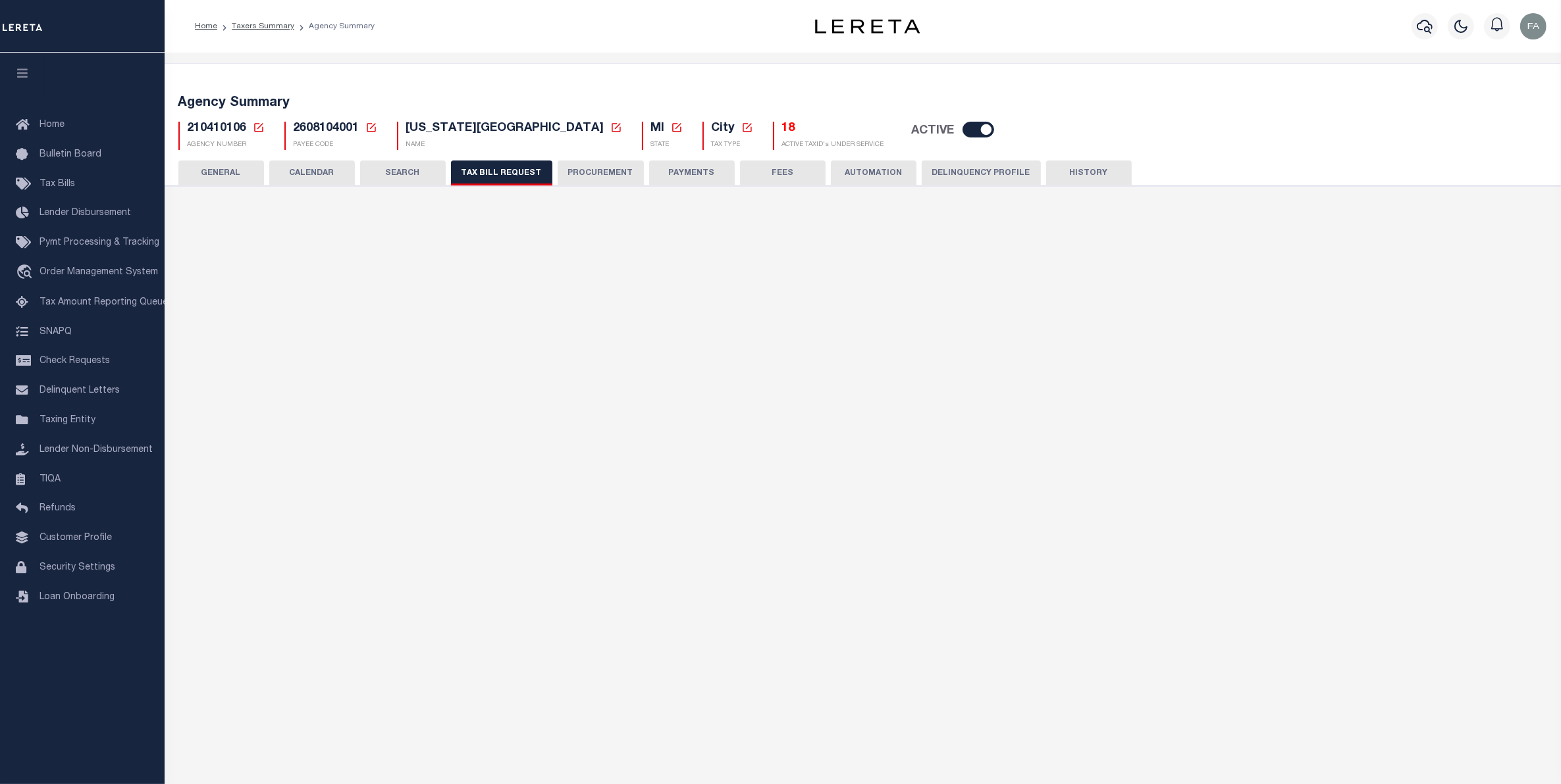
select select "22"
select select "true"
select select "14"
select select
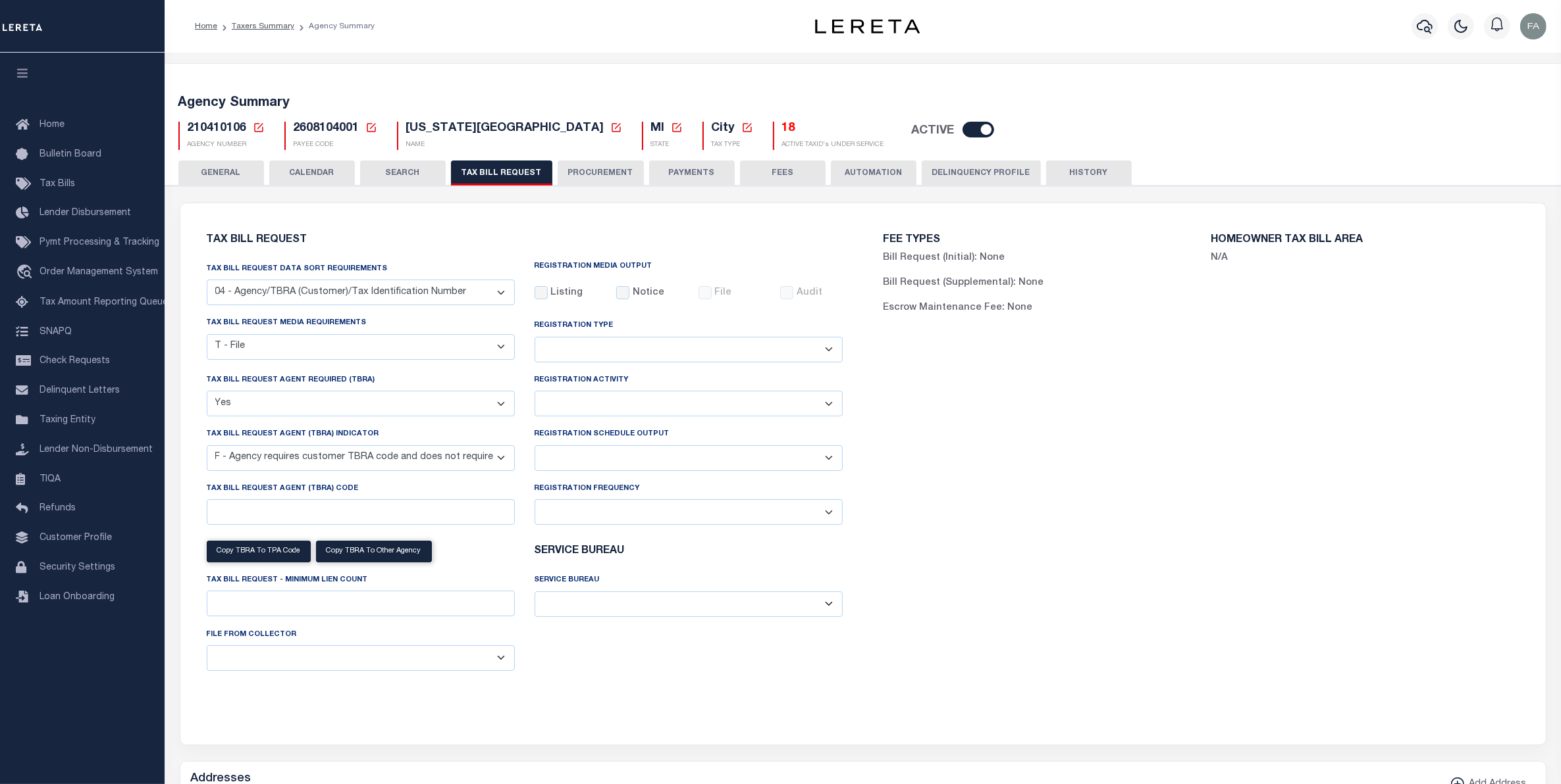
click at [294, 403] on select "Yes No" at bounding box center [361, 403] width 309 height 25
select select "false"
click at [207, 392] on select "Yes No" at bounding box center [361, 403] width 309 height 25
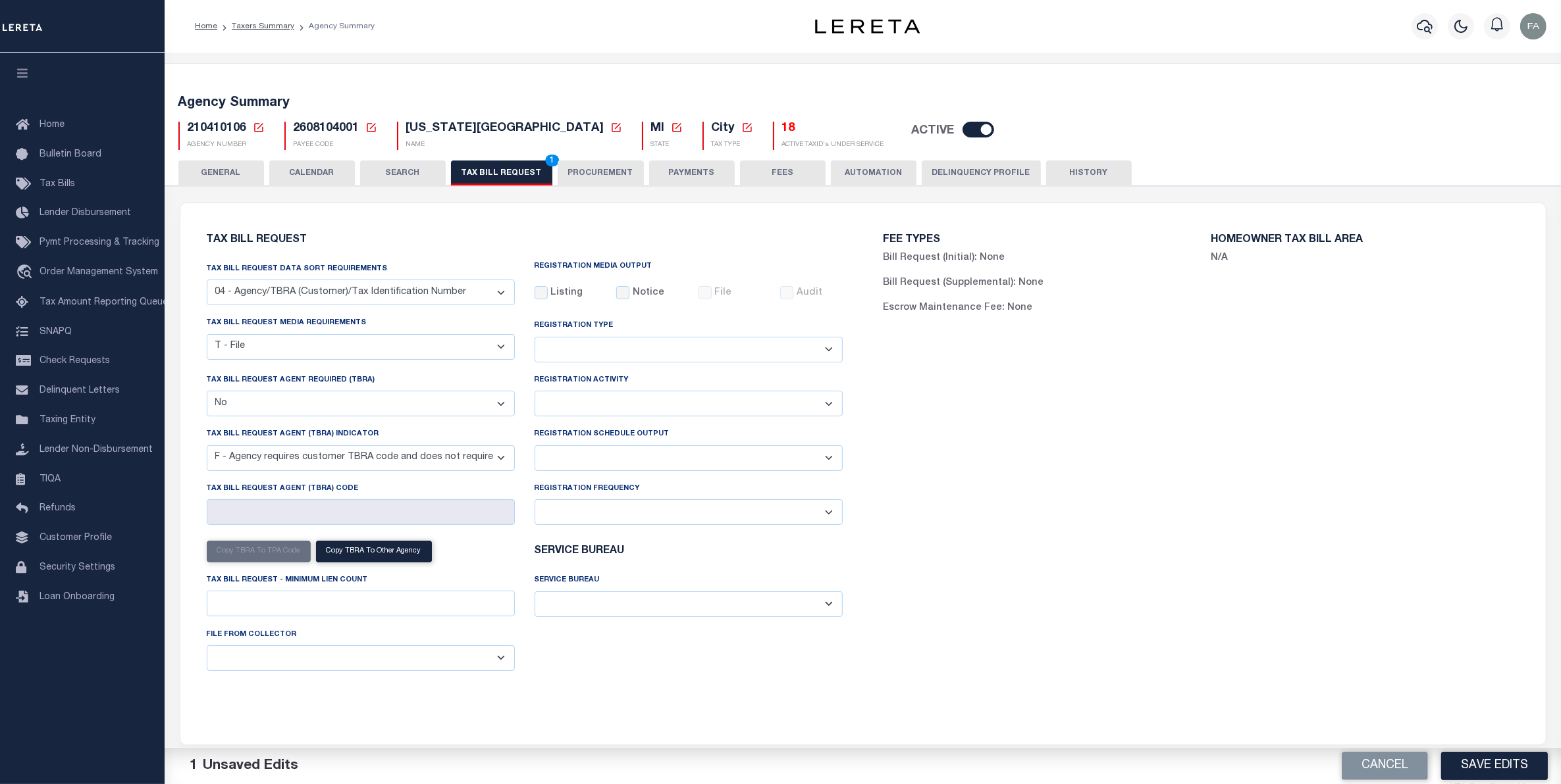
click at [301, 416] on select "Yes No" at bounding box center [361, 403] width 309 height 25
select select
click at [207, 392] on select "Yes No" at bounding box center [361, 403] width 309 height 25
click at [337, 454] on select "A - Agency requires both customer TBRA code and LERETA TBRA code. B - Agency re…" at bounding box center [361, 458] width 309 height 25
select select
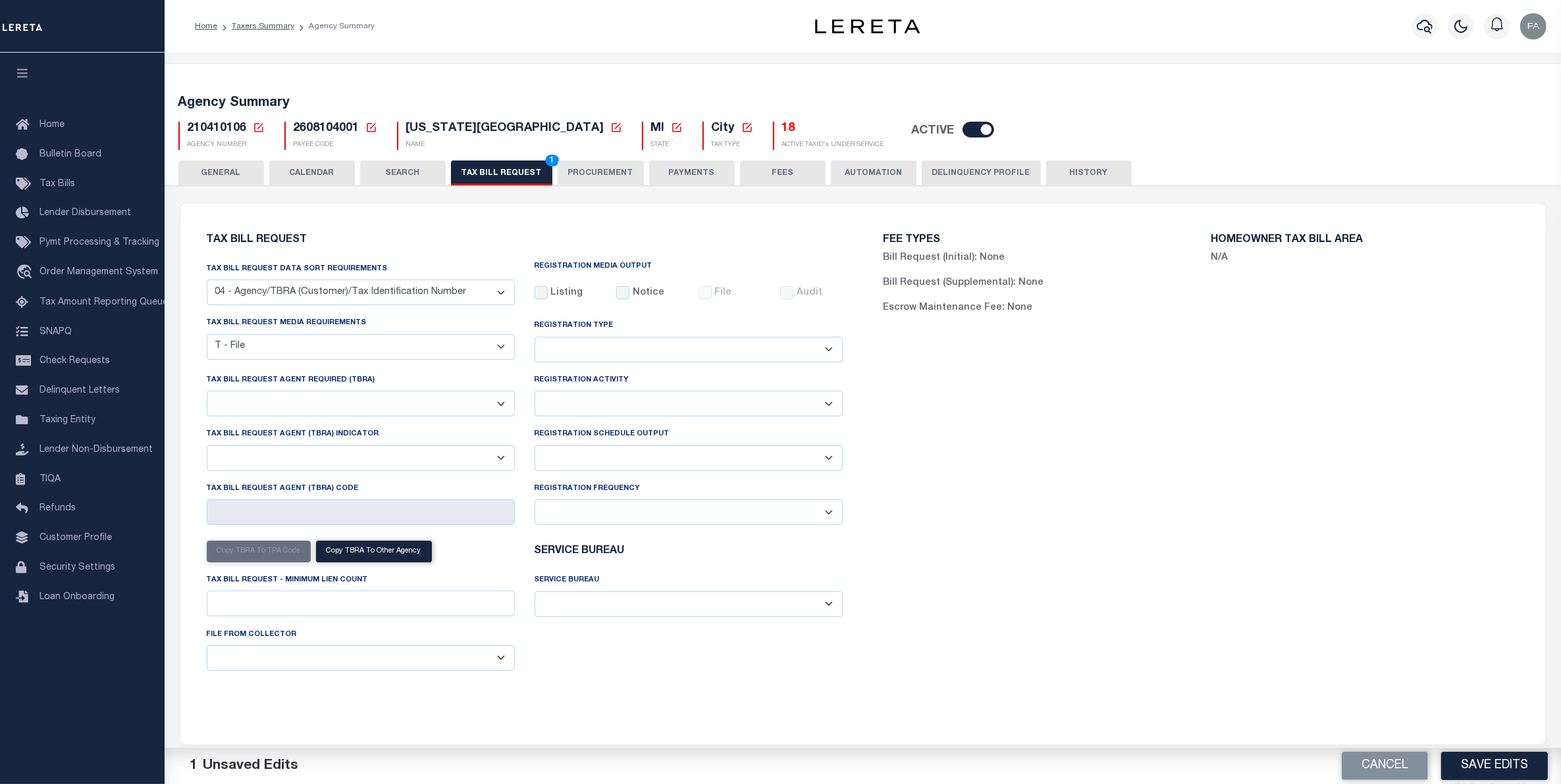
click at [207, 449] on select "A - Agency requires both customer TBRA code and LERETA TBRA code. B - Agency re…" at bounding box center [361, 458] width 309 height 25
click at [567, 291] on label "Listing" at bounding box center [566, 293] width 32 height 15
click at [548, 291] on input "Listing" at bounding box center [541, 293] width 13 height 13
checkbox input "true"
click at [650, 347] on select "Adds and Deletes Adds Only Deletes Only" at bounding box center [689, 350] width 309 height 25
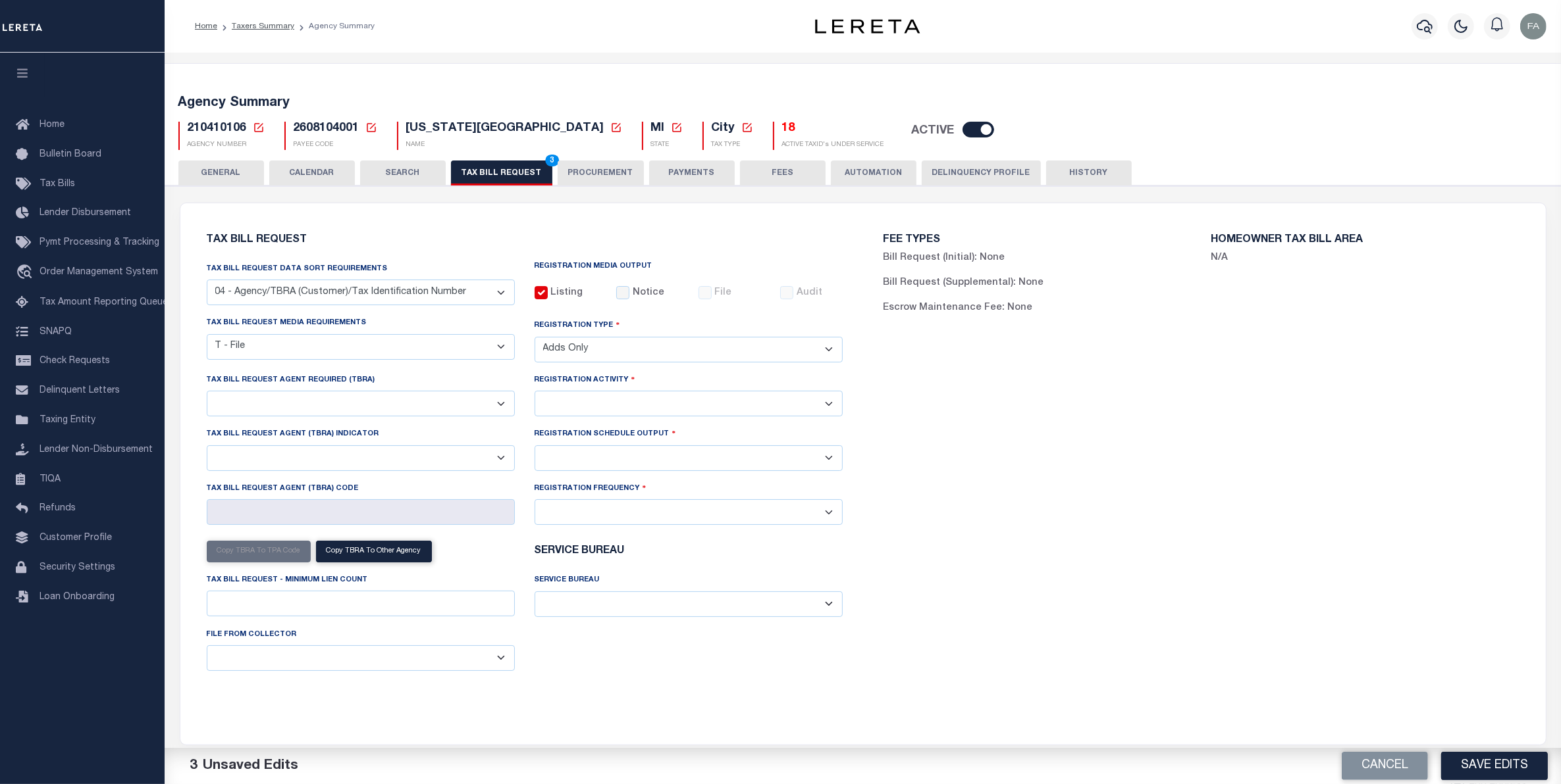
click at [535, 339] on select "Adds and Deletes Adds Only Deletes Only" at bounding box center [689, 350] width 309 height 25
click at [703, 356] on select "Adds and Deletes Adds Only Deletes Only" at bounding box center [689, 350] width 309 height 25
select select "2"
click at [535, 339] on select "Adds and Deletes Adds Only Deletes Only" at bounding box center [689, 350] width 309 height 25
click at [690, 406] on select "Installment Yearly" at bounding box center [689, 403] width 309 height 25
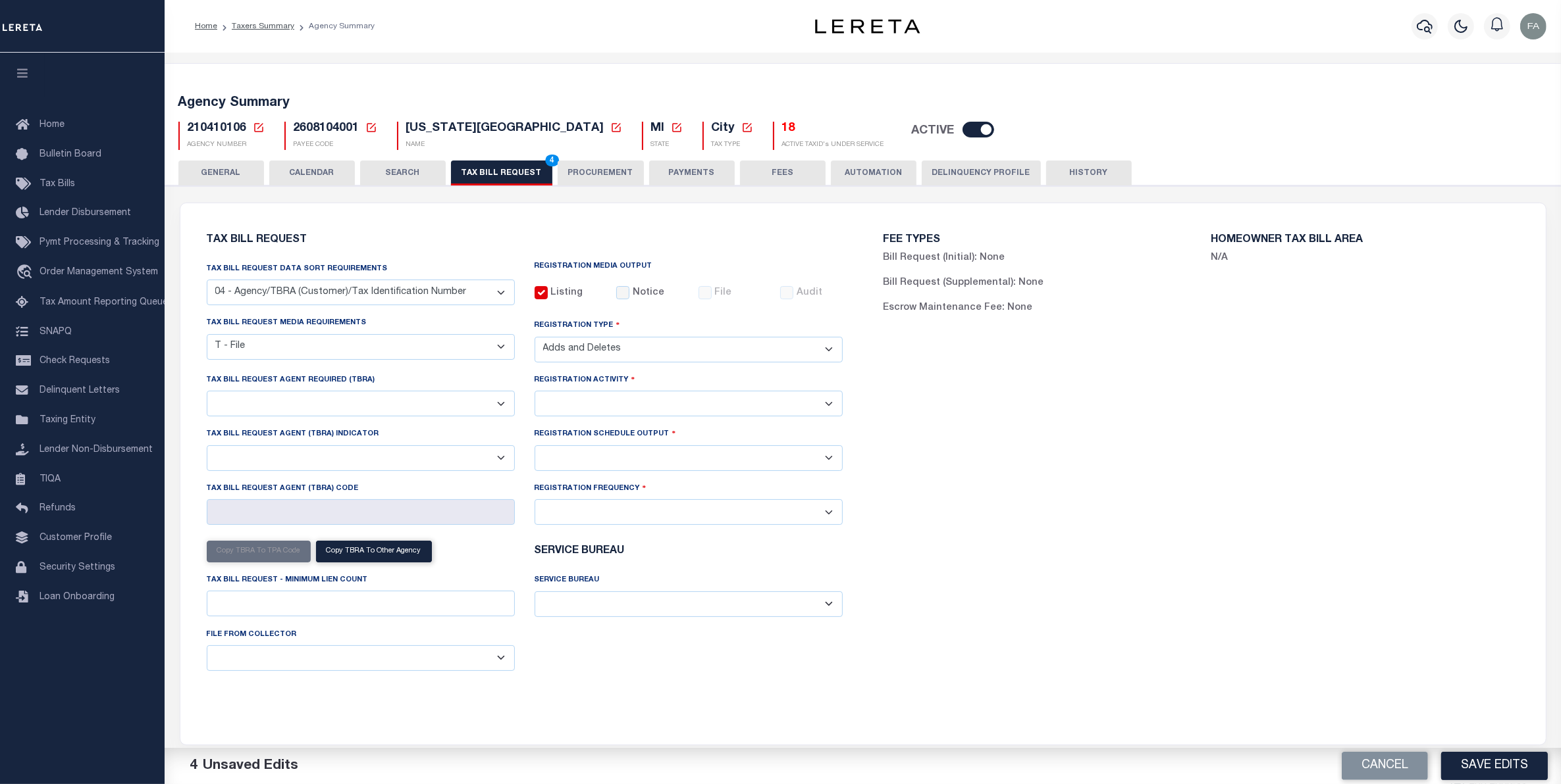
select select "2"
click at [535, 394] on select "Installment Yearly" at bounding box center [689, 403] width 309 height 25
click at [649, 454] on select "Delta File Full File" at bounding box center [689, 458] width 309 height 25
select select "2"
click at [535, 450] on select "Delta File Full File" at bounding box center [689, 458] width 309 height 25
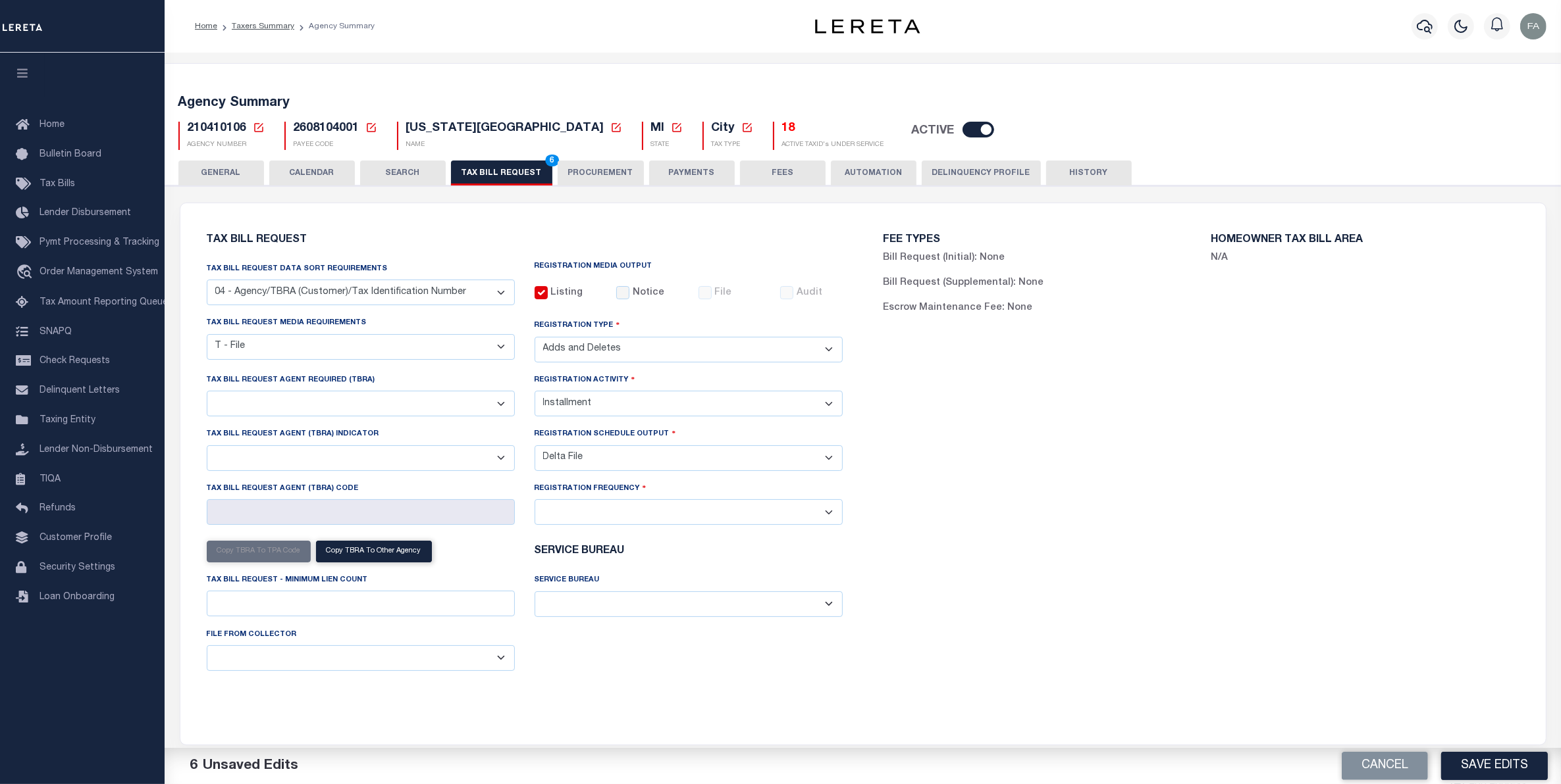
click at [676, 471] on select "Delta File Full File" at bounding box center [689, 458] width 309 height 25
click at [535, 450] on select "Delta File Full File" at bounding box center [689, 458] width 309 height 25
click at [647, 525] on select "Daily Monthly - First Day of the Month Monthly - Last Day of the Month Monthly …" at bounding box center [689, 512] width 309 height 25
select select "1"
click at [535, 506] on select "Daily Monthly - First Day of the Month Monthly - Last Day of the Month Monthly …" at bounding box center [689, 512] width 309 height 25
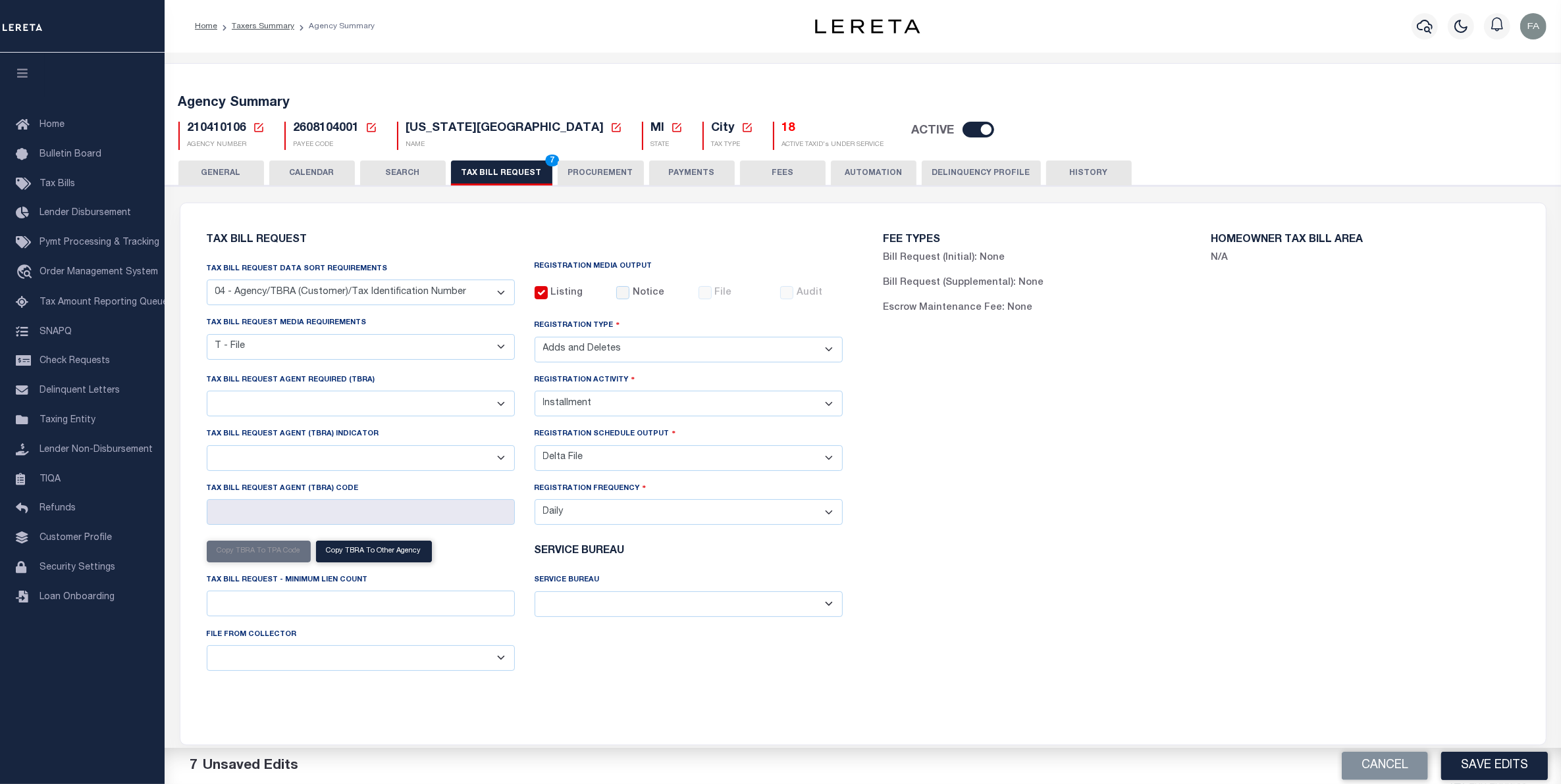
click at [592, 607] on select "ACC Taxes Ad Valorem Appraisal Assessments of the Southwest AutoAgent B & A Mun…" at bounding box center [689, 604] width 309 height 25
click at [390, 350] on select "A - Listing, File B - Blank Disk E - Notice, Listing F - Form G - Survey L - Li…" at bounding box center [361, 347] width 309 height 25
click at [998, 469] on div "FEE TYPES Bill Request (Initial): None Bill Request (Supplemental): None Escrow…" at bounding box center [1202, 466] width 677 height 494
click at [1478, 760] on button "Save Edits" at bounding box center [1494, 766] width 107 height 28
